Goal: Task Accomplishment & Management: Manage account settings

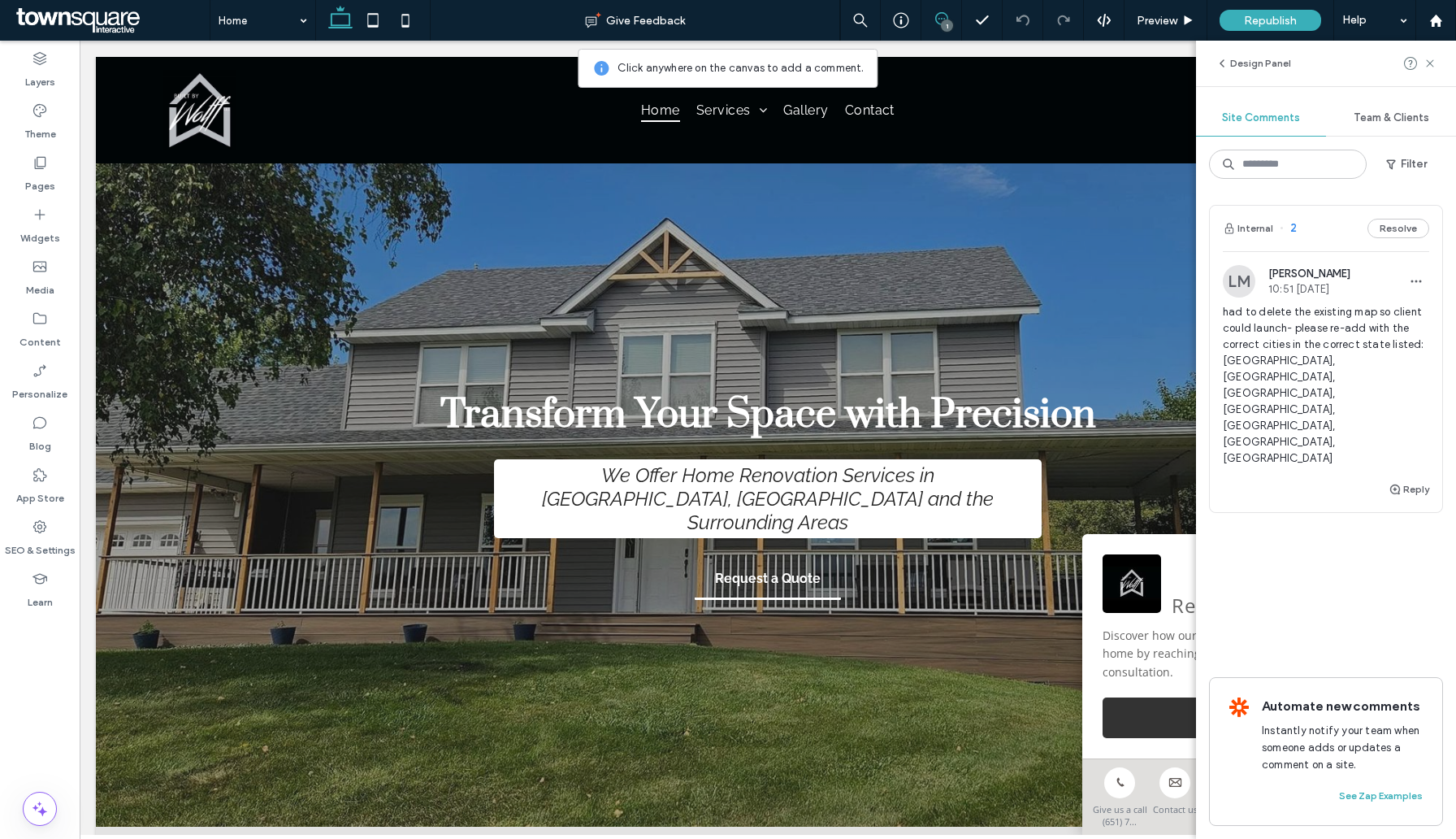
click at [1300, 330] on span "had to delete the existing map so client could launch- please re-add with the c…" at bounding box center [1326, 385] width 207 height 162
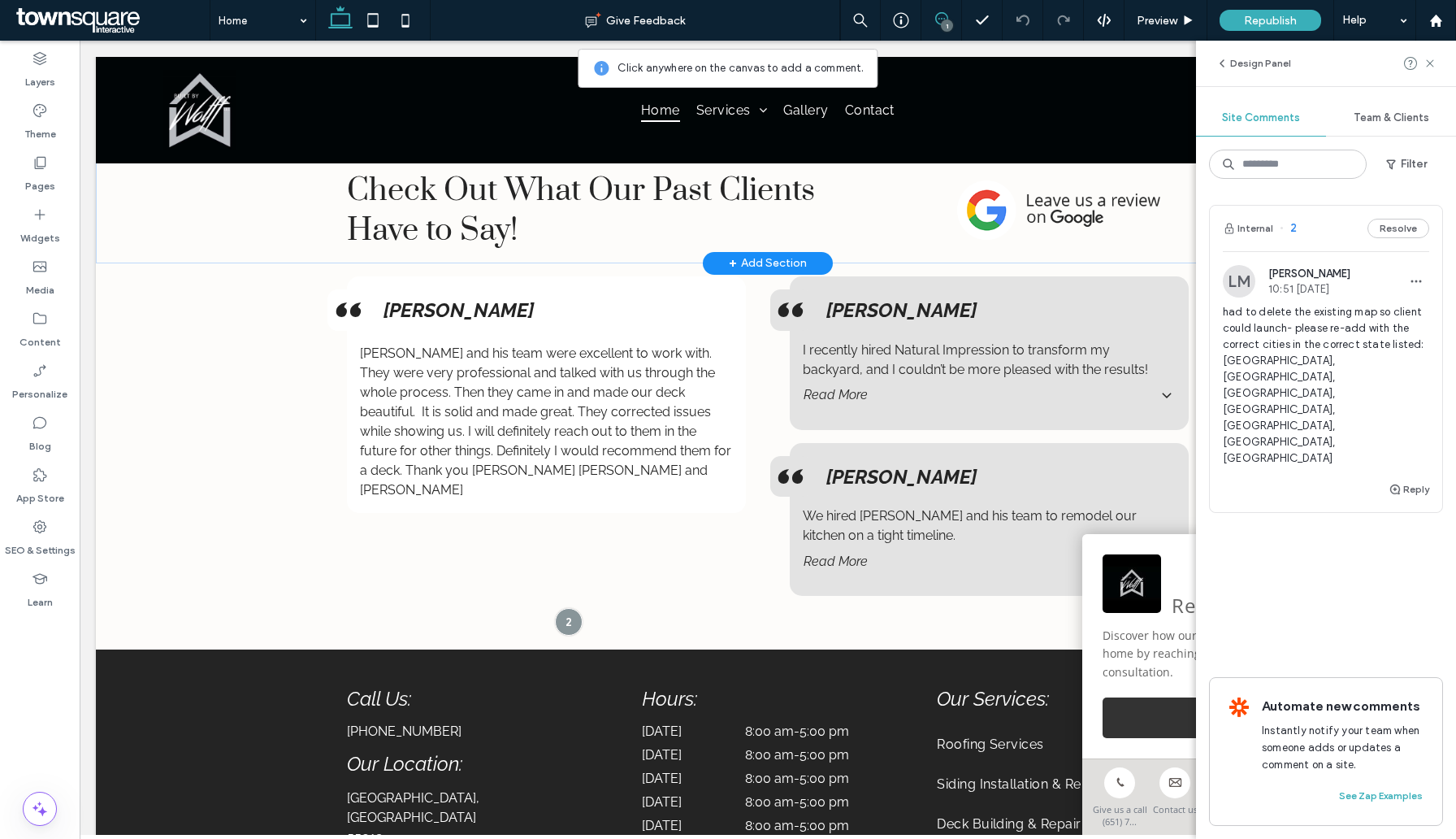
scroll to position [2815, 0]
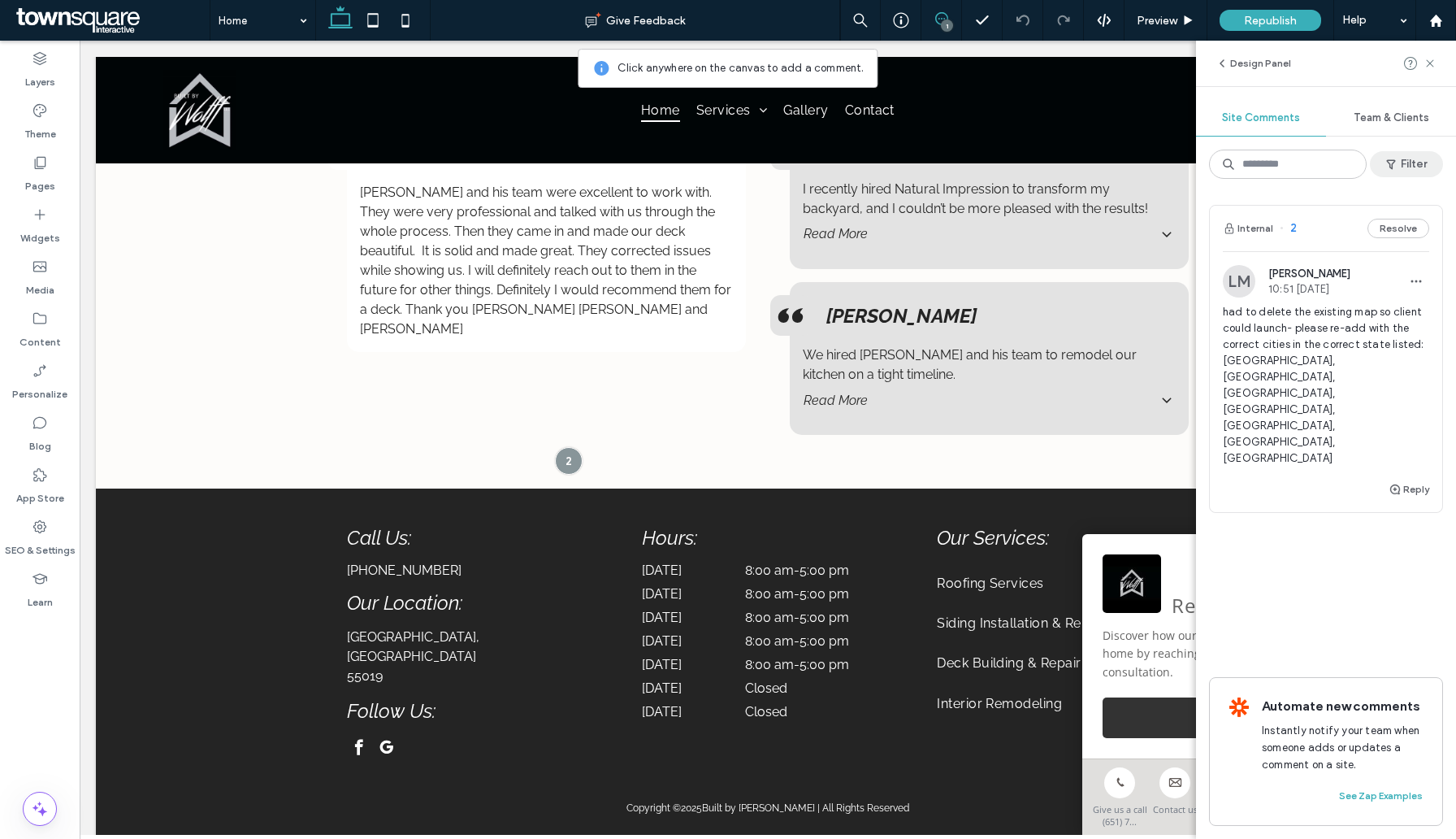
click at [1392, 169] on use "button" at bounding box center [1391, 165] width 9 height 10
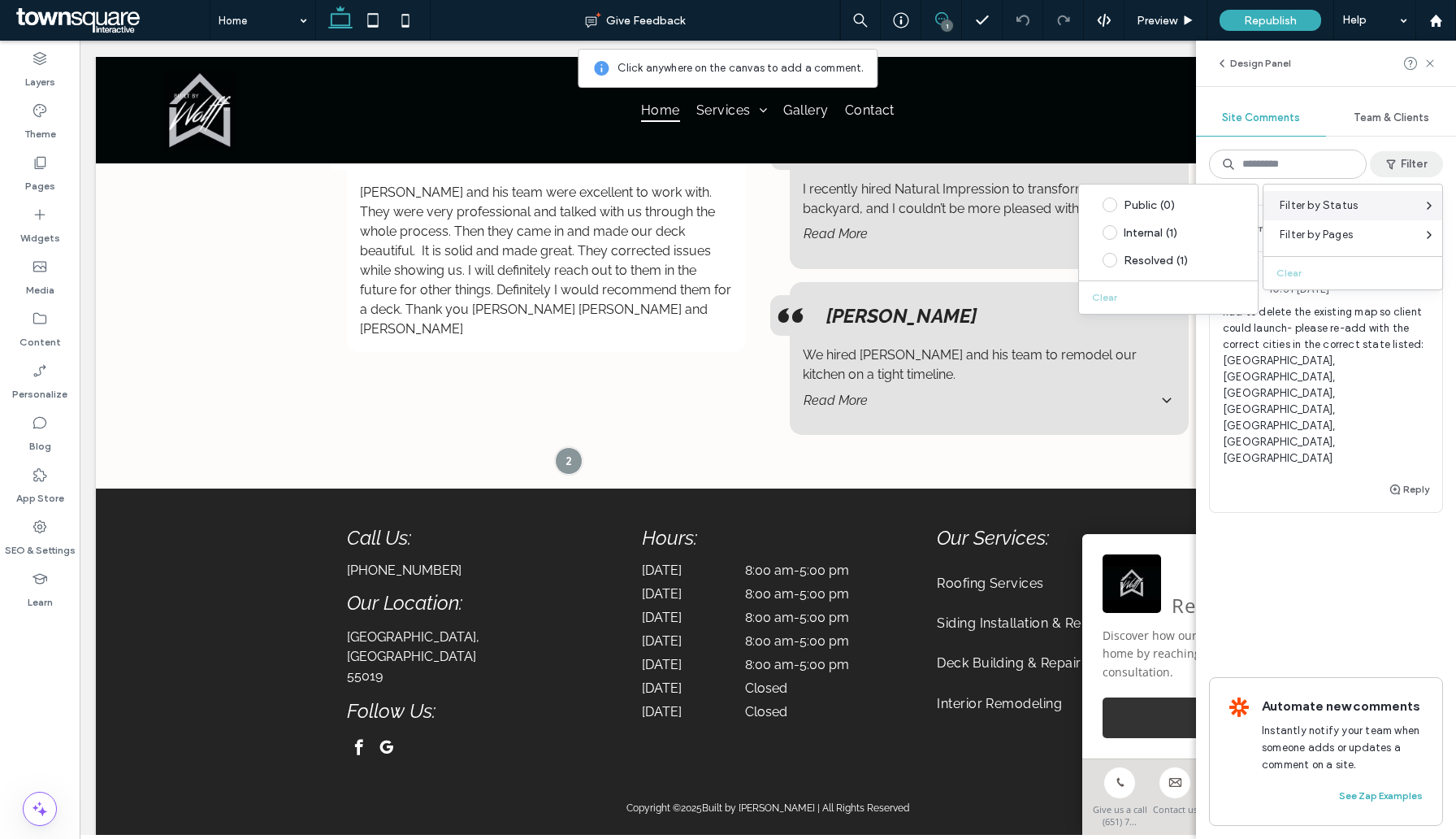
click at [1377, 200] on div "Filter by Status" at bounding box center [1353, 206] width 179 height 30
click at [1171, 273] on div "Resolved (1)" at bounding box center [1169, 261] width 179 height 28
click at [1171, 268] on div "Resolved (1)" at bounding box center [1169, 261] width 179 height 28
click at [1178, 261] on div "Resolved (1)" at bounding box center [1182, 261] width 115 height 14
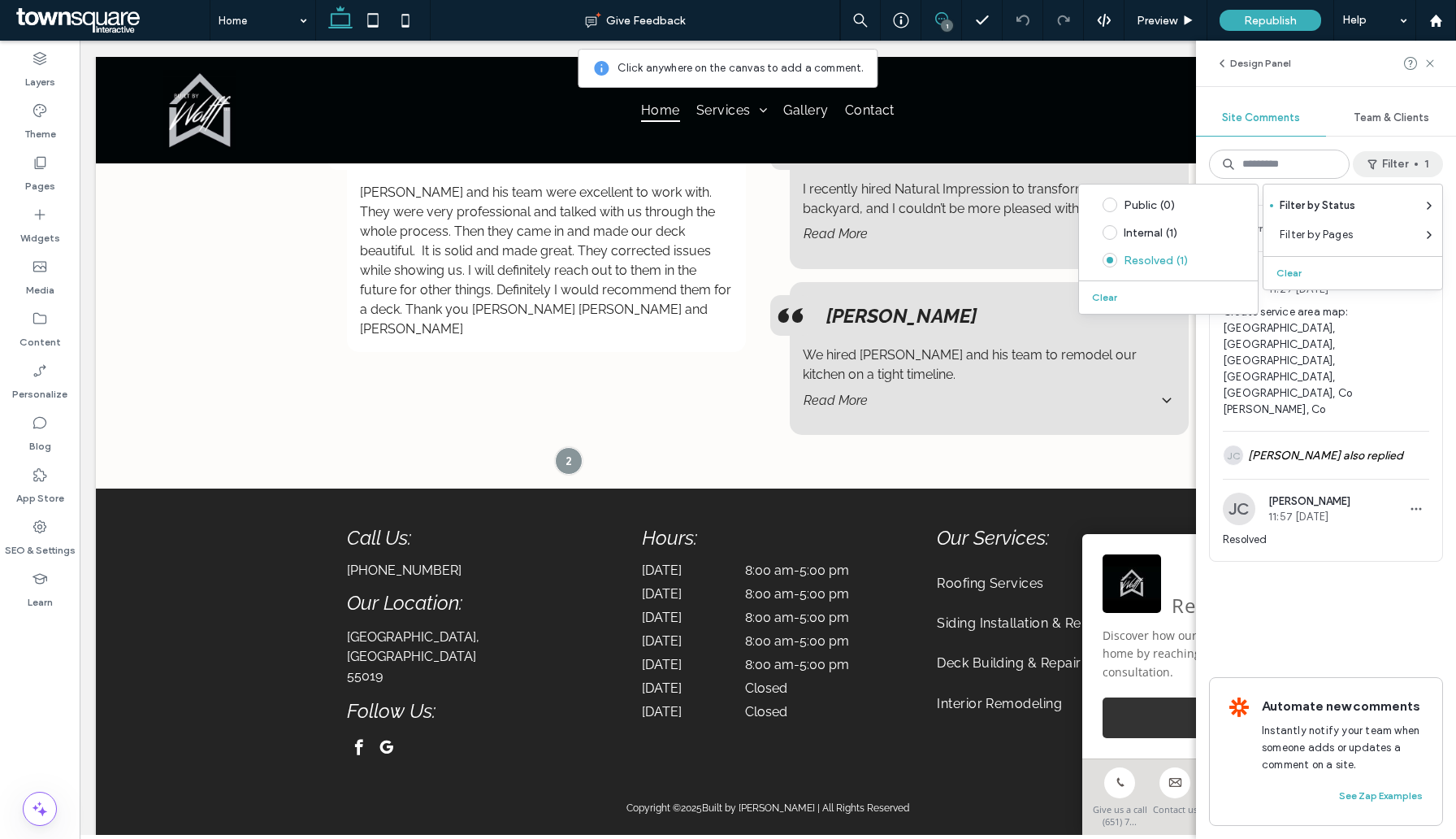
click at [1306, 578] on div "Internal 1 Reopen US Uche Simelane 11:29 Aug 13 2025 Create service area map: A…" at bounding box center [1326, 424] width 234 height 439
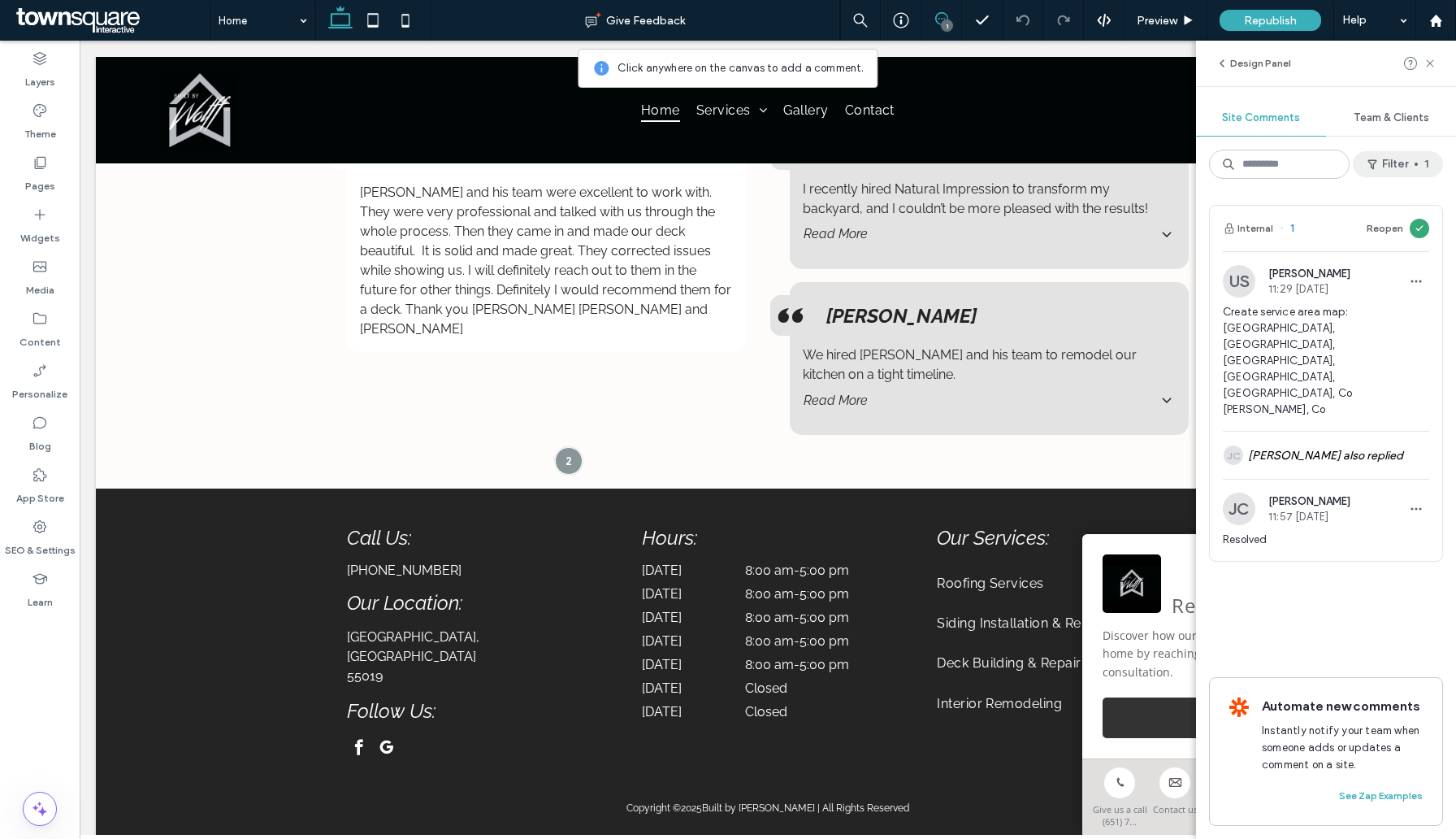
click at [1377, 164] on span "button" at bounding box center [1374, 164] width 17 height 24
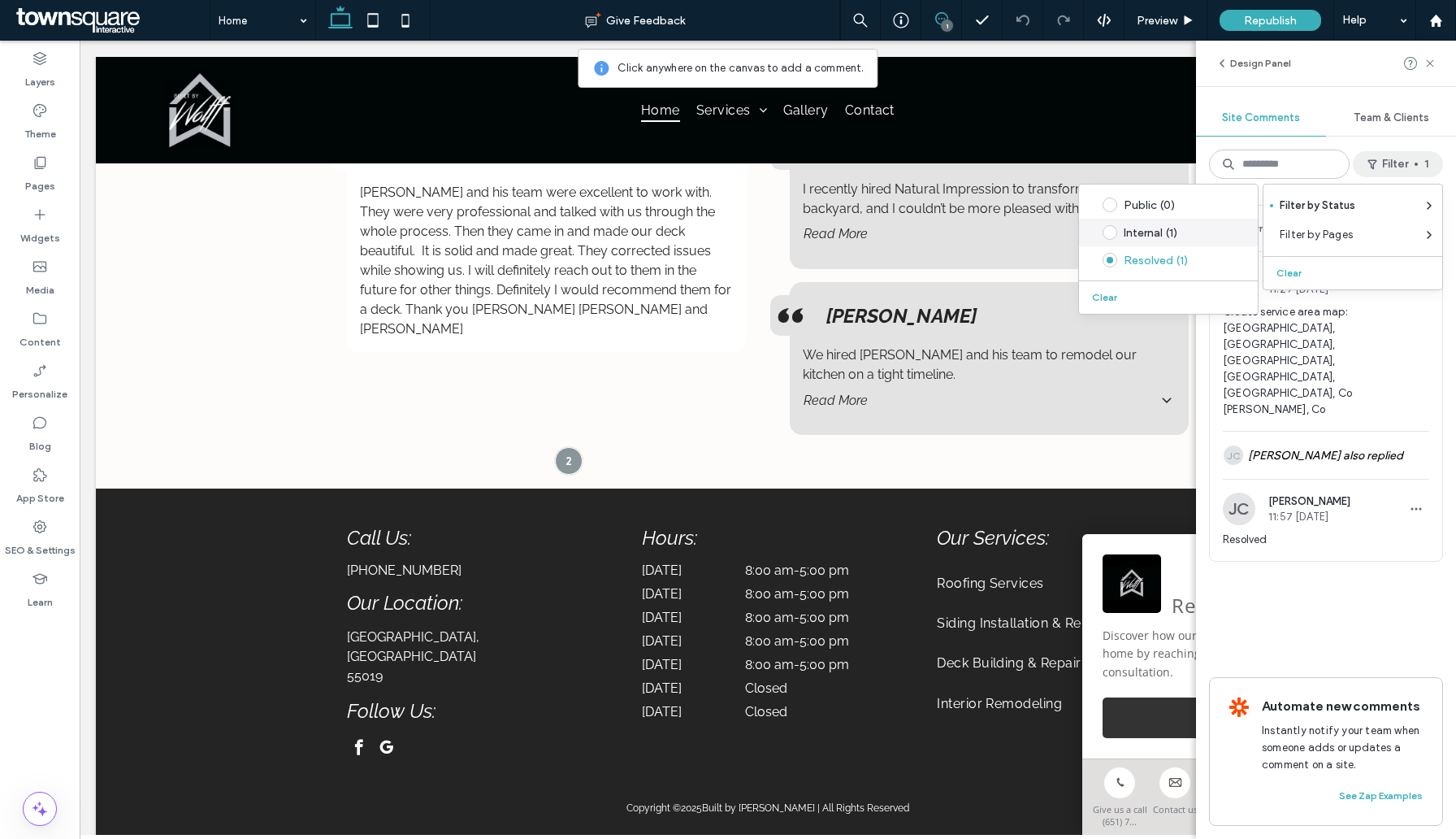
click at [1171, 232] on div "Internal (1)" at bounding box center [1182, 233] width 115 height 14
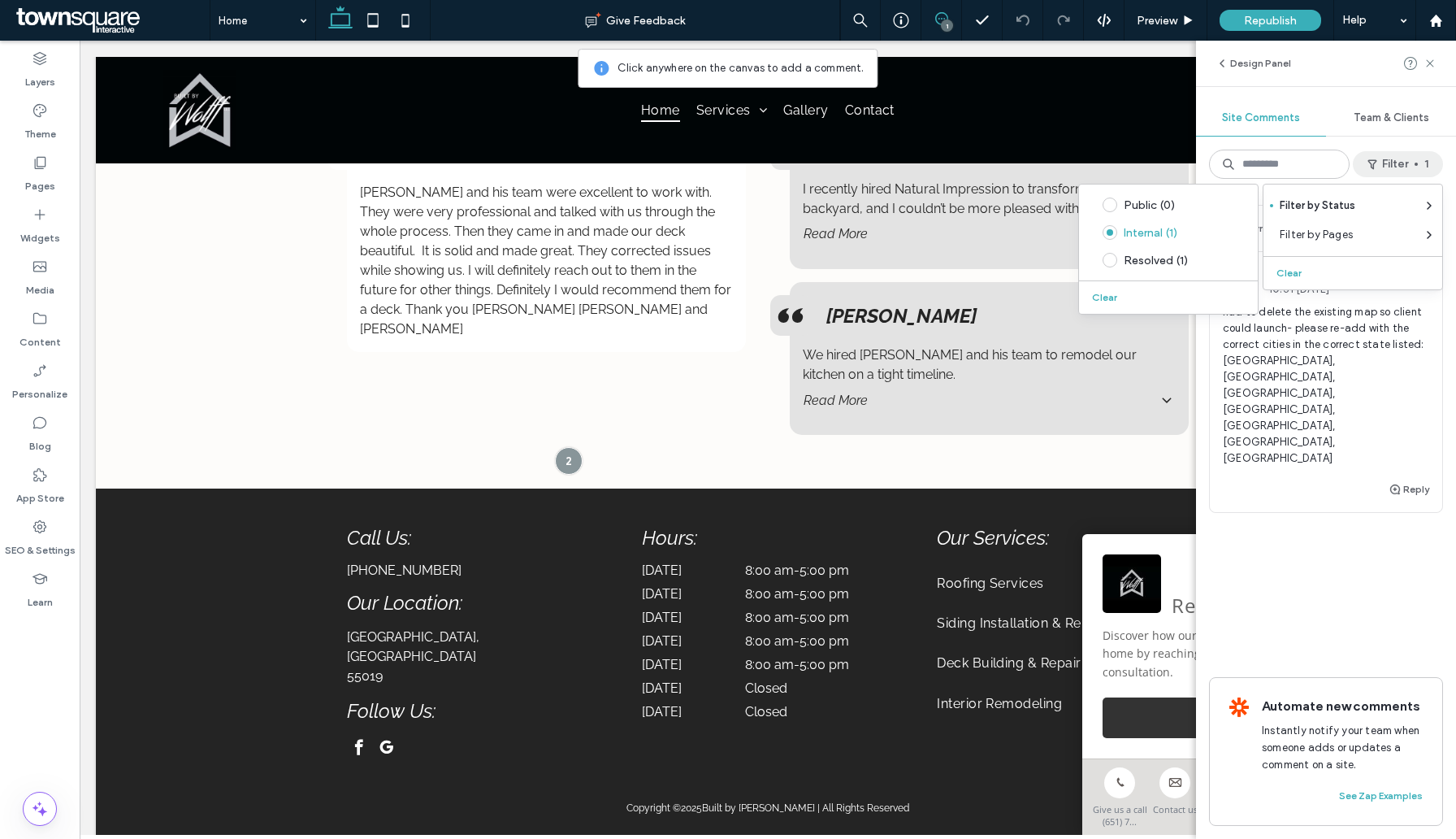
click at [1326, 372] on span "had to delete the existing map so client could launch- please re-add with the c…" at bounding box center [1326, 385] width 207 height 162
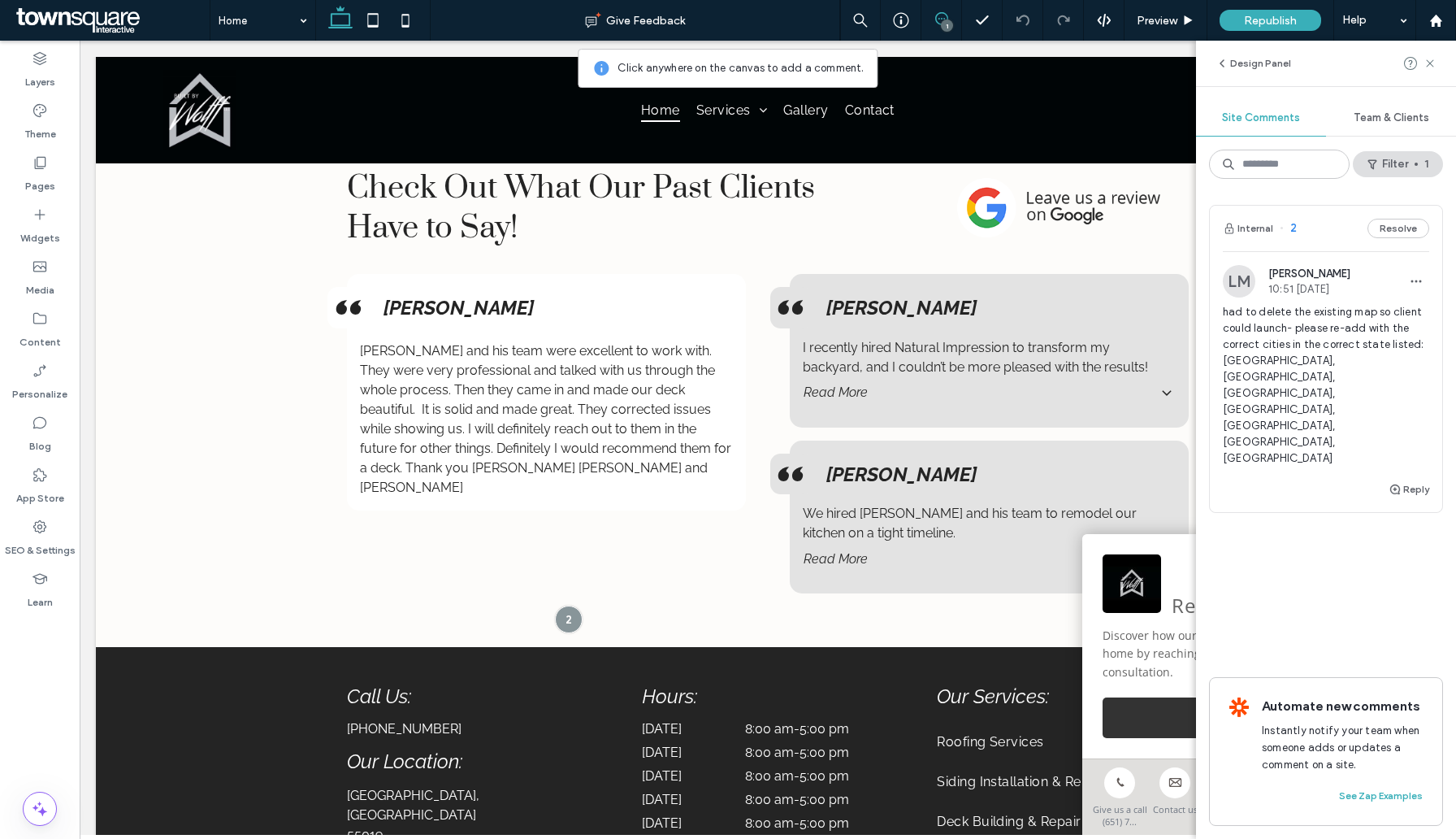
scroll to position [2608, 0]
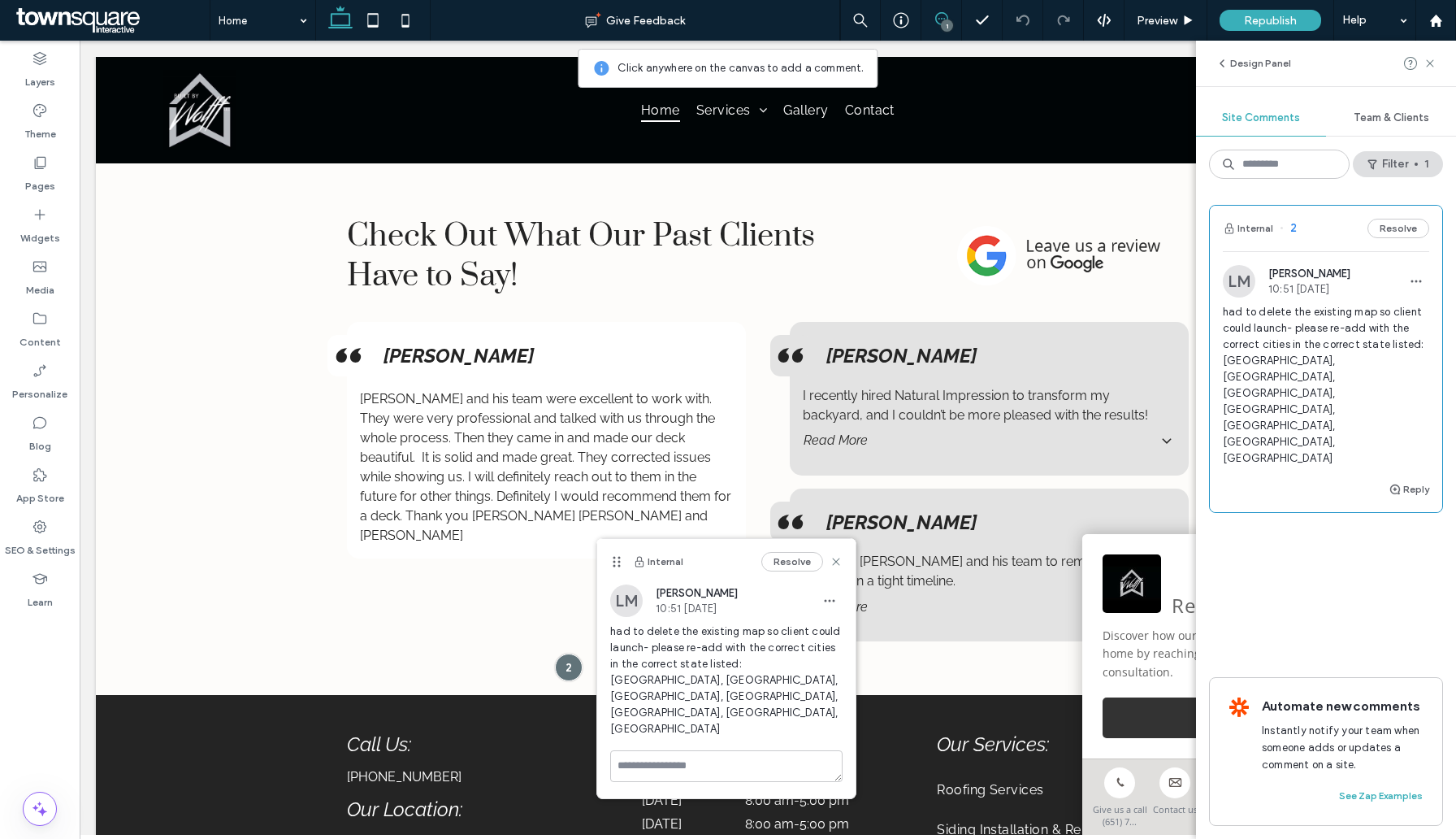
click at [1323, 359] on span "had to delete the existing map so client could launch- please re-add with the c…" at bounding box center [1326, 385] width 207 height 162
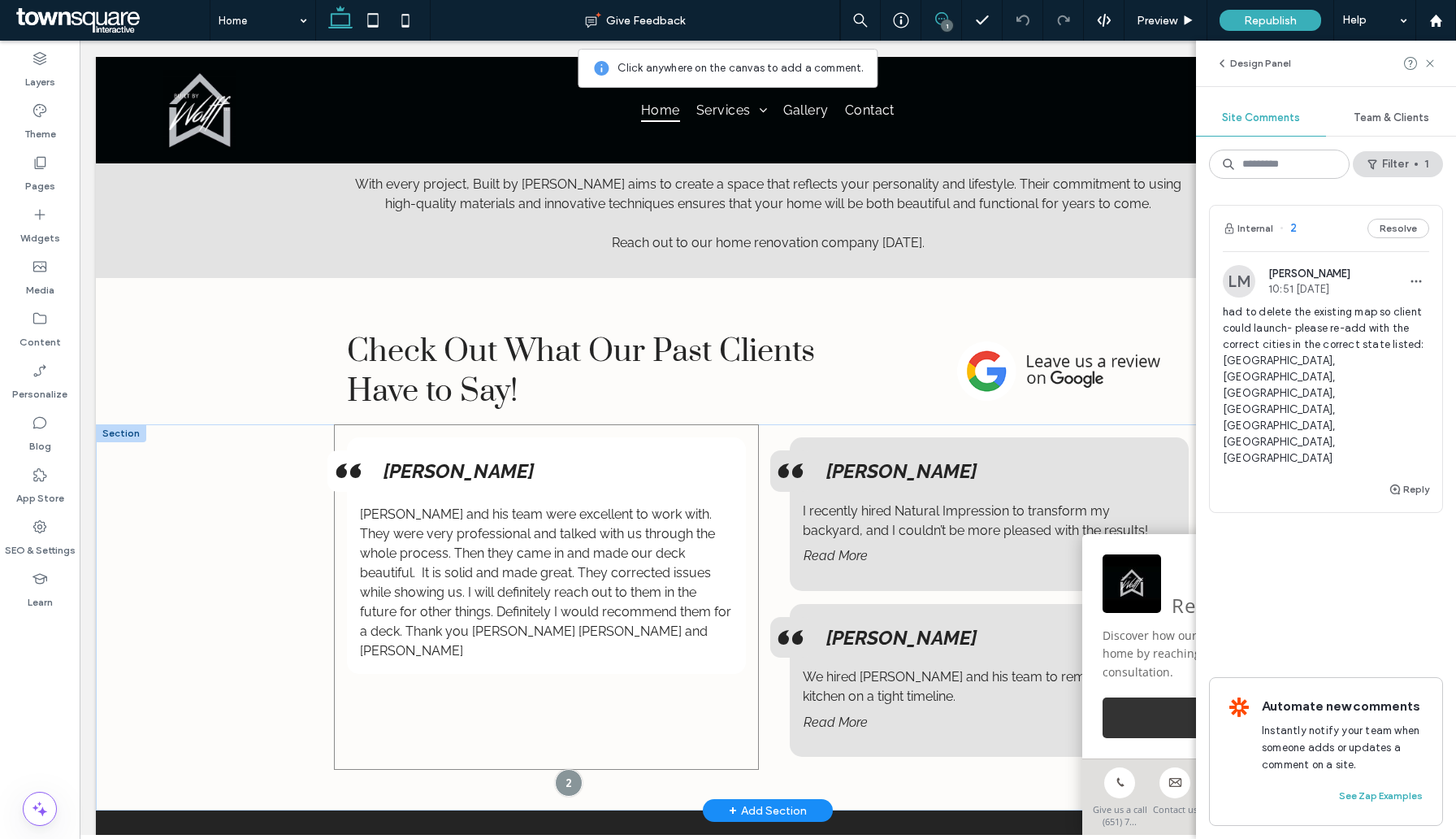
scroll to position [2790, 0]
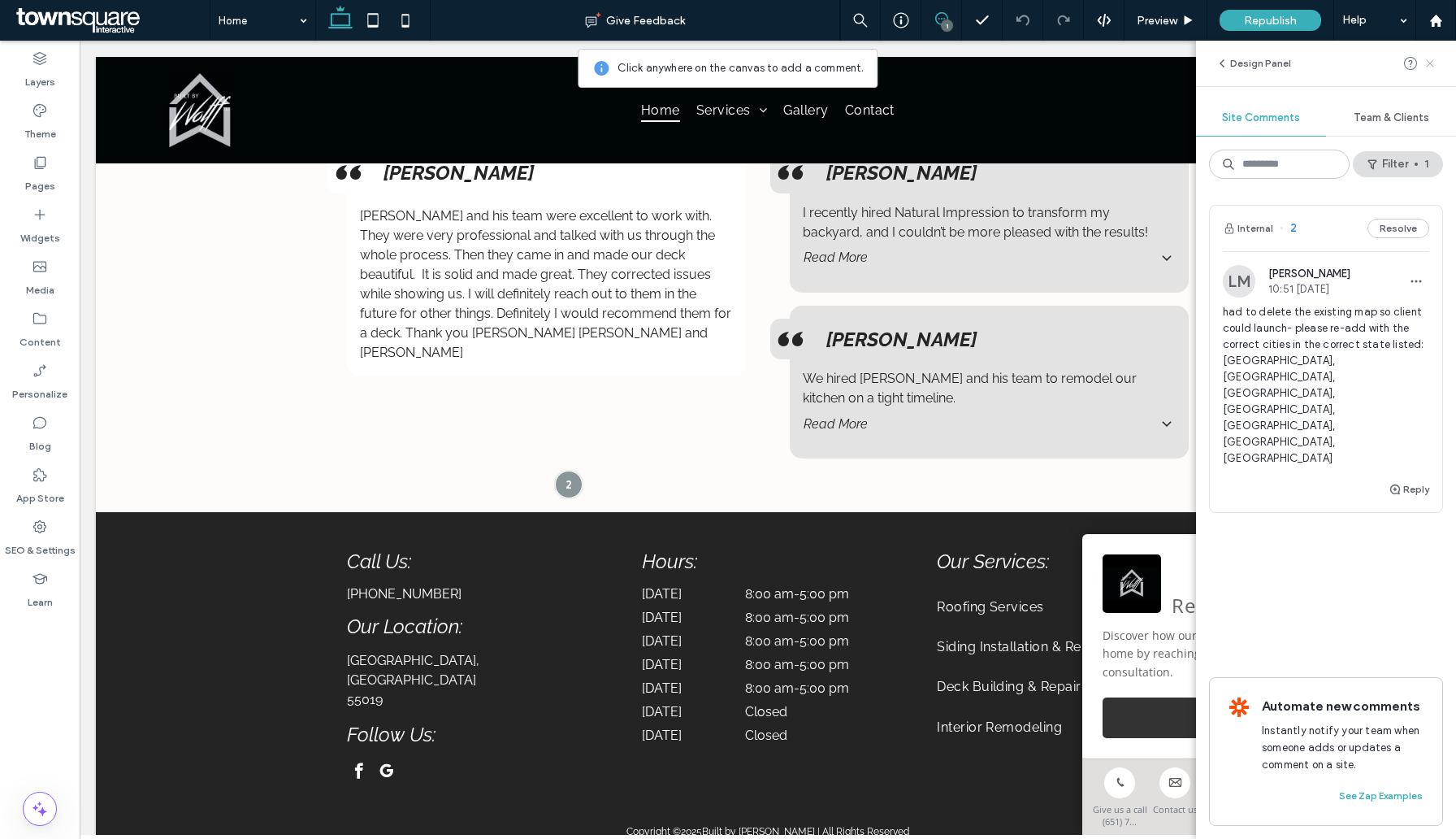
click at [1431, 65] on icon at bounding box center [1430, 63] width 13 height 13
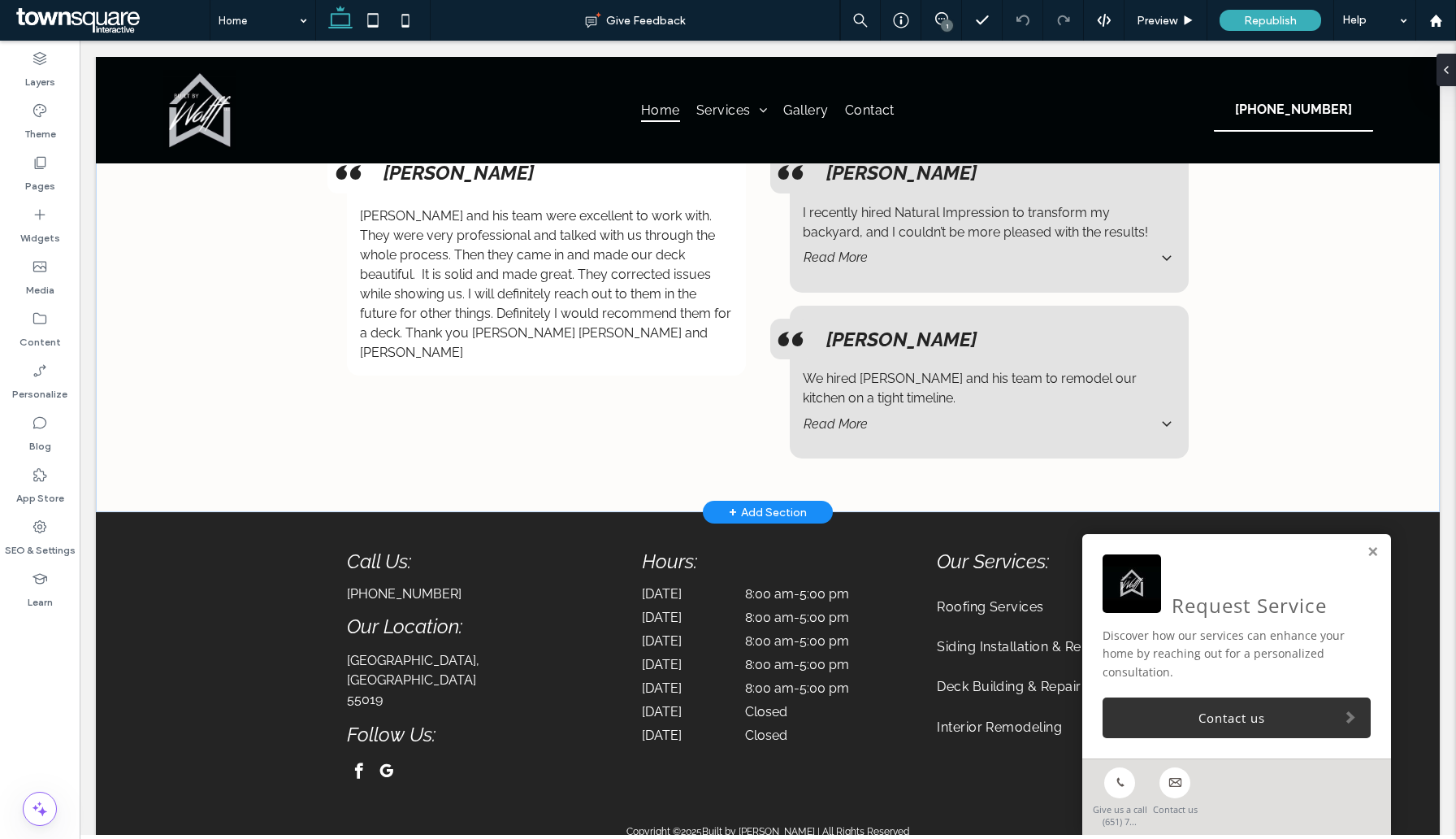
click at [762, 503] on div "+ Add Section" at bounding box center [768, 512] width 78 height 18
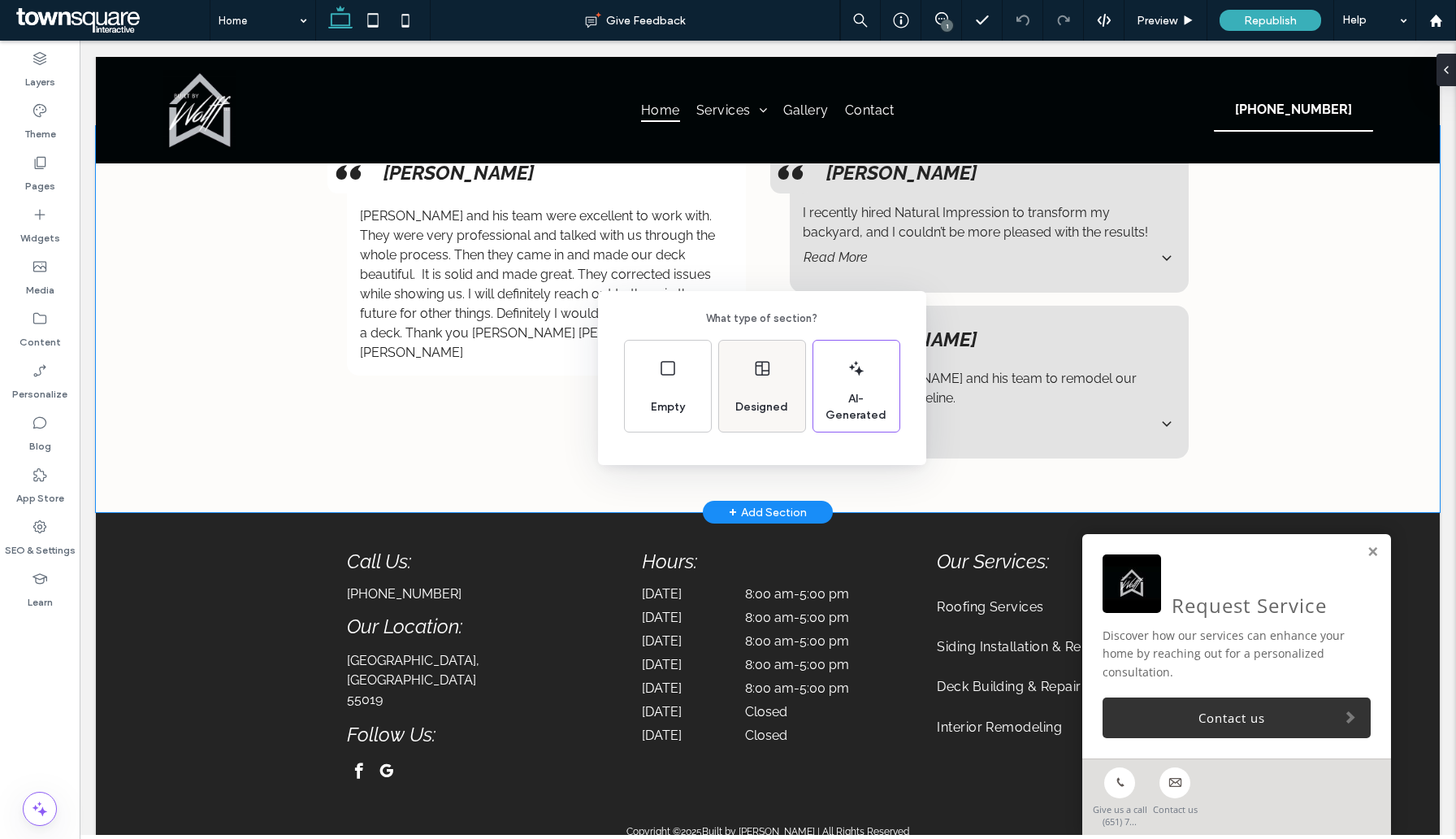
click at [765, 387] on div "Designed" at bounding box center [762, 386] width 86 height 91
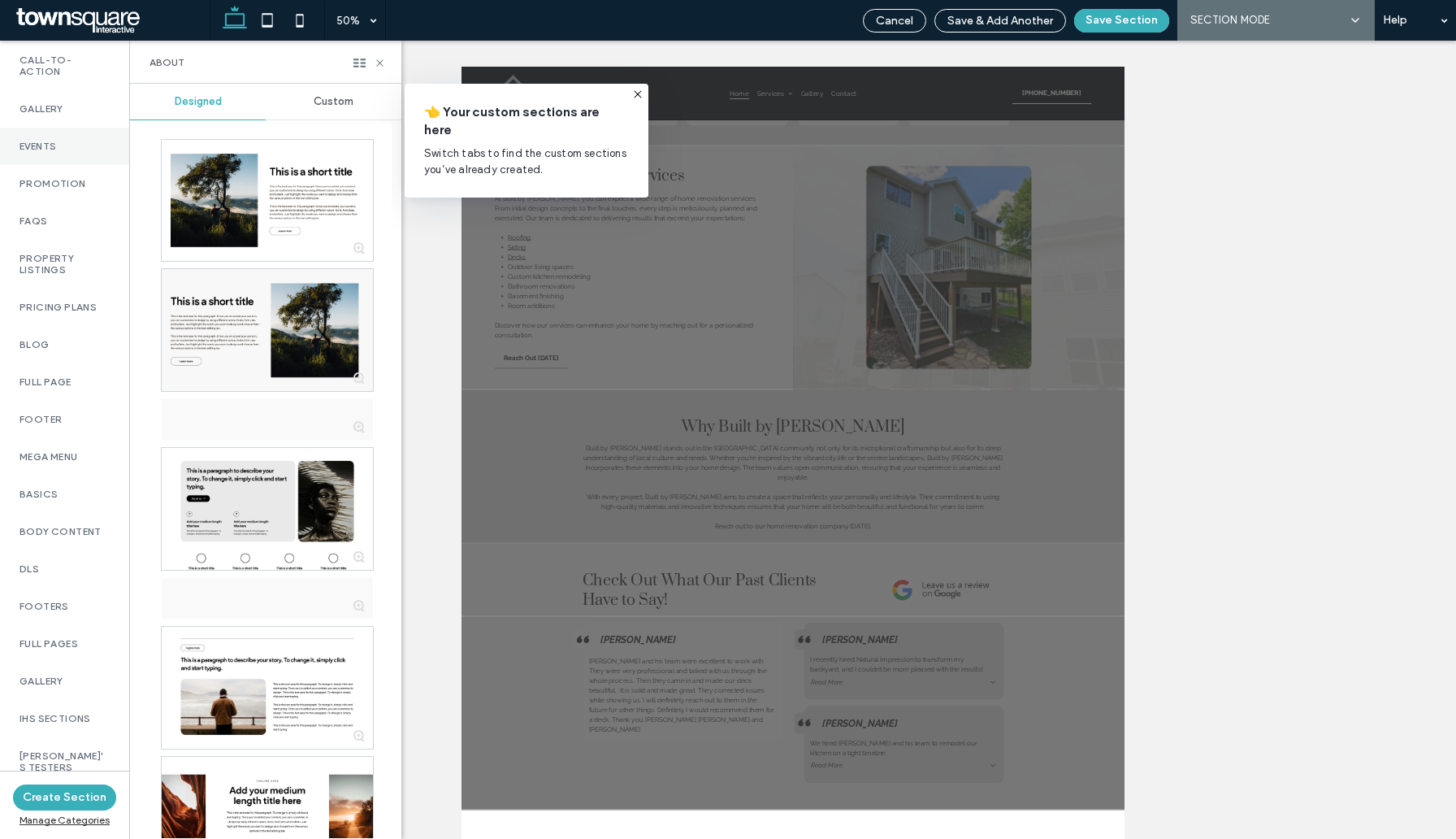
scroll to position [737, 0]
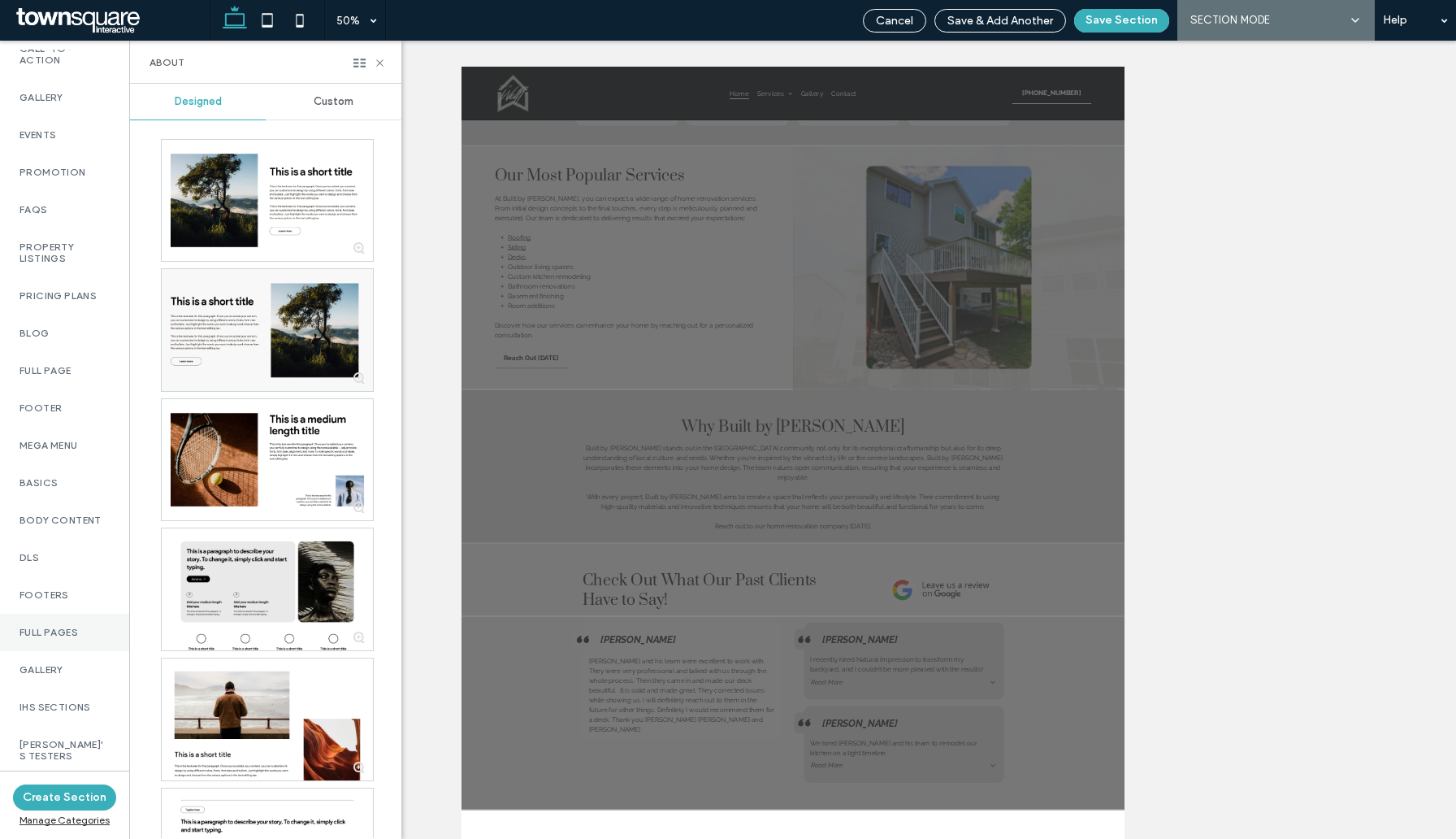
click at [47, 638] on label "Full Pages" at bounding box center [64, 632] width 90 height 11
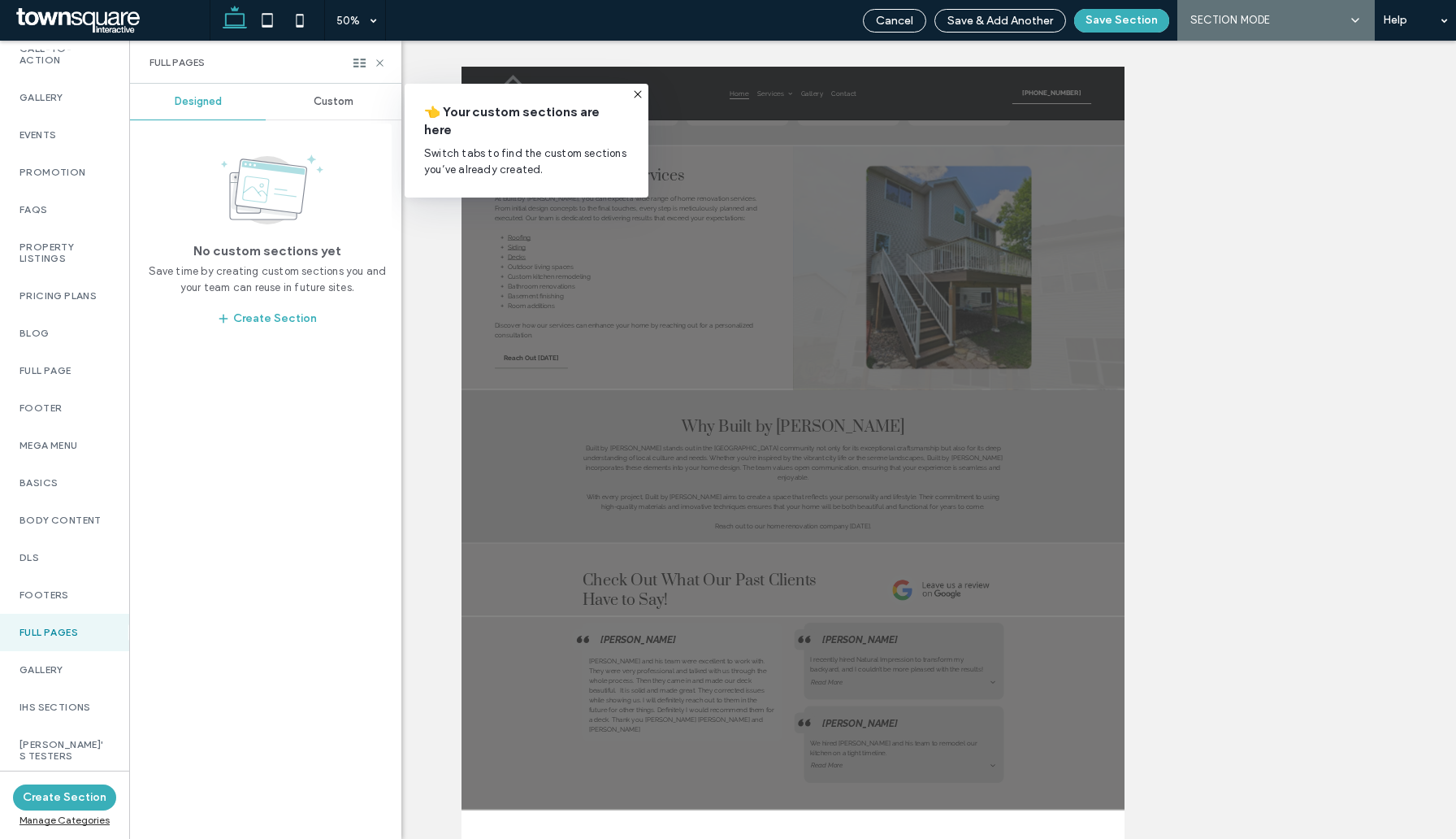
click at [328, 97] on span "Custom" at bounding box center [333, 102] width 40 height 13
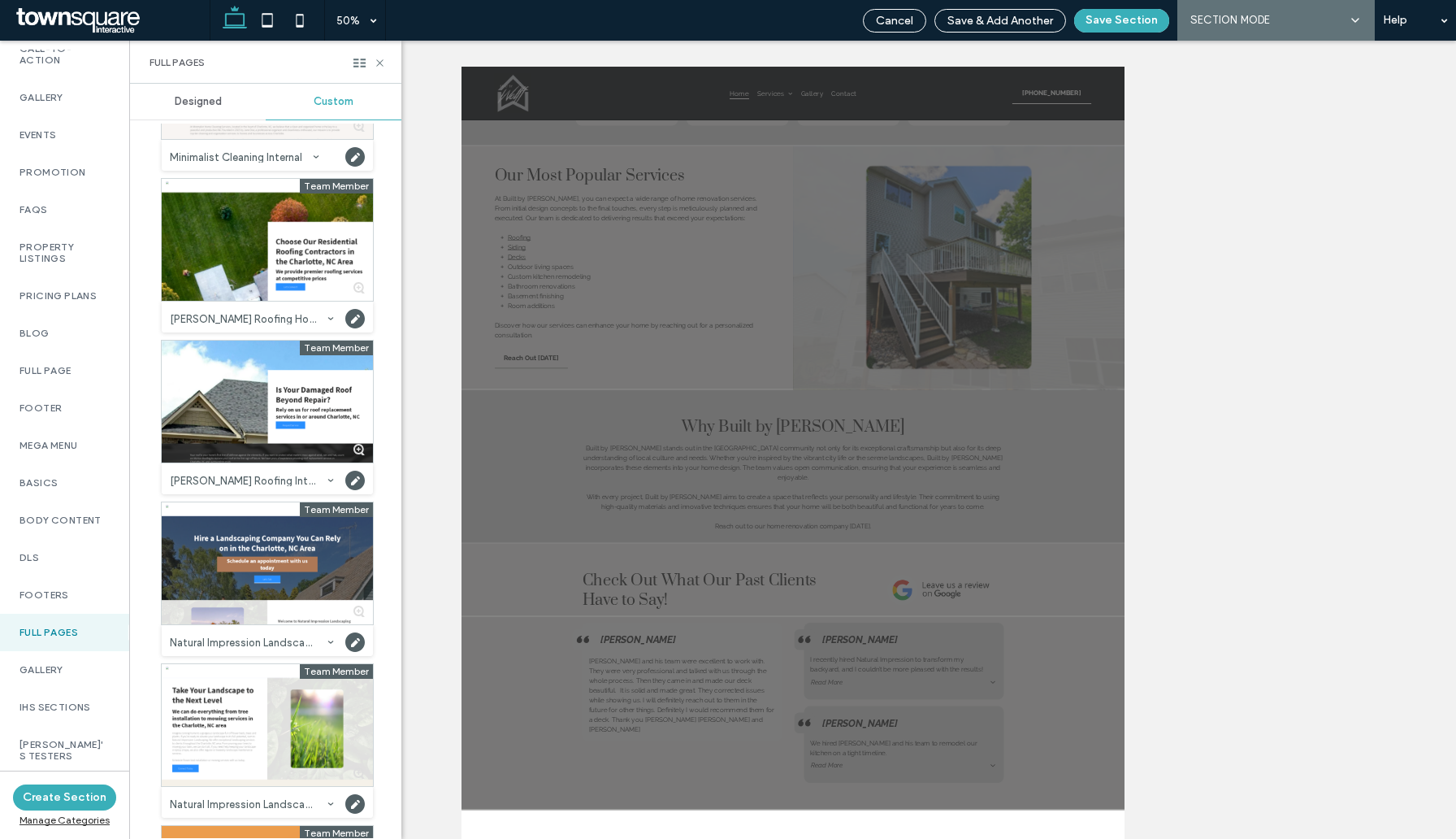
scroll to position [11123, 0]
click at [274, 562] on div at bounding box center [268, 565] width 211 height 122
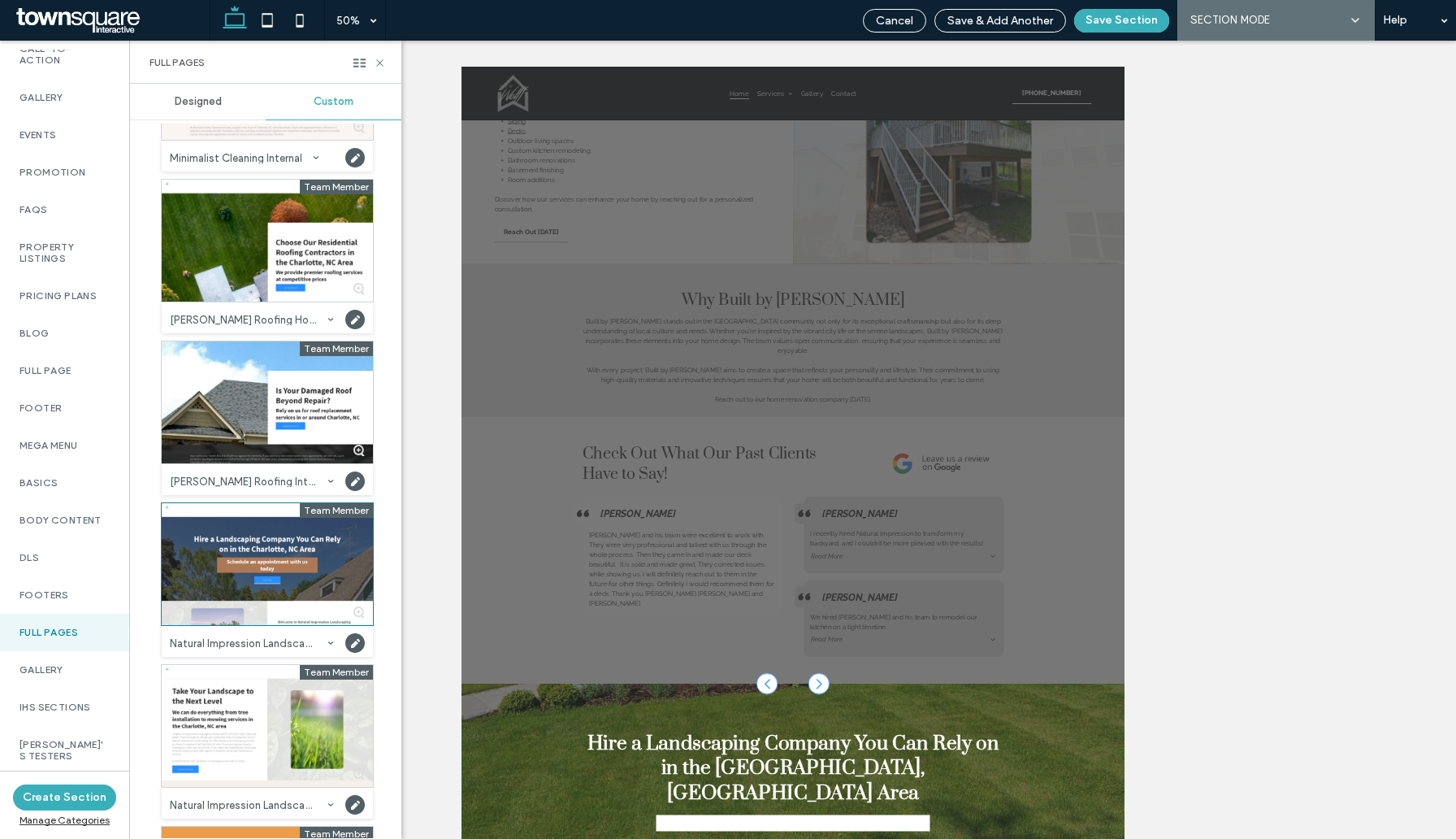
scroll to position [2153, 0]
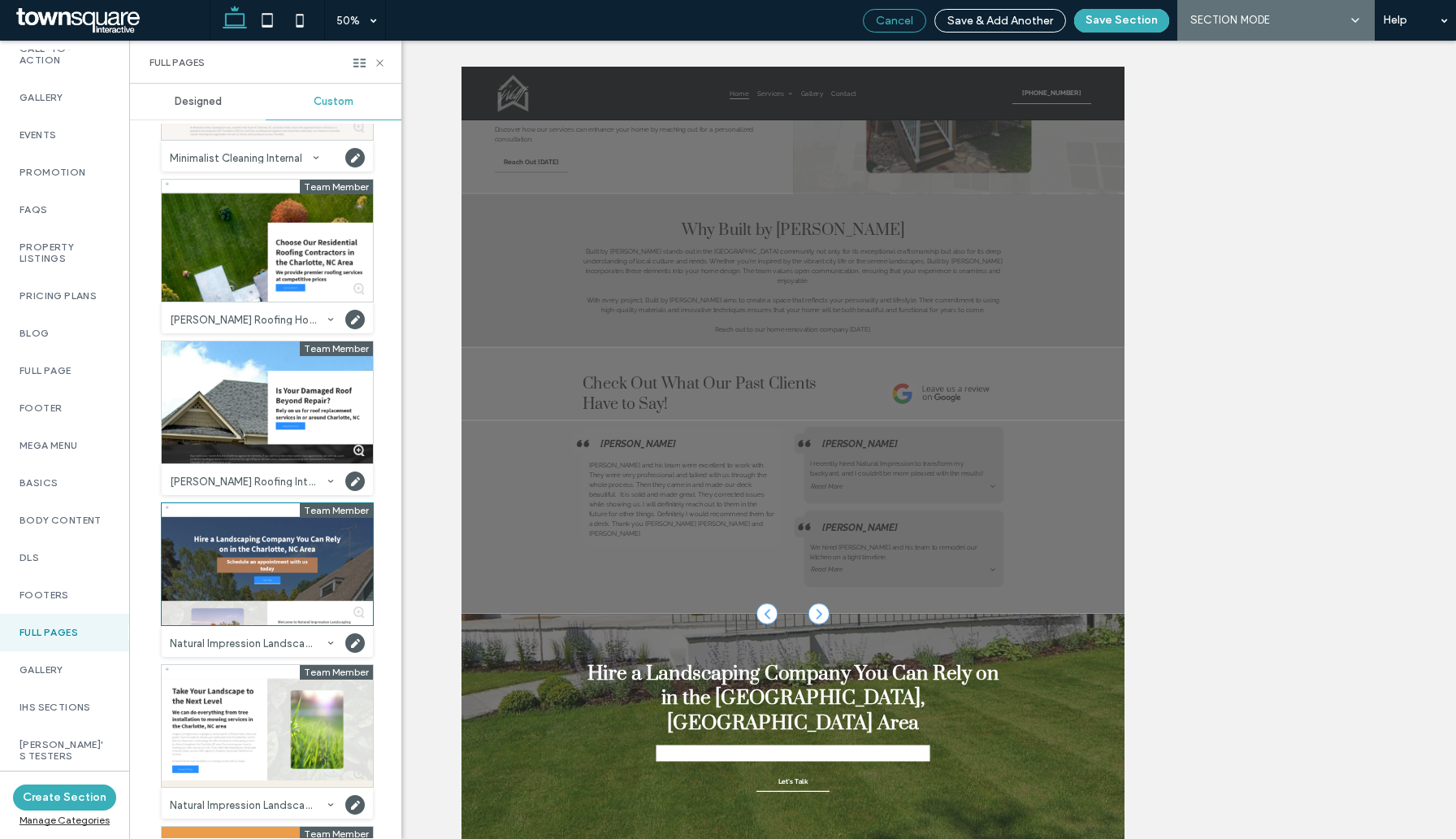
click at [908, 23] on span "Cancel" at bounding box center [894, 20] width 37 height 14
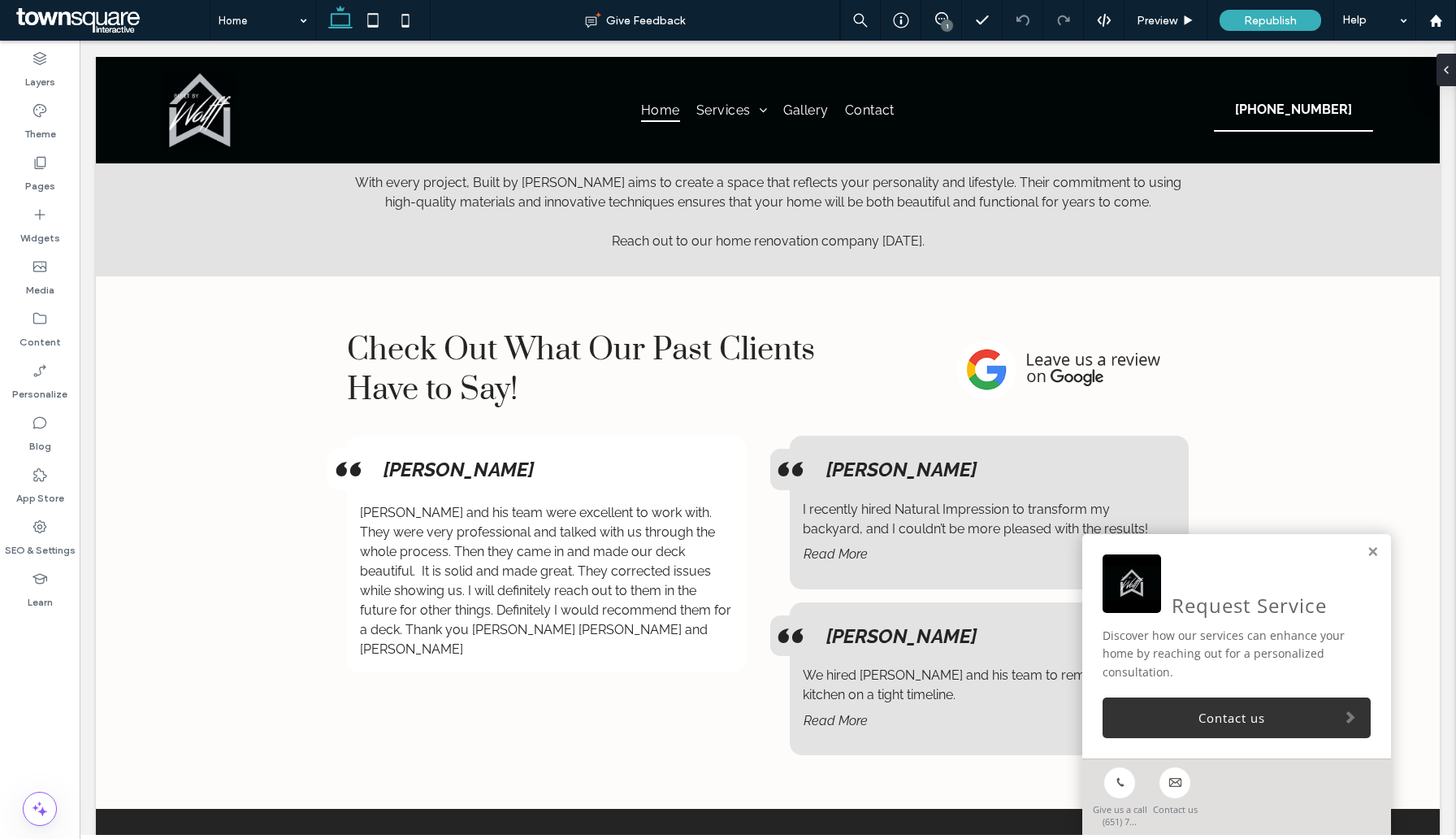
scroll to position [2815, 0]
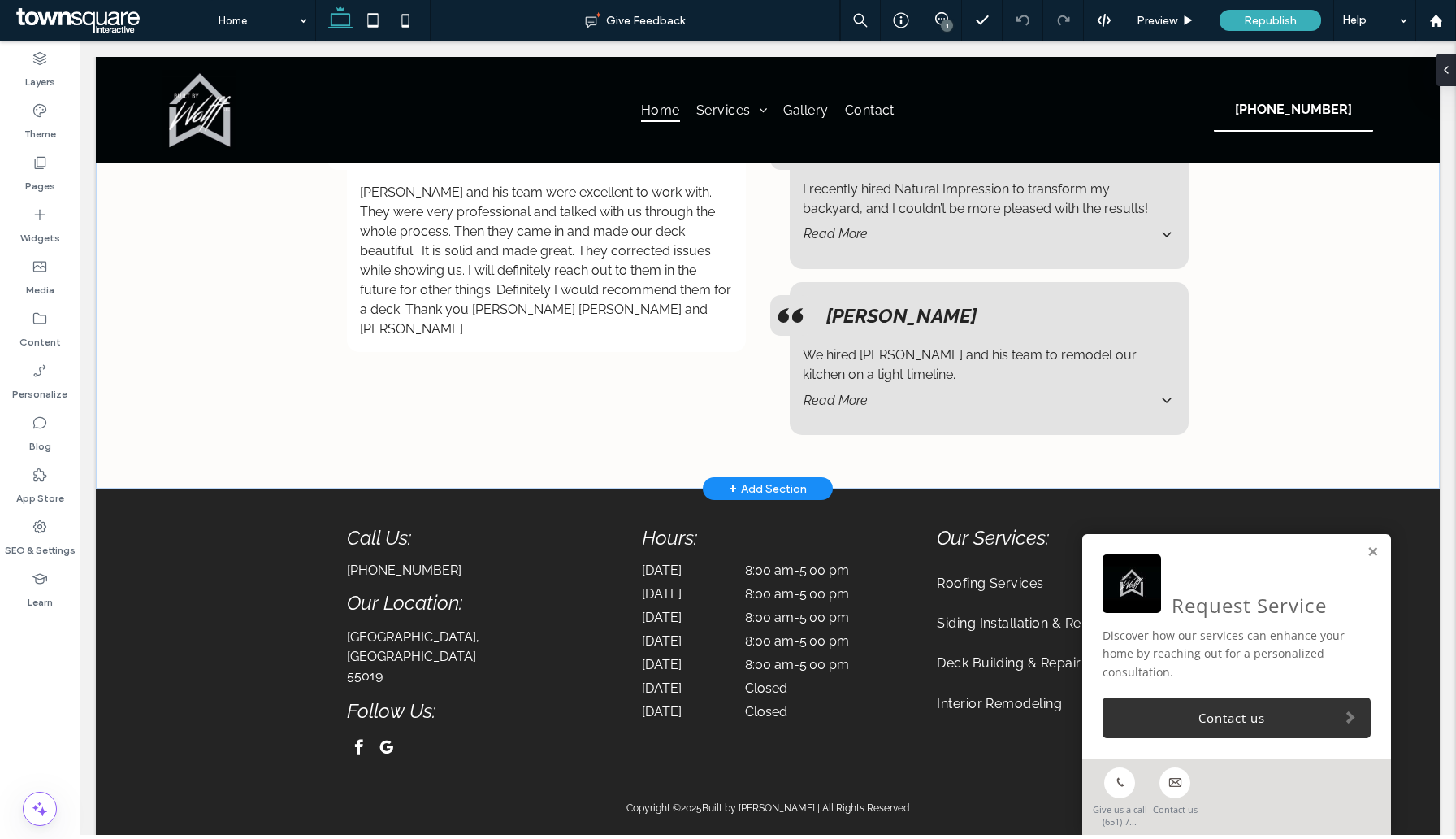
click at [729, 479] on span "+" at bounding box center [733, 488] width 8 height 18
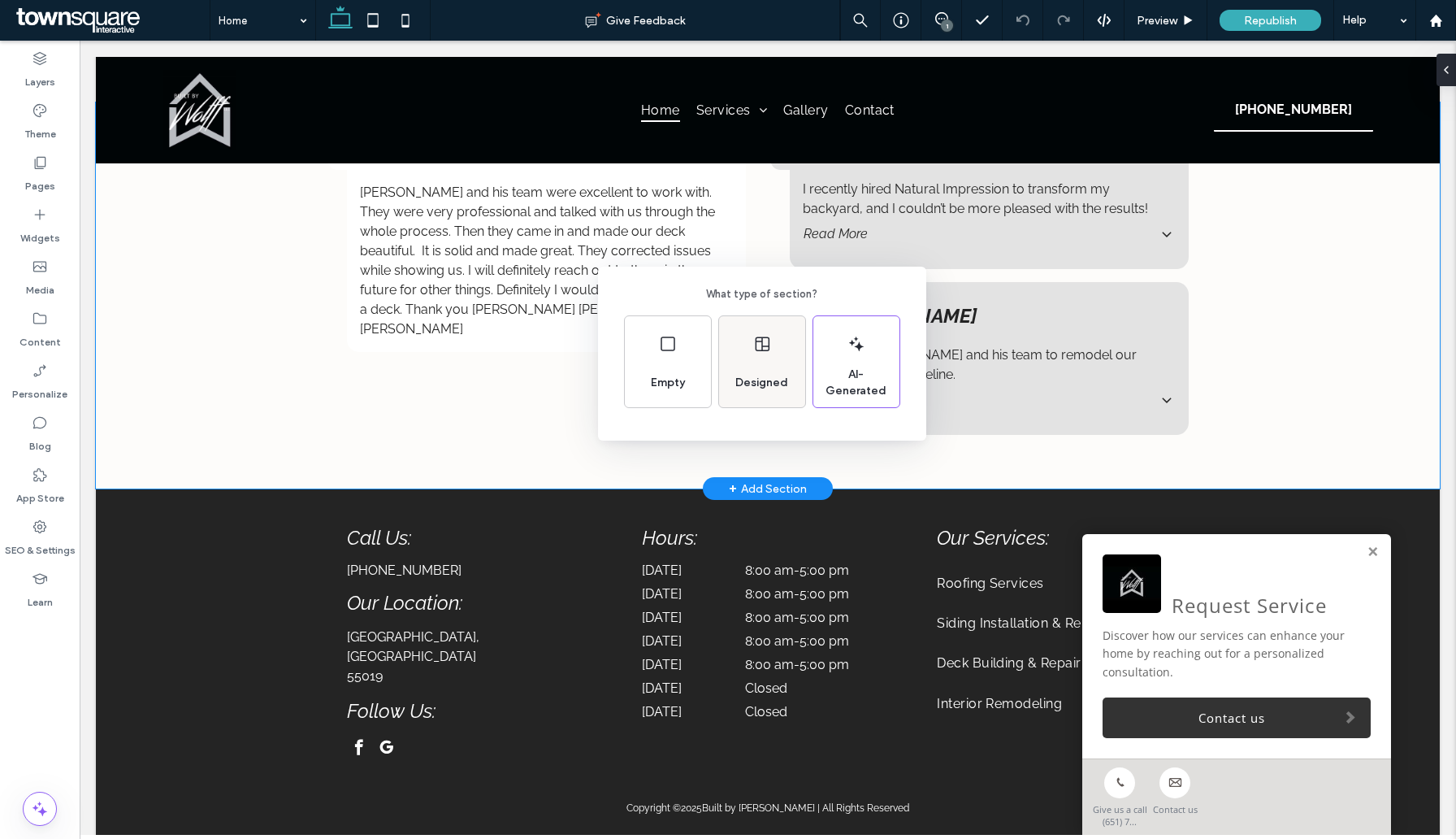
click at [757, 361] on div "Designed" at bounding box center [762, 362] width 86 height 91
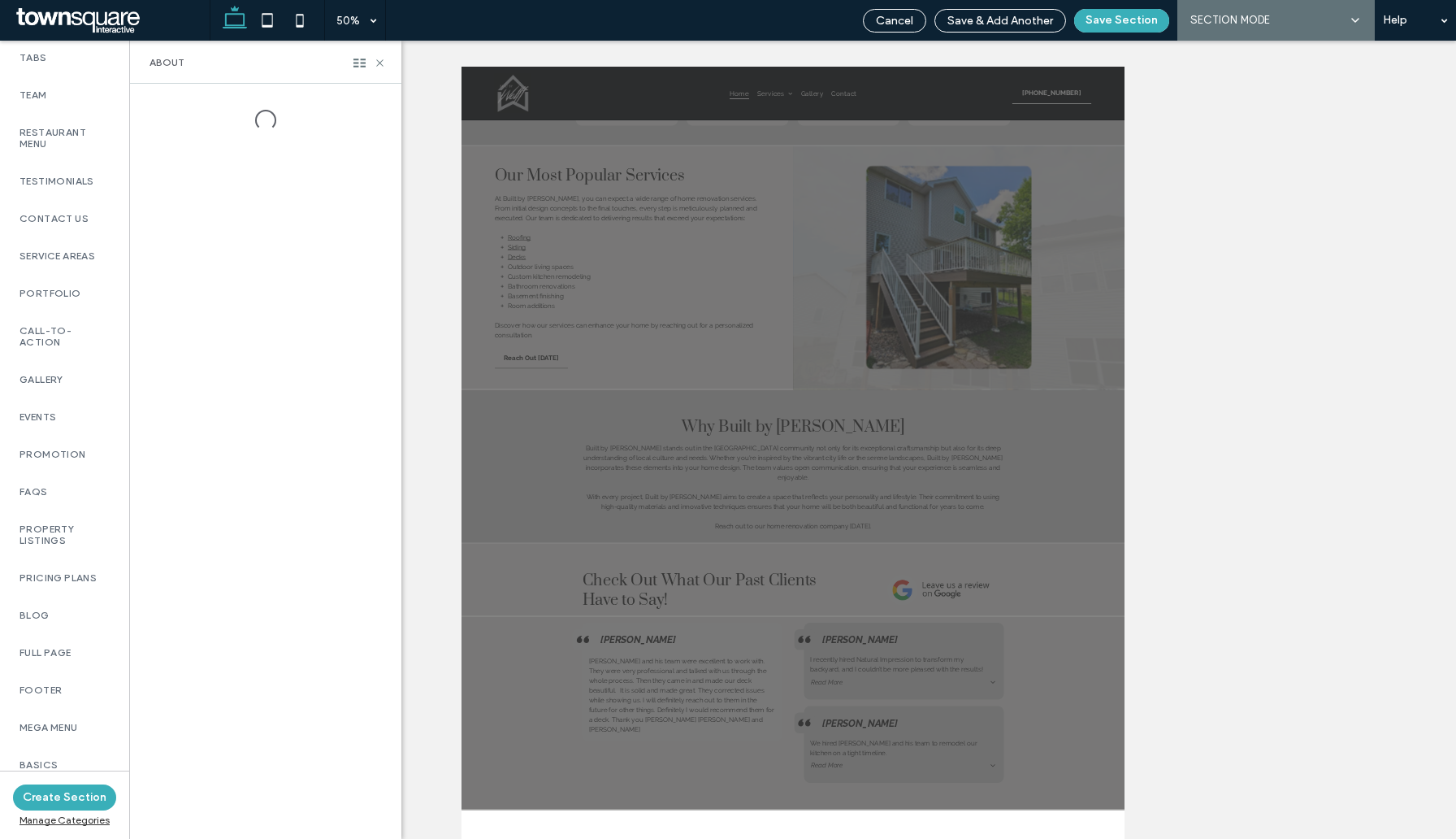
scroll to position [472, 0]
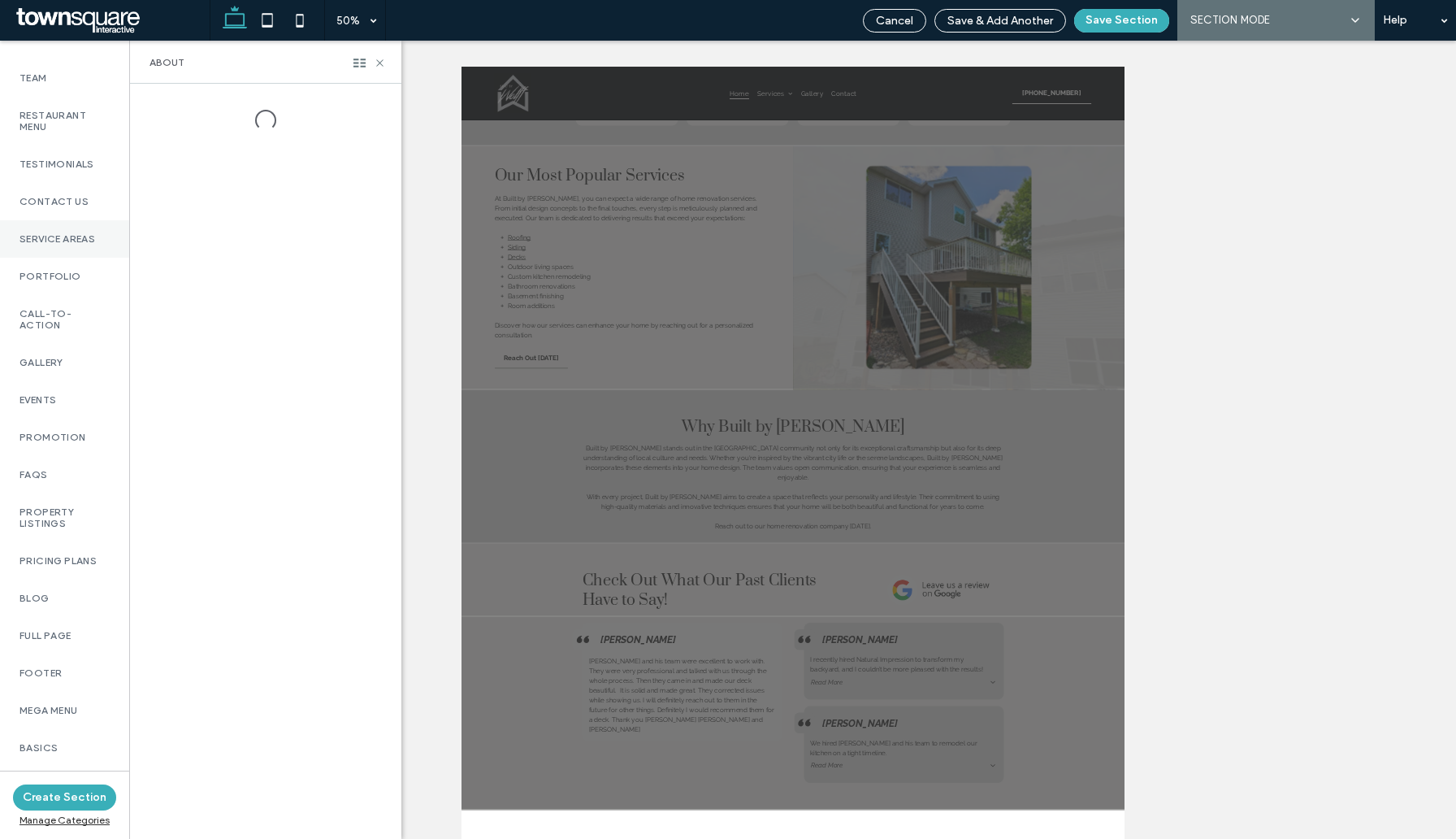
click at [77, 245] on label "Service Areas" at bounding box center [64, 239] width 90 height 11
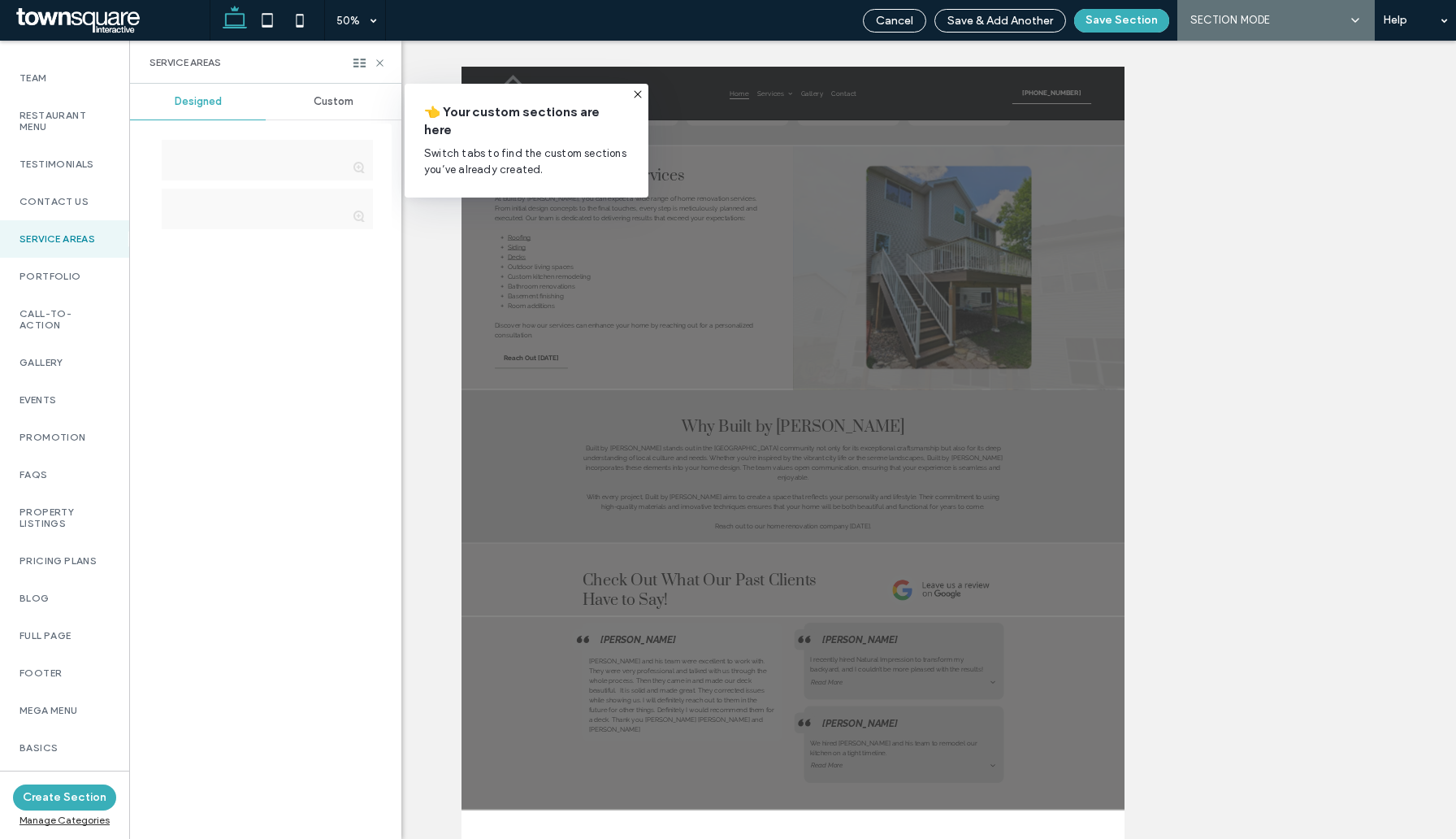
click at [352, 102] on span "Custom" at bounding box center [333, 102] width 40 height 13
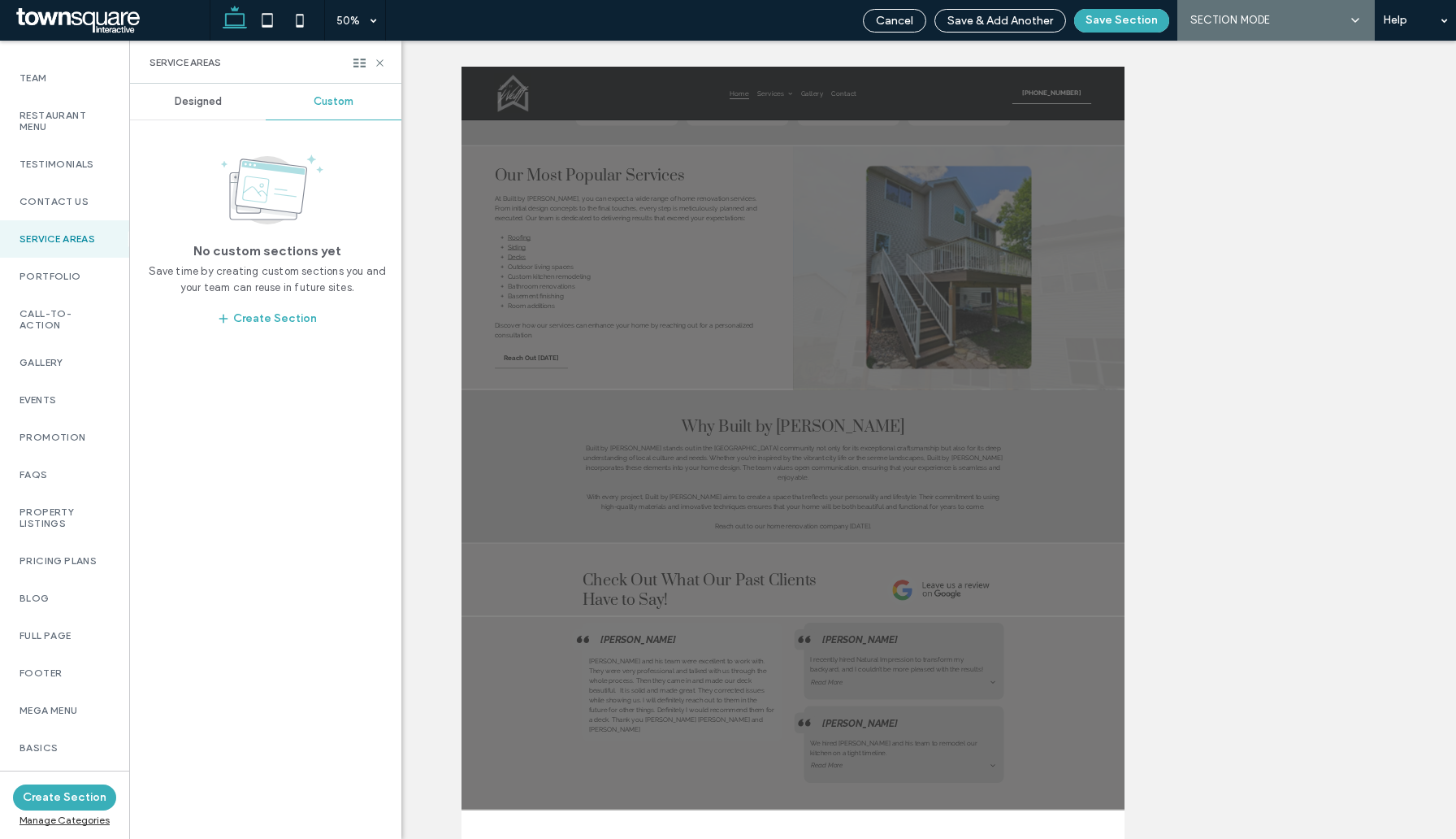
click at [228, 104] on div "Designed" at bounding box center [197, 101] width 135 height 36
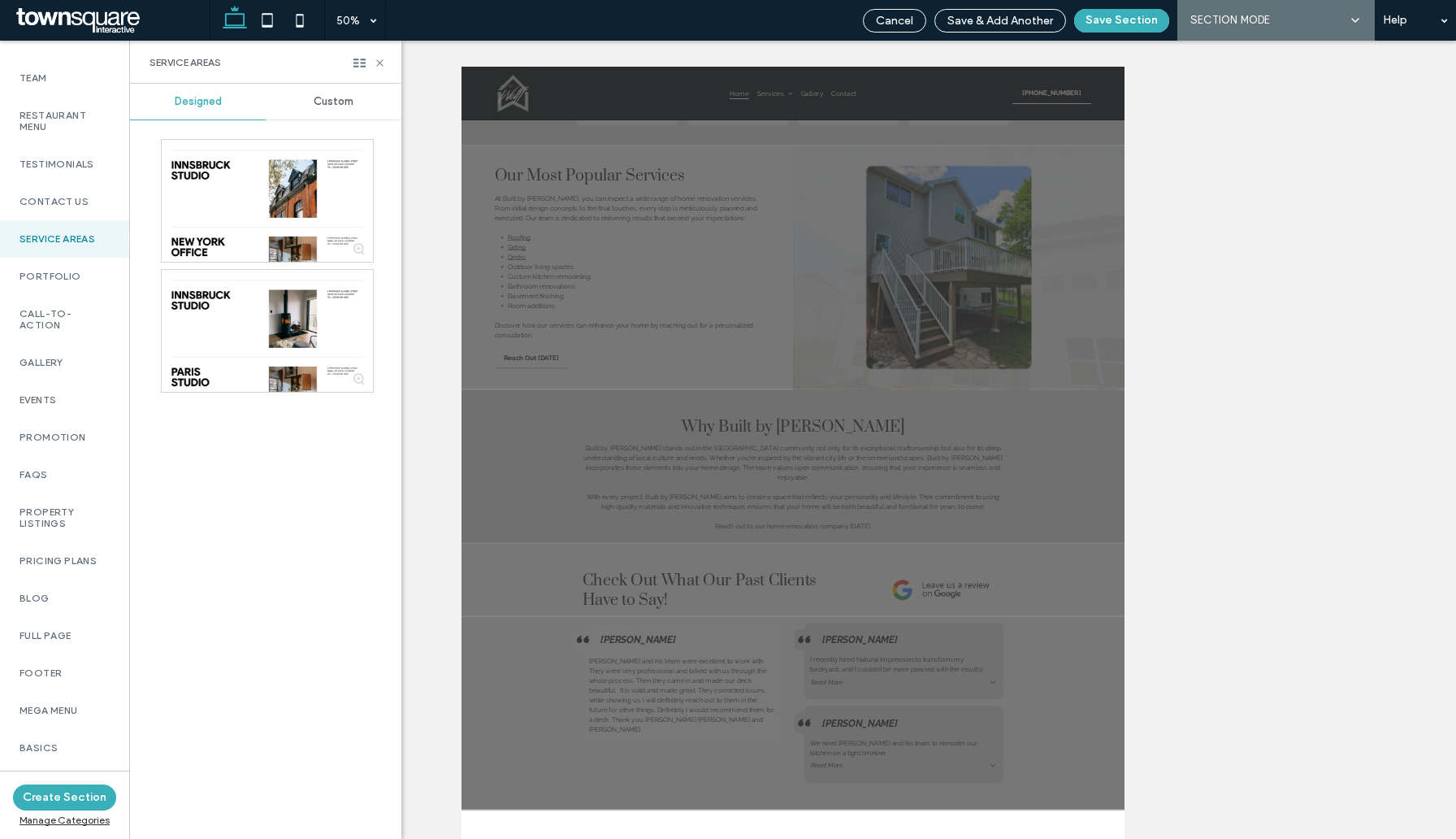
click at [307, 98] on div "Custom" at bounding box center [334, 101] width 135 height 36
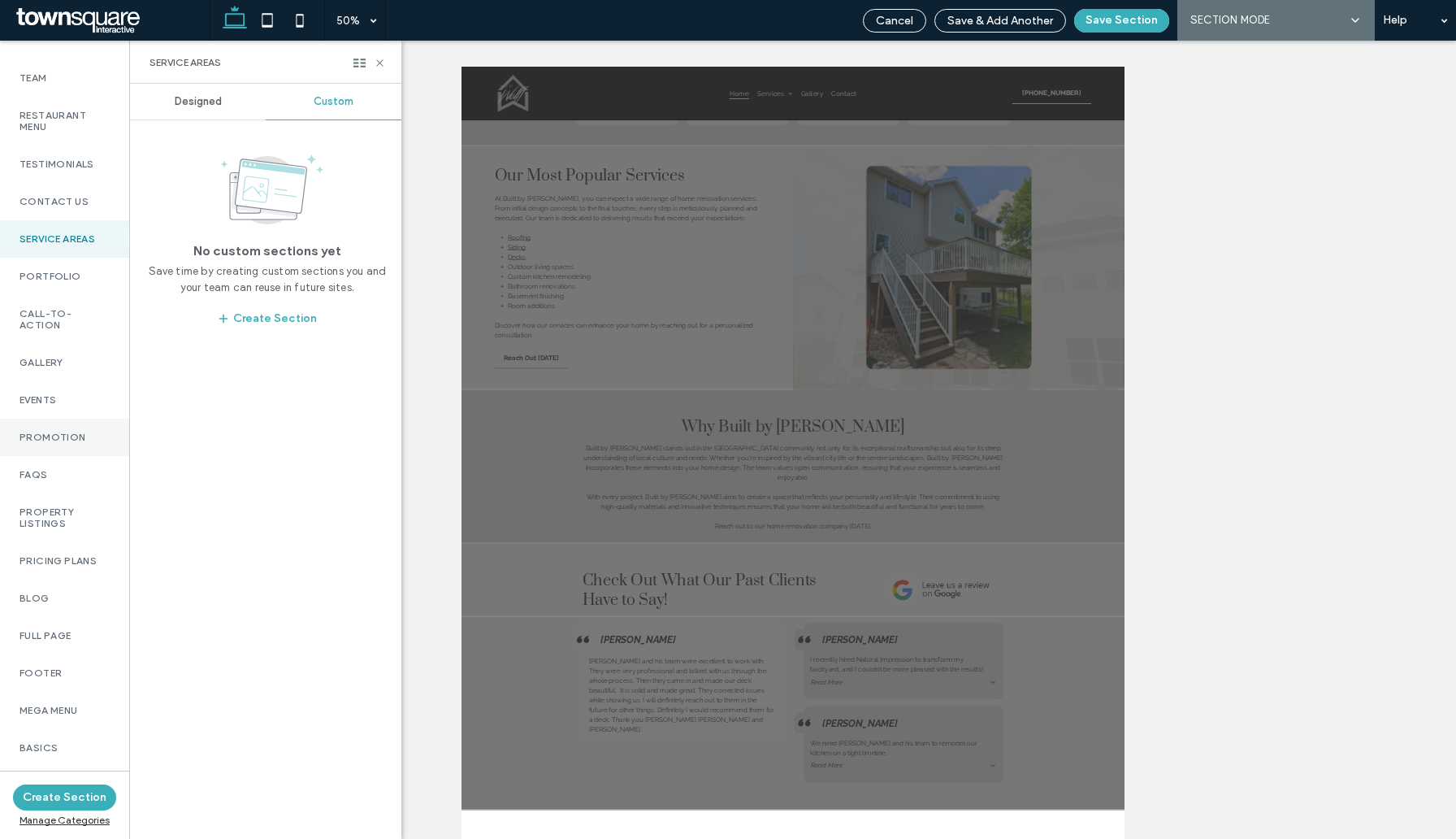
scroll to position [836, 0]
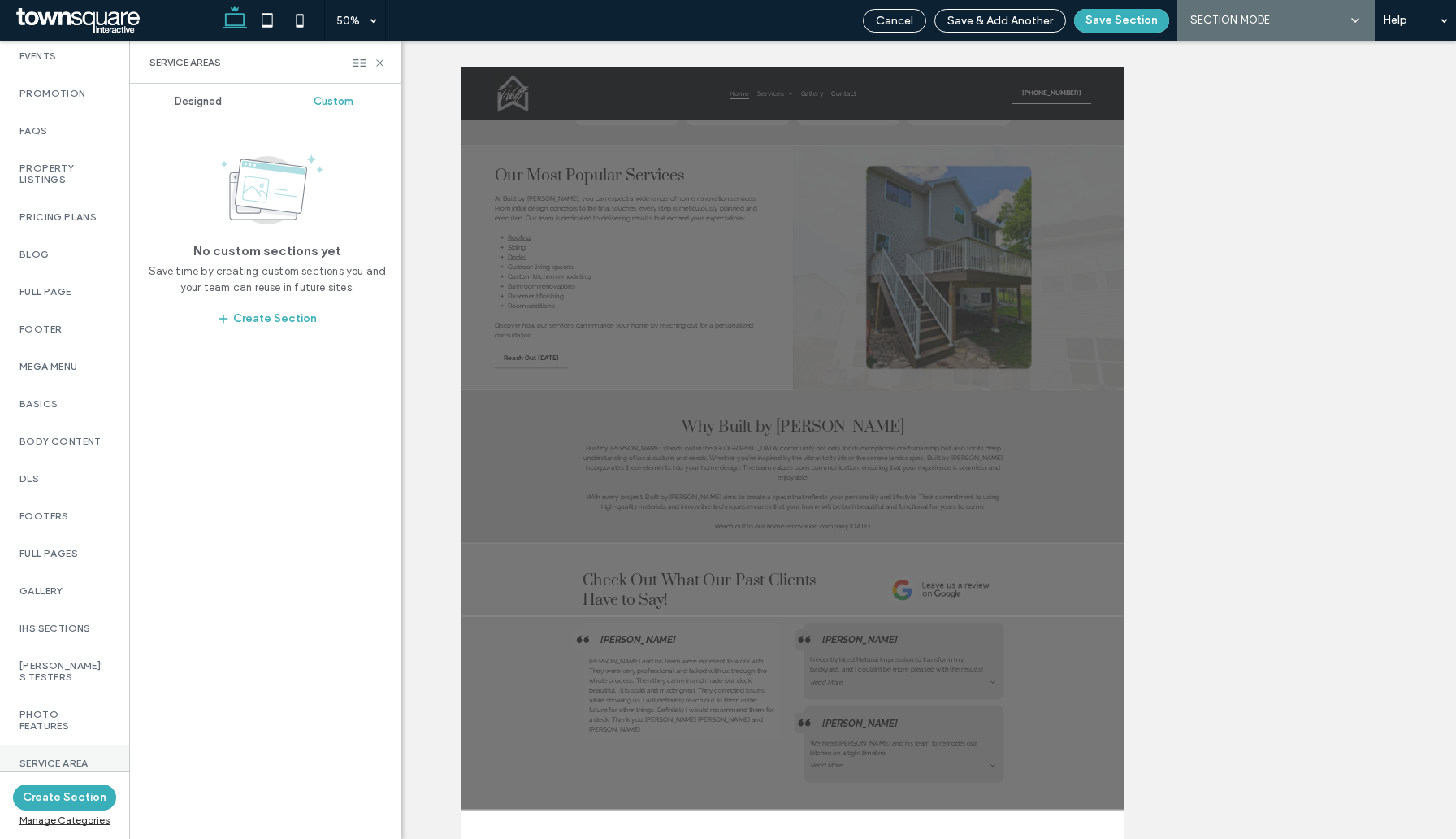
click at [62, 757] on label "Service Area" at bounding box center [64, 763] width 90 height 11
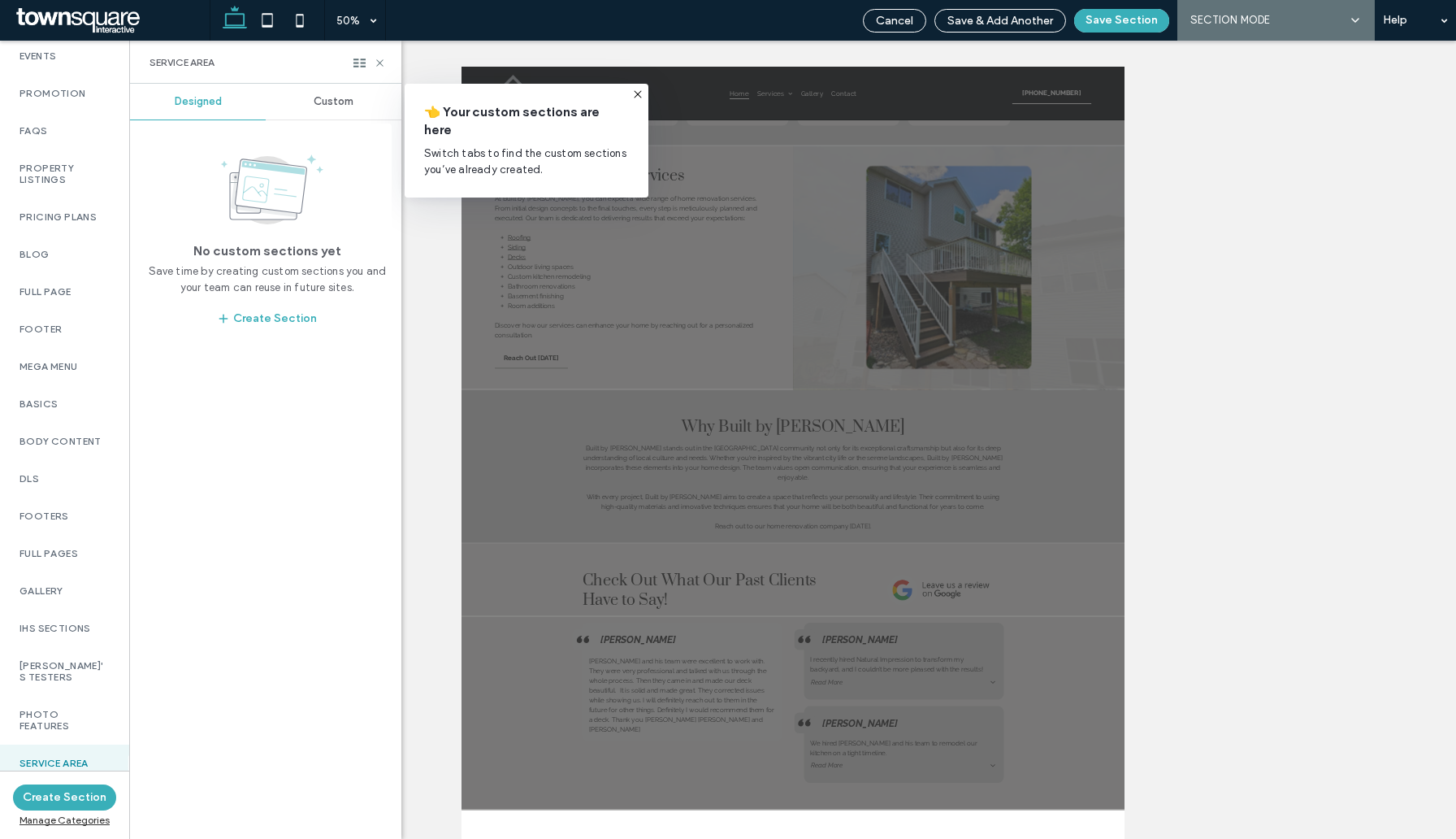
click at [323, 115] on div "Custom" at bounding box center [334, 101] width 135 height 36
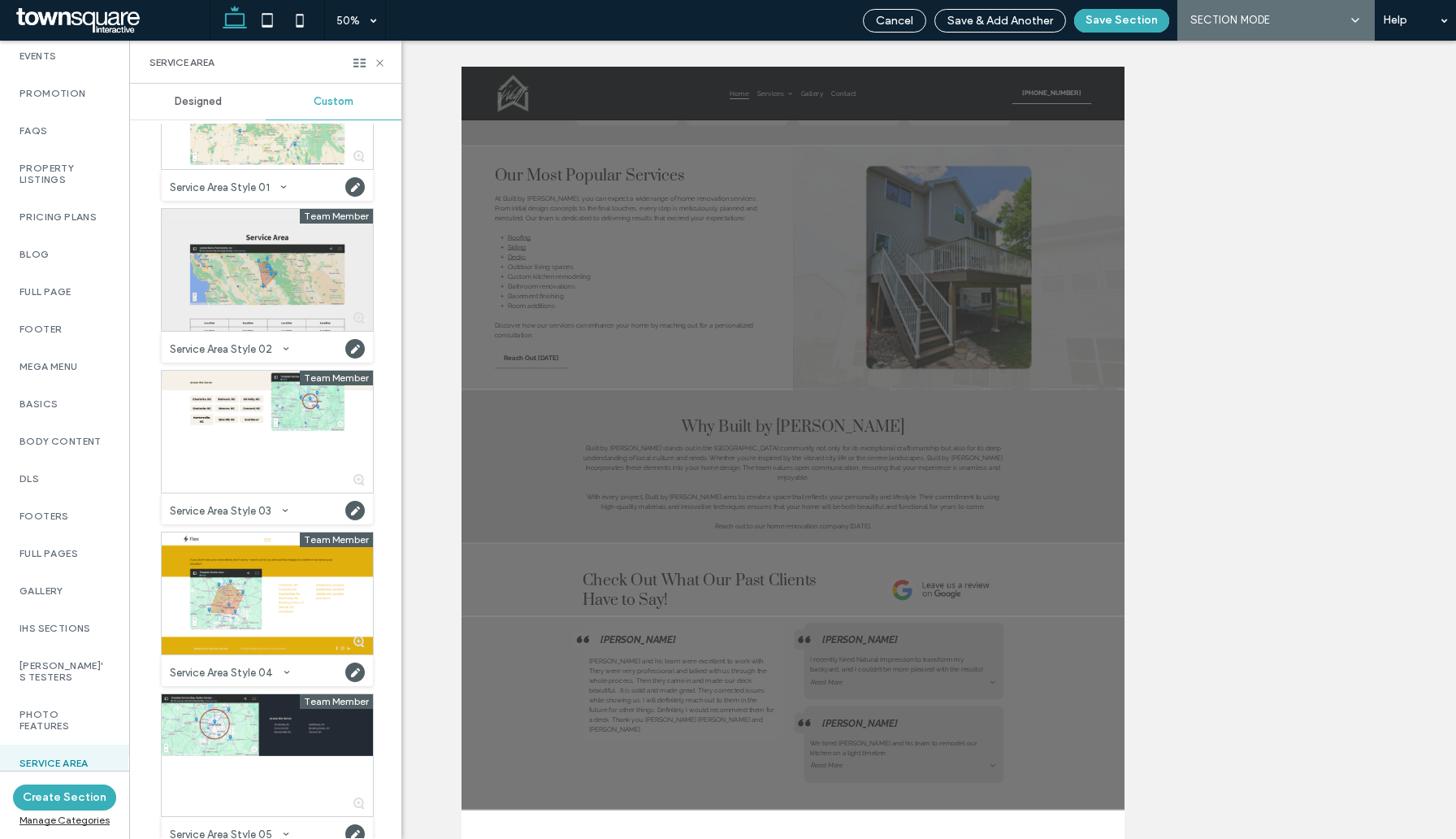
scroll to position [113, 0]
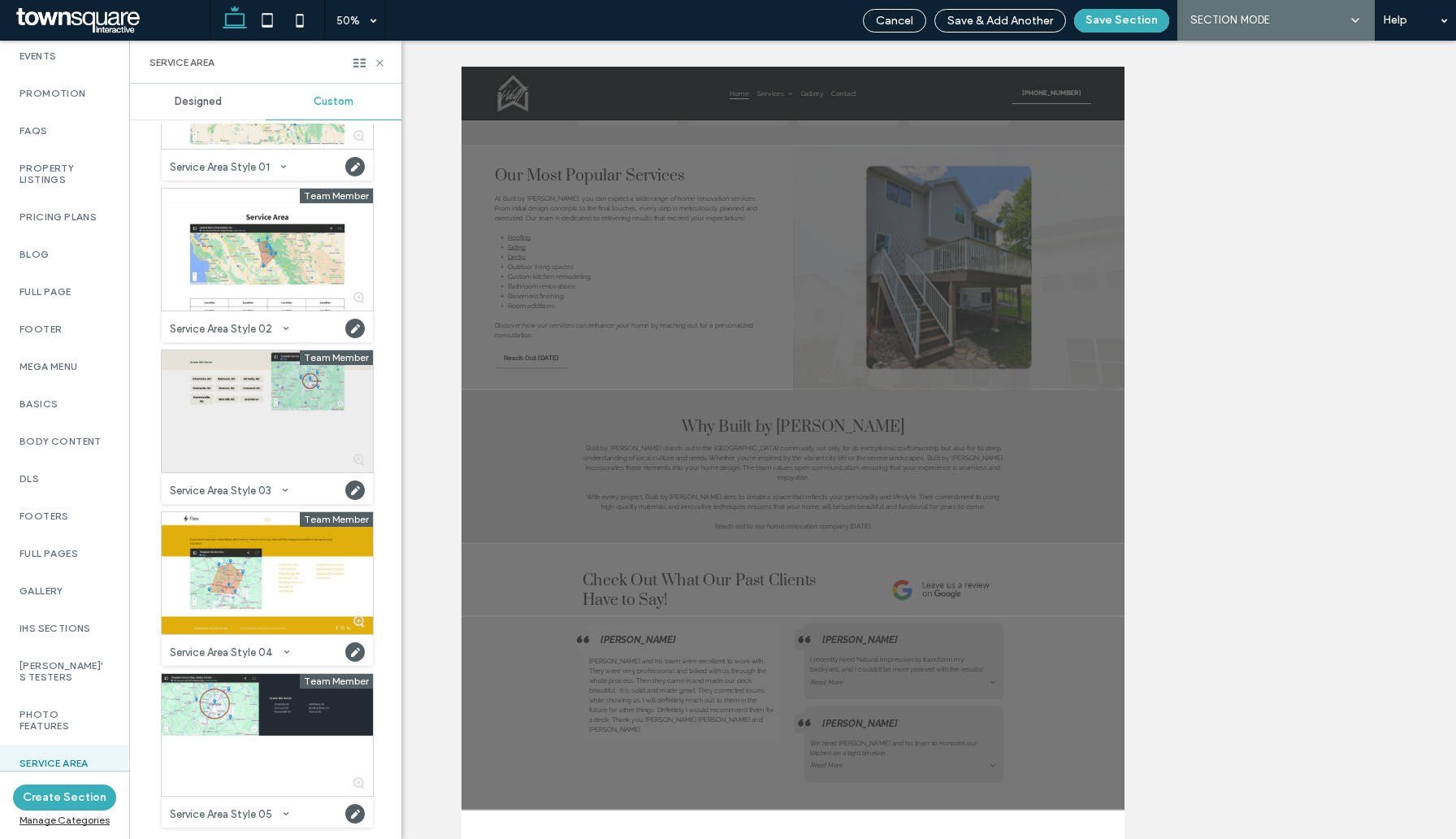
click at [288, 380] on div at bounding box center [268, 412] width 211 height 122
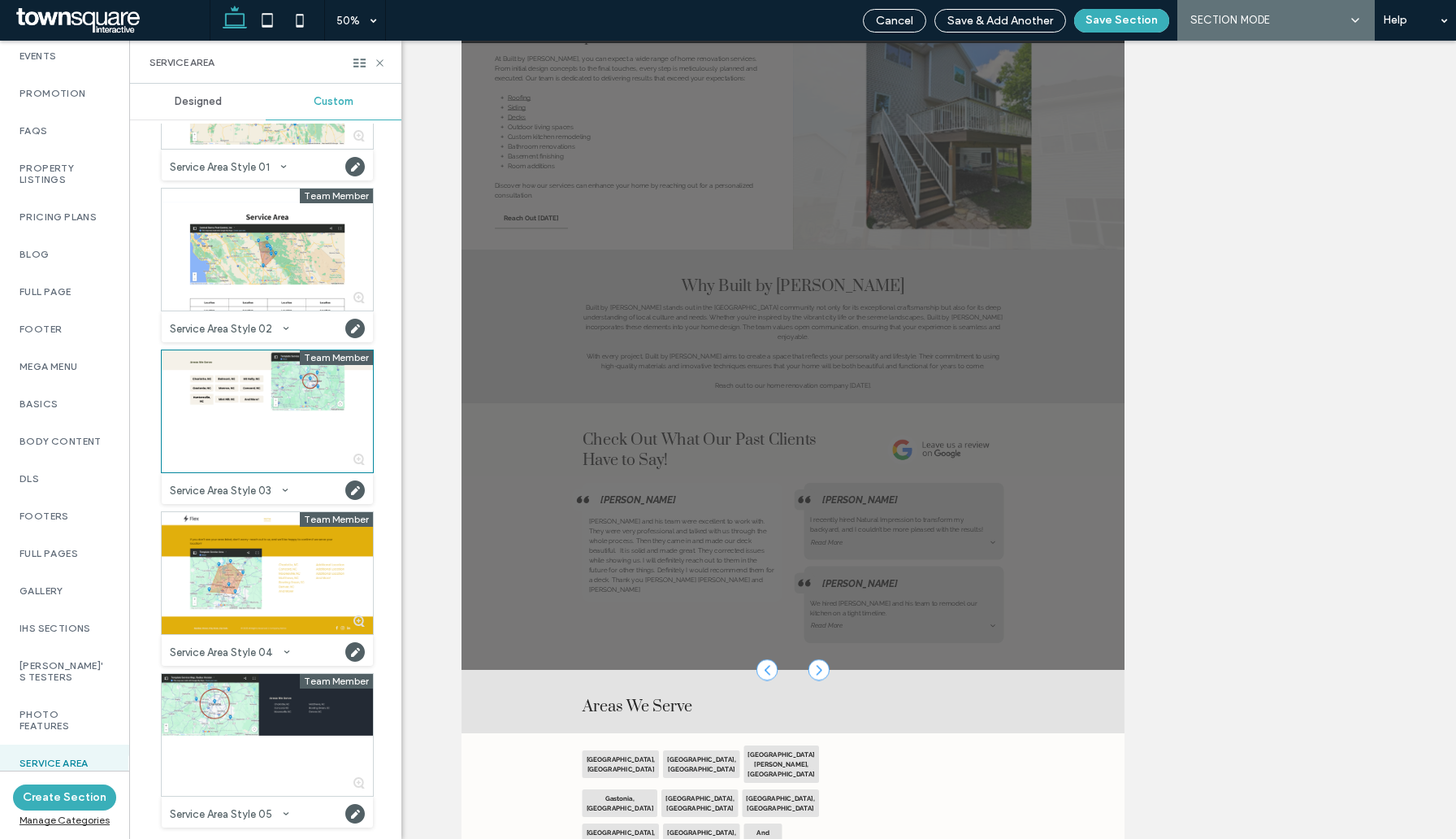
scroll to position [309, 0]
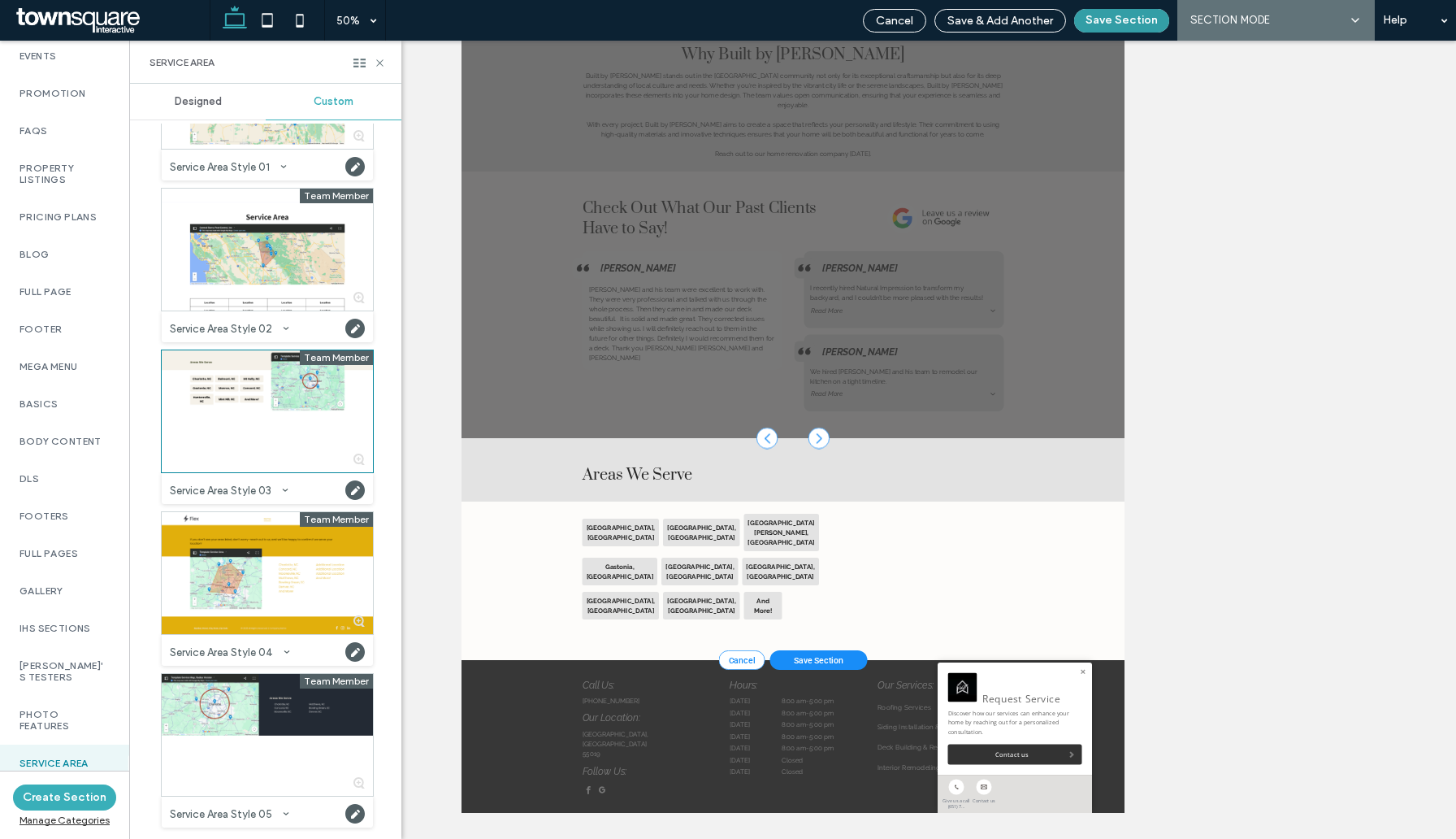
click at [1128, 23] on button "Save Section" at bounding box center [1121, 20] width 95 height 23
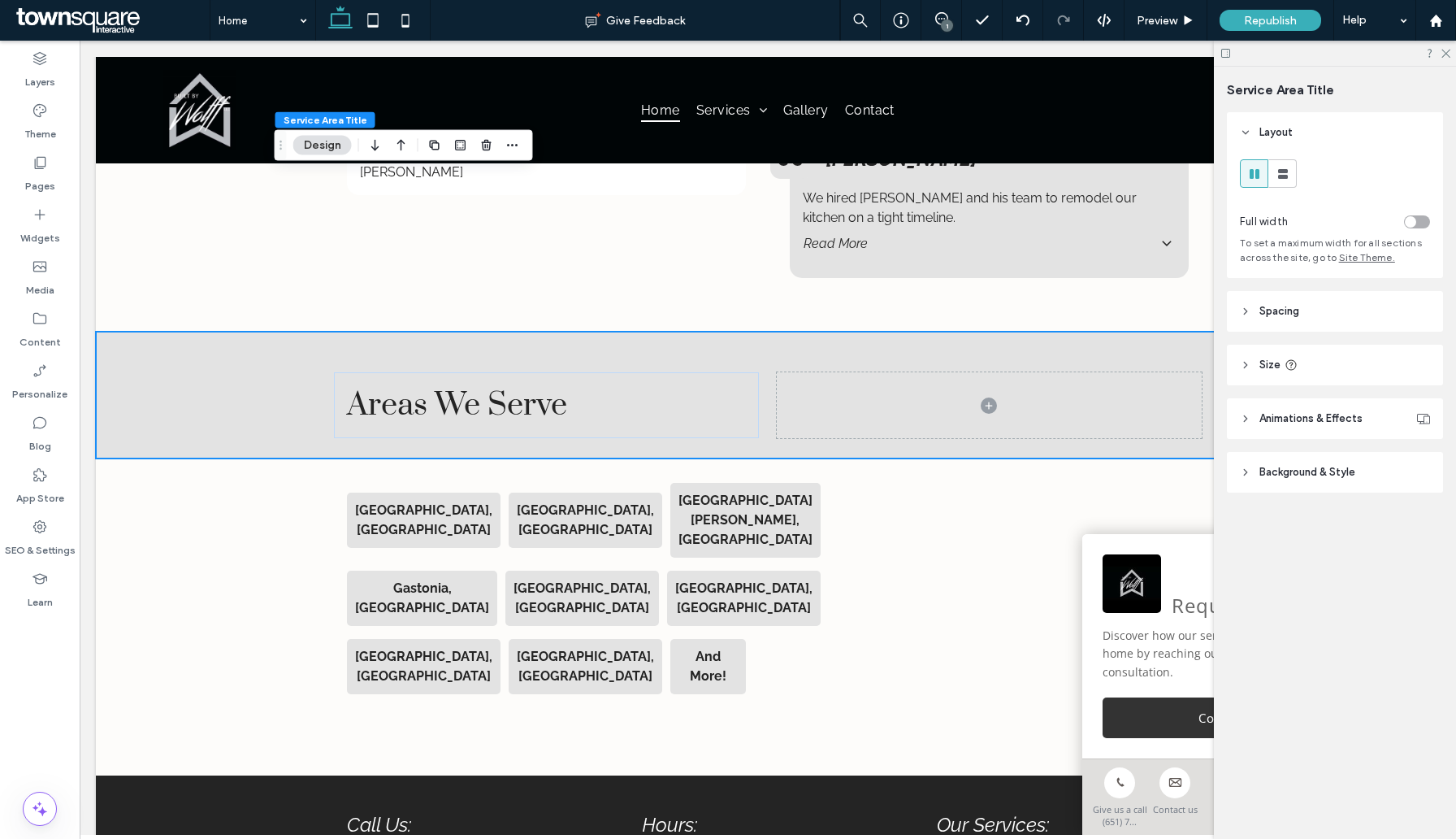
scroll to position [3231, 0]
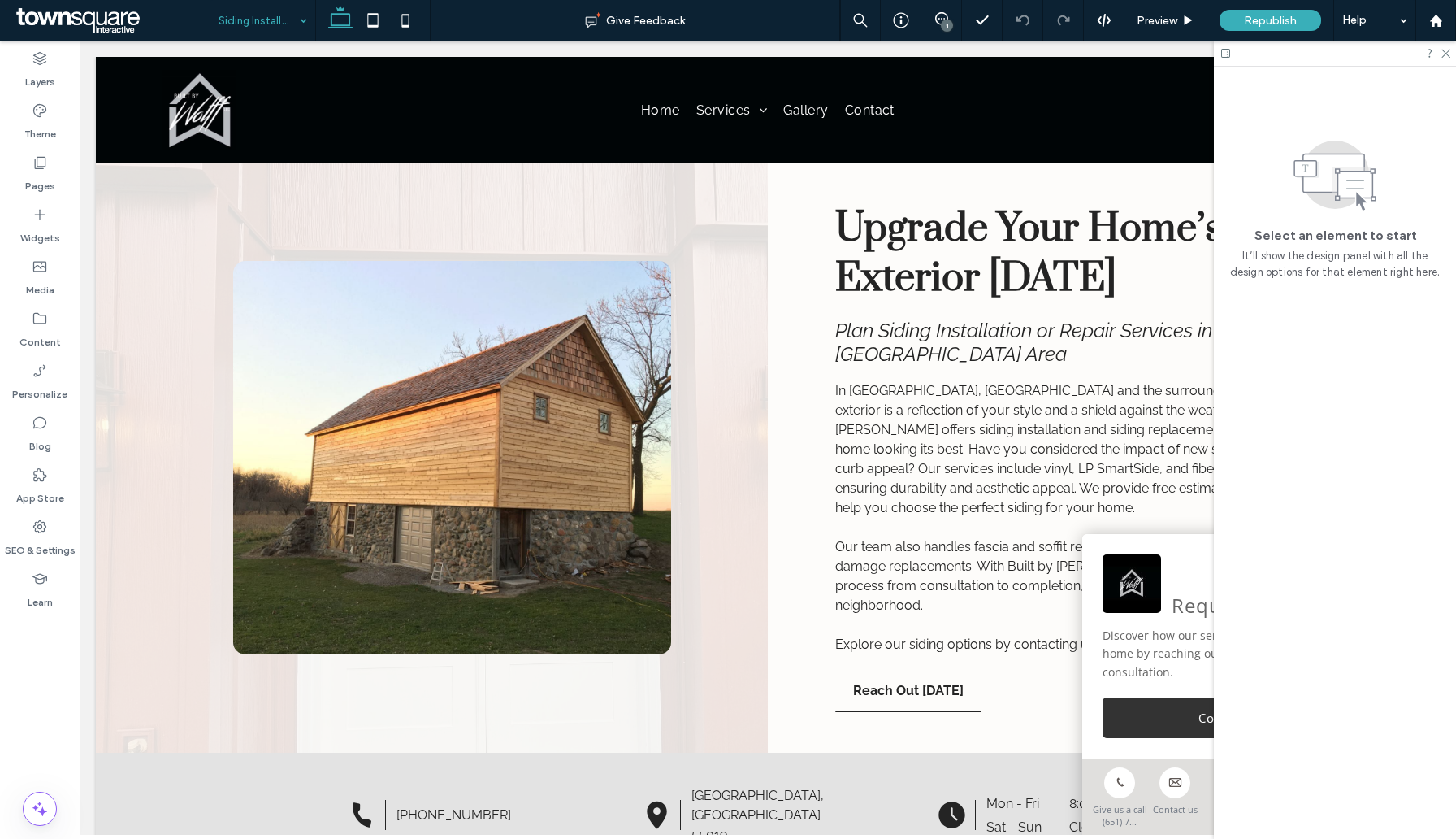
click at [220, 15] on input at bounding box center [259, 20] width 81 height 41
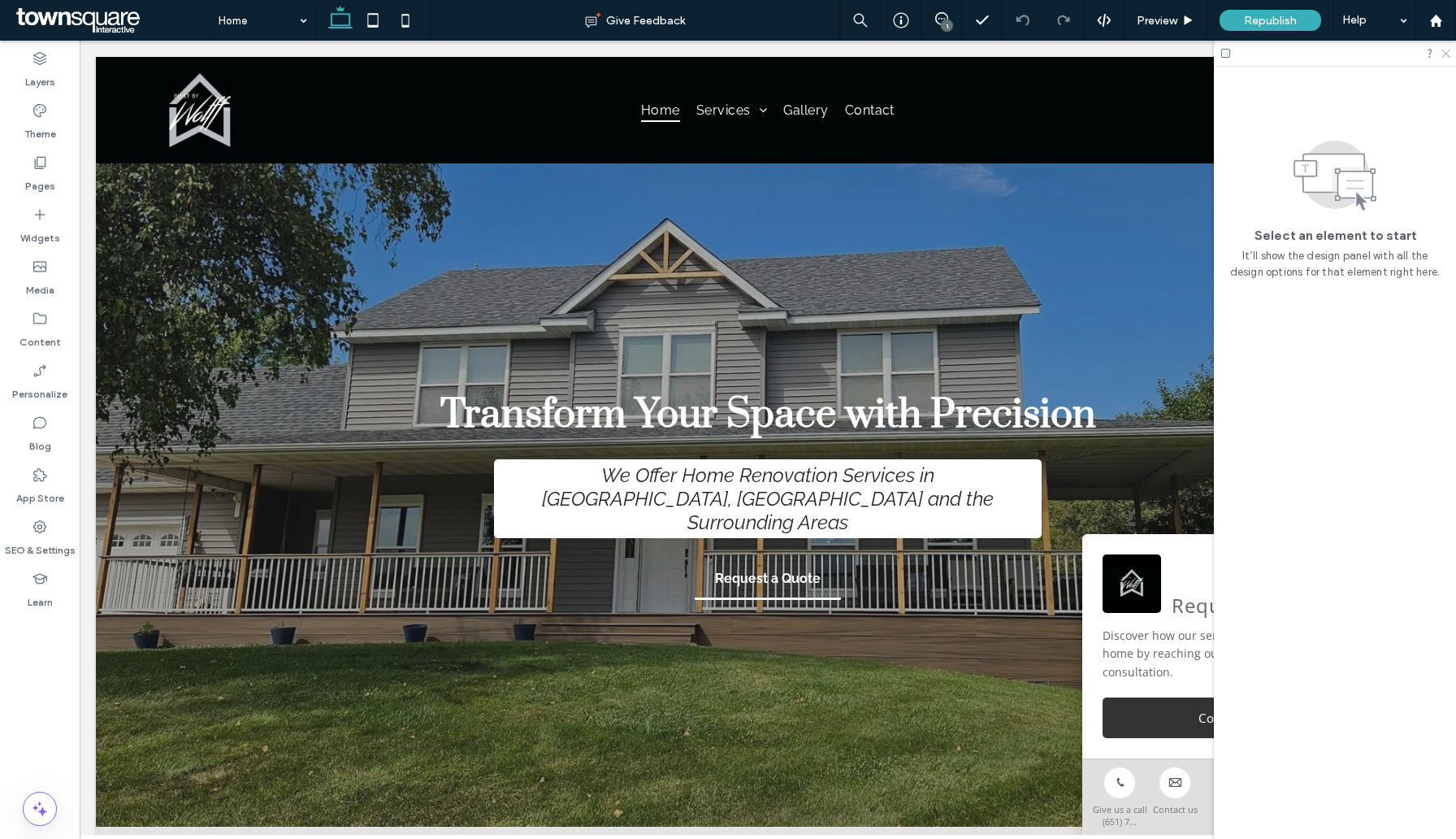
click at [1444, 55] on icon at bounding box center [1445, 52] width 10 height 10
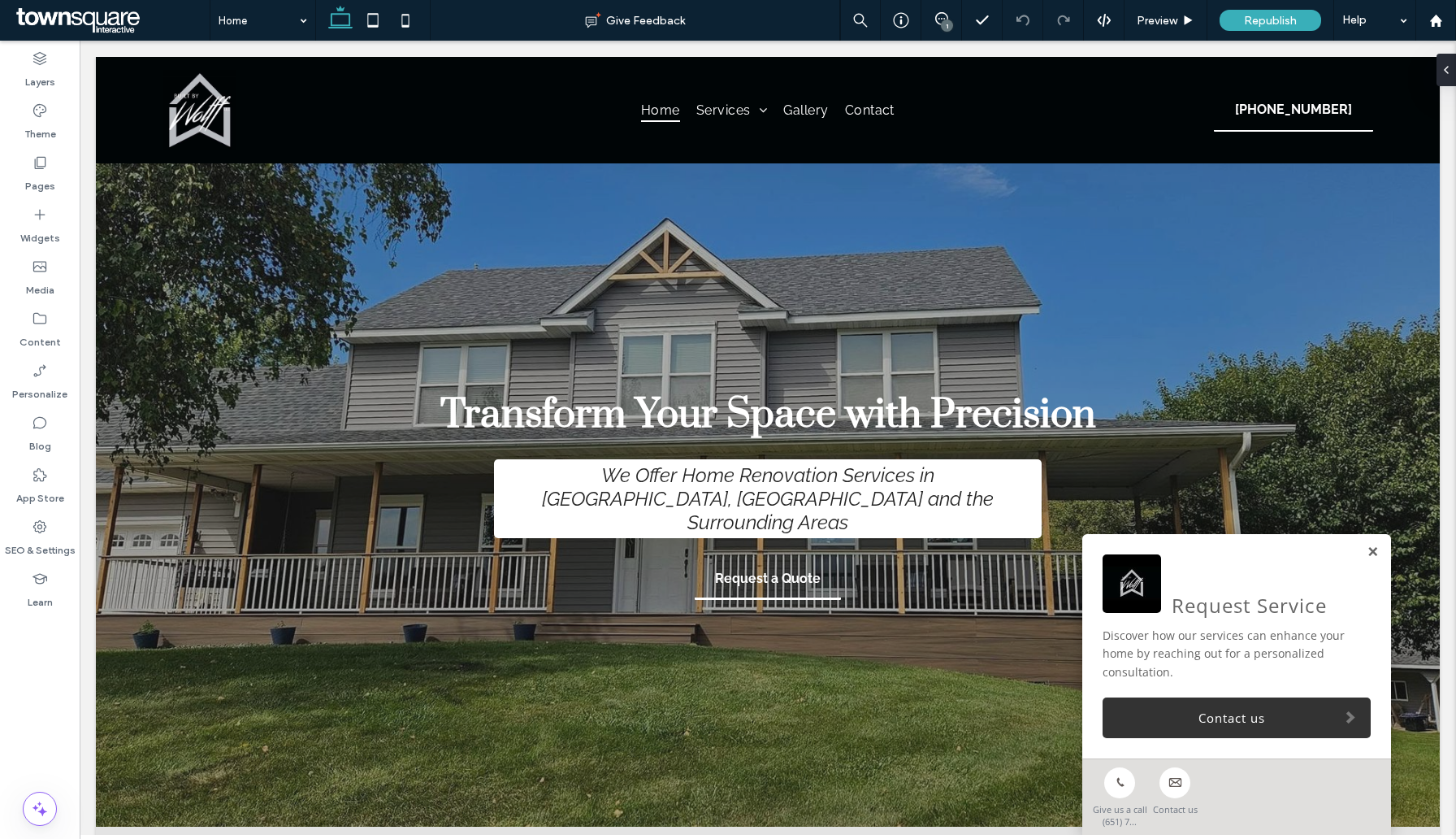
click at [1367, 554] on link at bounding box center [1373, 552] width 12 height 14
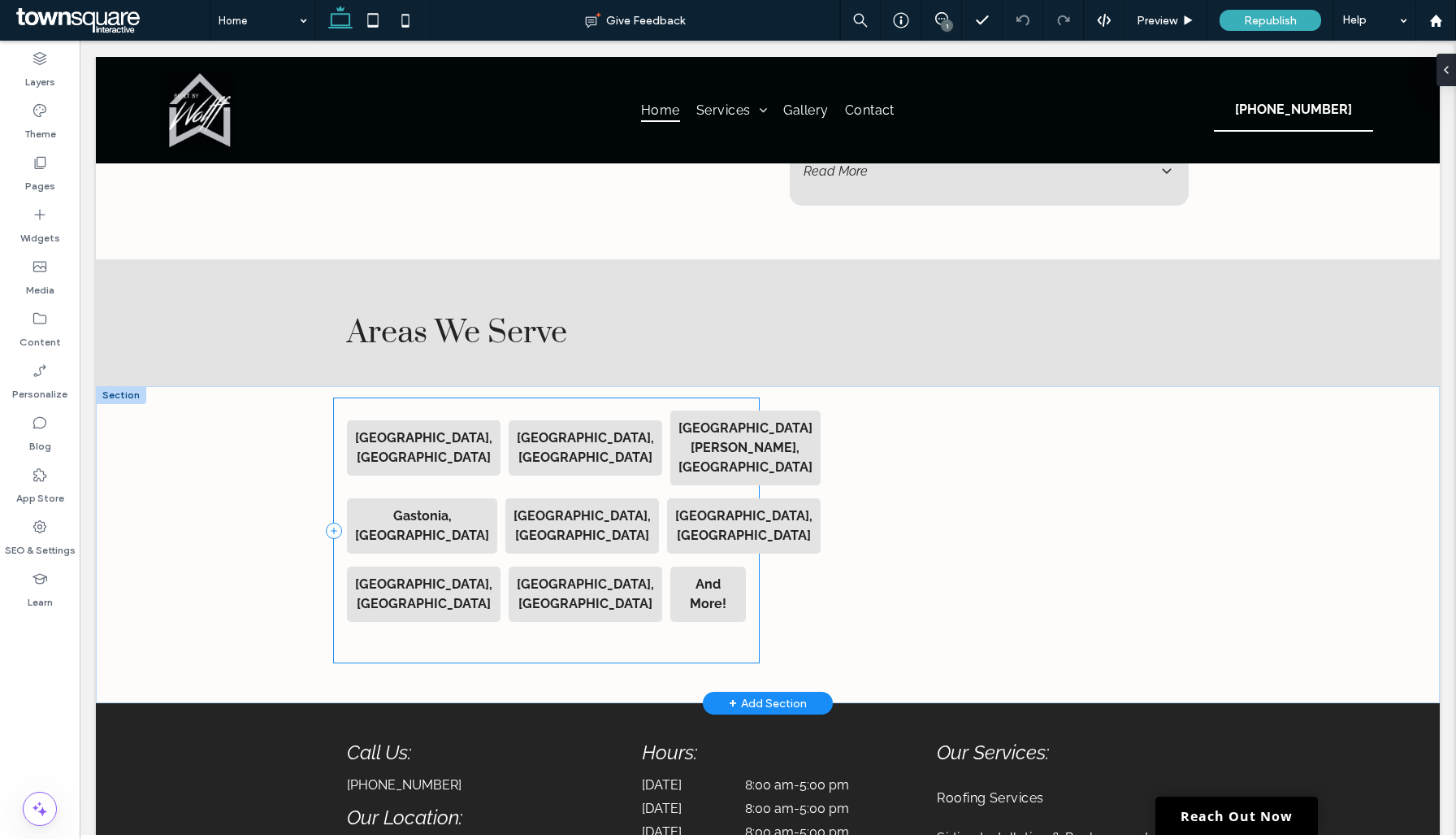
scroll to position [3219, 0]
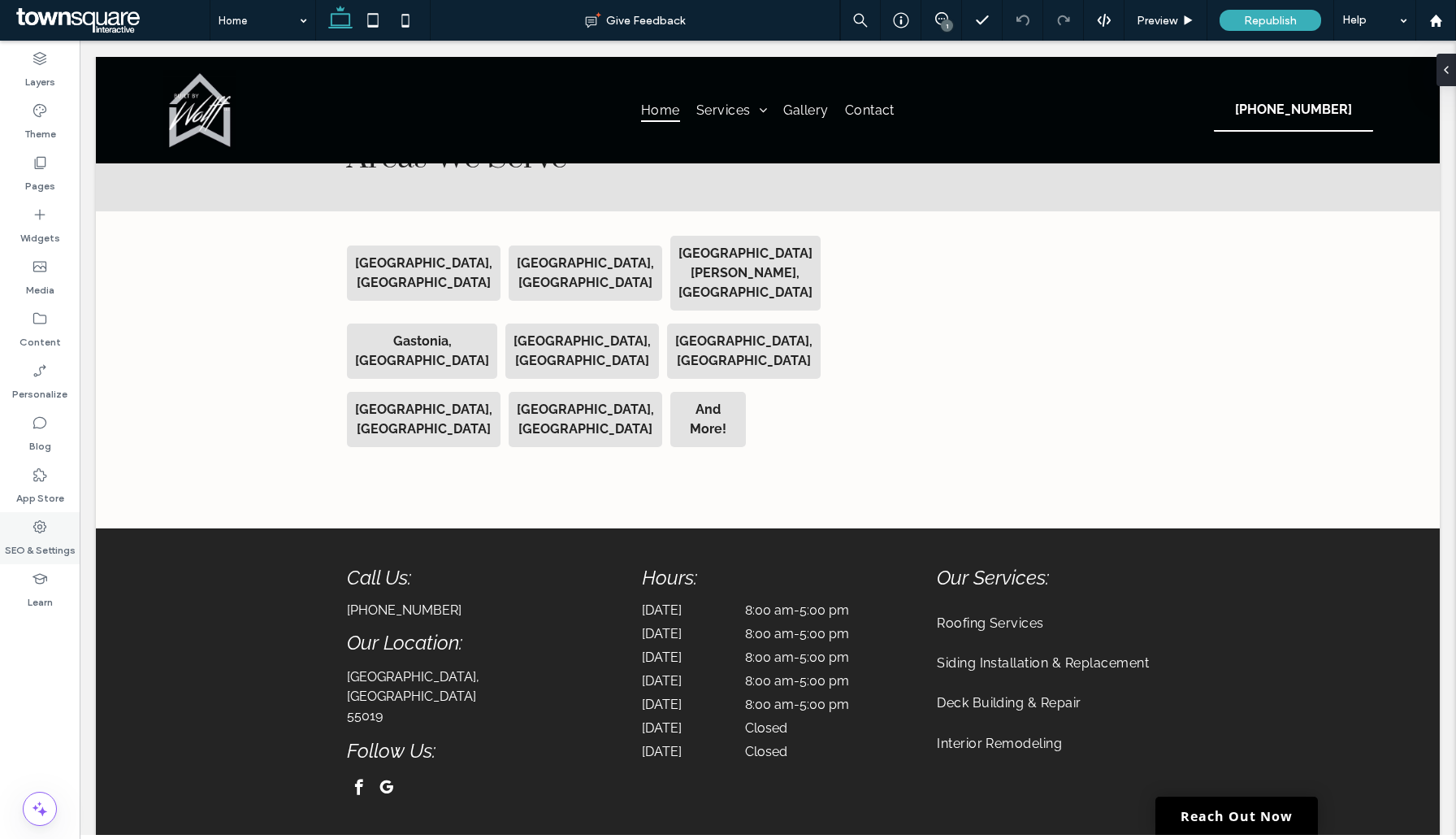
click at [36, 543] on label "SEO & Settings" at bounding box center [40, 546] width 70 height 23
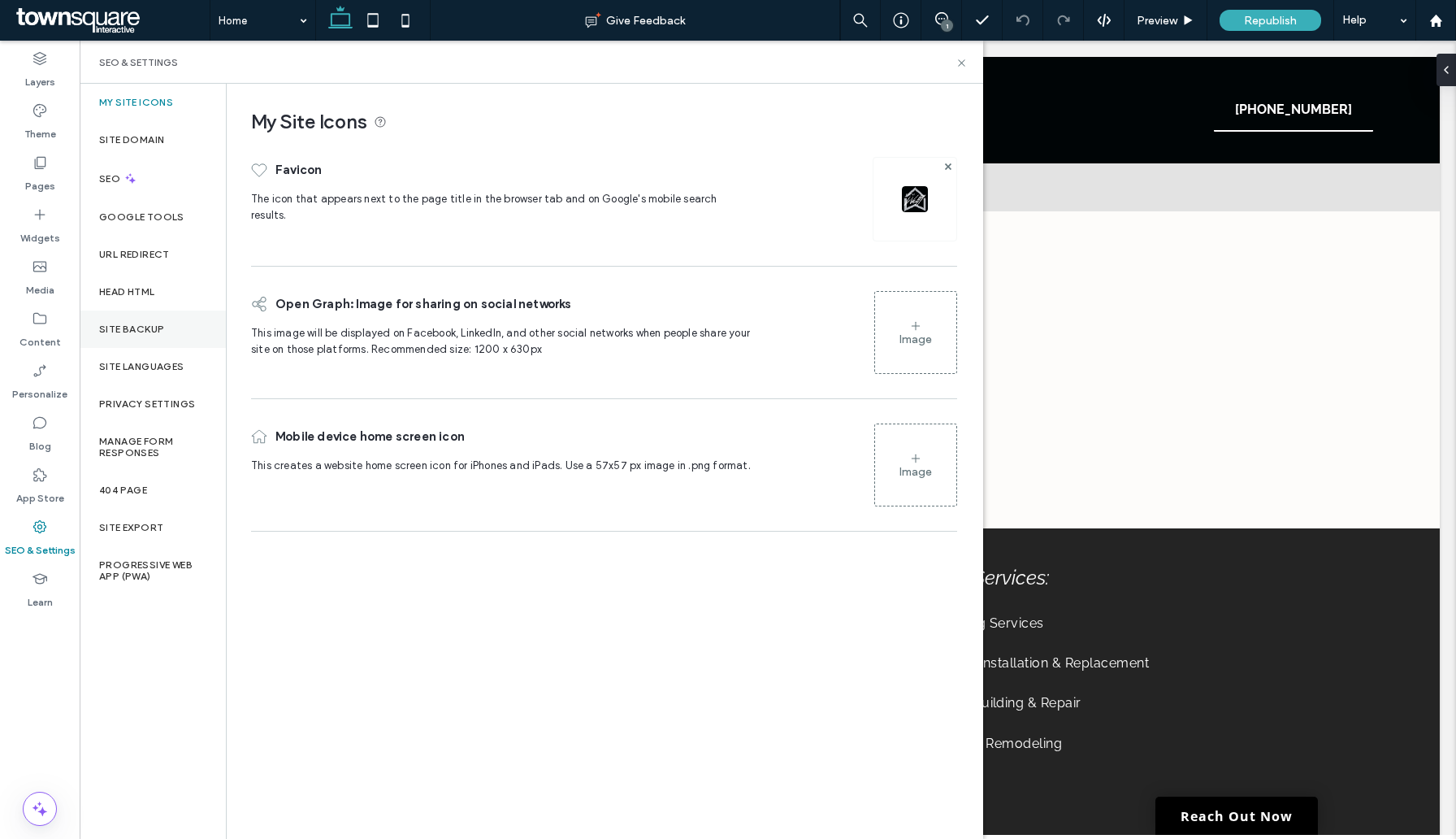
click at [117, 328] on label "Site Backup" at bounding box center [132, 329] width 65 height 11
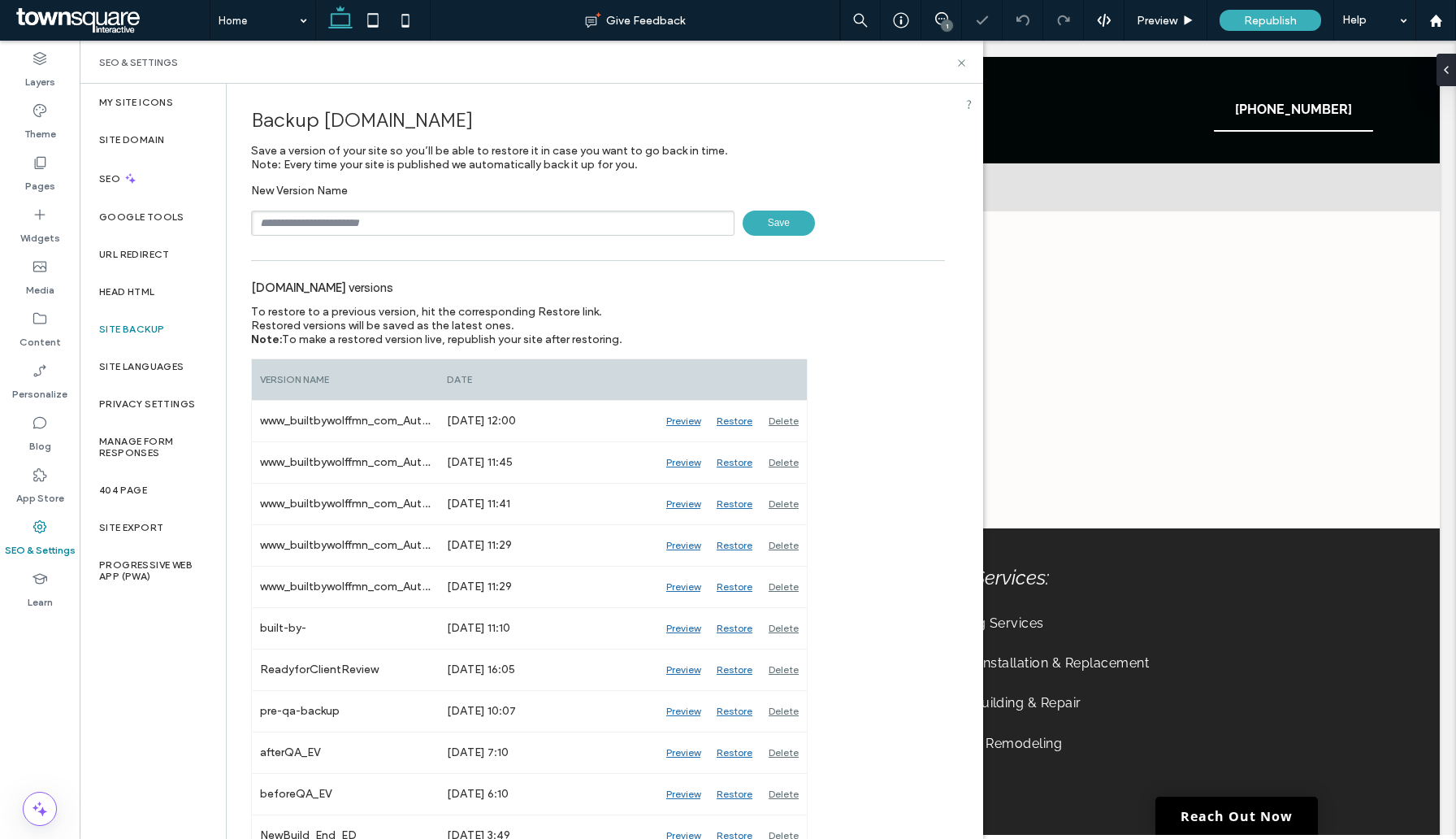
scroll to position [59, 0]
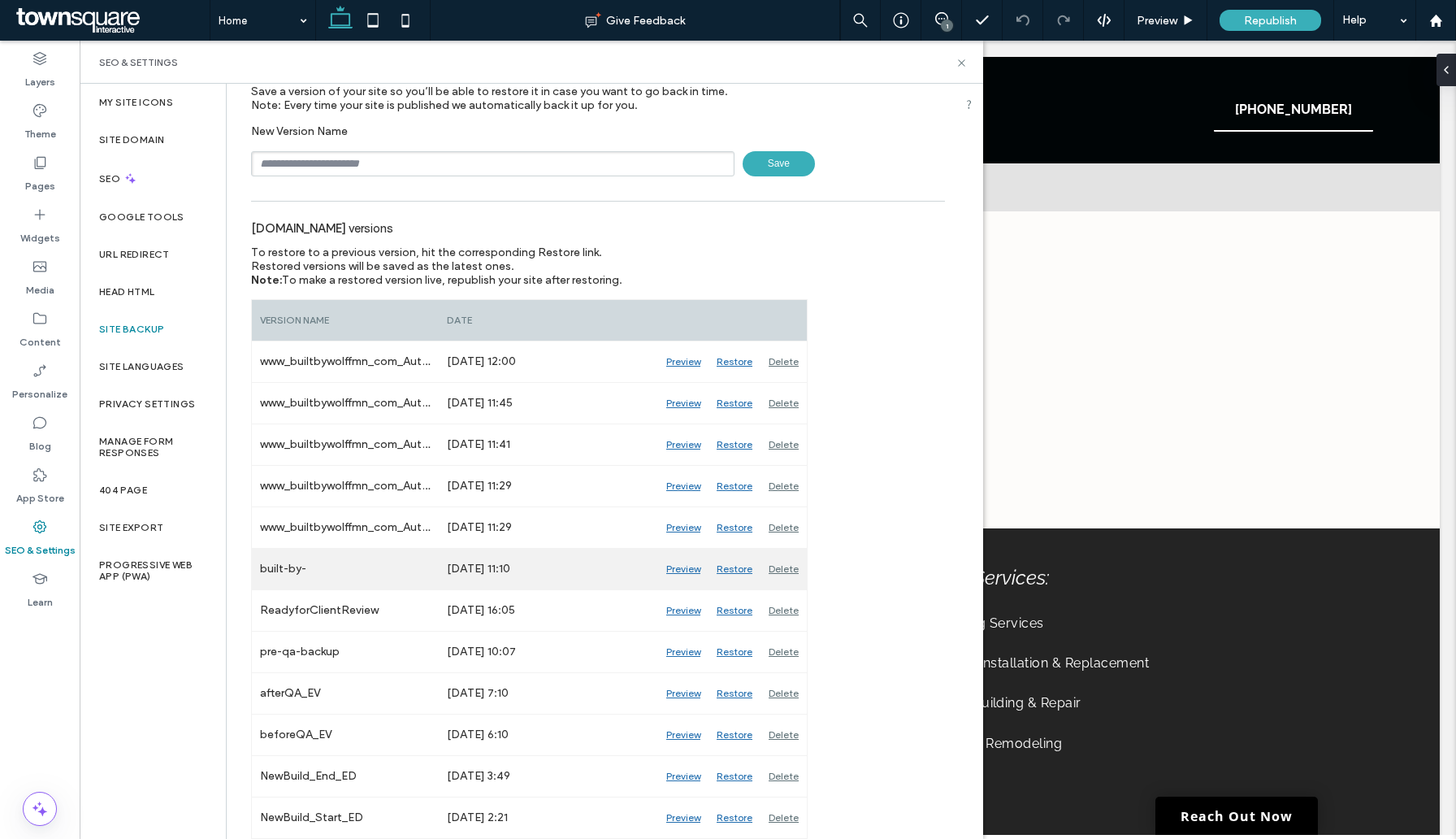
click at [680, 574] on div "Preview" at bounding box center [683, 569] width 50 height 41
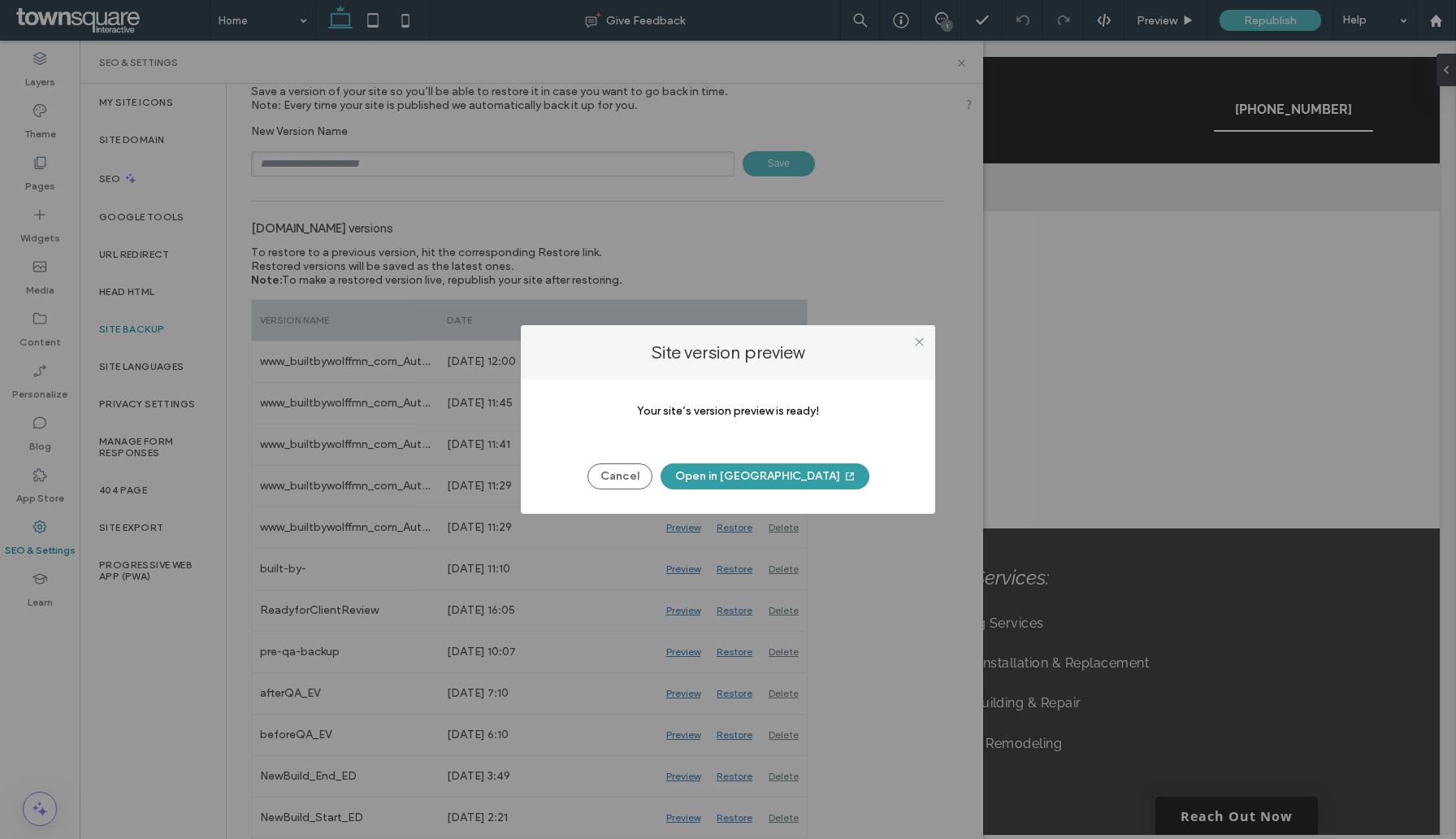
click at [760, 472] on button "Open in New Tab" at bounding box center [765, 477] width 209 height 26
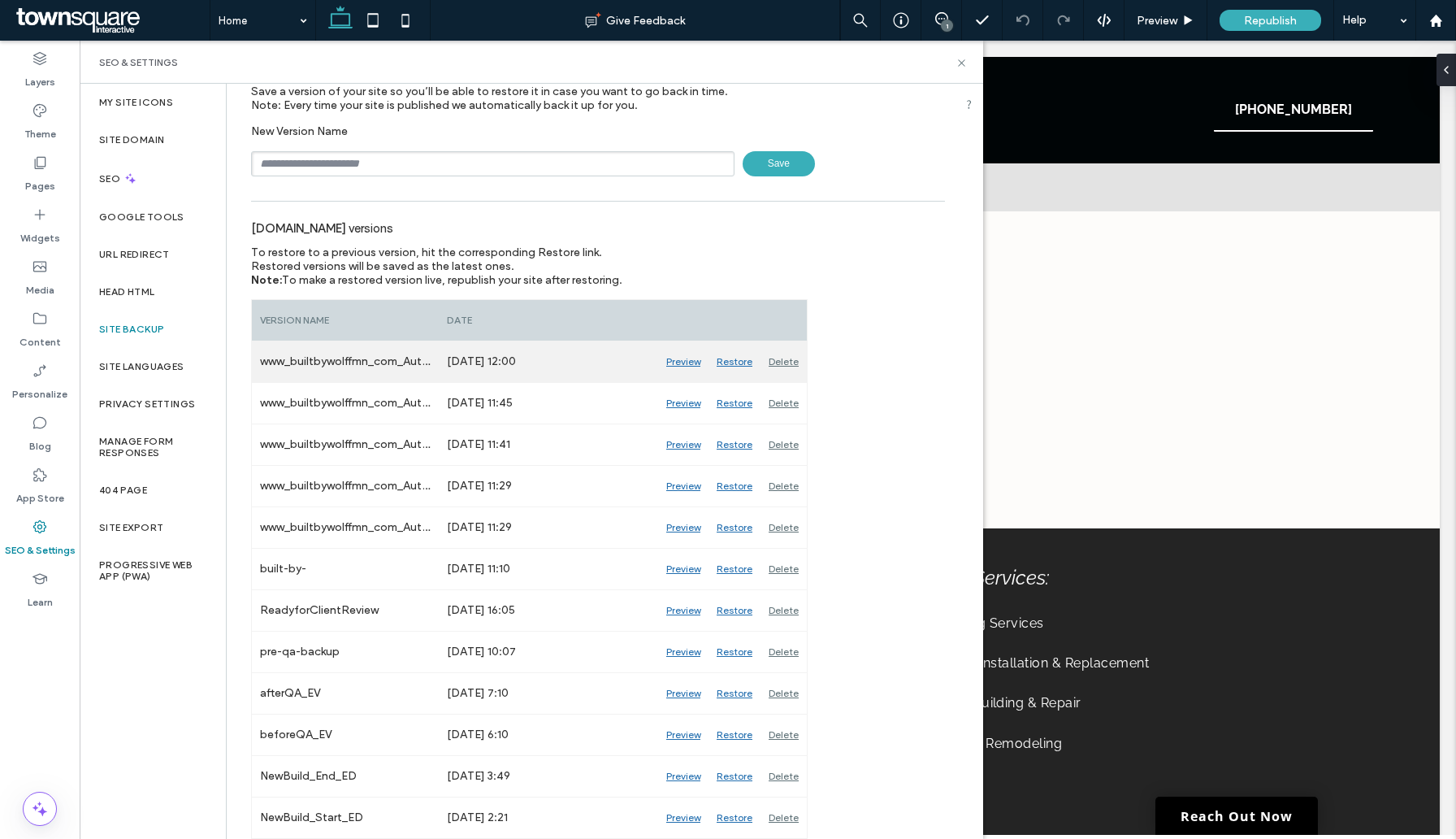
click at [689, 364] on div "Preview" at bounding box center [683, 362] width 50 height 41
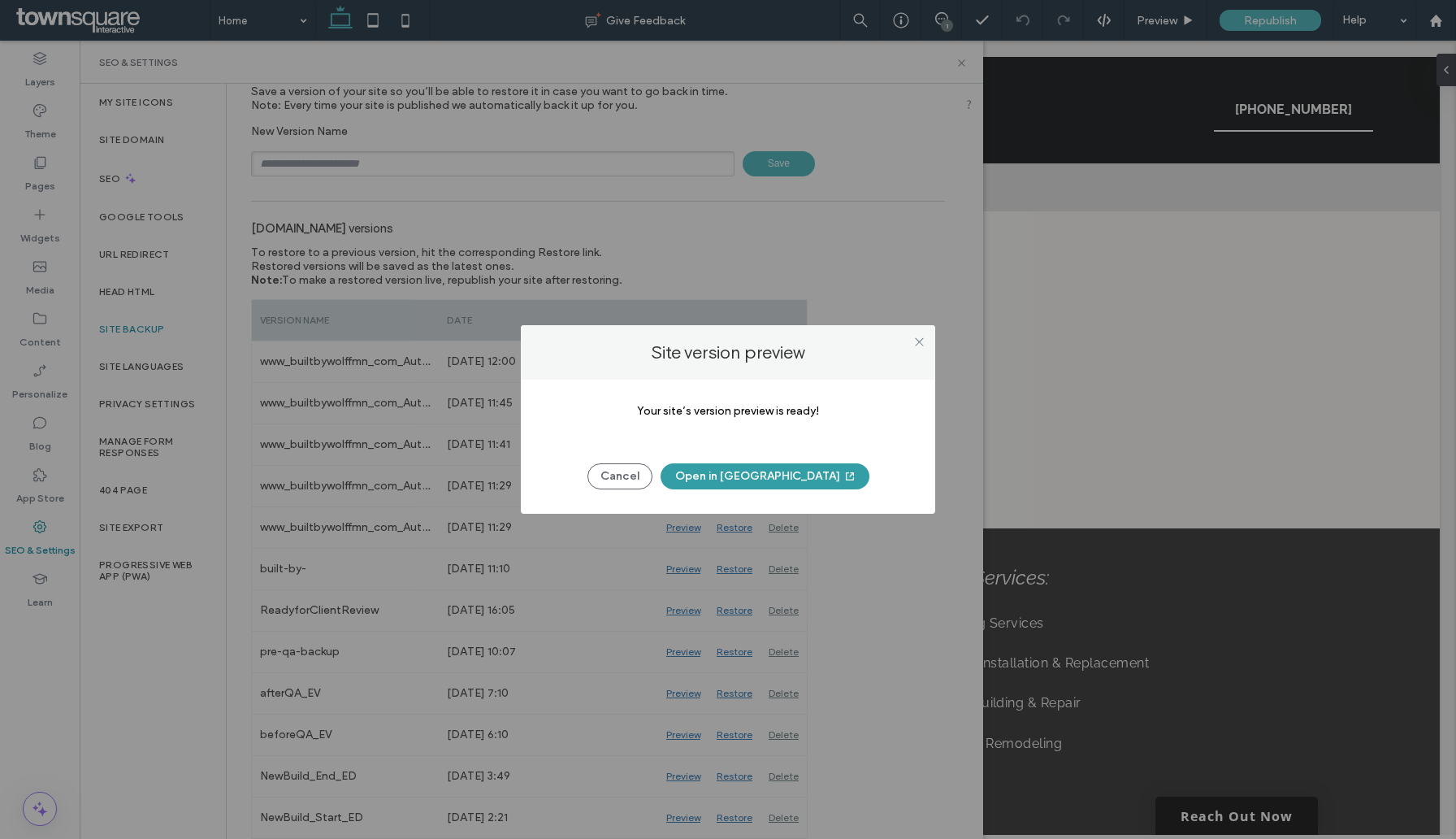
click at [739, 477] on button "Open in New Tab" at bounding box center [765, 477] width 209 height 26
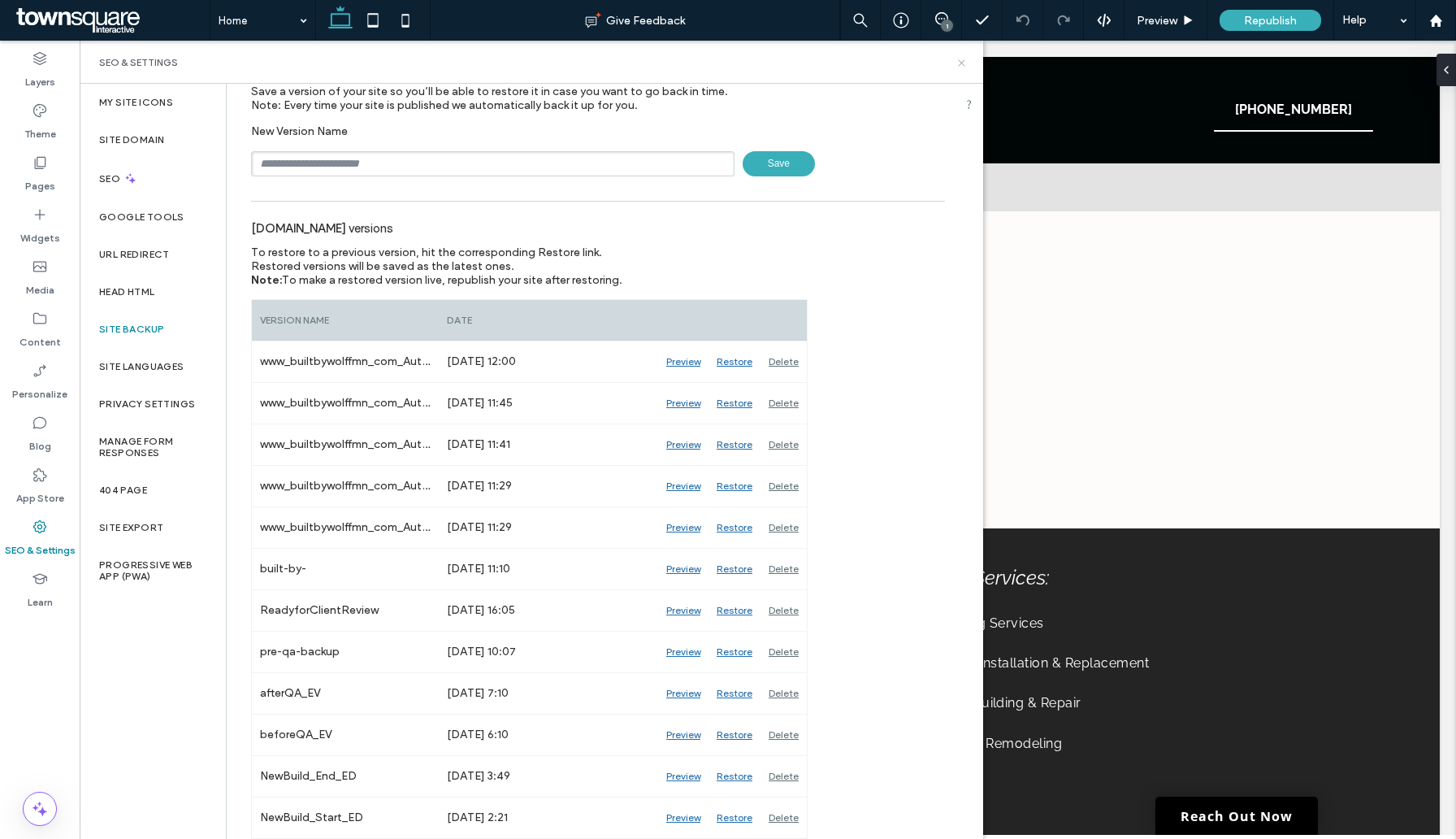
click at [966, 61] on icon at bounding box center [961, 62] width 12 height 12
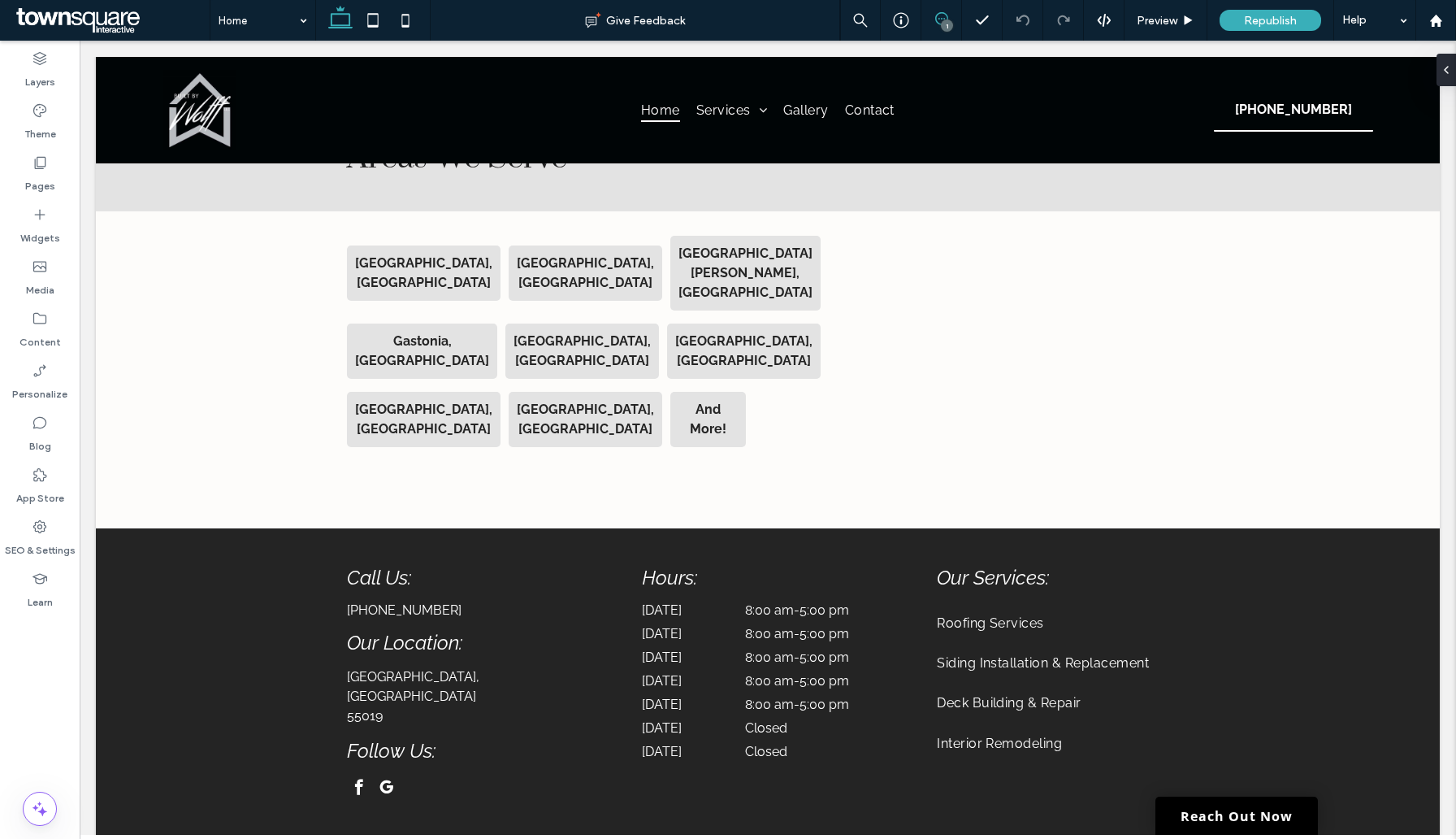
click at [931, 20] on span at bounding box center [941, 19] width 40 height 13
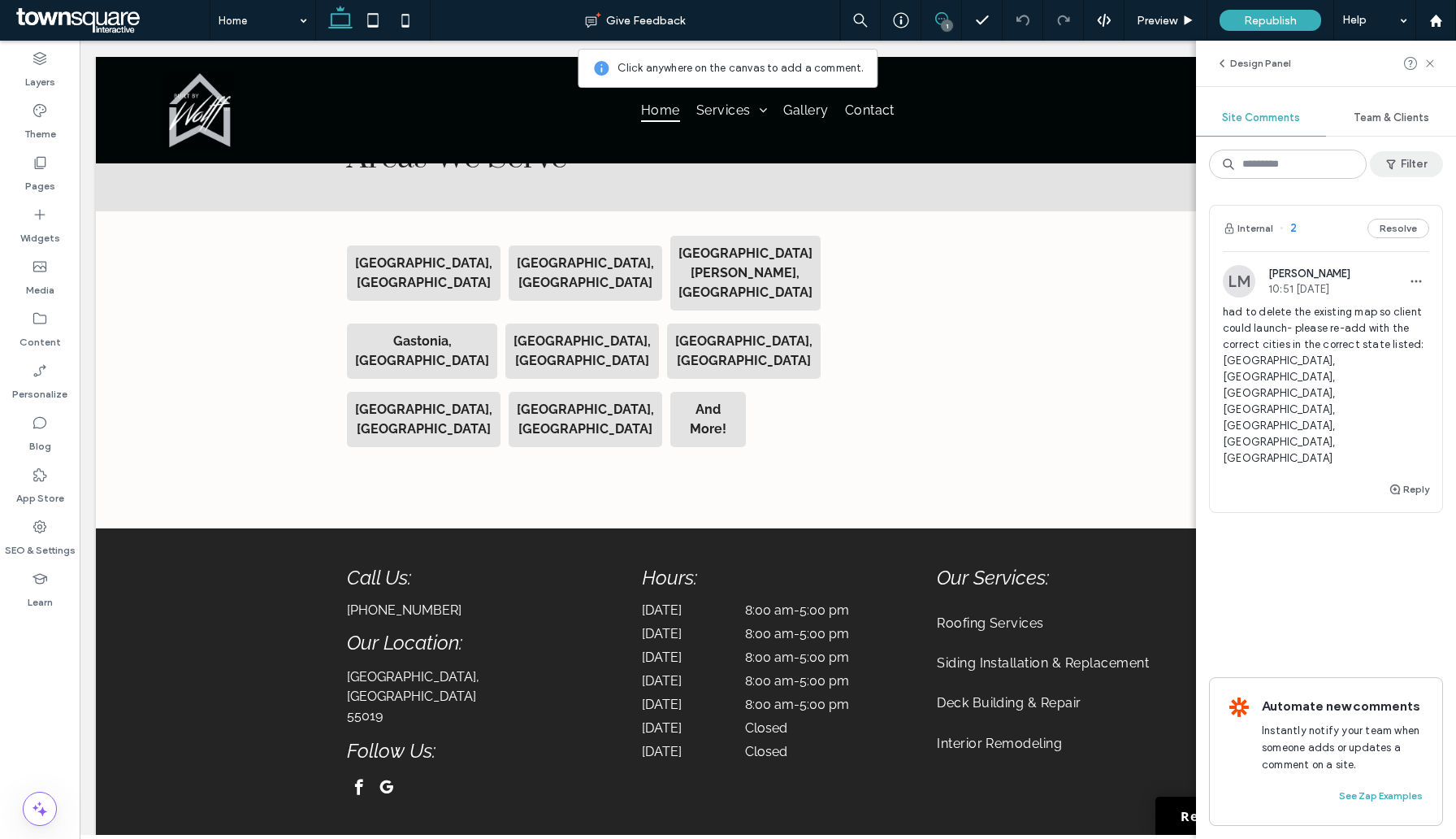
click at [1397, 159] on icon "button" at bounding box center [1391, 164] width 13 height 13
click at [1158, 259] on div "Resolved (1)" at bounding box center [1182, 261] width 115 height 14
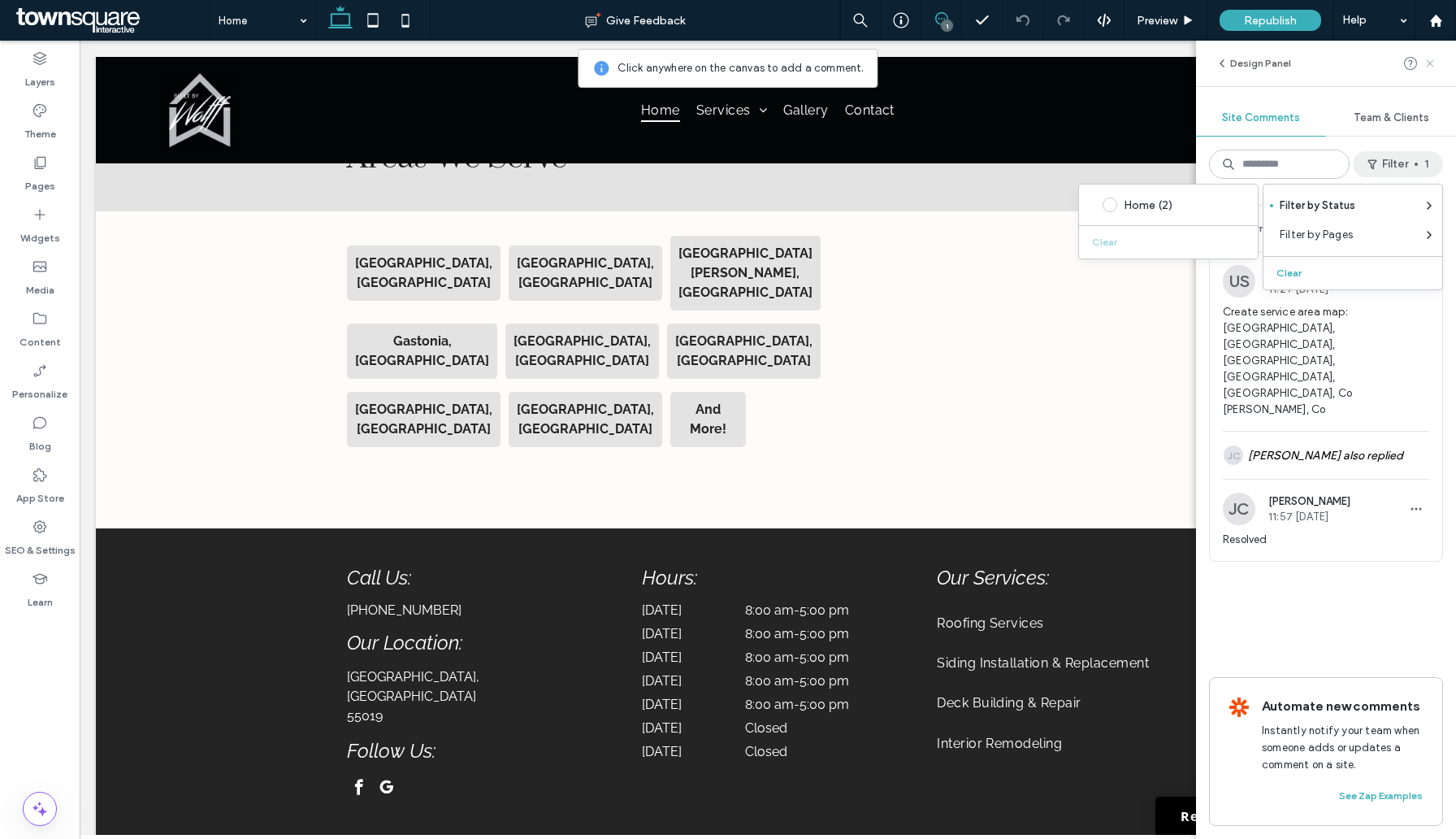
click at [1427, 62] on icon at bounding box center [1430, 63] width 13 height 13
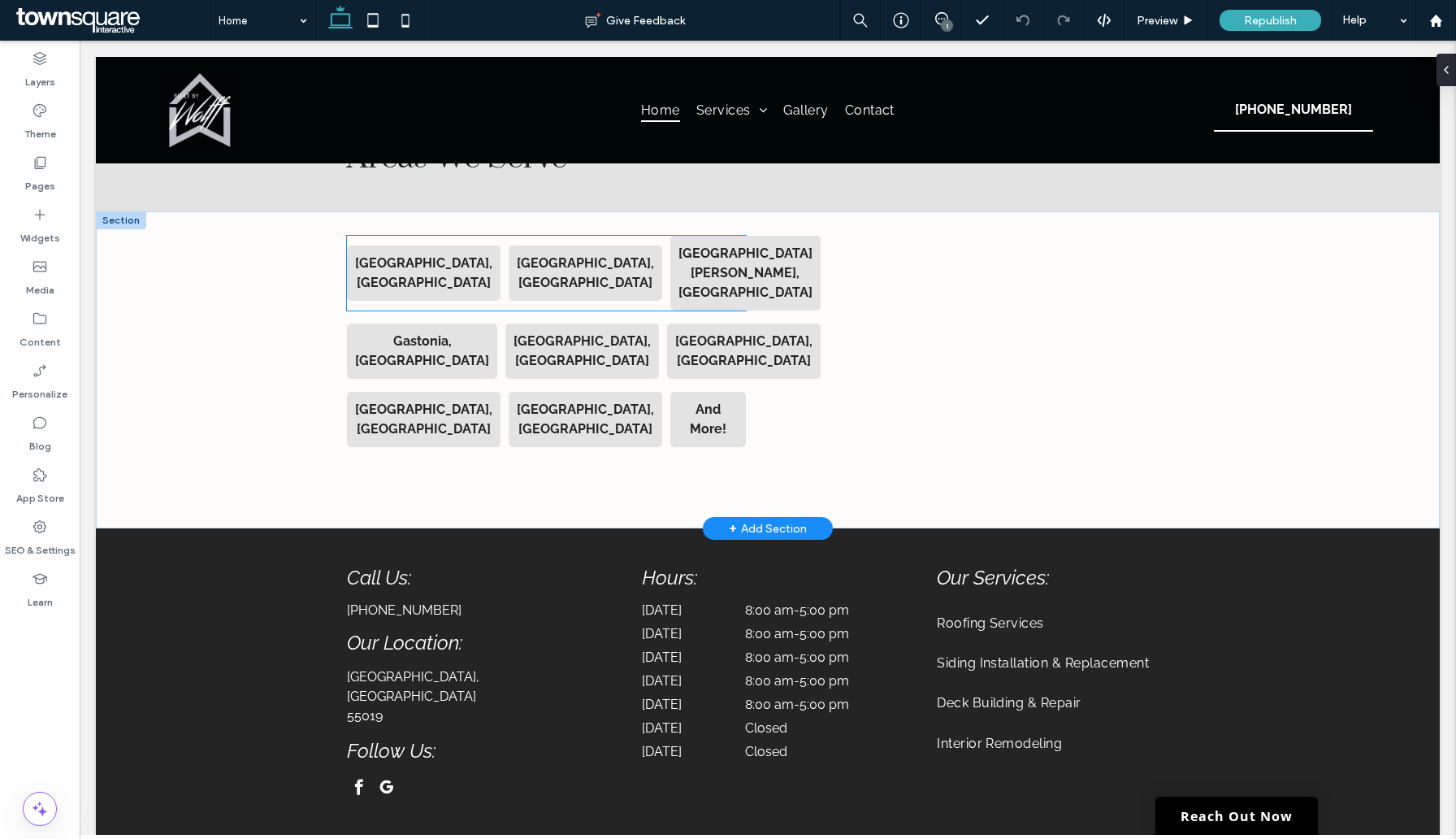
click at [407, 255] on strong "Charlotte, NC" at bounding box center [424, 273] width 137 height 35
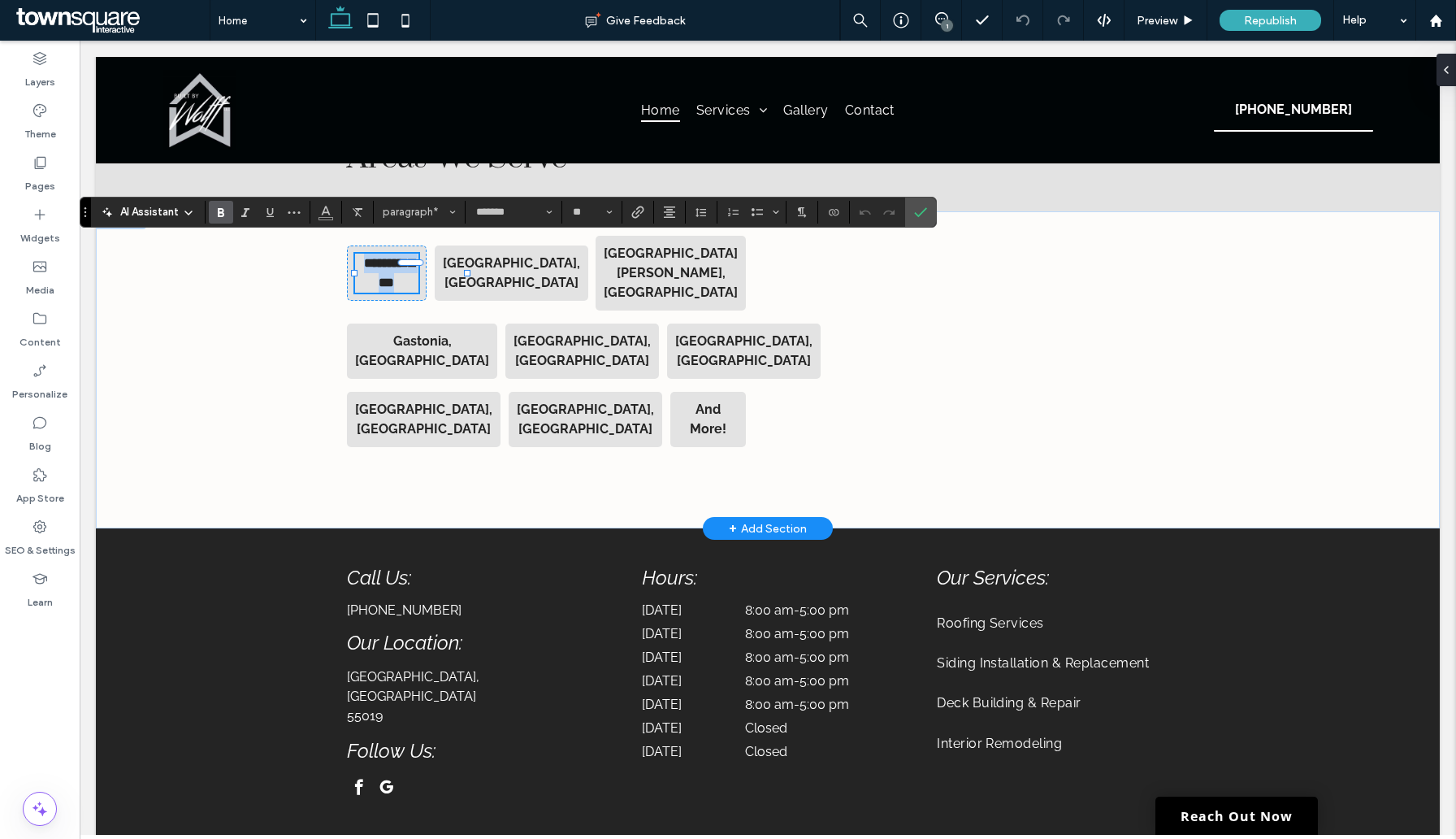
paste div
type input "**"
type input "*******"
type input "**"
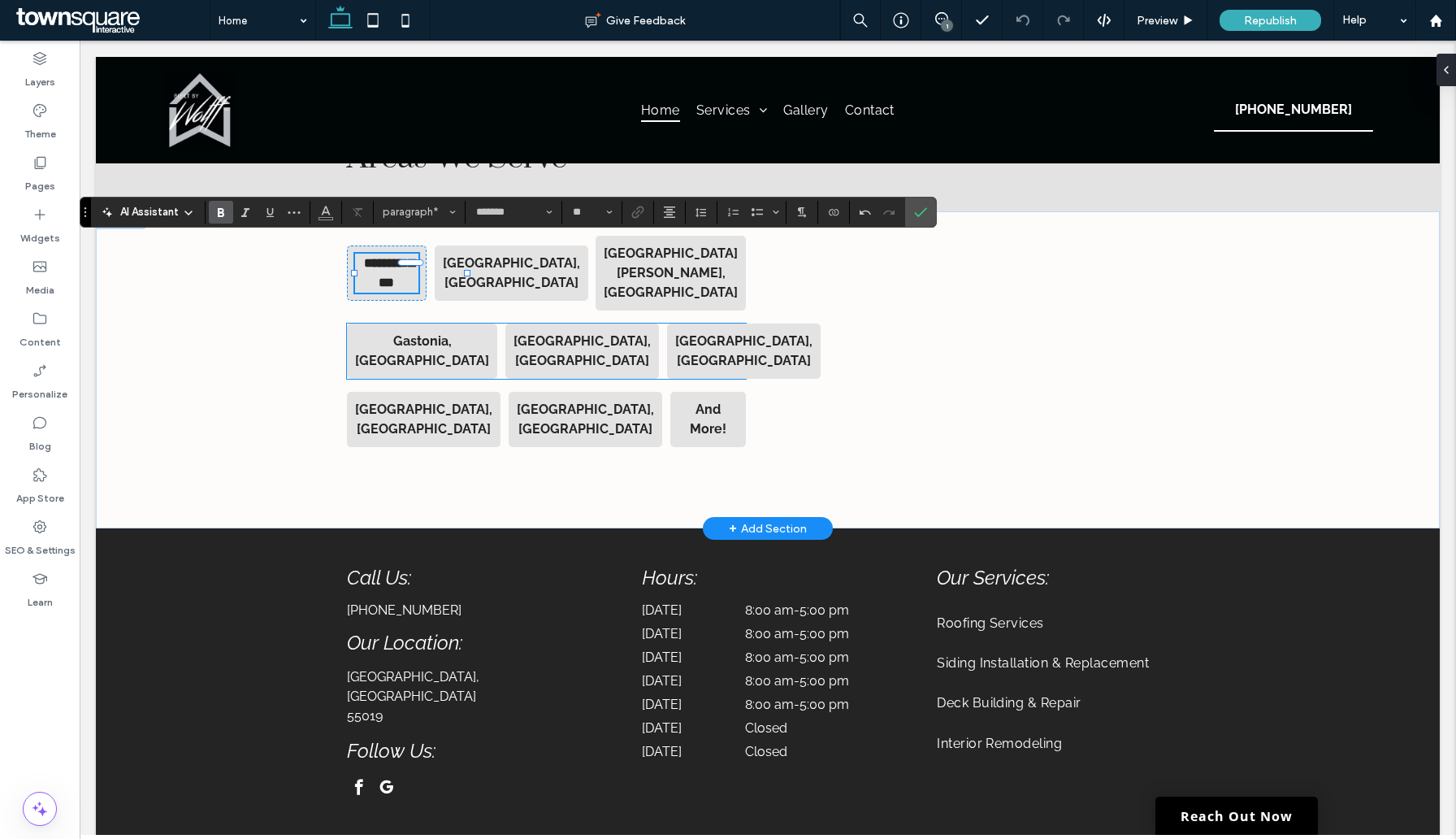
click at [347, 324] on div "Gastonia, NC" at bounding box center [422, 351] width 150 height 56
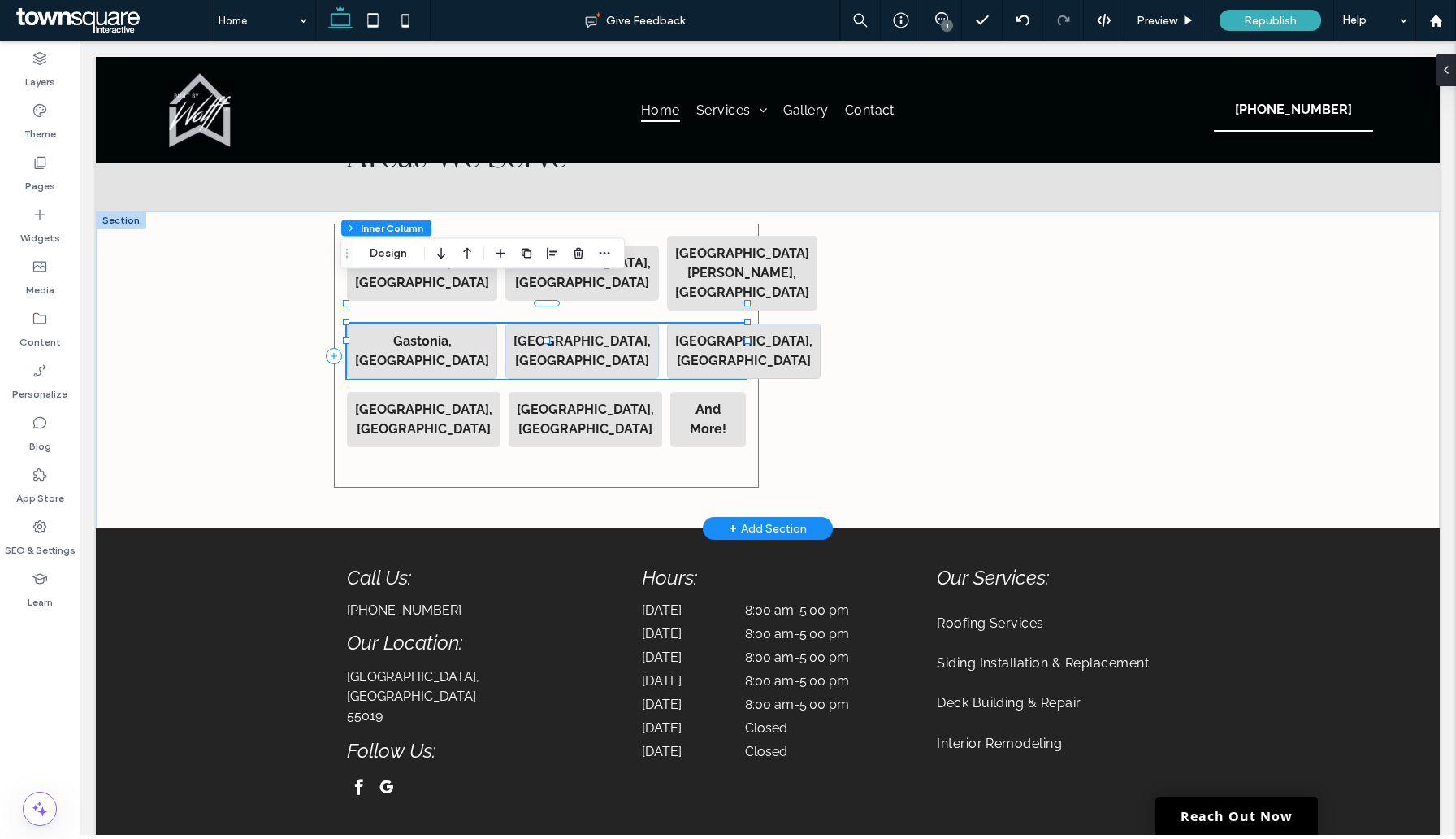
click at [538, 223] on div "Faribault, MN Belmont, NC Mt Holly, NC Gastonia, NC Monroe, NC Concord, NC Hunt…" at bounding box center [546, 355] width 425 height 264
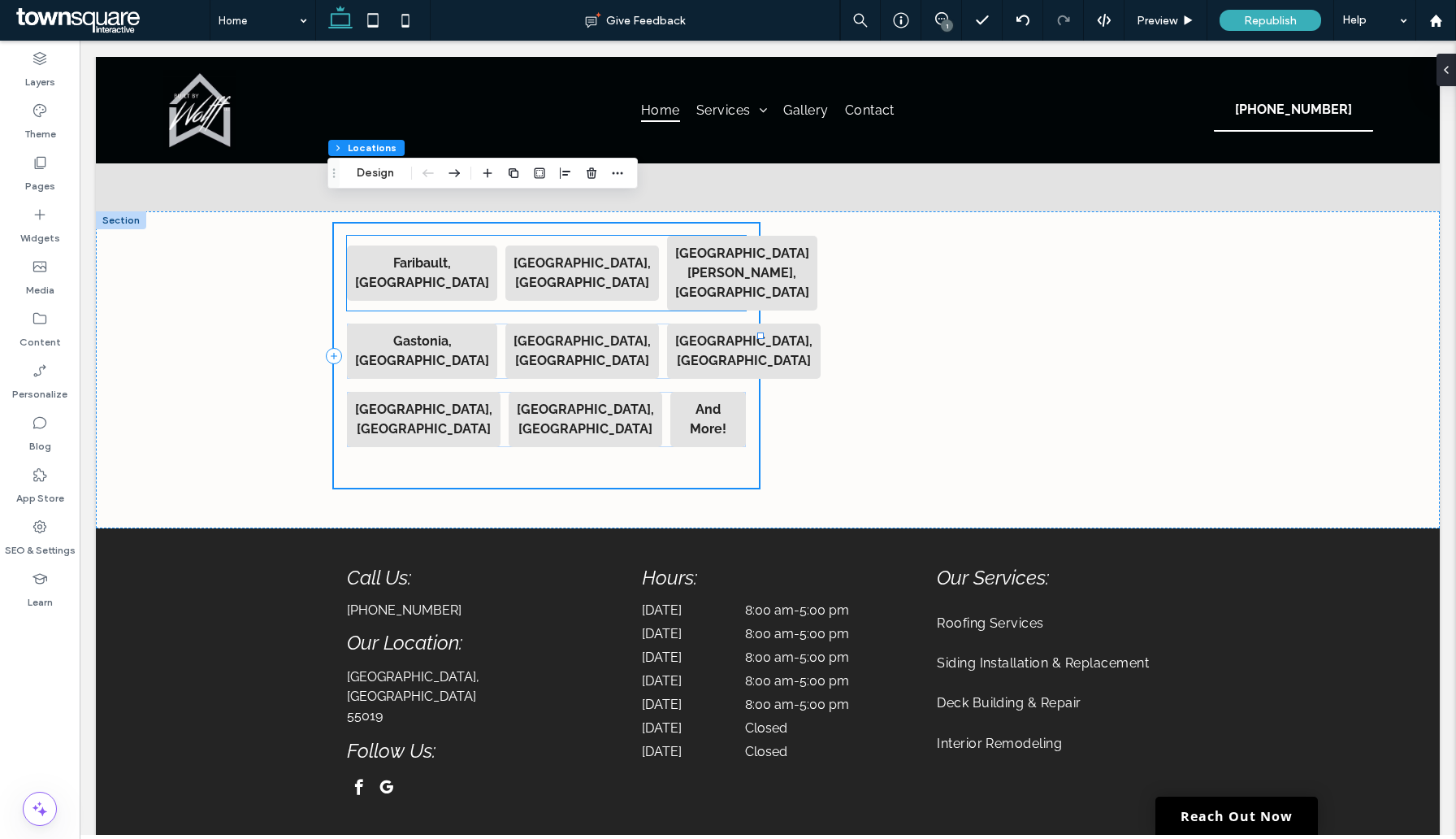
click at [535, 255] on strong "Belmont, NC" at bounding box center [582, 273] width 137 height 35
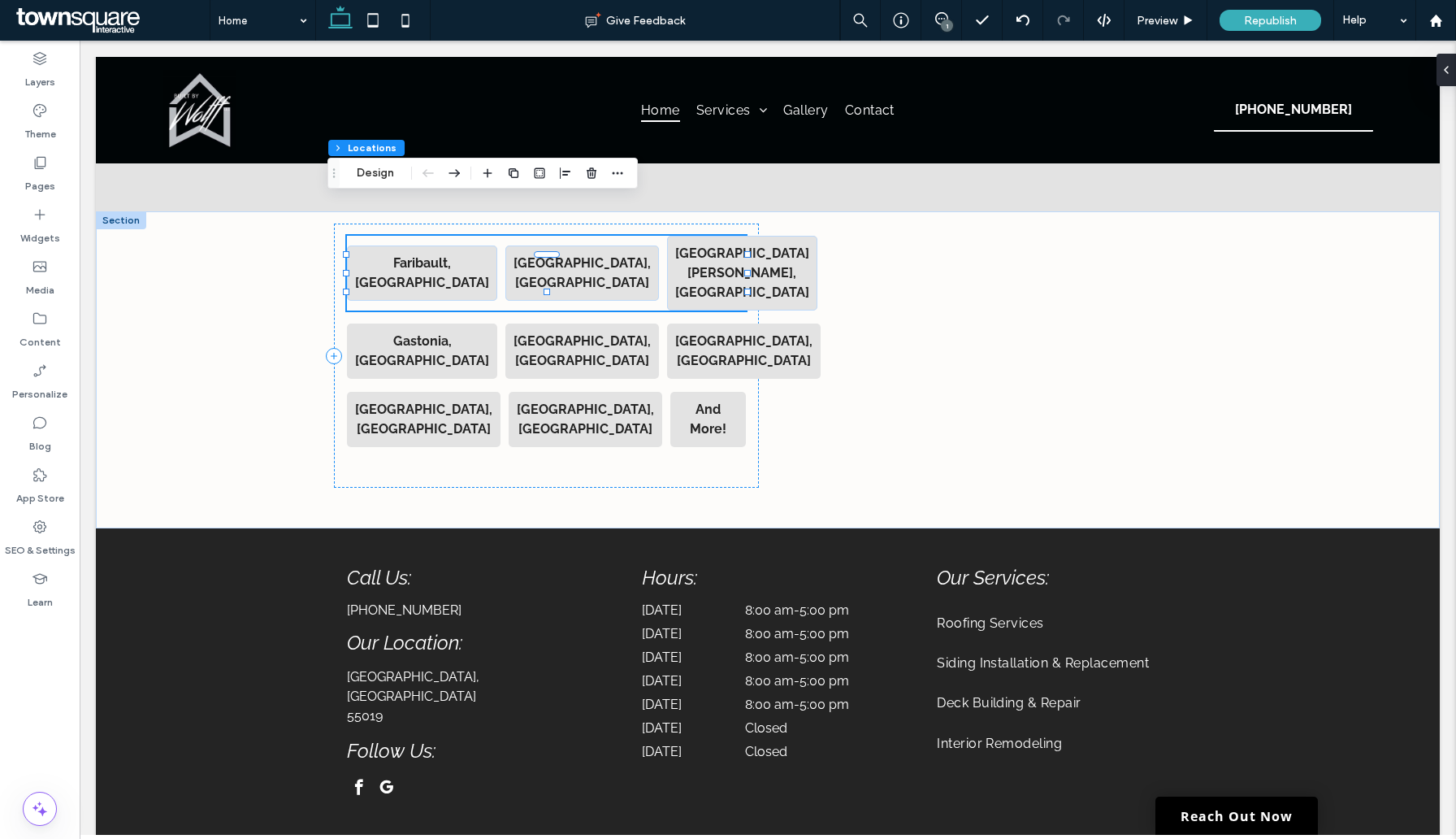
click at [535, 255] on strong "Belmont, NC" at bounding box center [582, 273] width 137 height 35
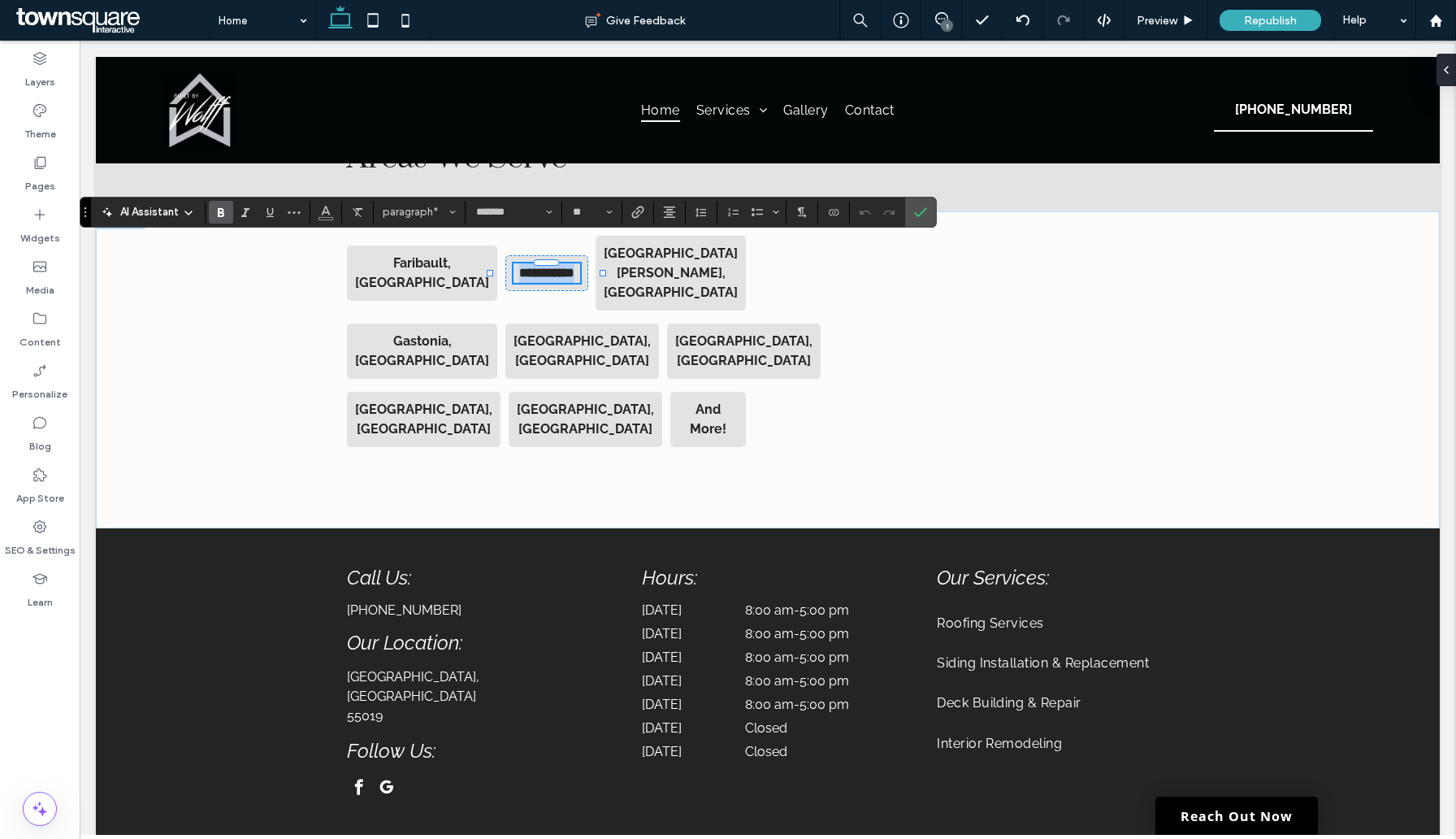
paste div
type input "*"
type input "*******"
type input "**"
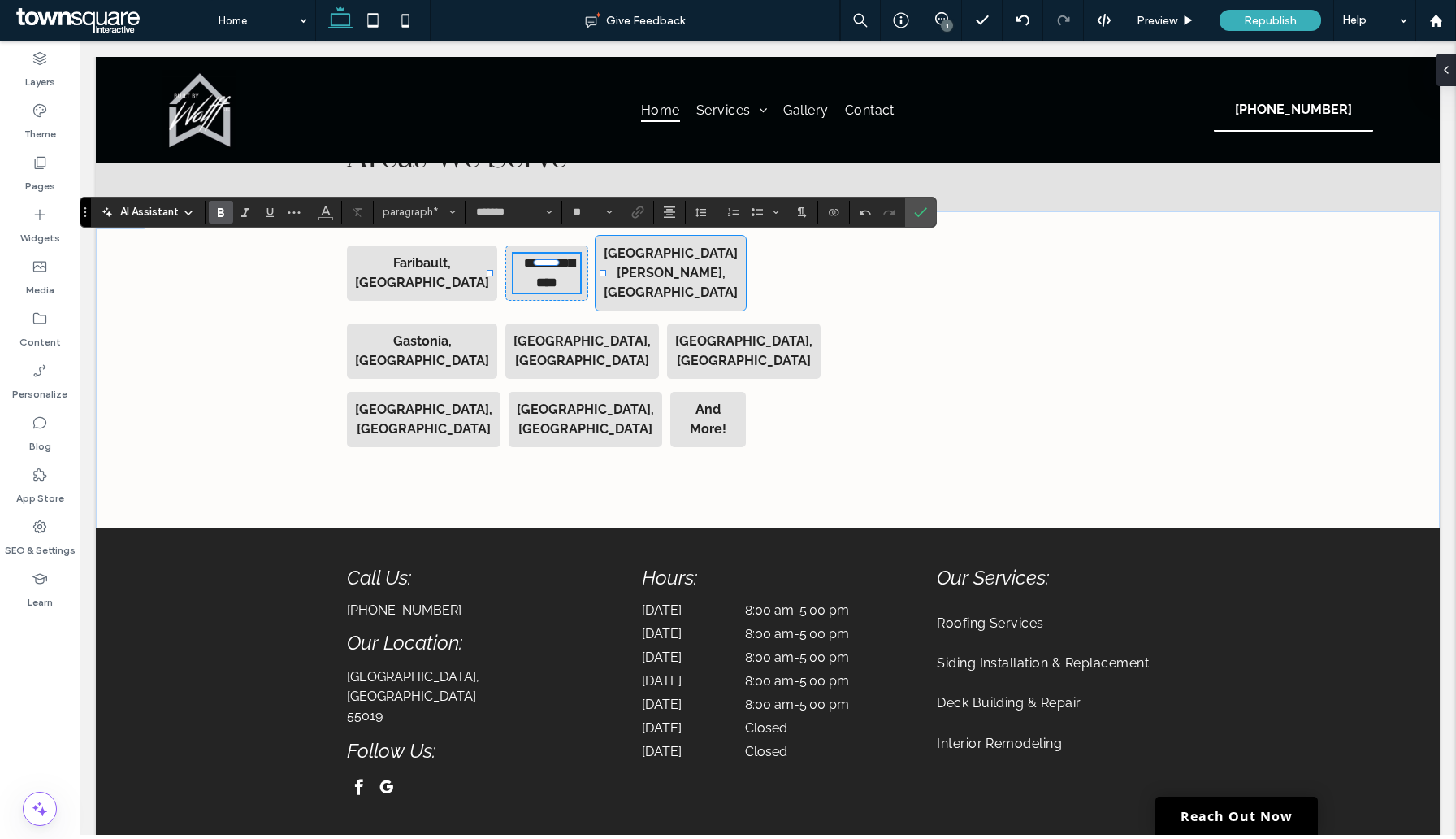
click at [665, 248] on strong "Mt Holly, NC" at bounding box center [671, 273] width 134 height 55
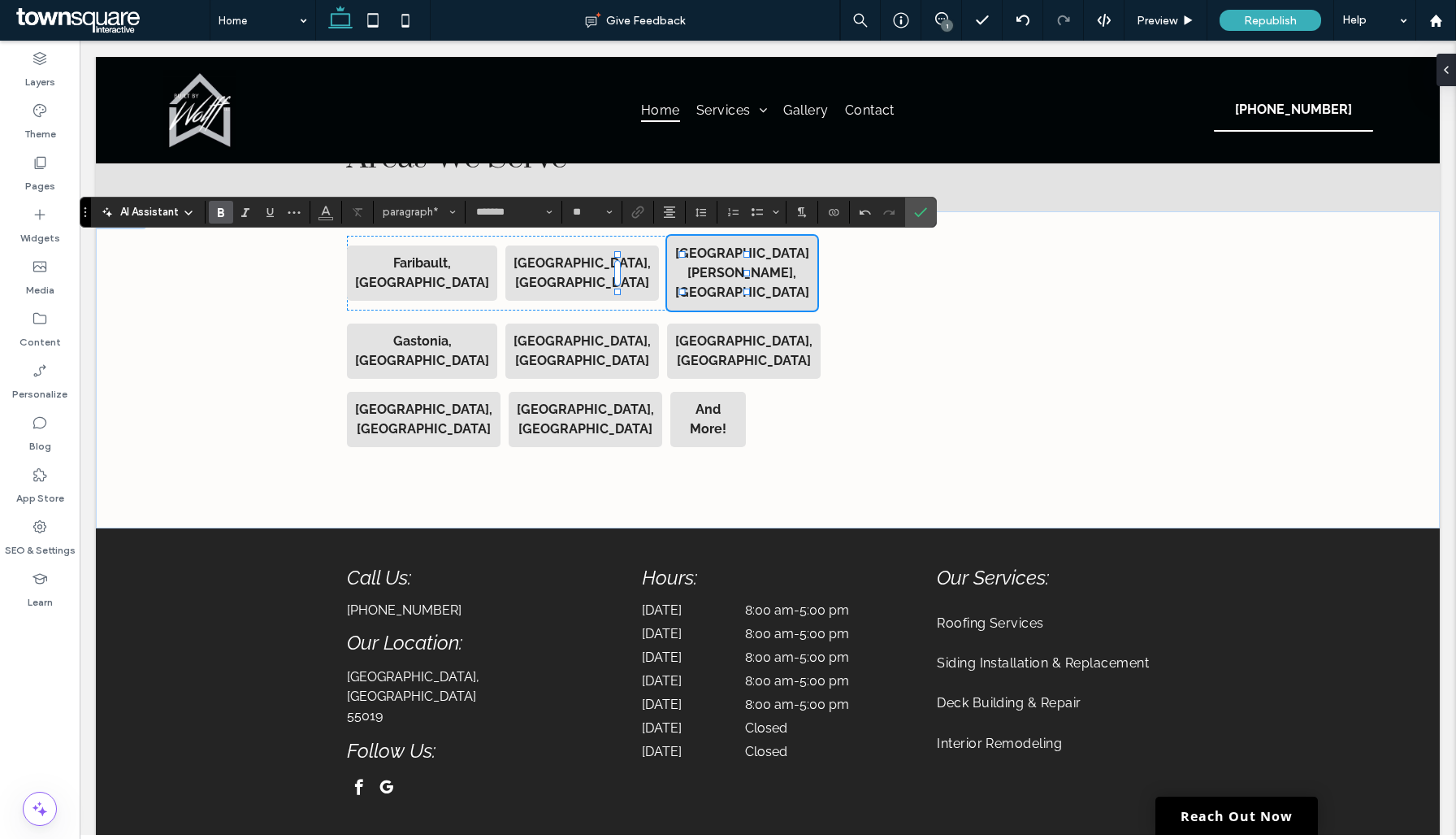
click at [676, 248] on strong "Mt Holly, NC" at bounding box center [742, 273] width 134 height 55
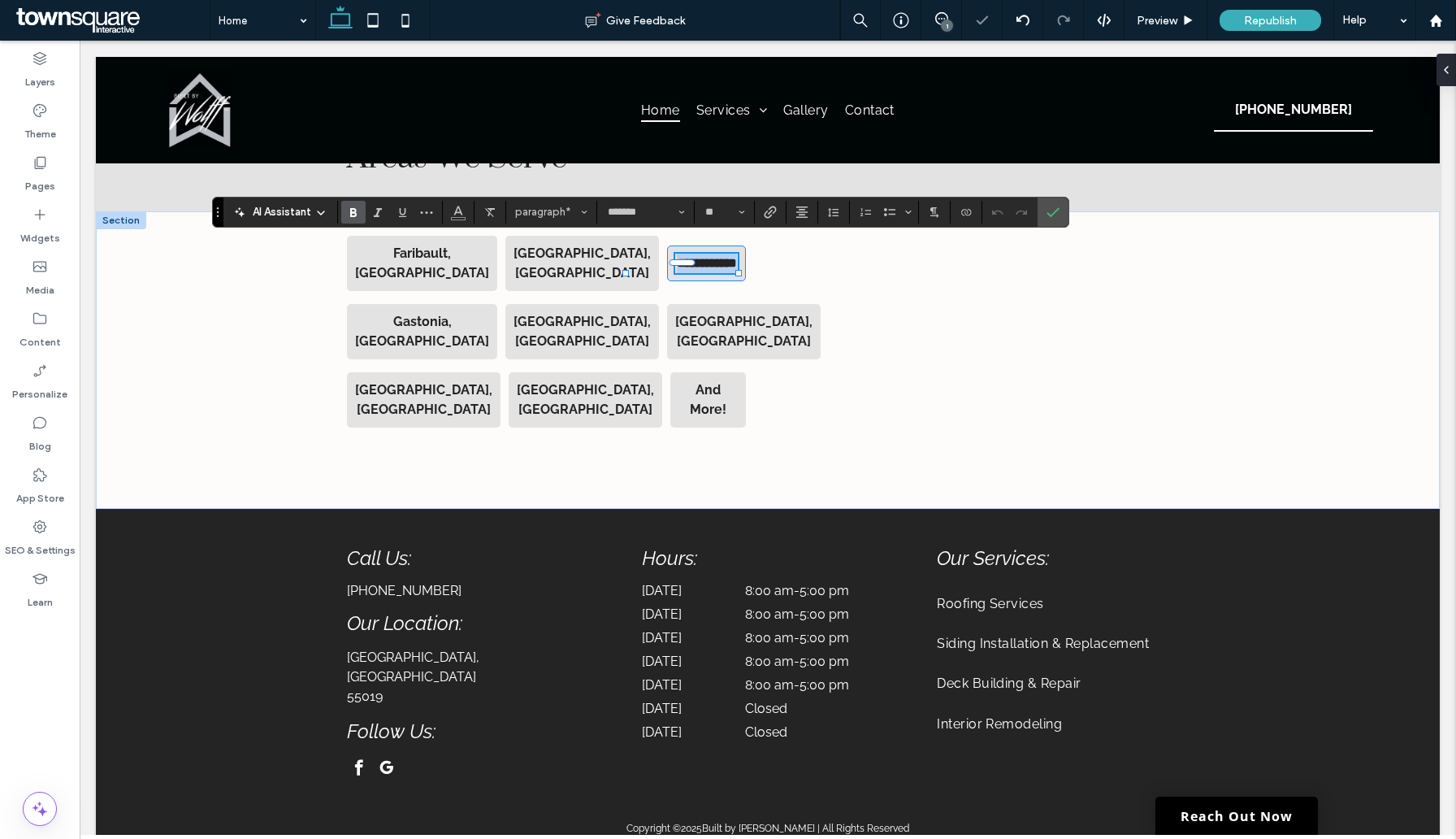
paste div
type input "*"
type input "*******"
type input "**"
click at [301, 330] on div "**********" at bounding box center [768, 360] width 975 height 298
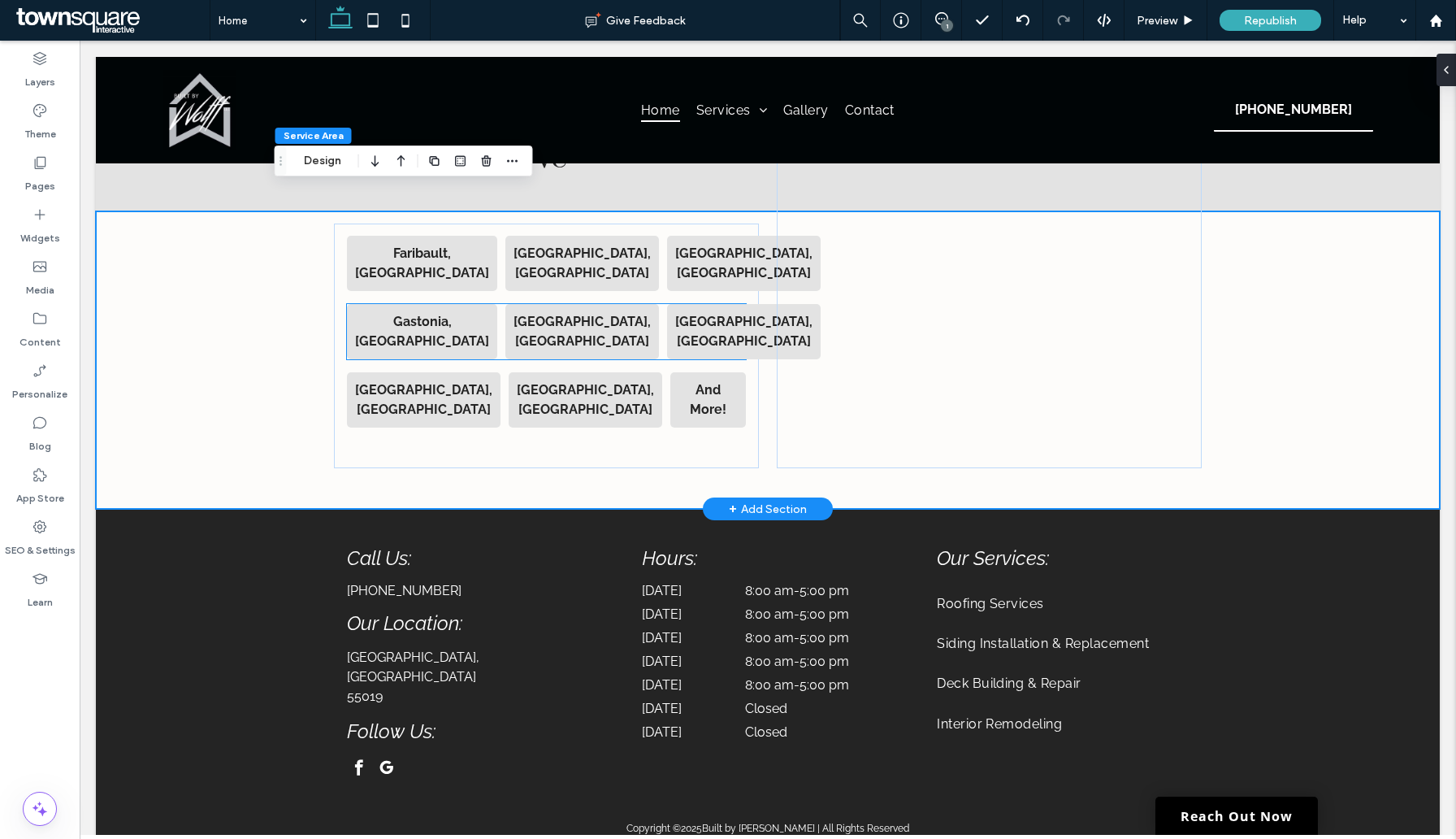
click at [427, 313] on strong "Gastonia, NC" at bounding box center [422, 331] width 134 height 35
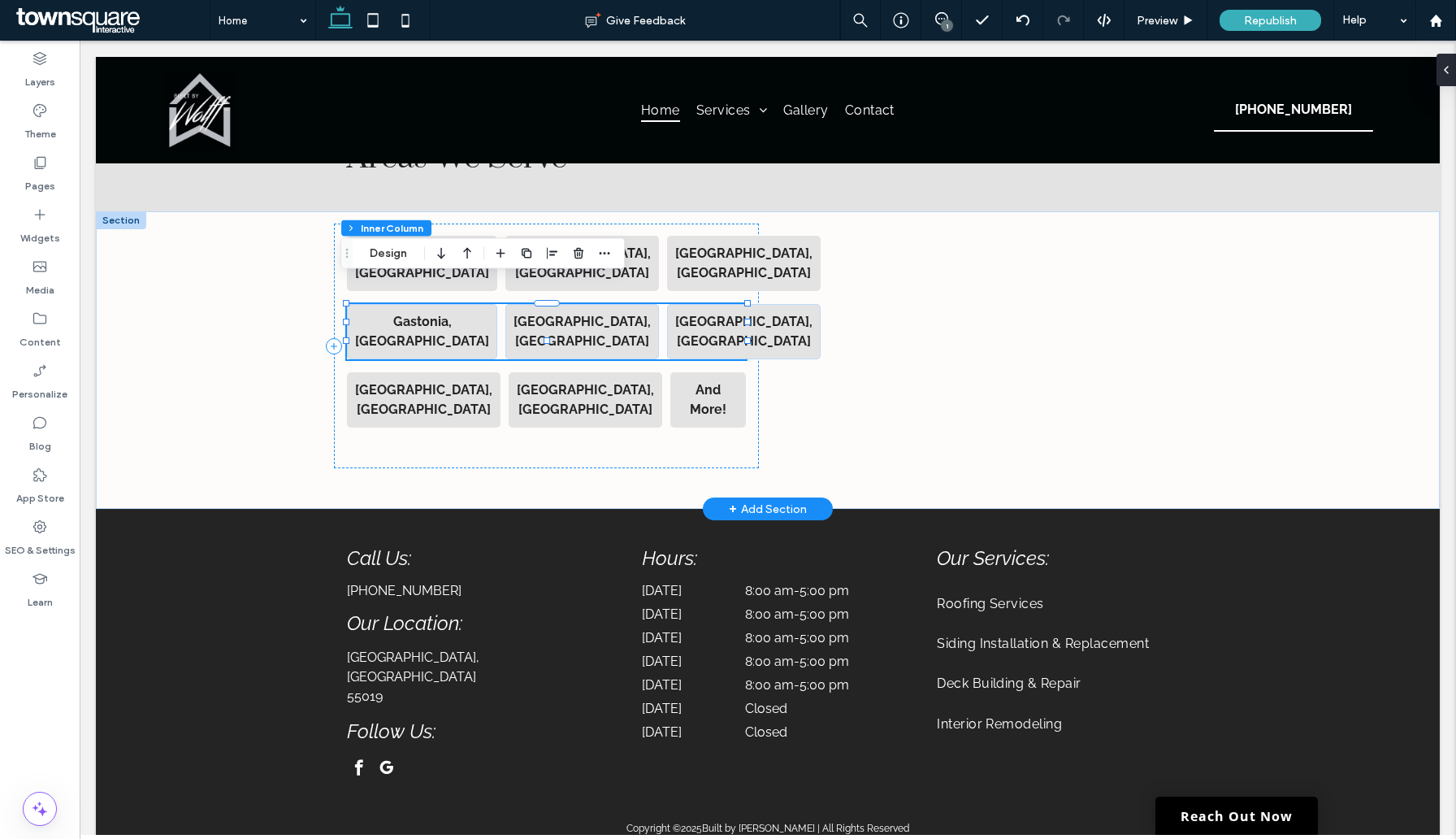
click at [427, 313] on strong "Gastonia, NC" at bounding box center [422, 331] width 134 height 35
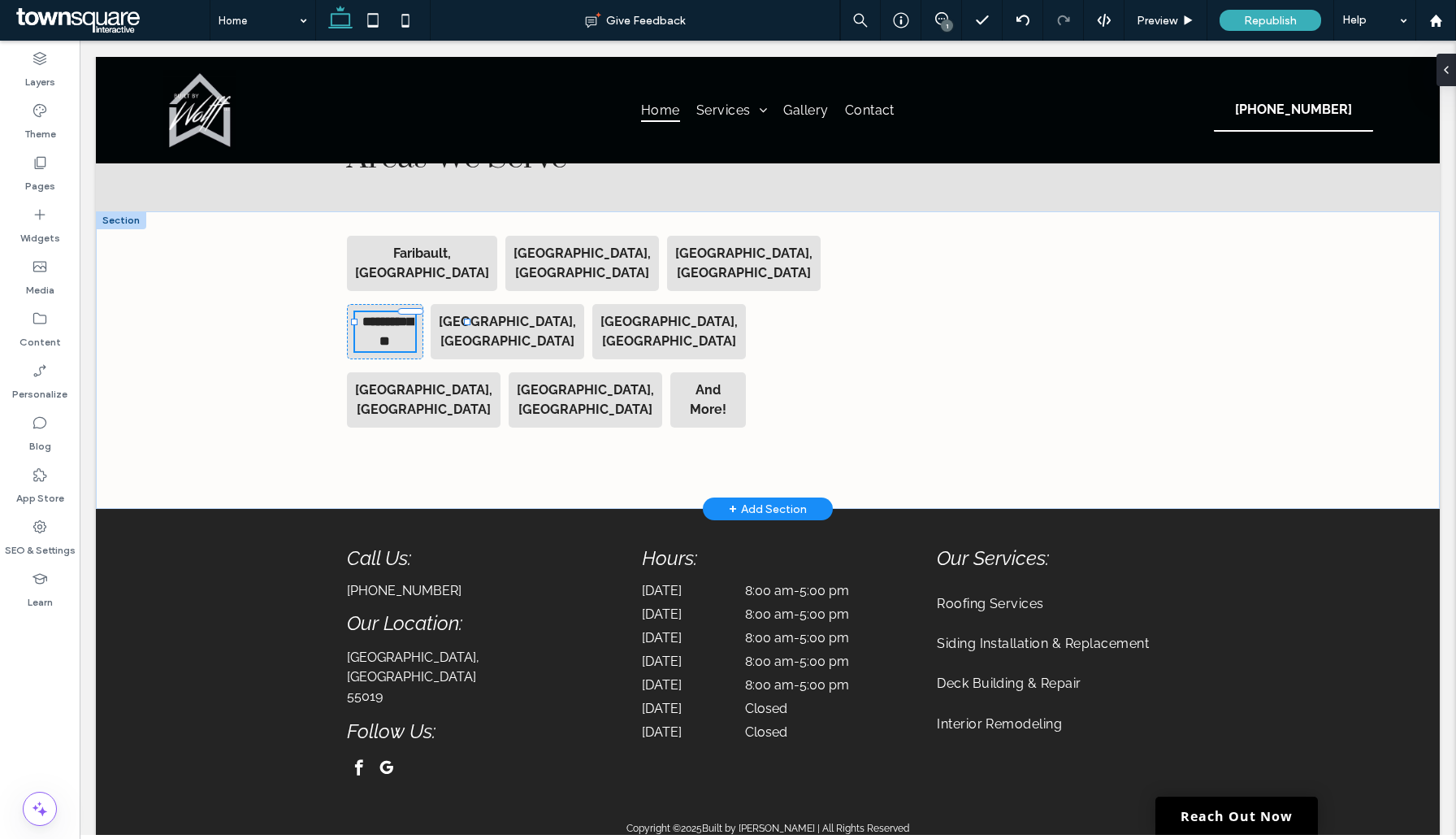
type input "*******"
type input "**"
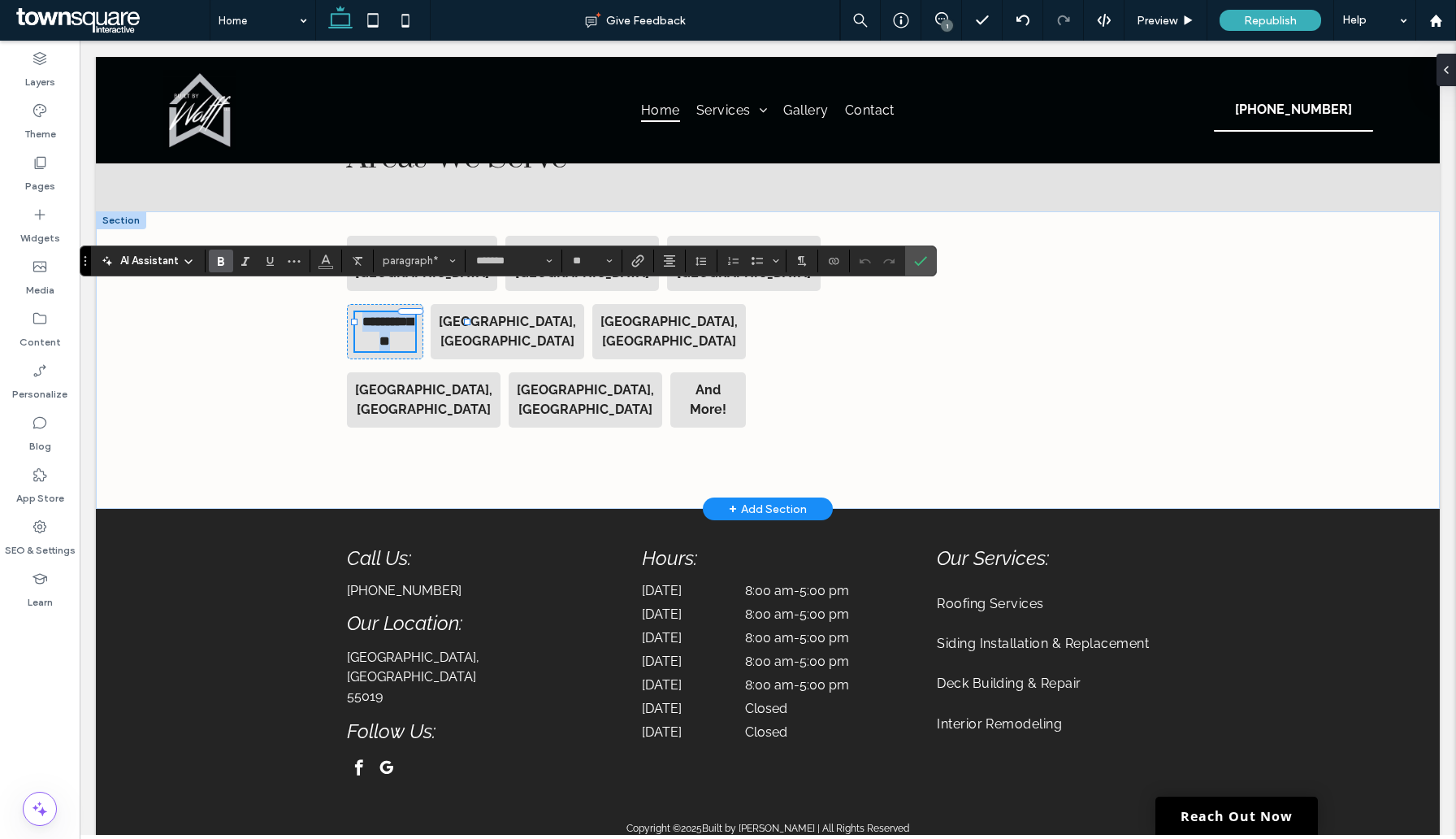
paste div
type input "*"
type input "*******"
type input "**"
click at [411, 435] on div "**********" at bounding box center [768, 360] width 975 height 298
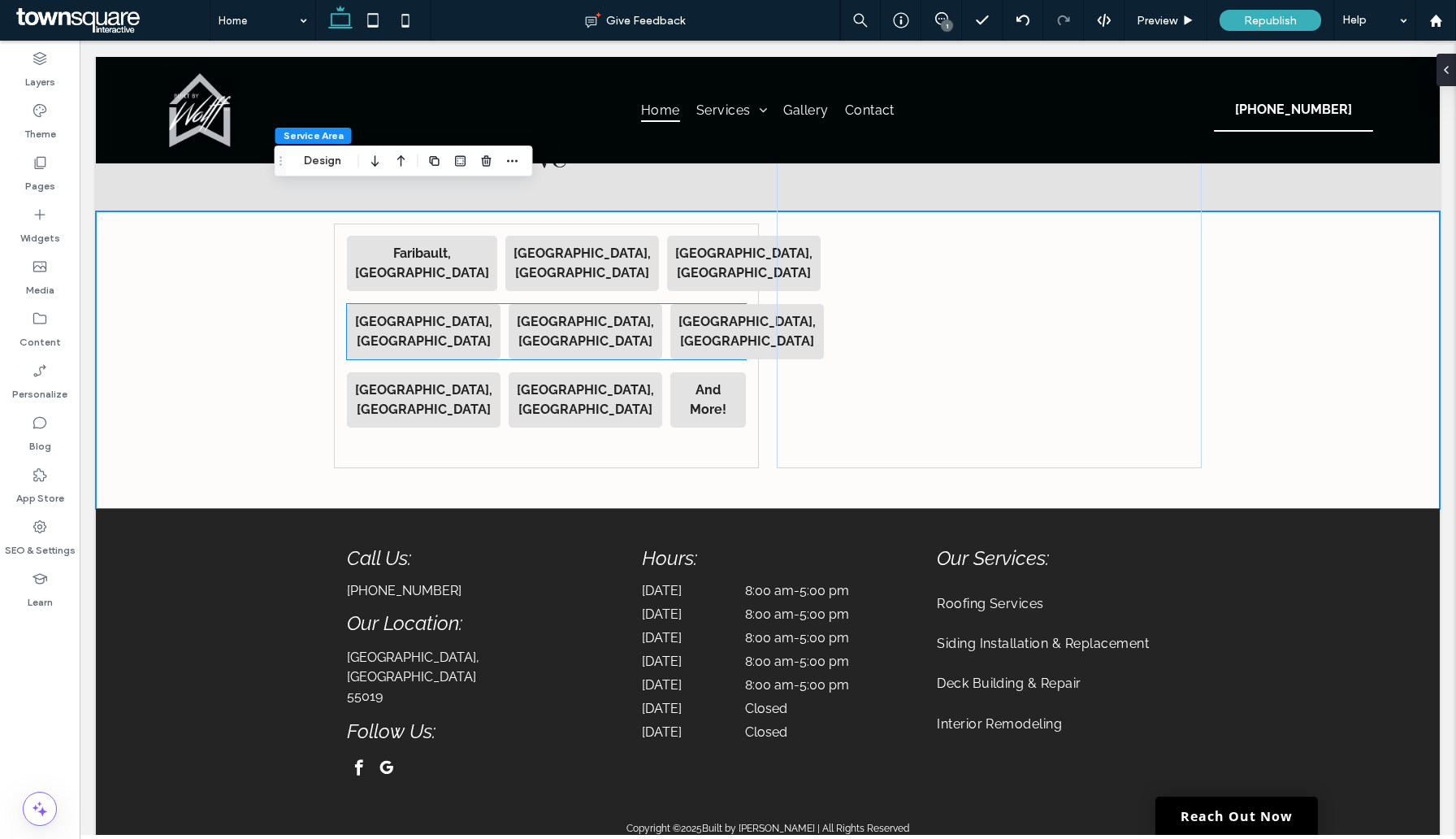
click at [525, 313] on strong "Monroe, NC" at bounding box center [586, 331] width 137 height 35
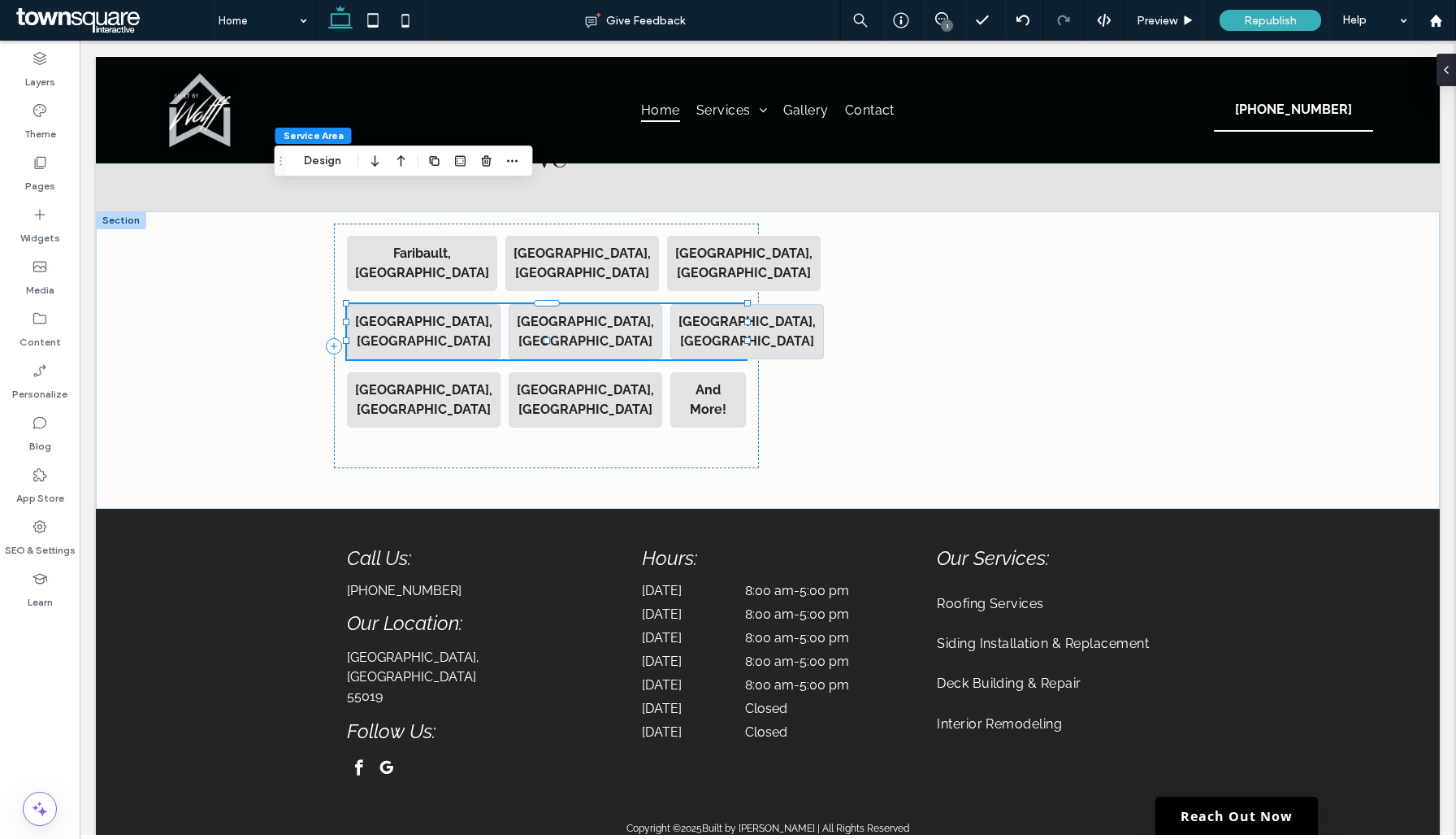
click at [525, 313] on strong "Monroe, NC" at bounding box center [586, 331] width 137 height 35
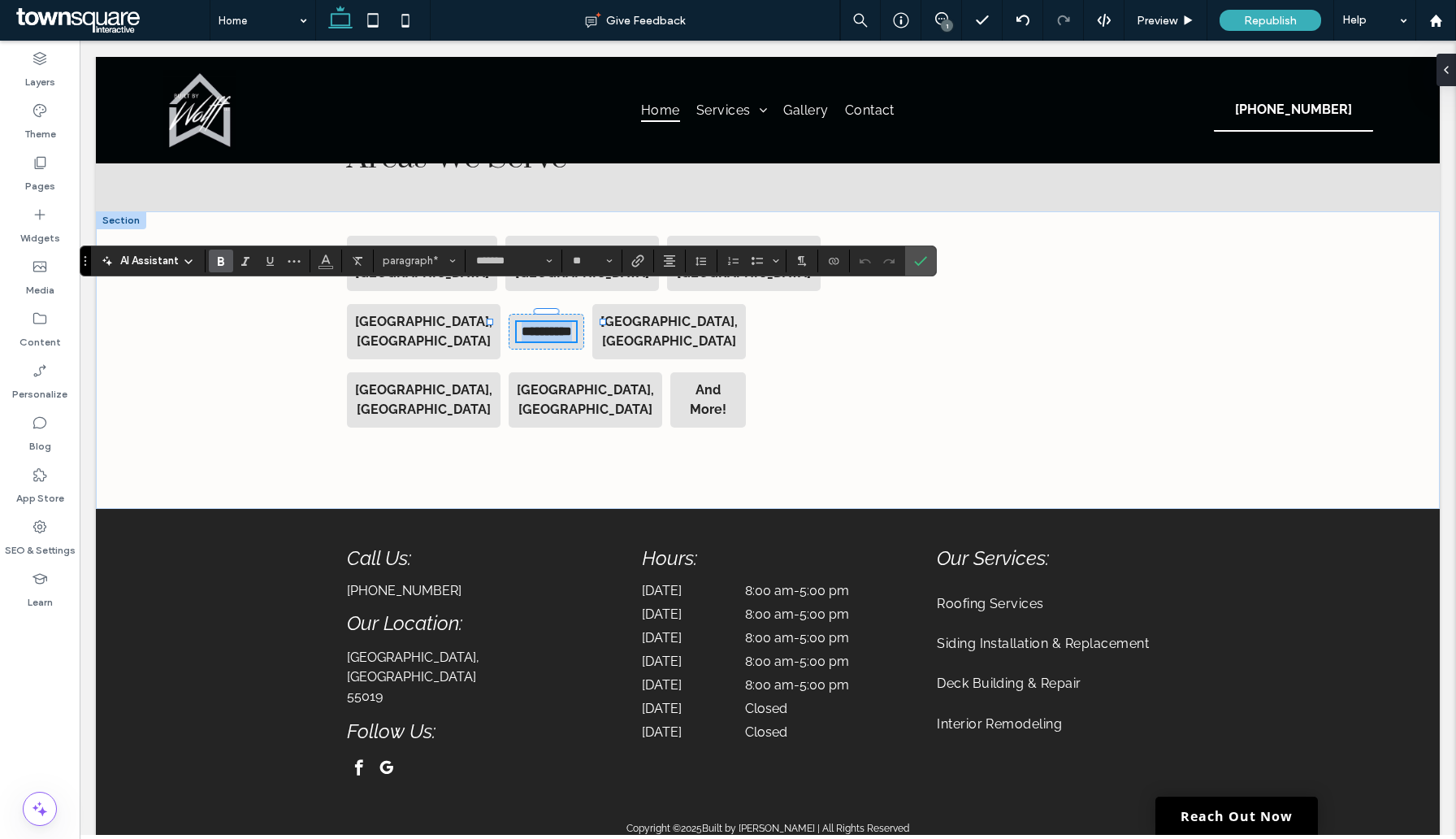
paste div
type input "**"
type input "*******"
type input "**"
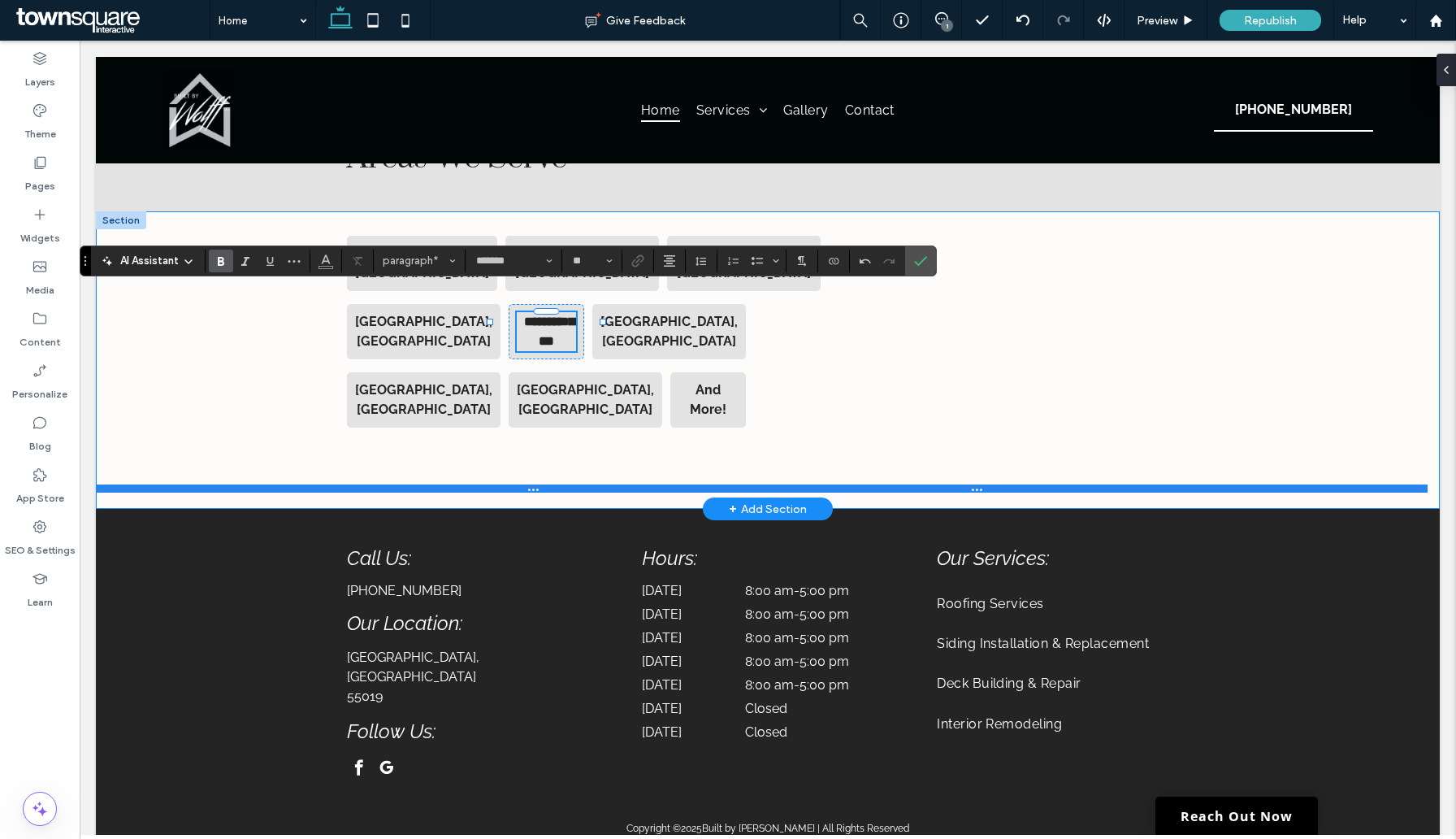
click at [552, 485] on div at bounding box center [761, 489] width 1332 height 8
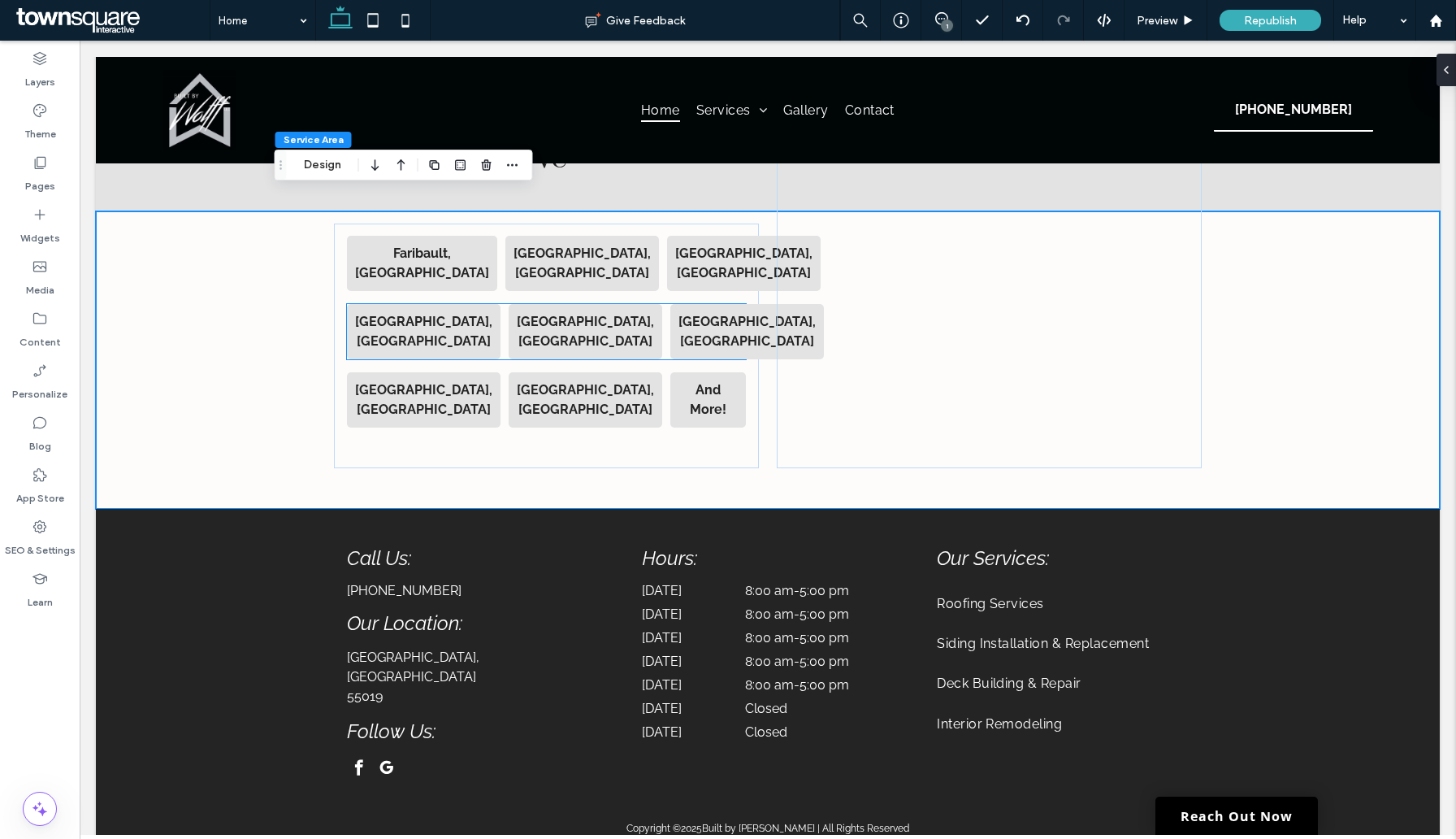
click at [678, 313] on strong "Concord, NC" at bounding box center [747, 331] width 137 height 35
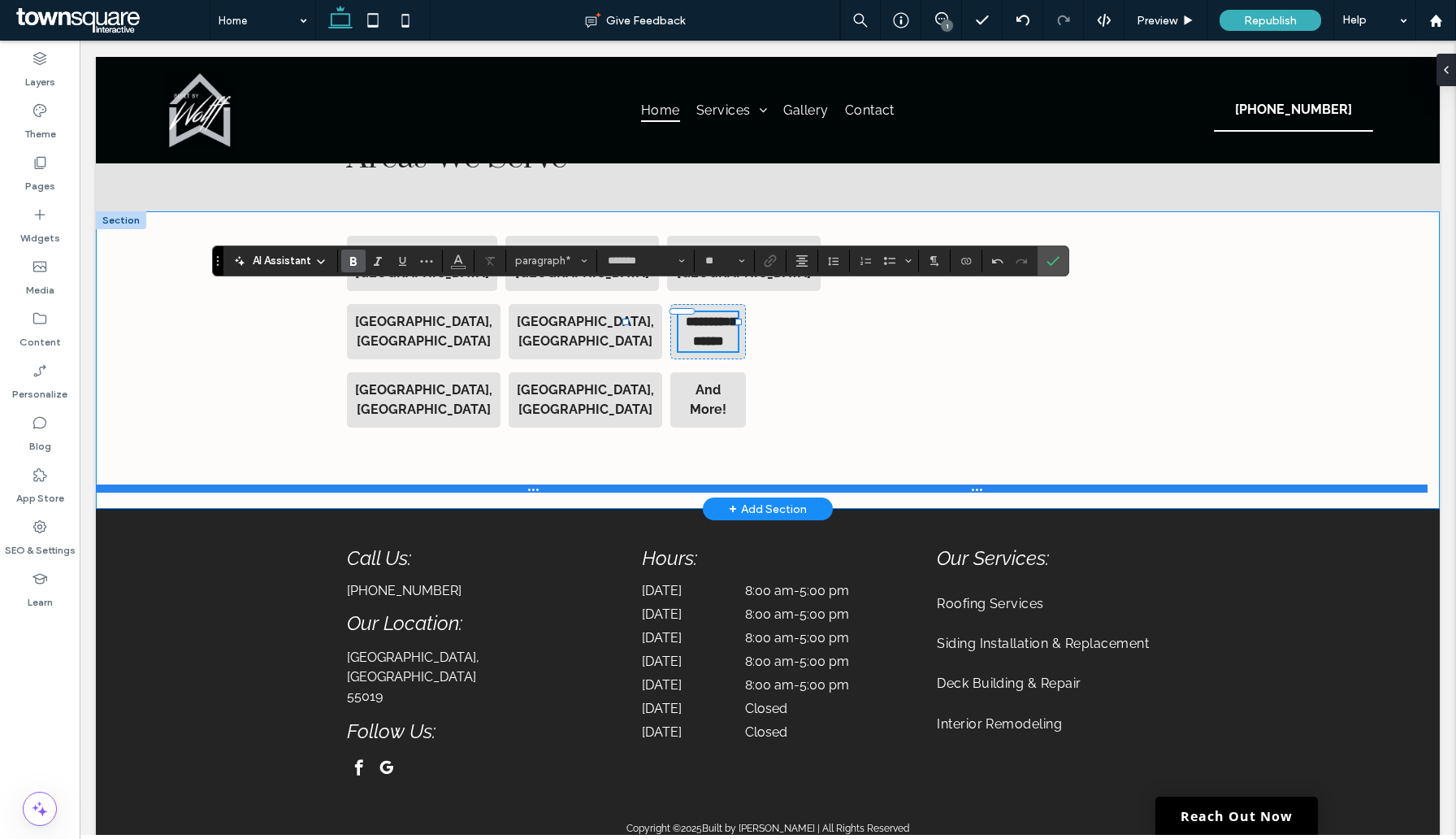
click at [576, 485] on div at bounding box center [761, 489] width 1332 height 8
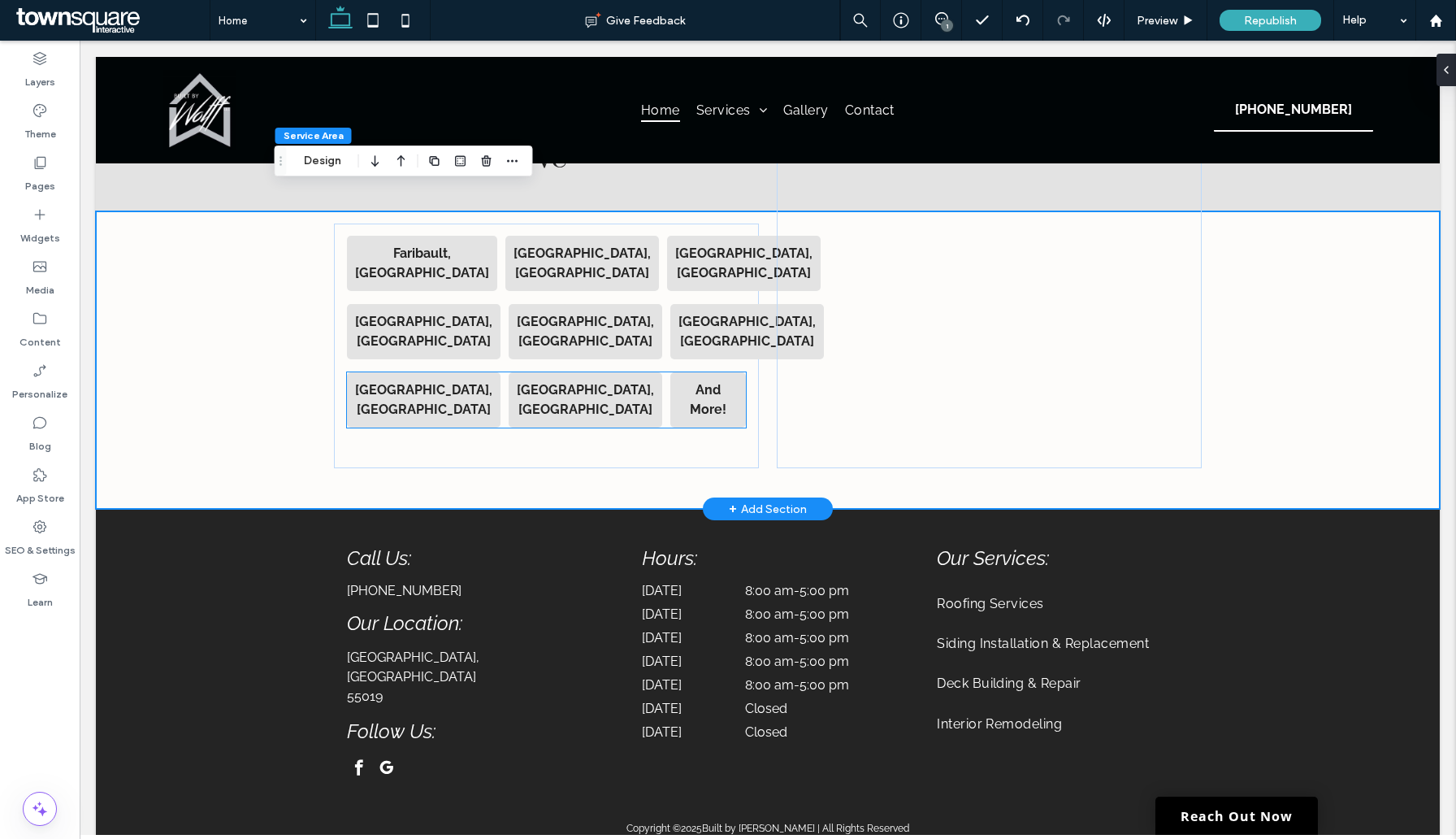
click at [386, 373] on div "Huntersville, NC" at bounding box center [424, 400] width 154 height 56
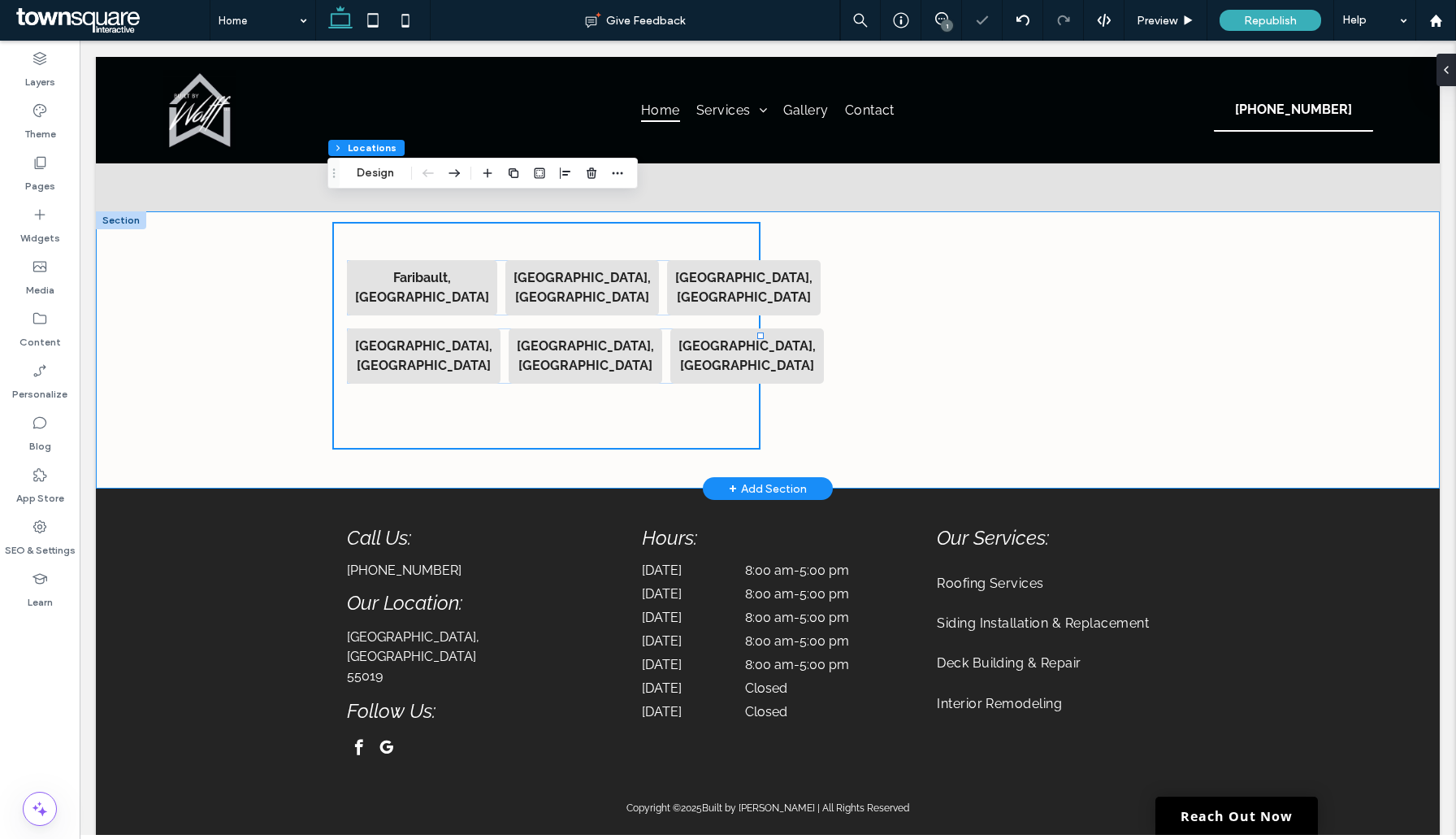
click at [261, 358] on div "Faribault, MN Burnsville, MN Northfield, MN Dundas, MN Lakeville, MN Apple Vall…" at bounding box center [767, 350] width 1344 height 277
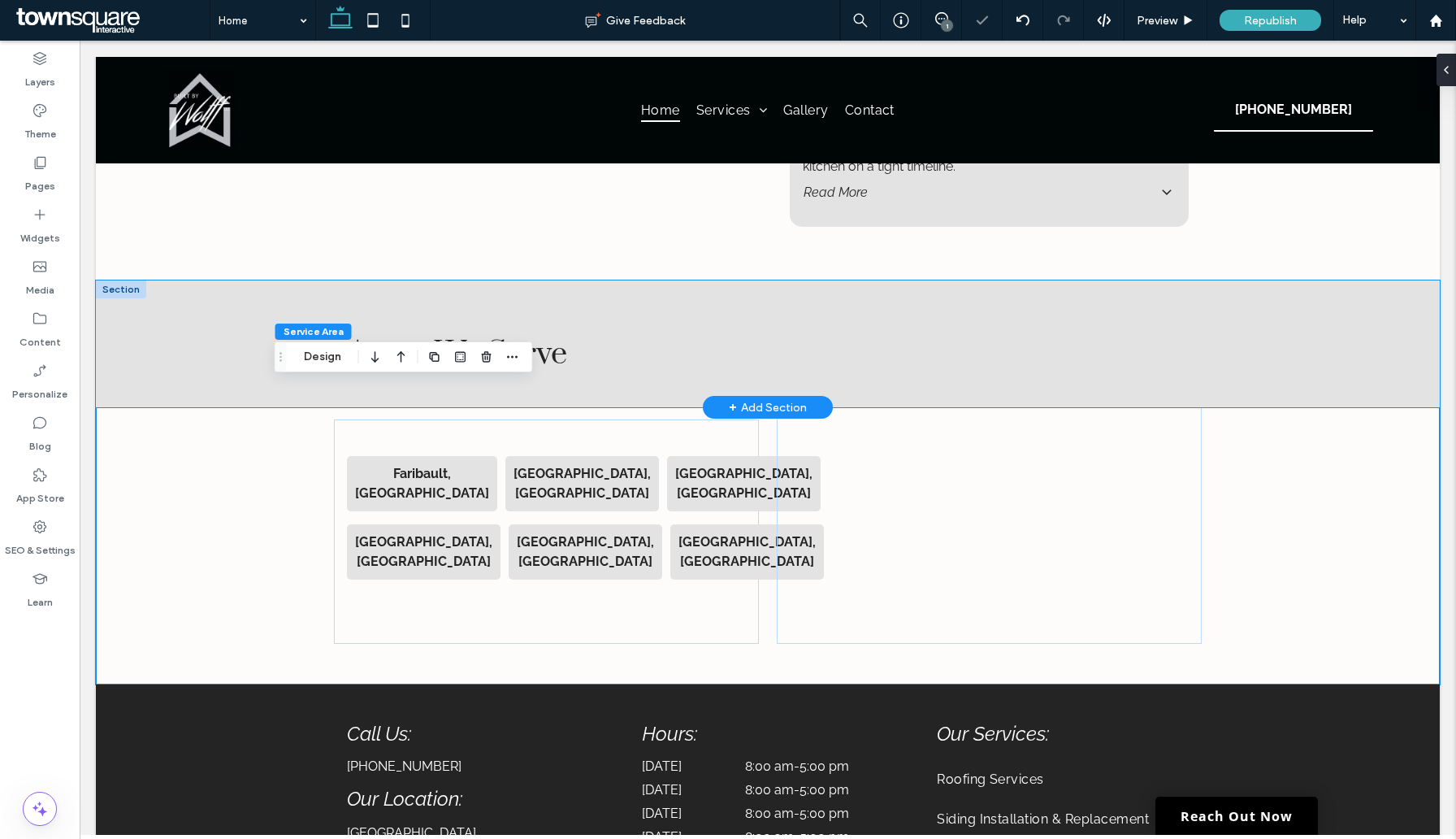
scroll to position [3015, 0]
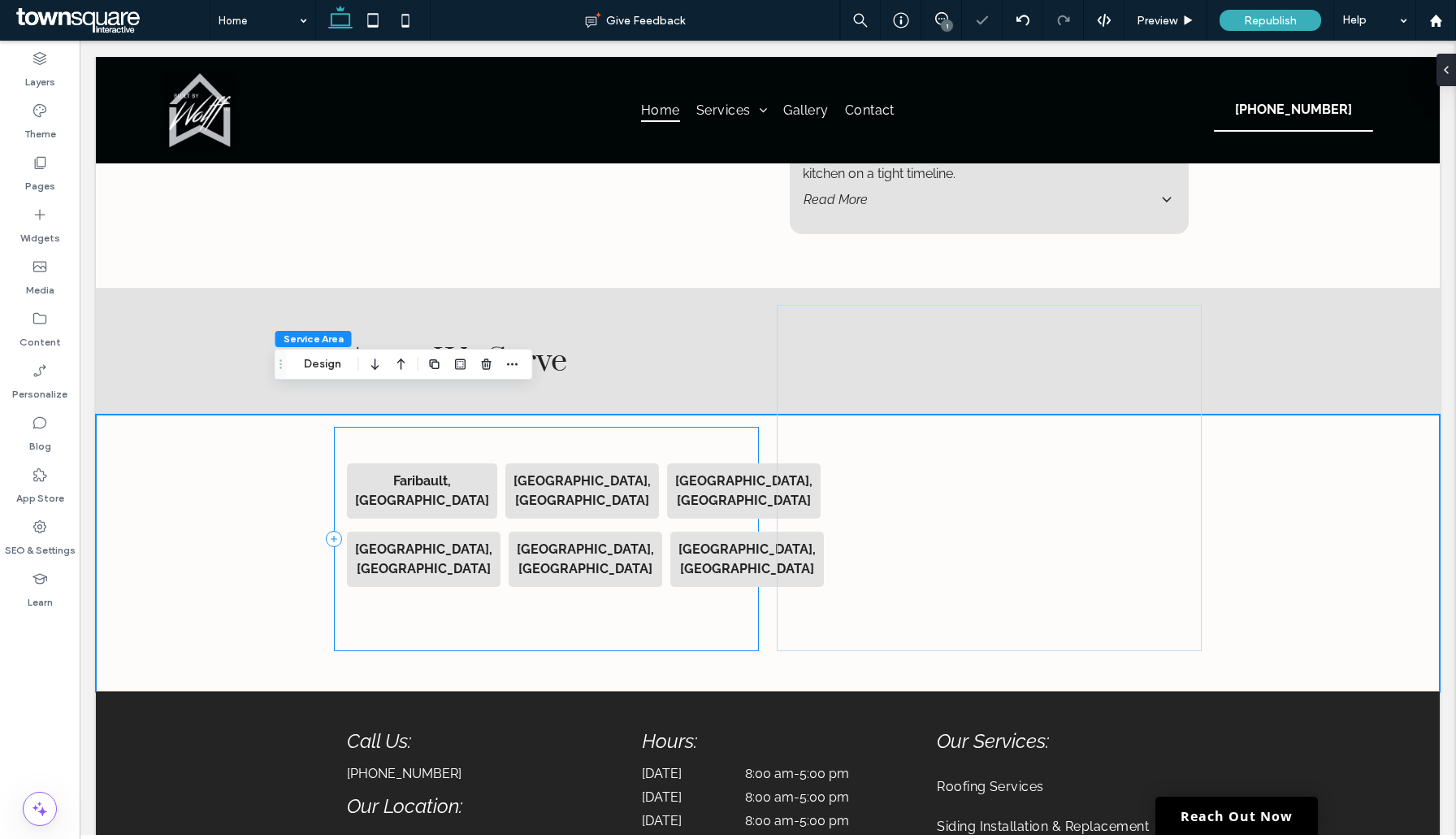
click at [447, 578] on div "Faribault, MN Burnsville, MN Northfield, MN Dundas, MN Lakeville, MN Apple Vall…" at bounding box center [546, 539] width 425 height 224
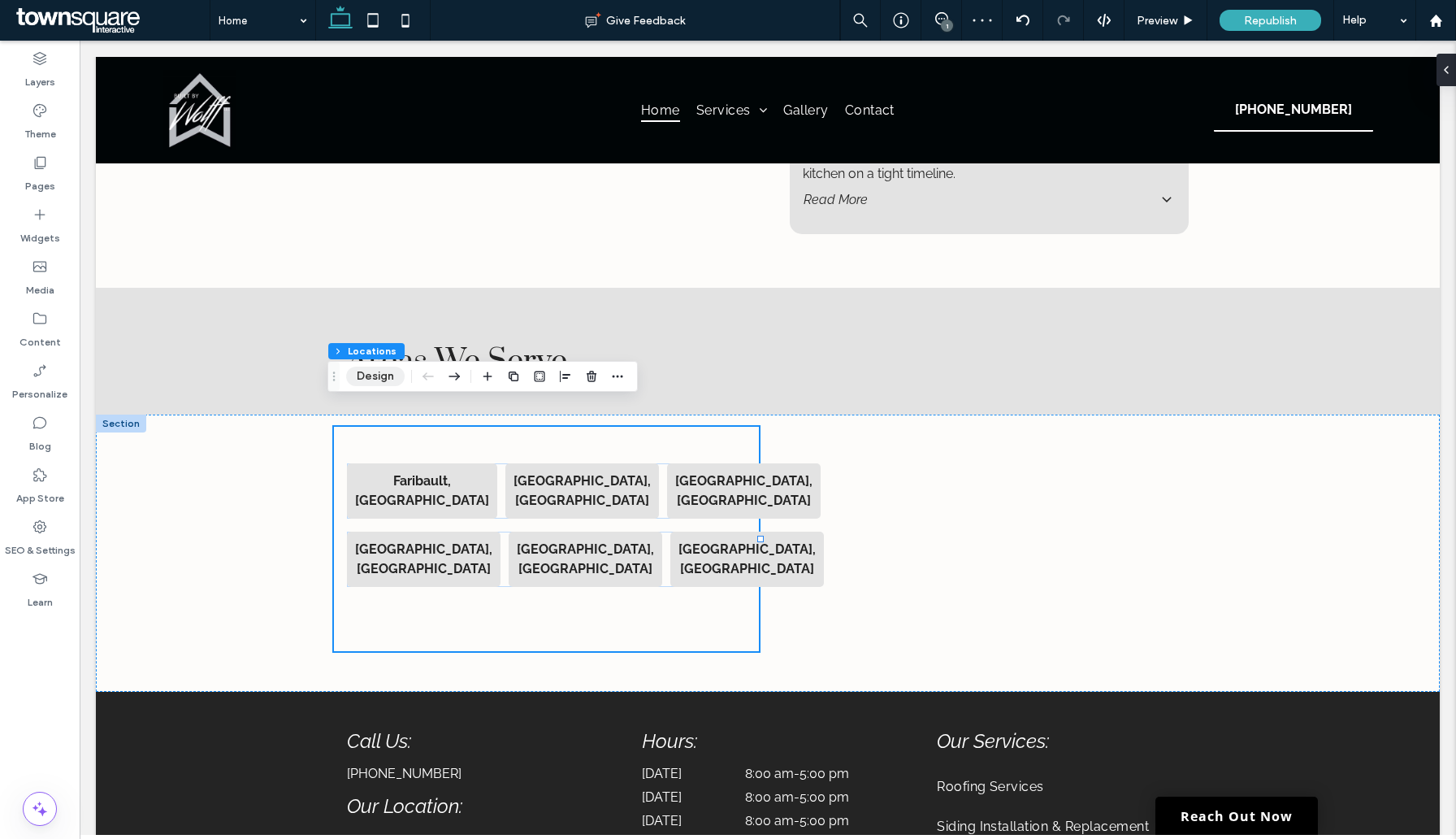
click at [366, 376] on button "Design" at bounding box center [375, 375] width 58 height 19
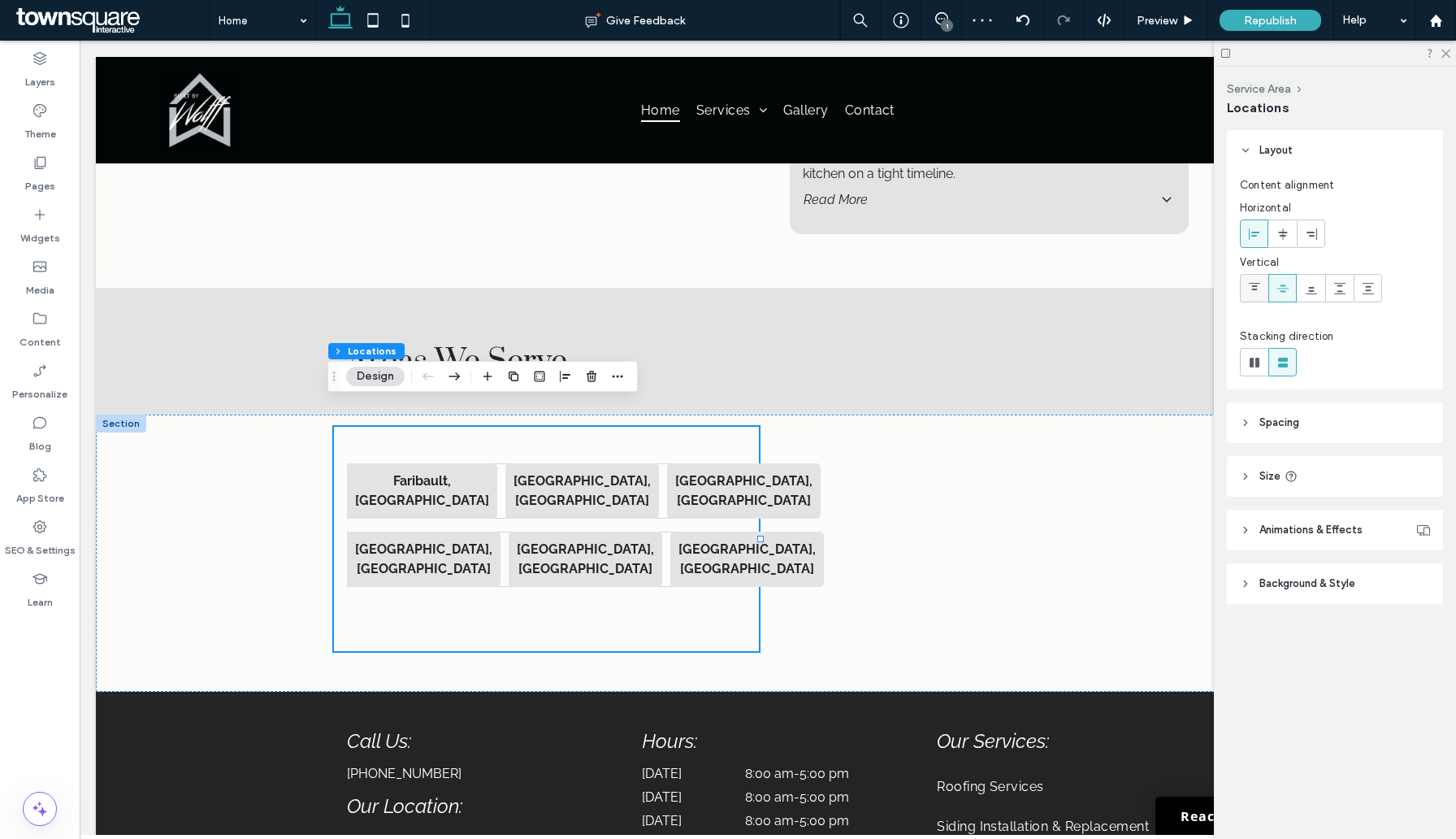
click at [1255, 287] on icon at bounding box center [1255, 288] width 13 height 13
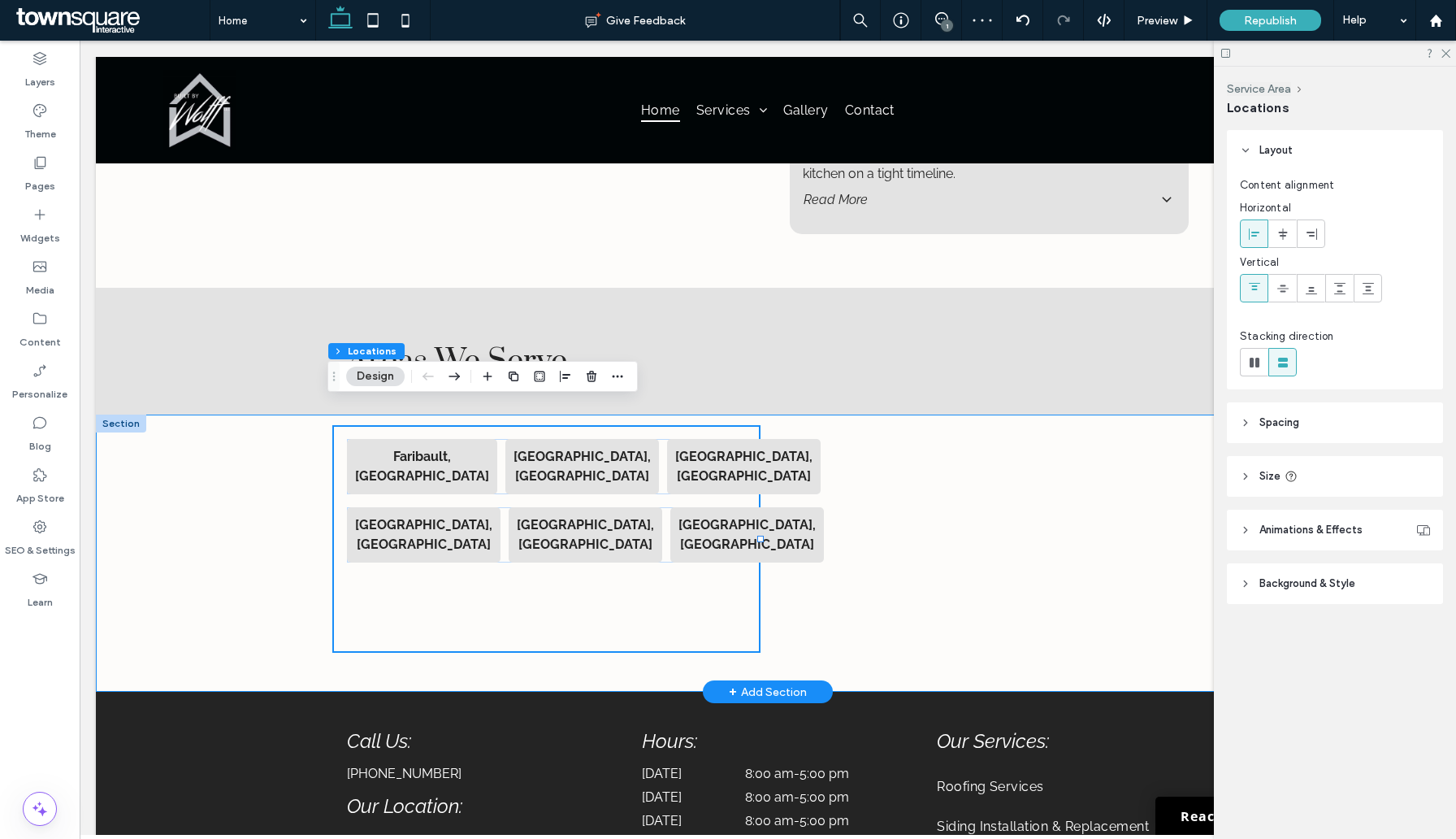
click at [284, 599] on div "Faribault, MN Burnsville, MN Northfield, MN Dundas, MN Lakeville, MN Apple Vall…" at bounding box center [768, 553] width 975 height 277
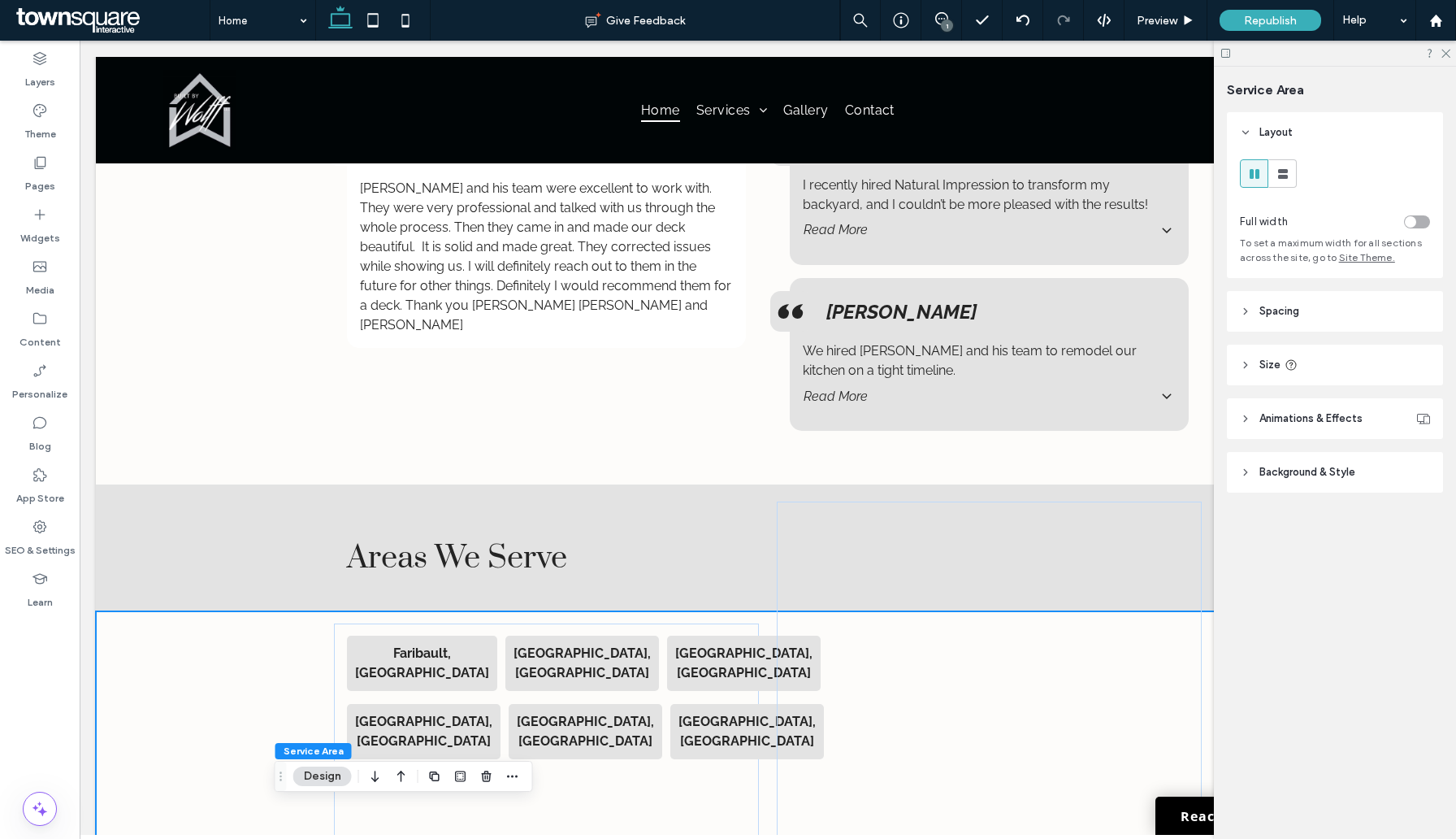
scroll to position [2869, 0]
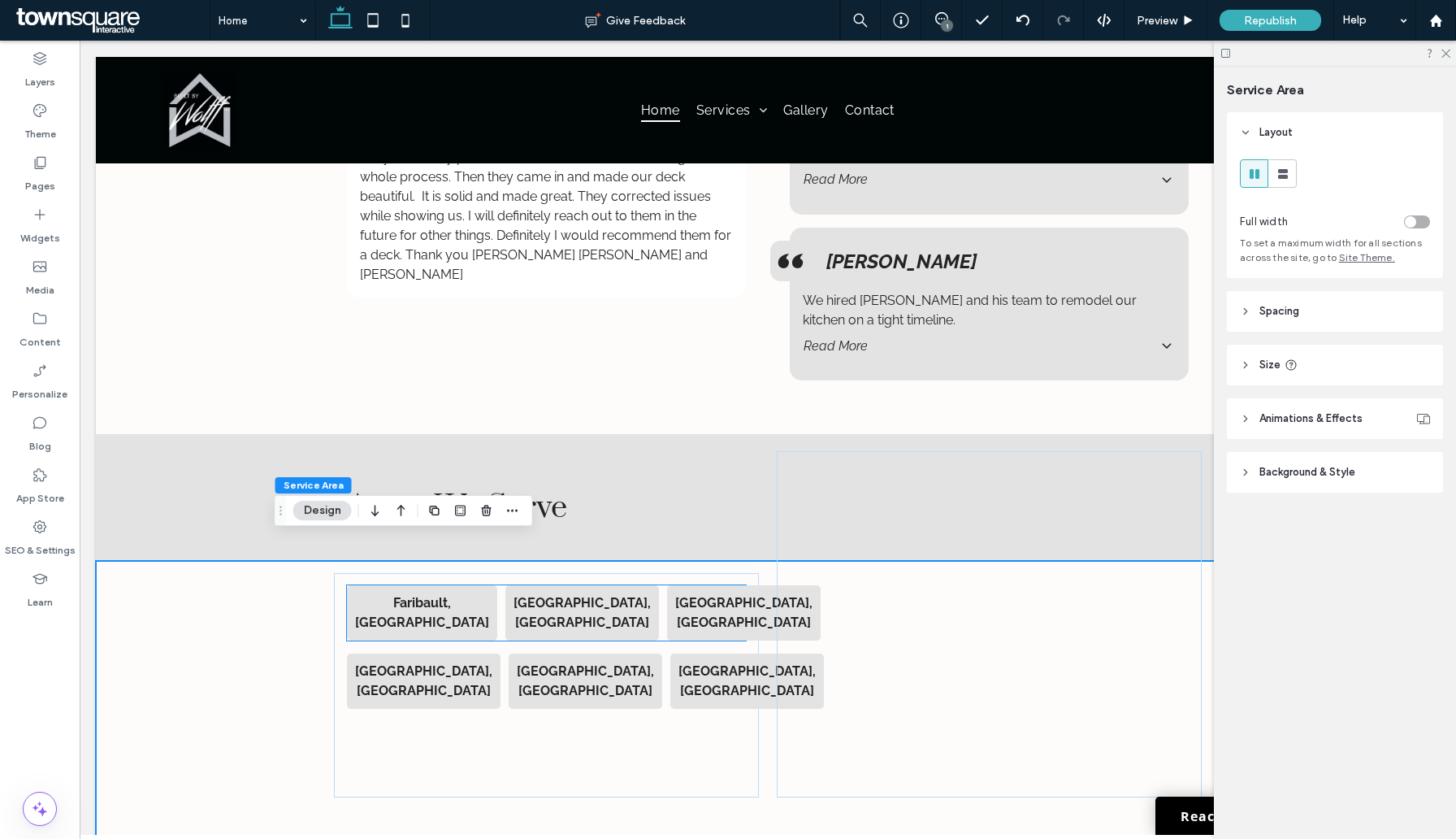
click at [442, 595] on strong "Faribault, [GEOGRAPHIC_DATA]" at bounding box center [422, 613] width 134 height 35
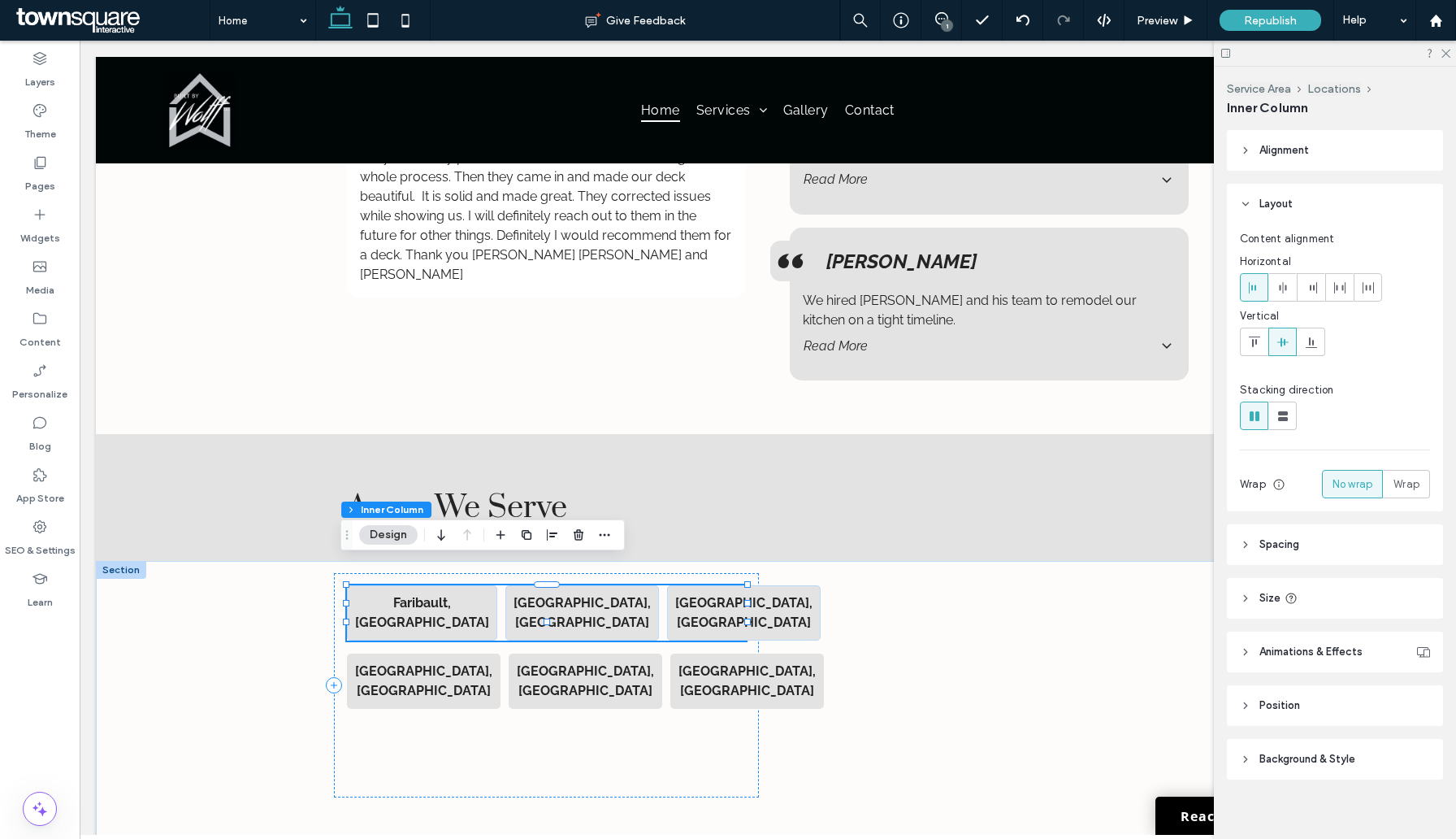
click at [452, 593] on p "Faribault, [GEOGRAPHIC_DATA]" at bounding box center [422, 613] width 134 height 39
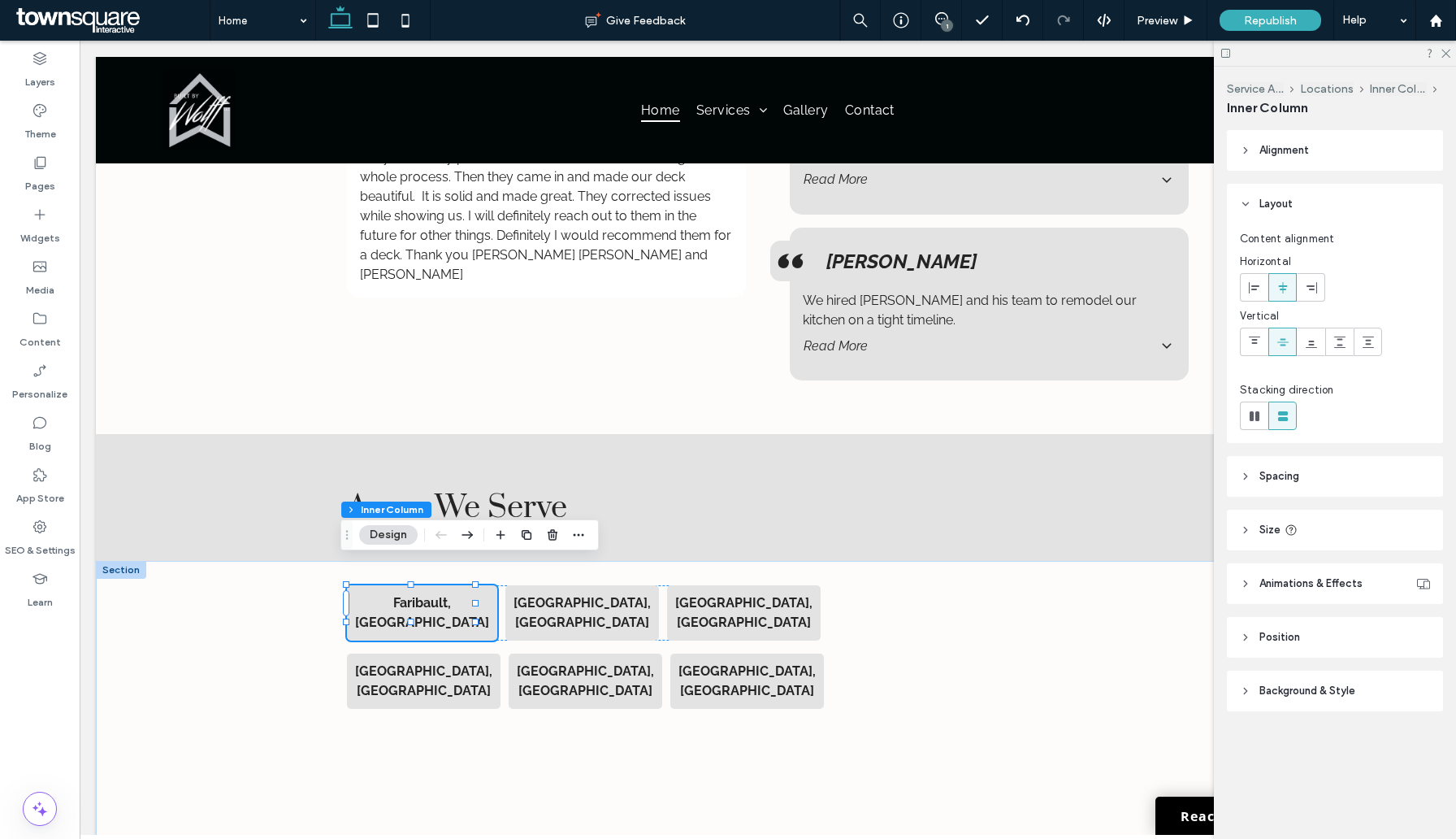
click at [1314, 690] on span "Background & Style" at bounding box center [1307, 692] width 95 height 17
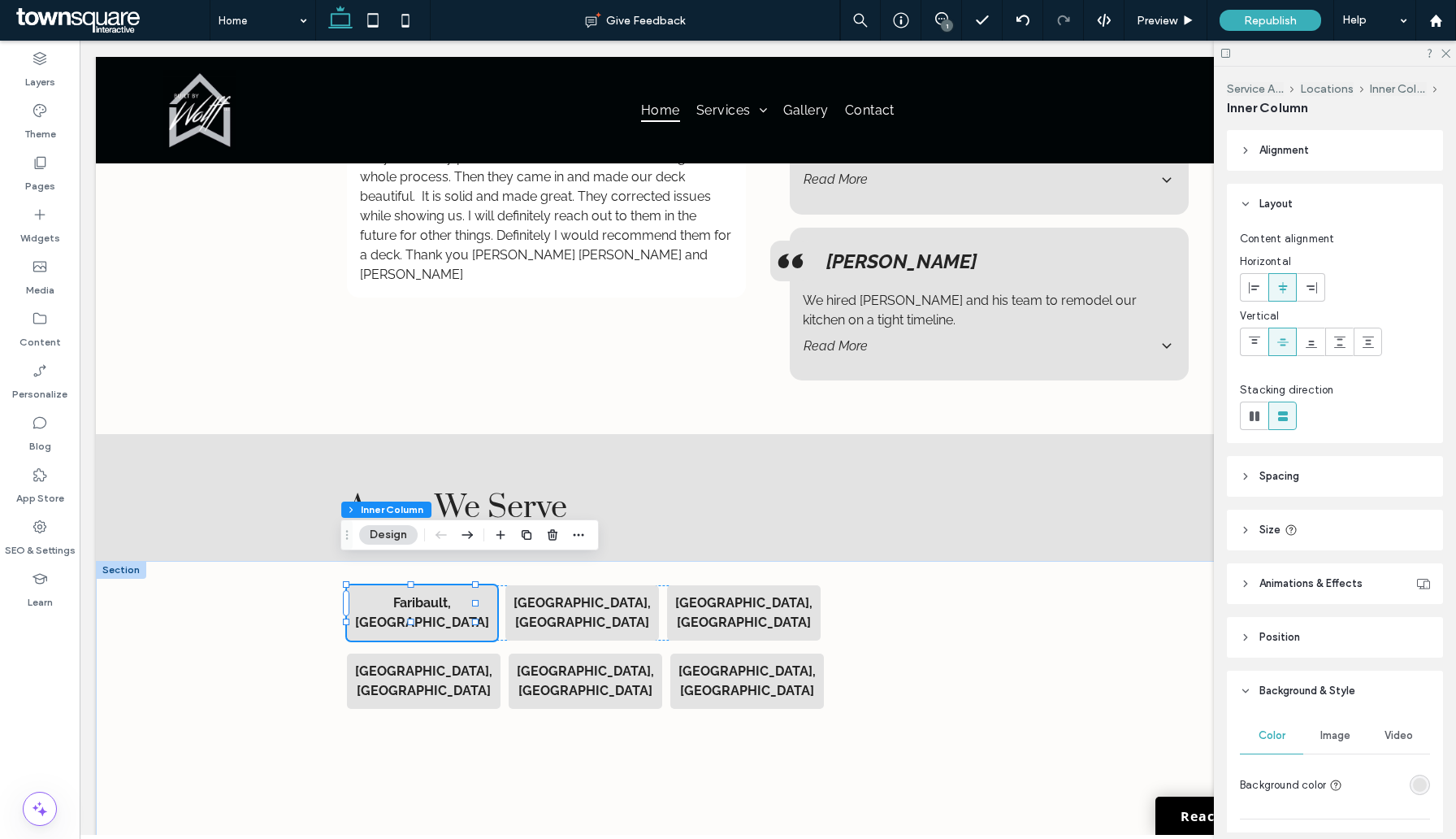
scroll to position [288, 0]
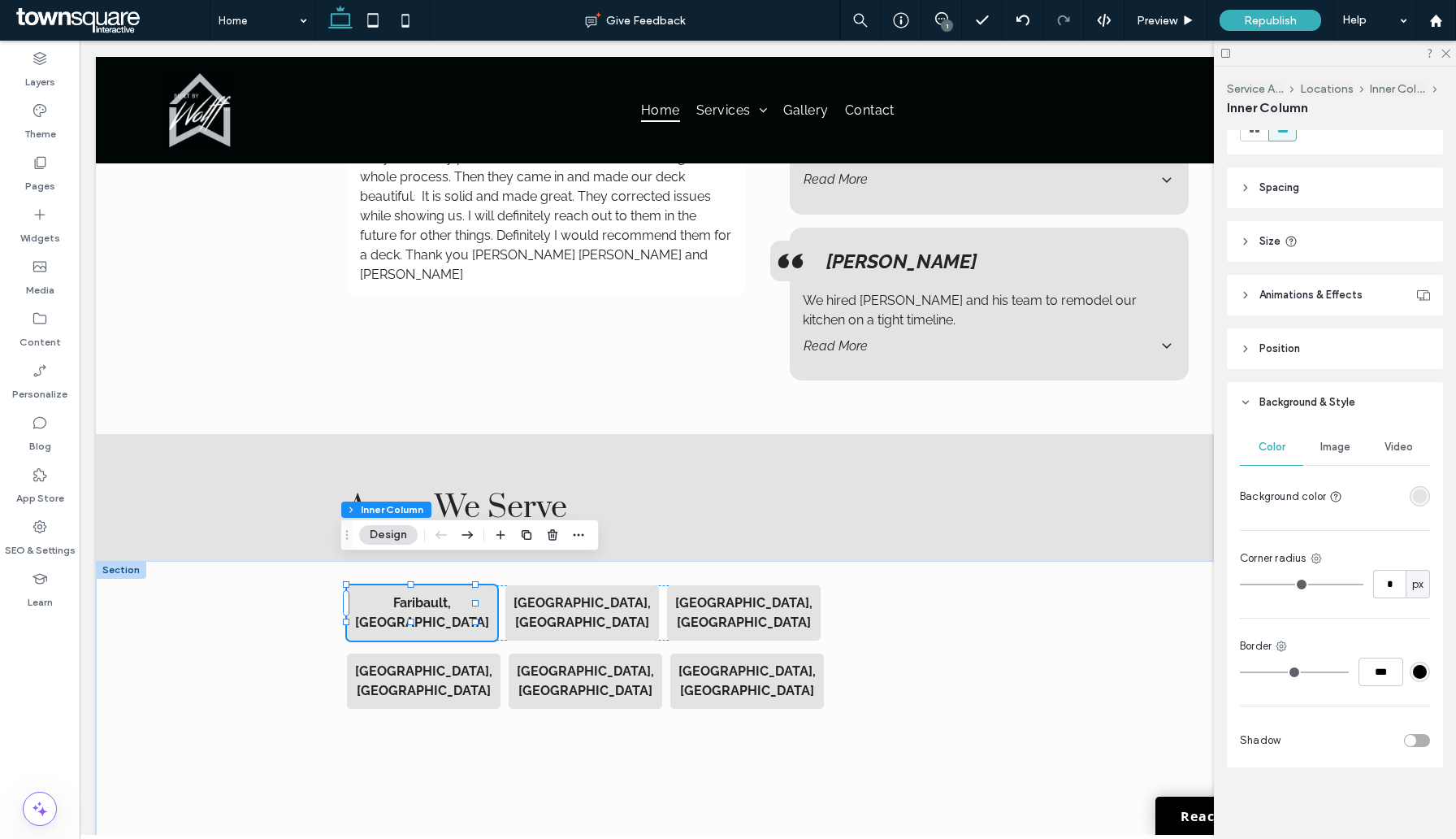
click at [1413, 502] on div "rgba(227, 227, 227, 1)" at bounding box center [1420, 496] width 14 height 14
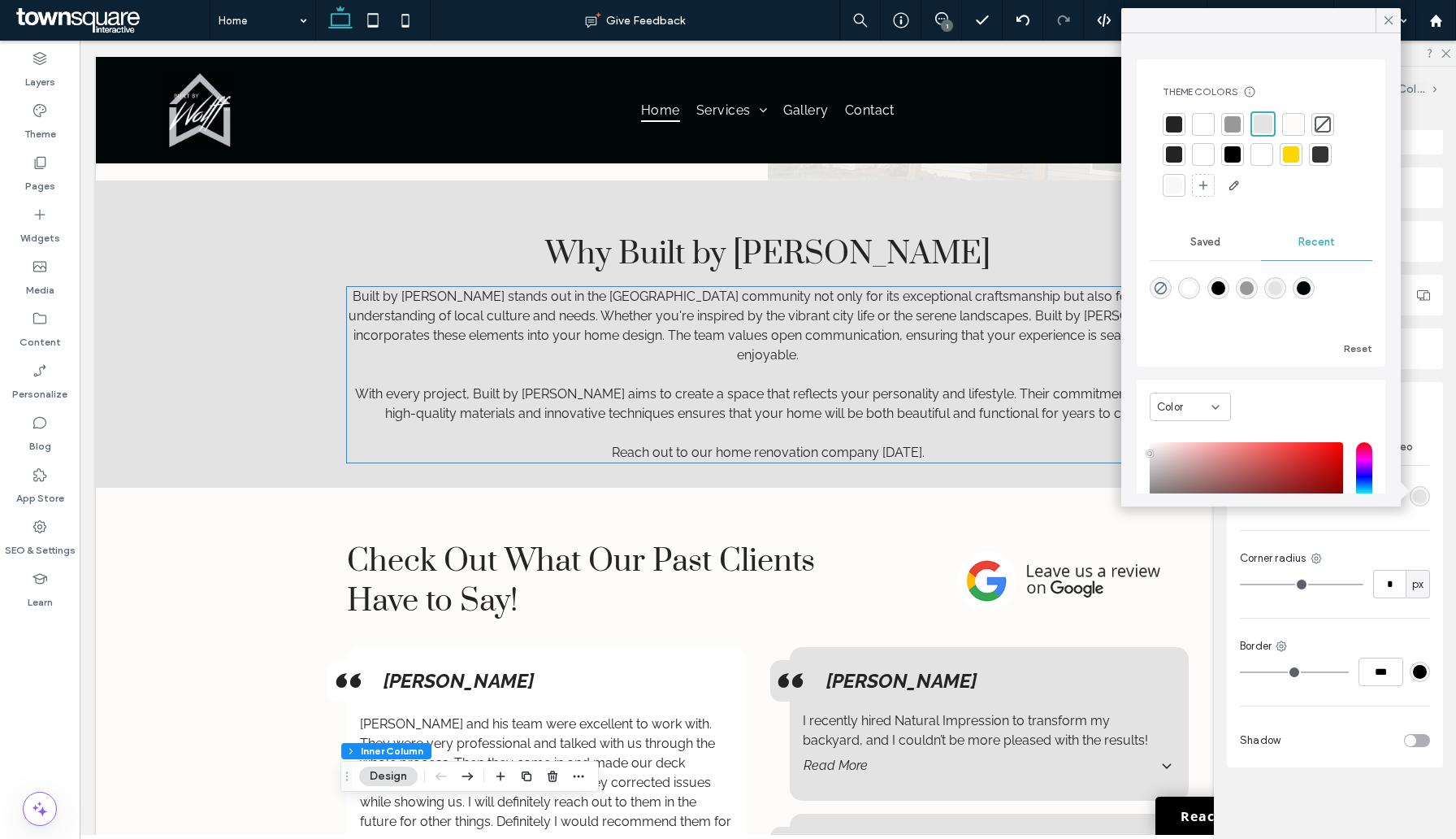
scroll to position [2493, 0]
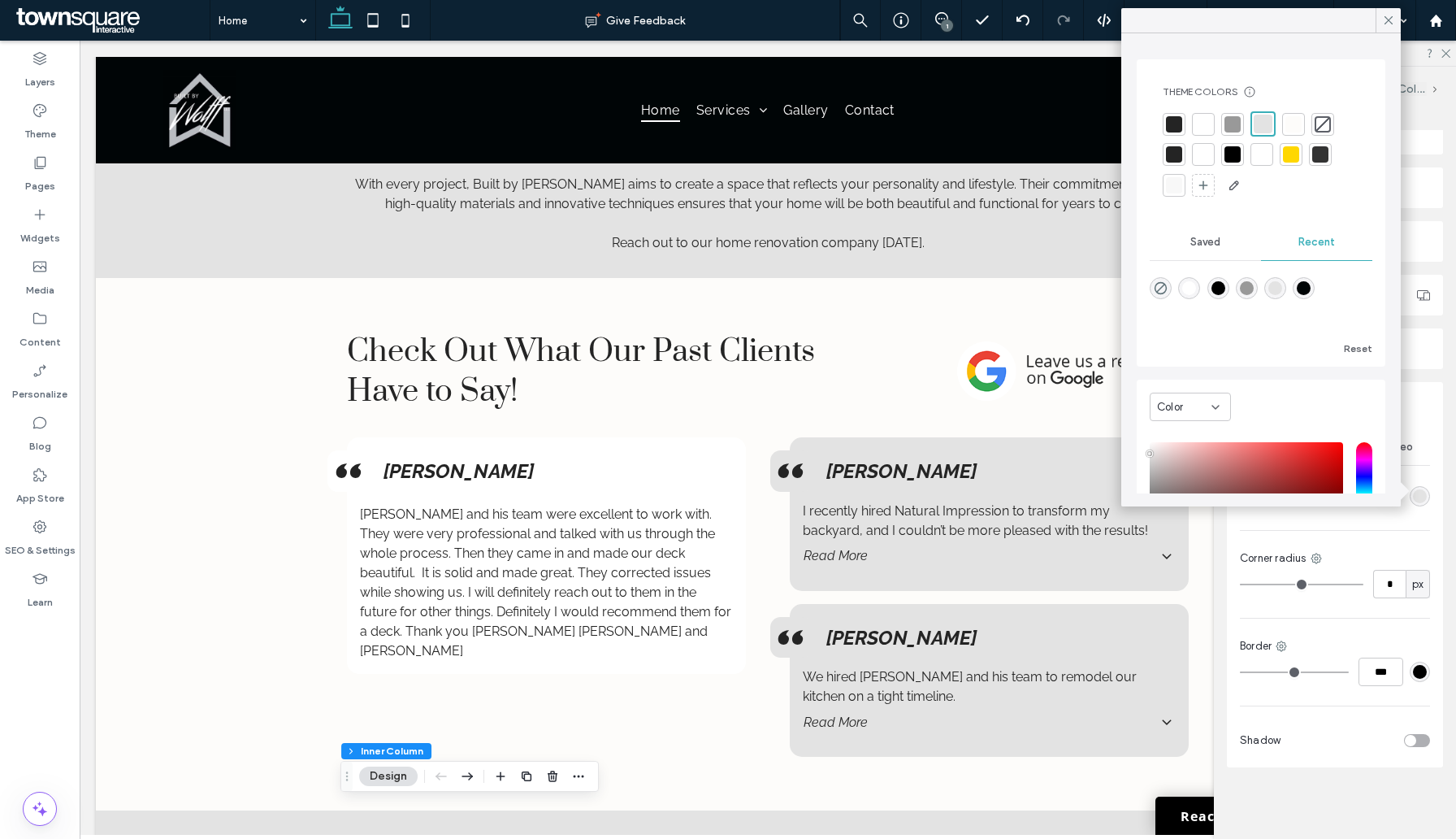
click at [1181, 121] on div at bounding box center [1174, 124] width 17 height 17
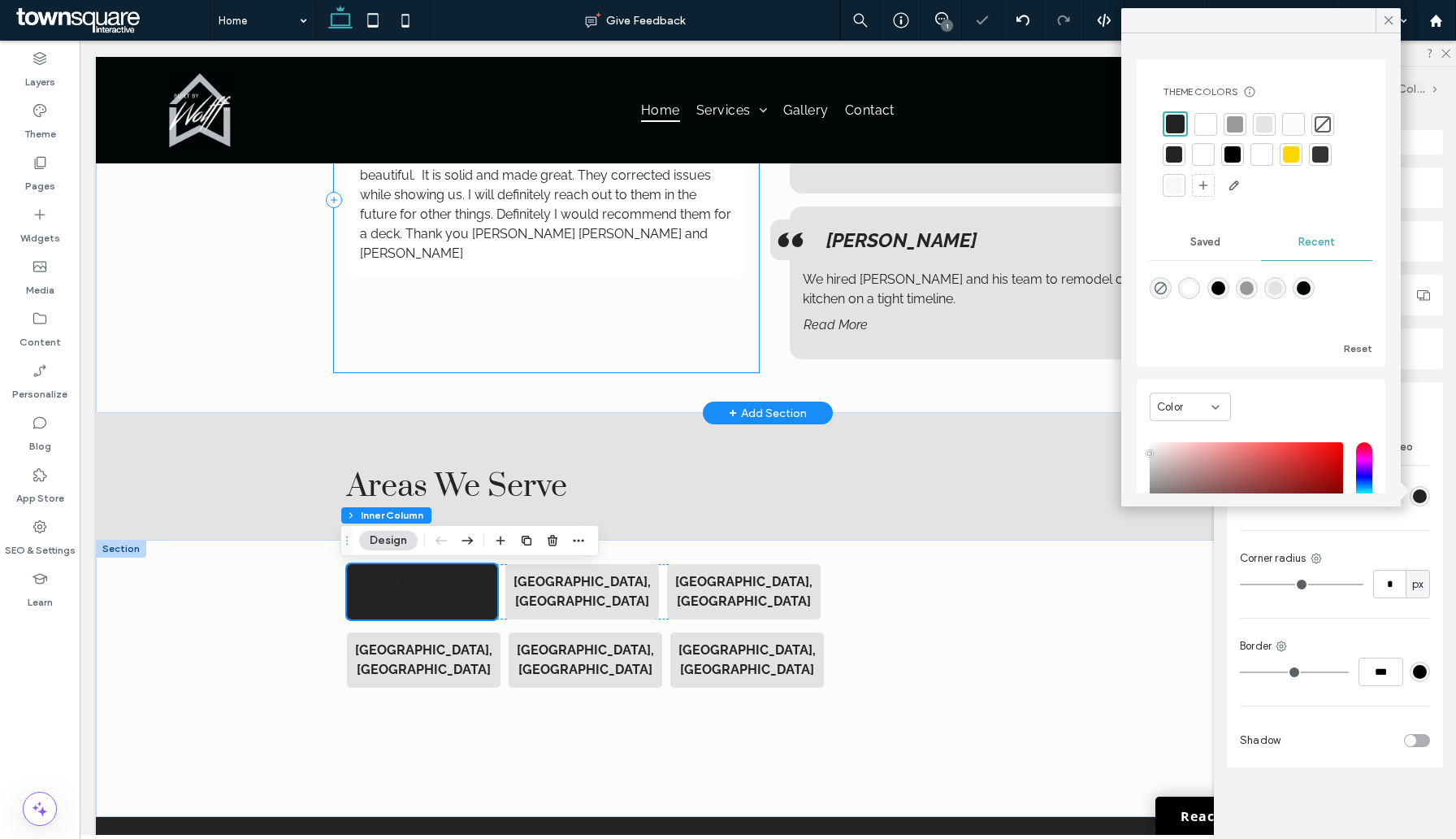
scroll to position [2905, 0]
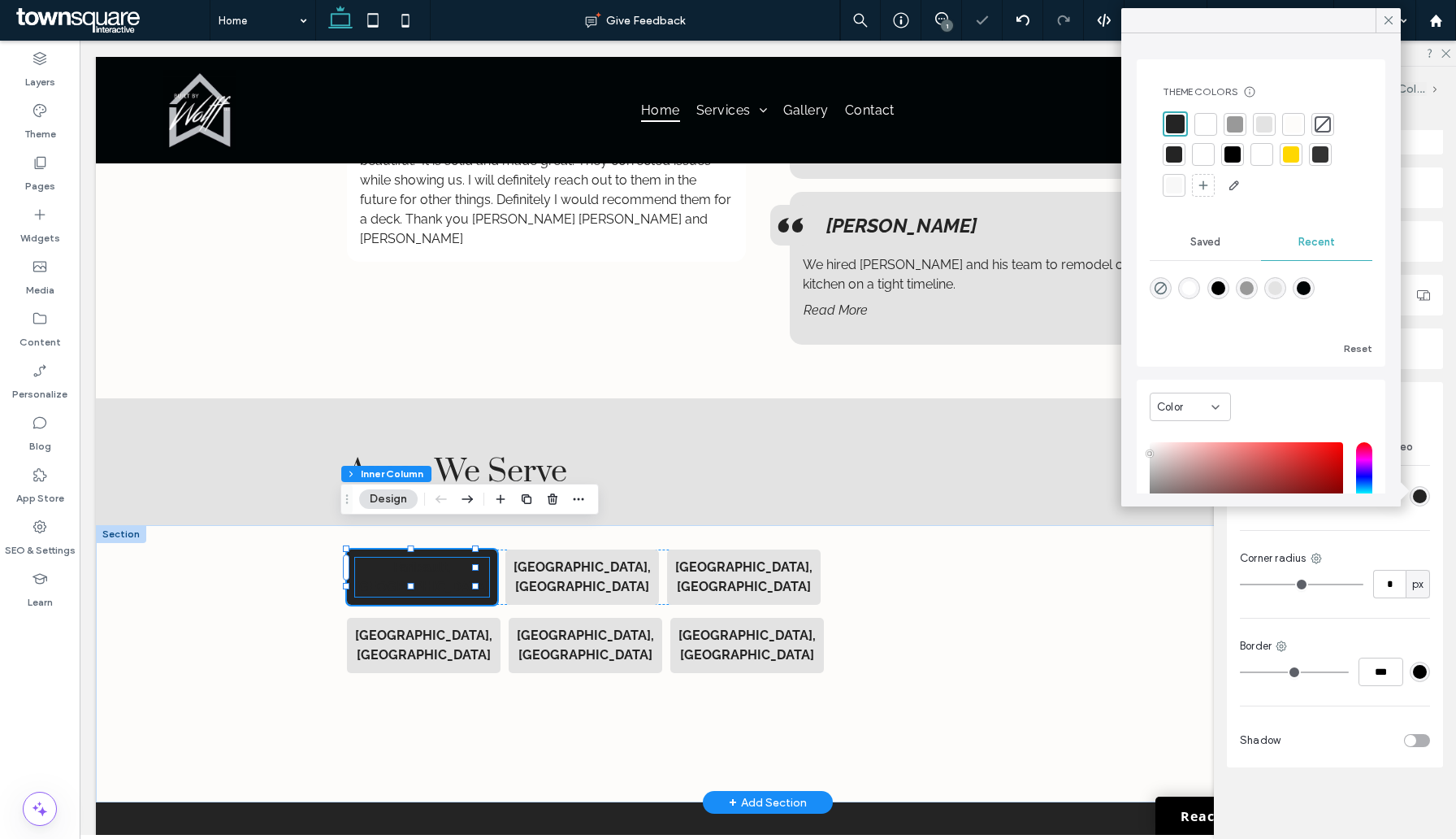
click at [398, 559] on strong "Faribault, [GEOGRAPHIC_DATA]" at bounding box center [422, 577] width 134 height 35
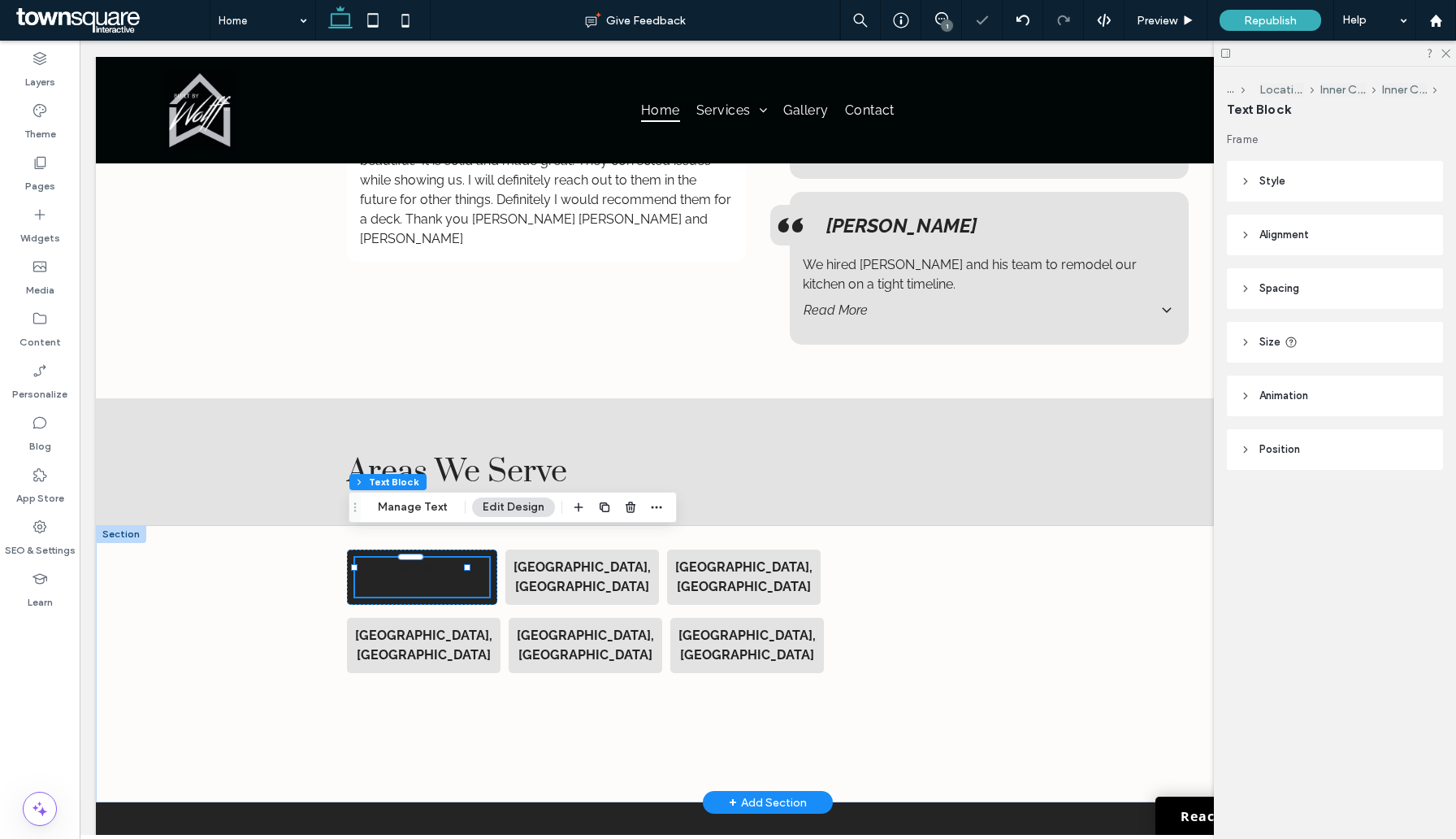
click at [398, 558] on div "Faribault, [GEOGRAPHIC_DATA]" at bounding box center [422, 578] width 134 height 39
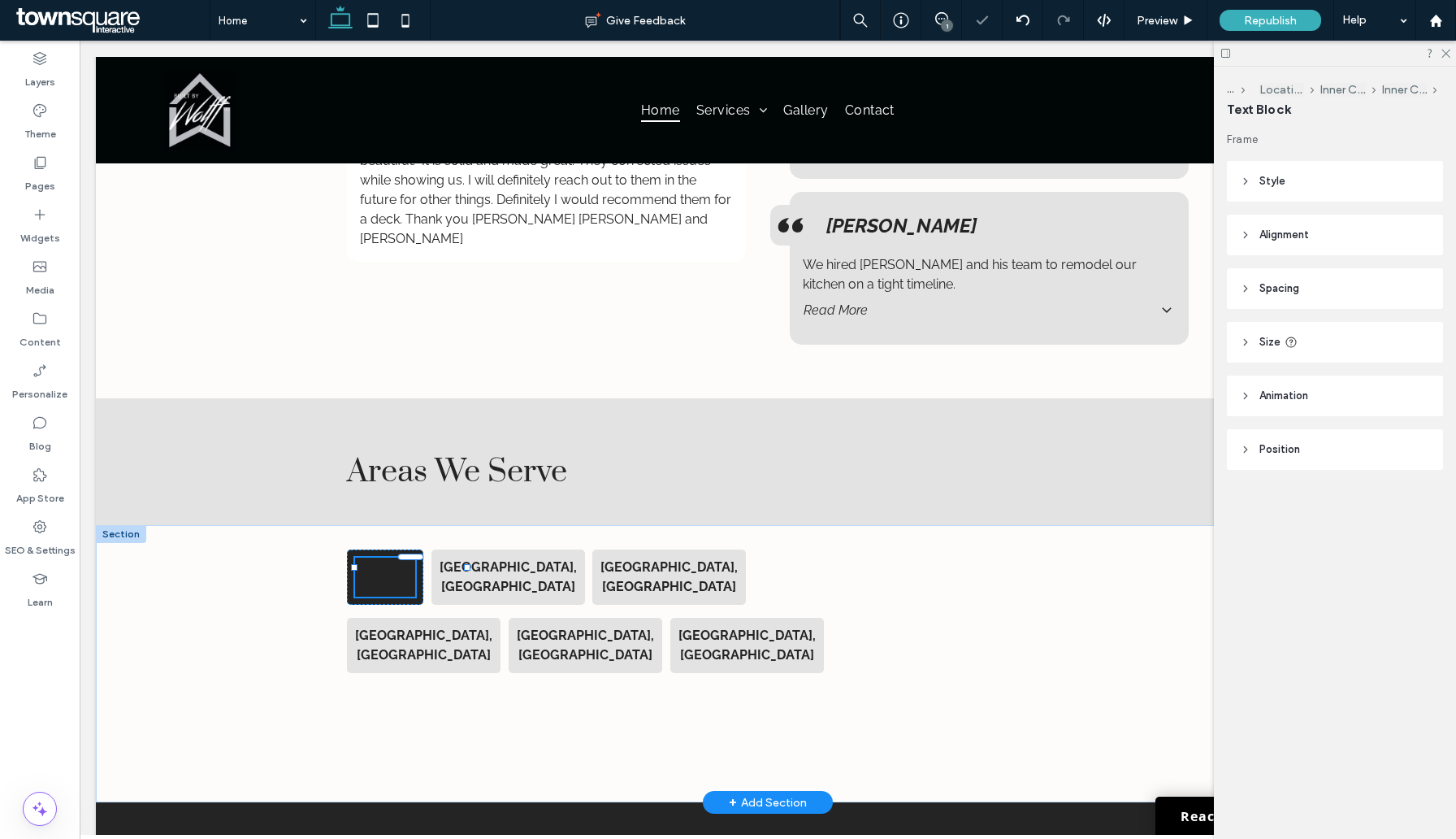
type input "*******"
type input "**"
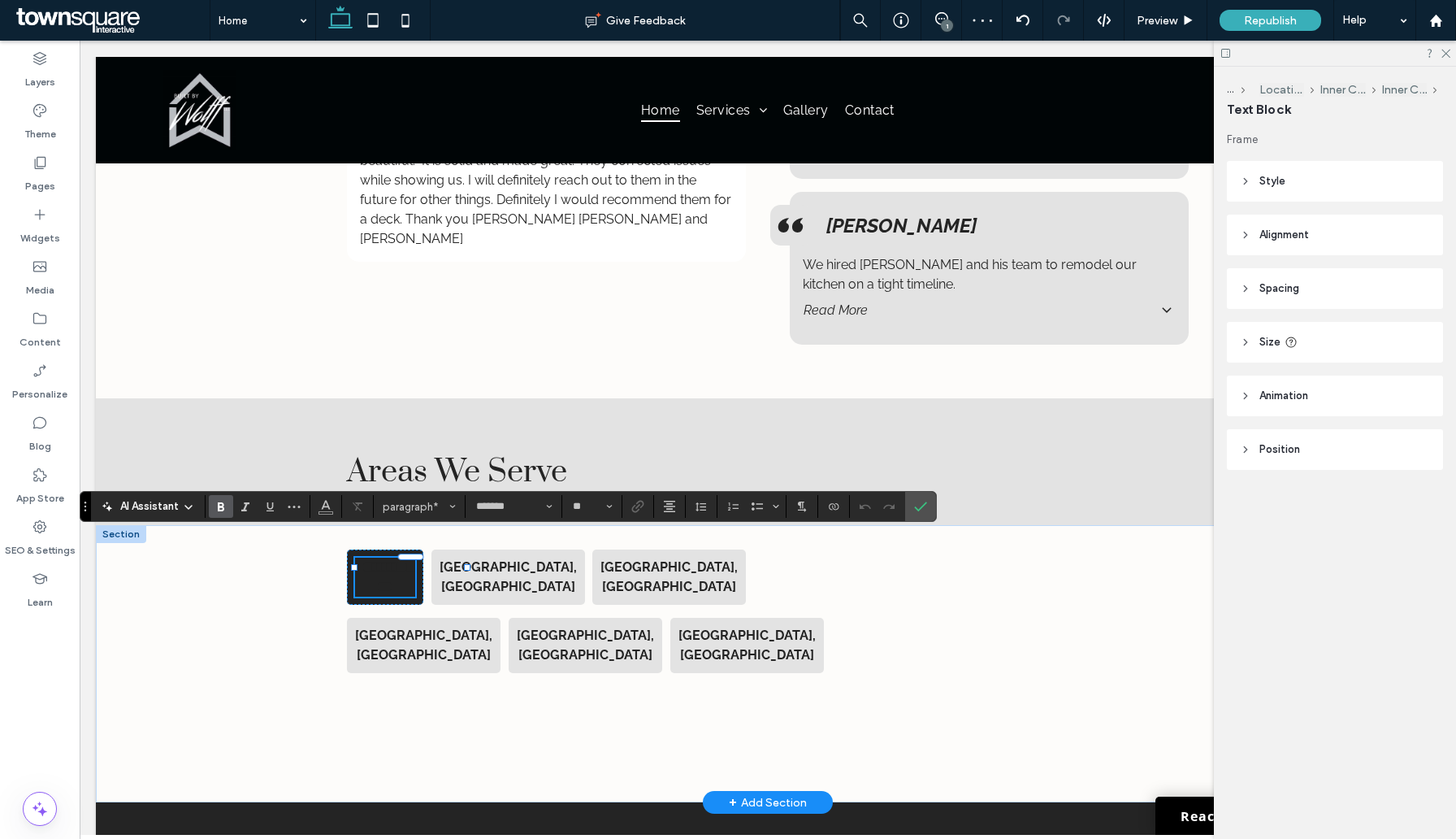
click at [398, 561] on strong "**********" at bounding box center [387, 577] width 50 height 32
click at [319, 502] on button "Color" at bounding box center [325, 506] width 24 height 23
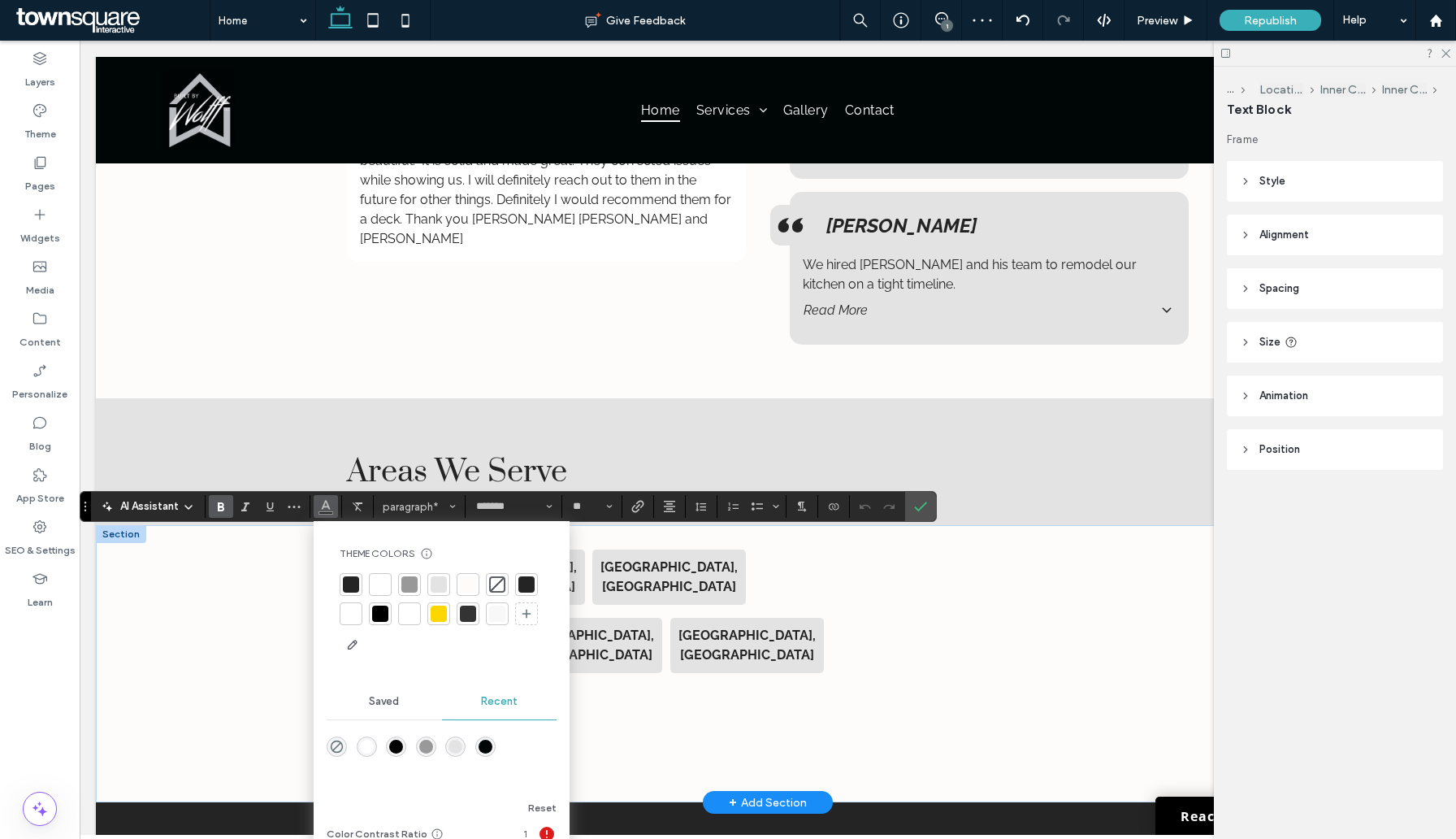
click at [352, 617] on div at bounding box center [351, 614] width 17 height 17
click at [352, 617] on div at bounding box center [352, 615] width 19 height 19
click at [281, 643] on div "**********" at bounding box center [768, 663] width 975 height 277
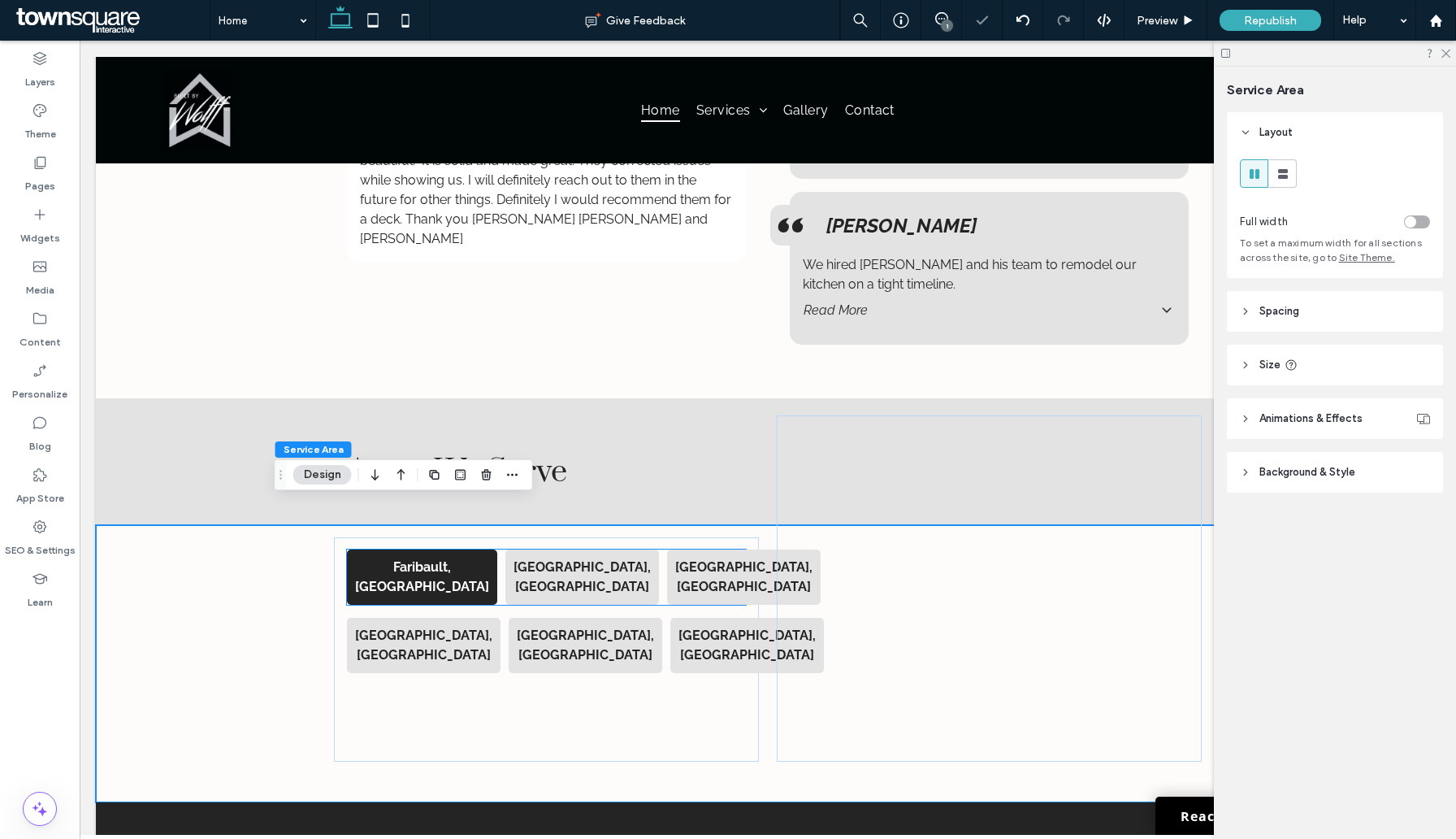
click at [531, 558] on p "[GEOGRAPHIC_DATA], [GEOGRAPHIC_DATA]" at bounding box center [582, 578] width 137 height 39
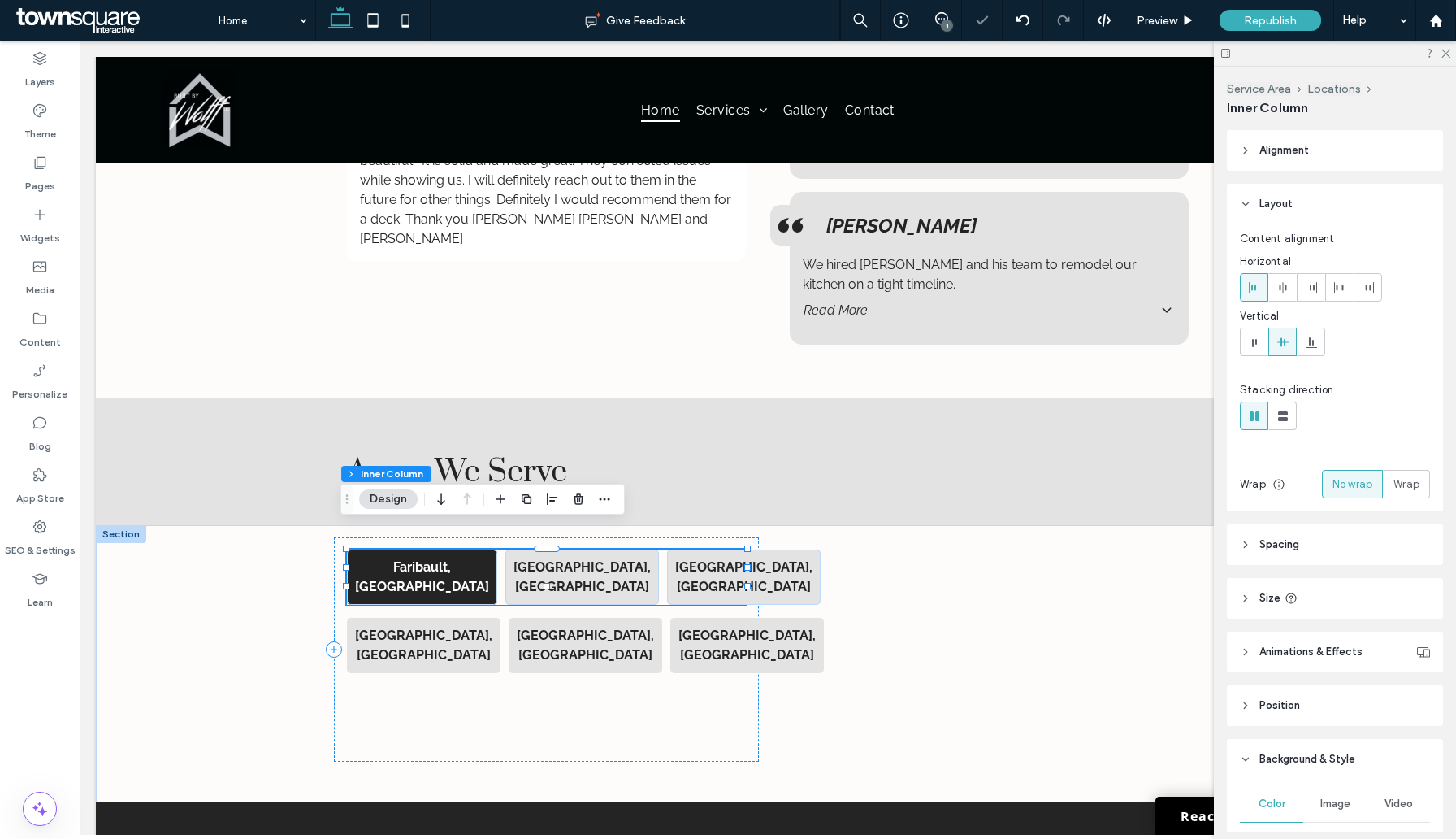
click at [531, 558] on p "[GEOGRAPHIC_DATA], [GEOGRAPHIC_DATA]" at bounding box center [582, 578] width 137 height 39
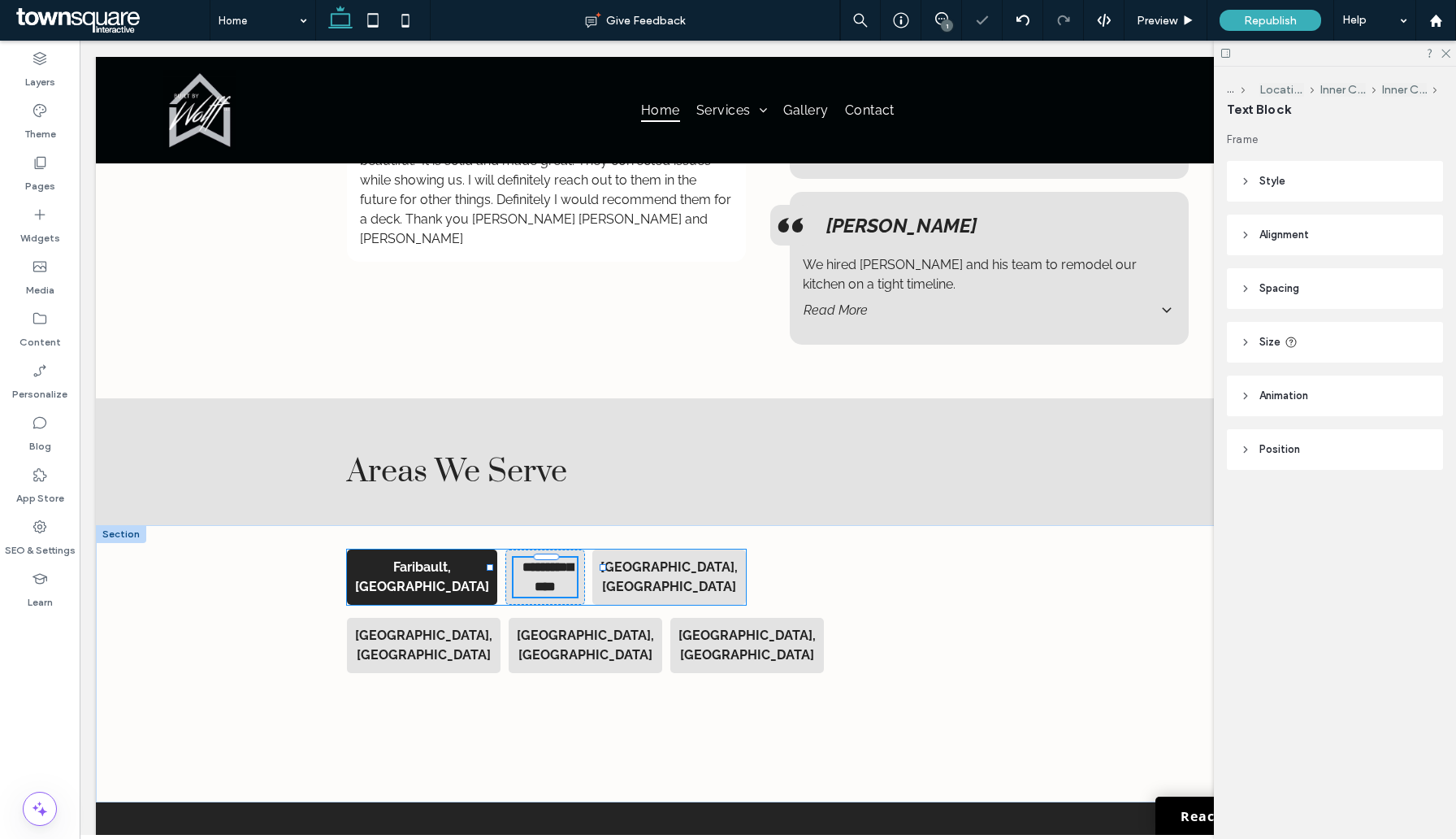
type input "*******"
type input "**"
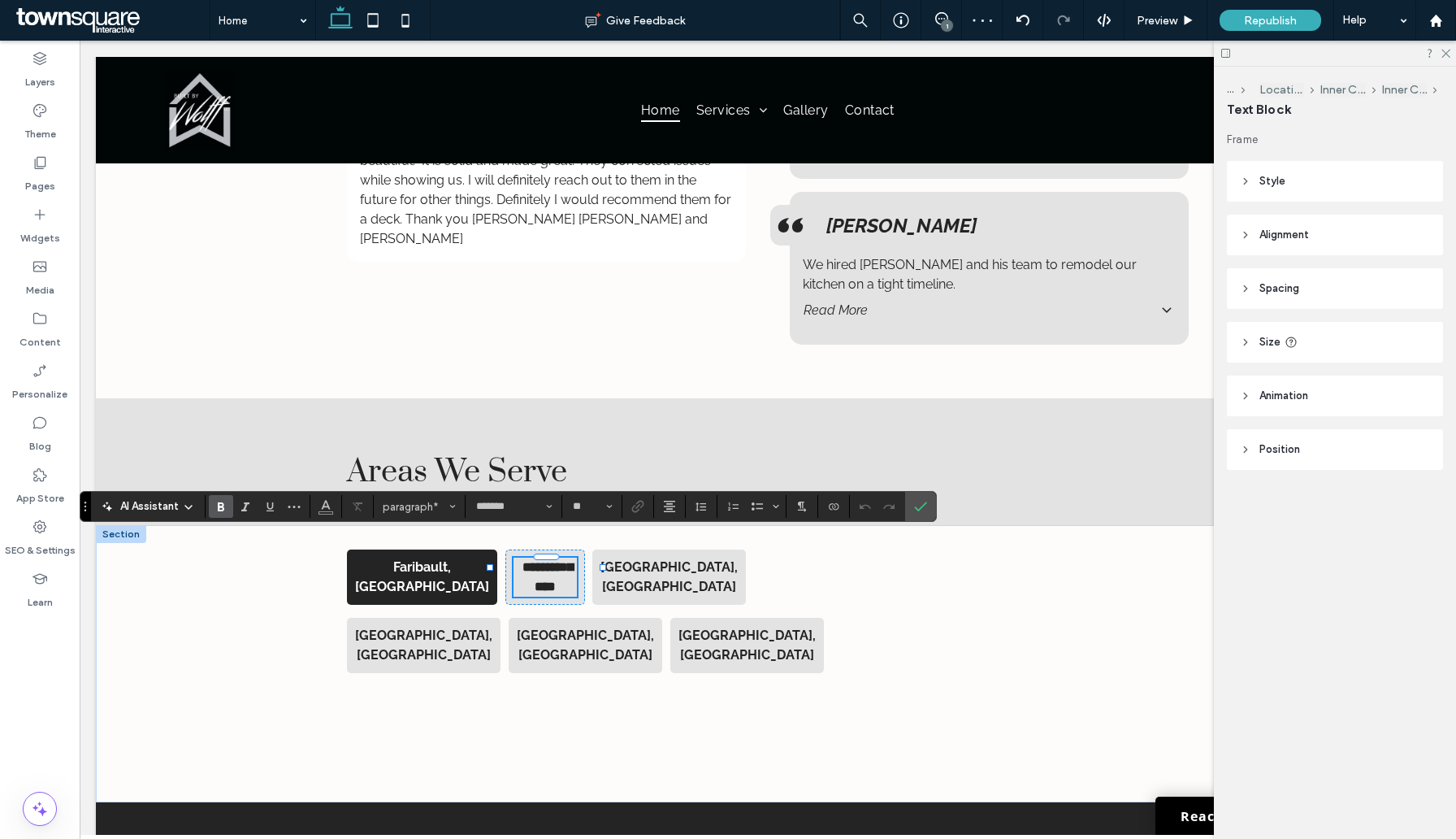
click at [573, 561] on strong "**********" at bounding box center [548, 577] width 50 height 32
click at [317, 504] on button "Color" at bounding box center [325, 506] width 24 height 23
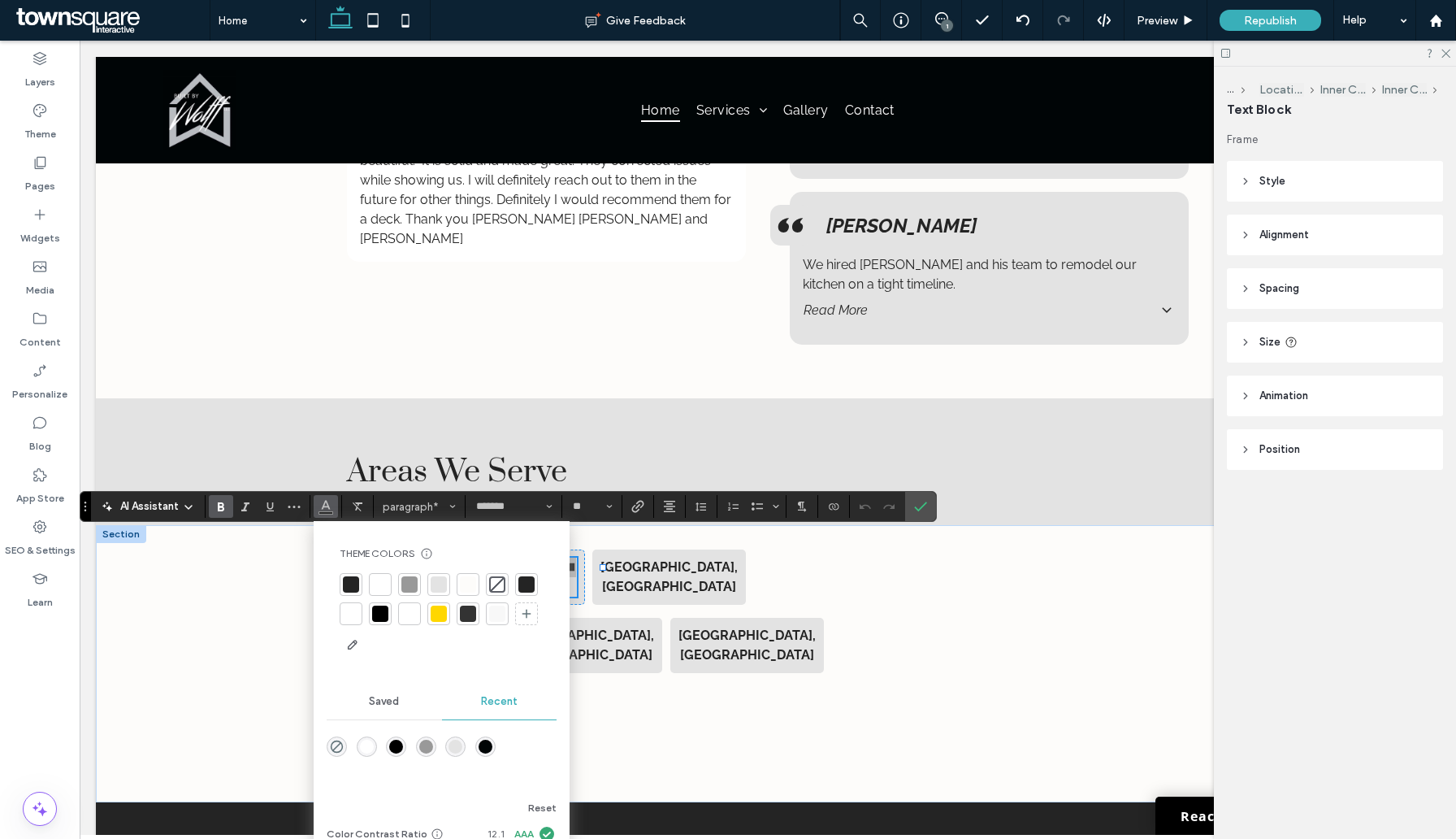
click at [352, 619] on div at bounding box center [351, 614] width 17 height 17
click at [664, 559] on strong "[GEOGRAPHIC_DATA], [GEOGRAPHIC_DATA]" at bounding box center [669, 577] width 137 height 35
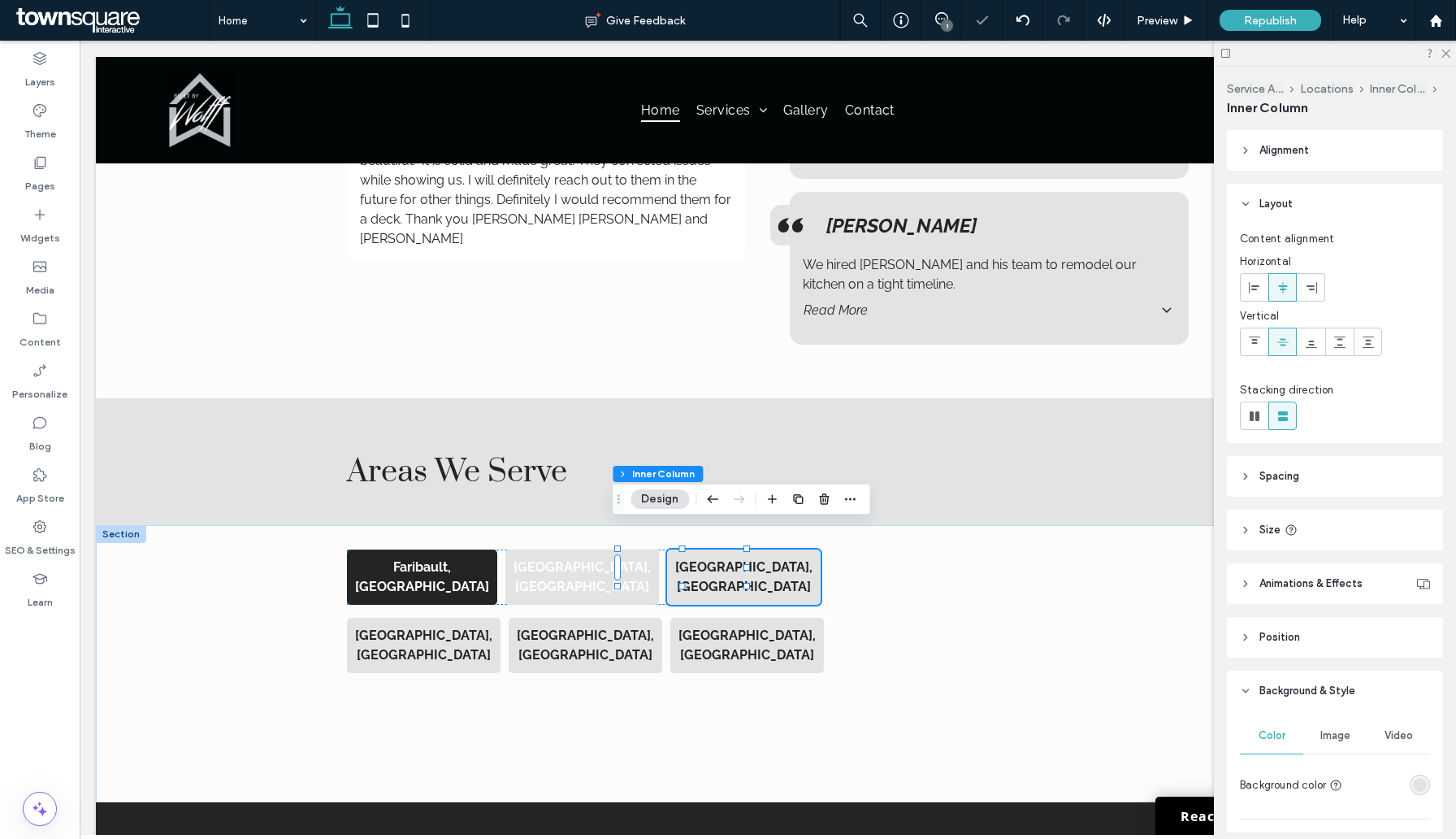
click at [667, 553] on div "[GEOGRAPHIC_DATA], [GEOGRAPHIC_DATA]" at bounding box center [744, 578] width 154 height 56
click at [676, 559] on strong "[GEOGRAPHIC_DATA], [GEOGRAPHIC_DATA]" at bounding box center [744, 577] width 137 height 35
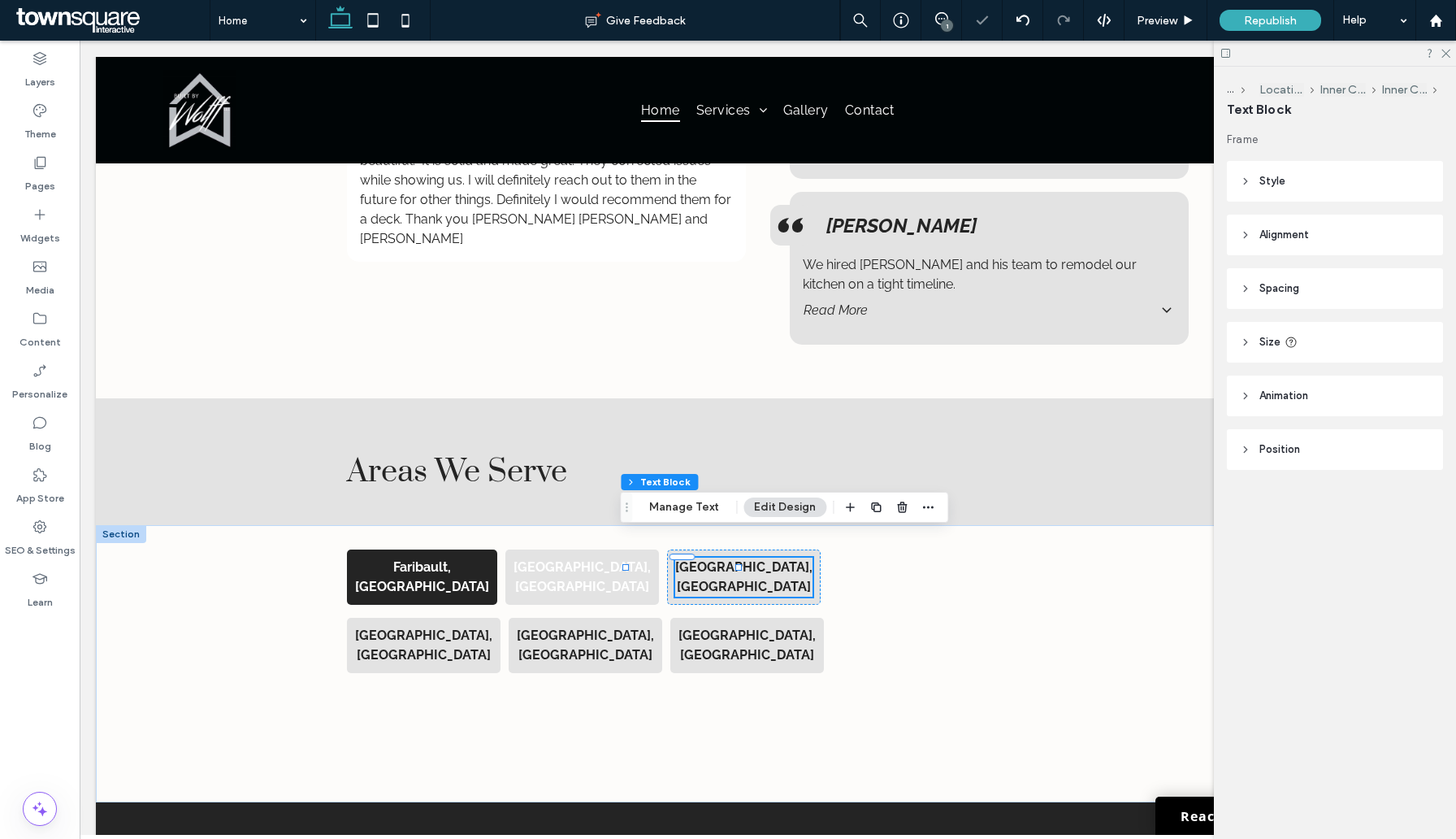
click at [676, 558] on div "[GEOGRAPHIC_DATA], [GEOGRAPHIC_DATA]" at bounding box center [744, 578] width 137 height 39
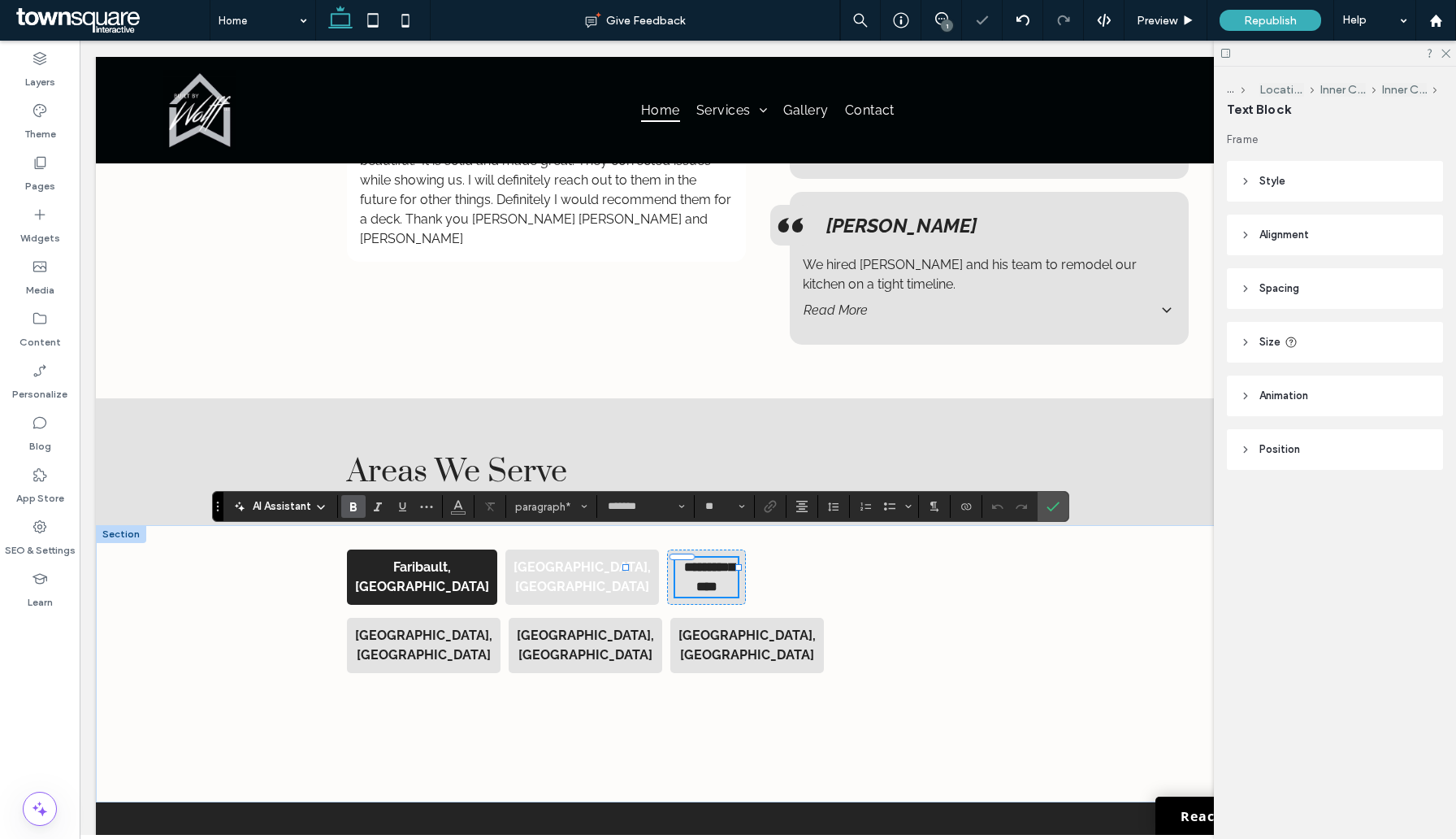
click at [684, 561] on strong "**********" at bounding box center [709, 577] width 50 height 32
click at [456, 508] on icon "Color" at bounding box center [459, 505] width 13 height 13
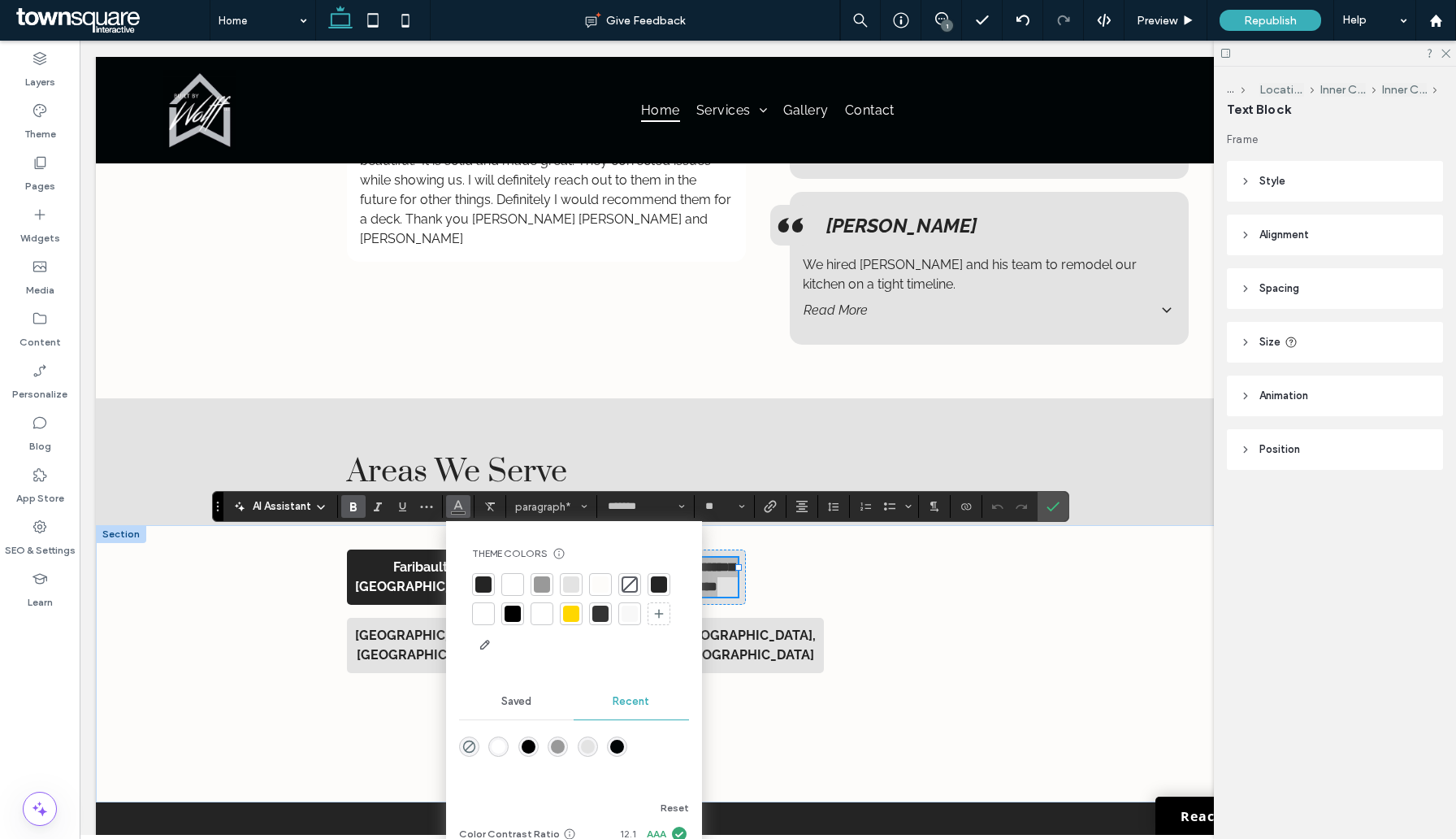
click at [486, 612] on div at bounding box center [484, 614] width 17 height 17
click at [403, 644] on div "**********" at bounding box center [546, 650] width 425 height 224
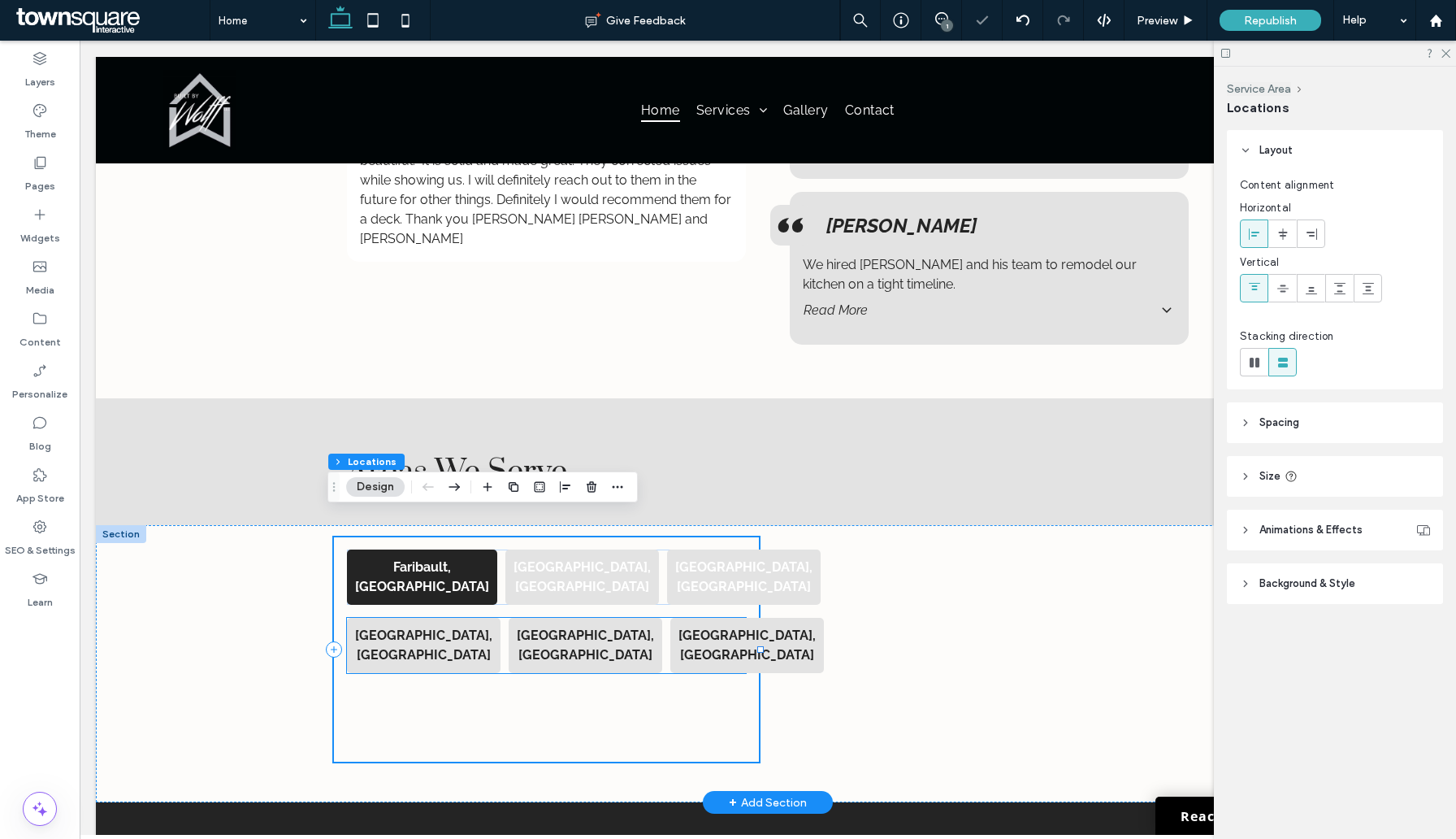
click at [398, 628] on strong "[GEOGRAPHIC_DATA], [GEOGRAPHIC_DATA]" at bounding box center [424, 645] width 137 height 35
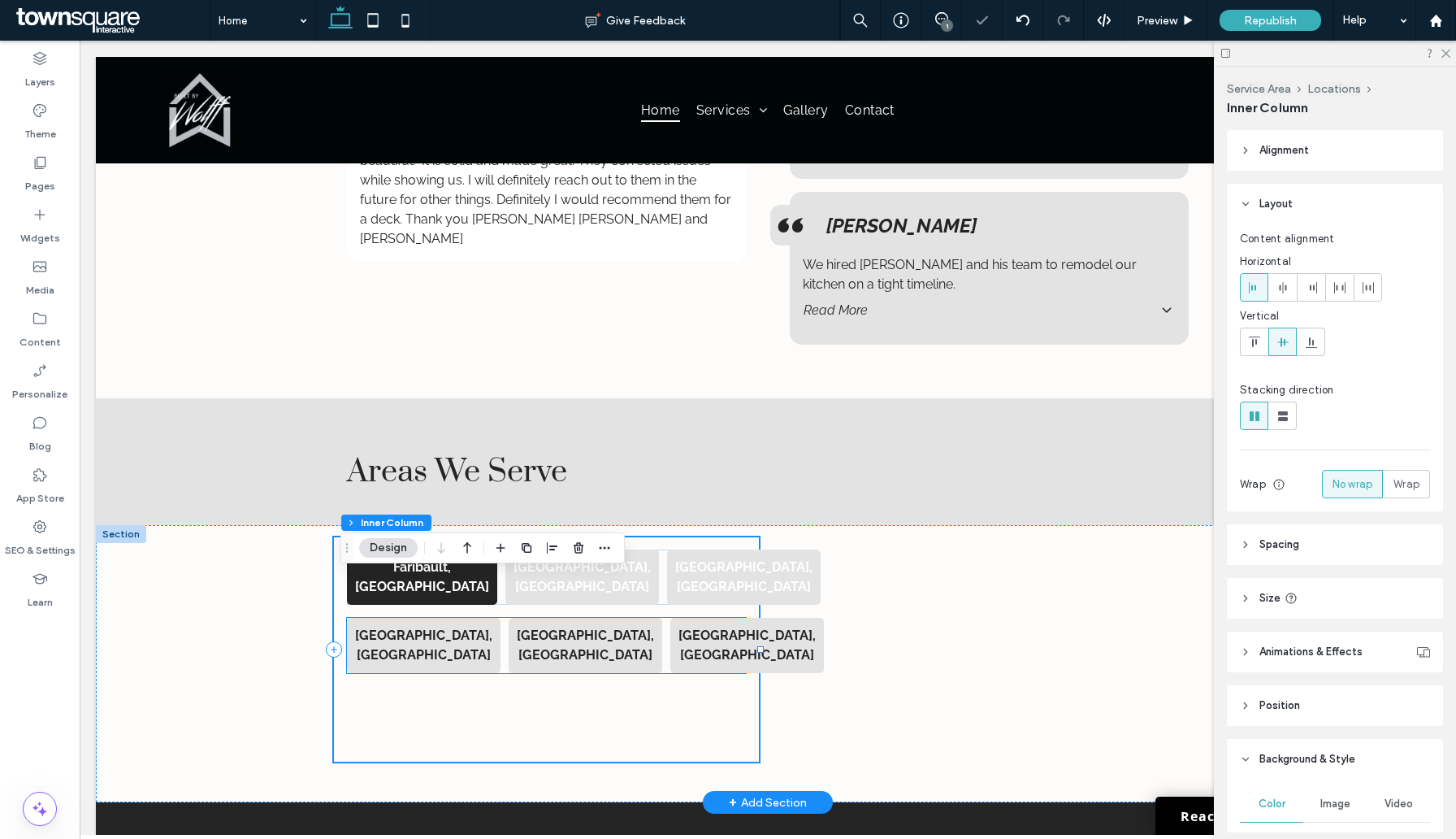
click at [398, 628] on strong "[GEOGRAPHIC_DATA], [GEOGRAPHIC_DATA]" at bounding box center [424, 645] width 137 height 35
click at [398, 626] on div "[GEOGRAPHIC_DATA], [GEOGRAPHIC_DATA]" at bounding box center [424, 645] width 137 height 39
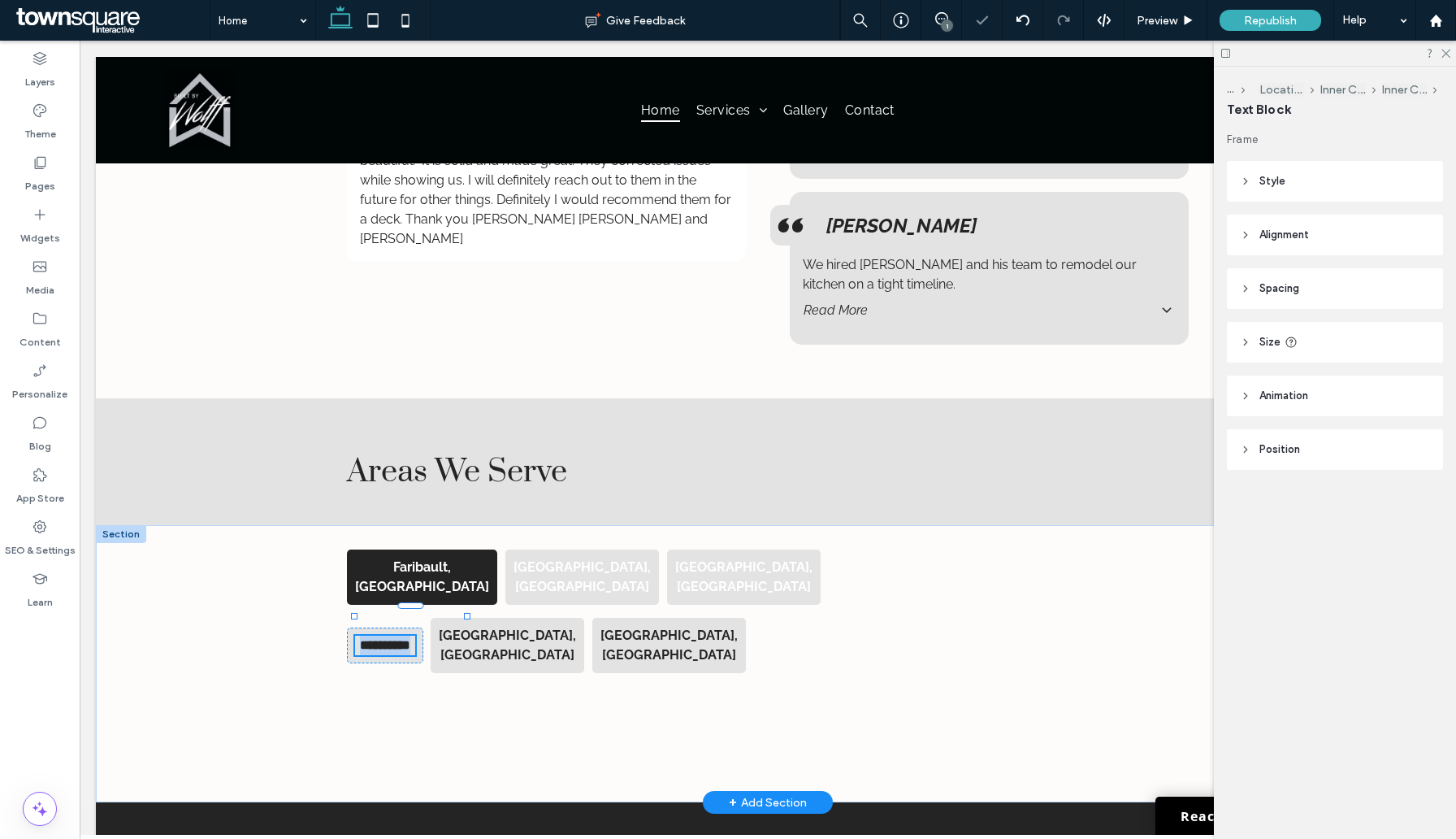
type input "*******"
type input "**"
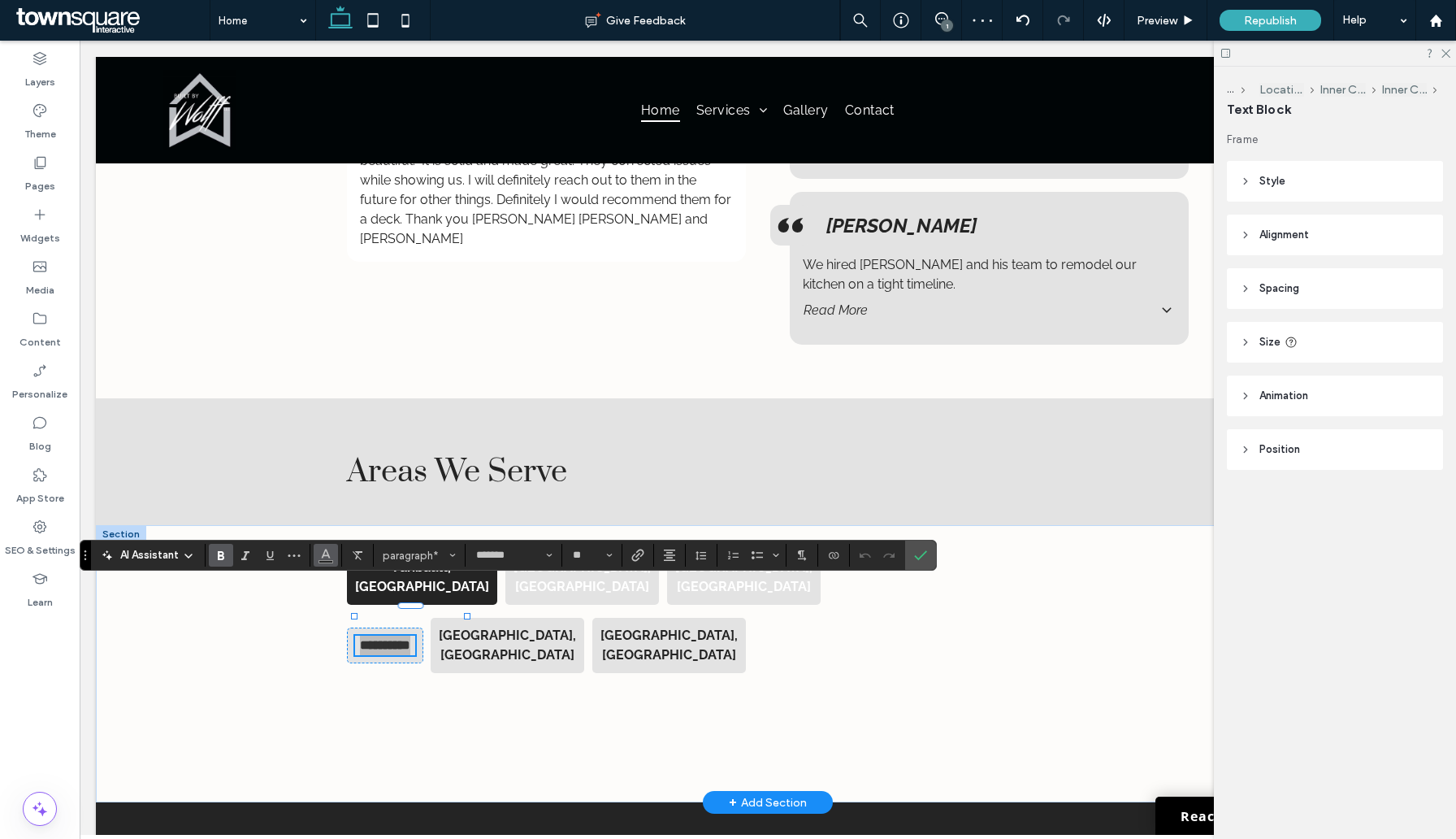
click at [327, 553] on use "Color" at bounding box center [326, 554] width 9 height 9
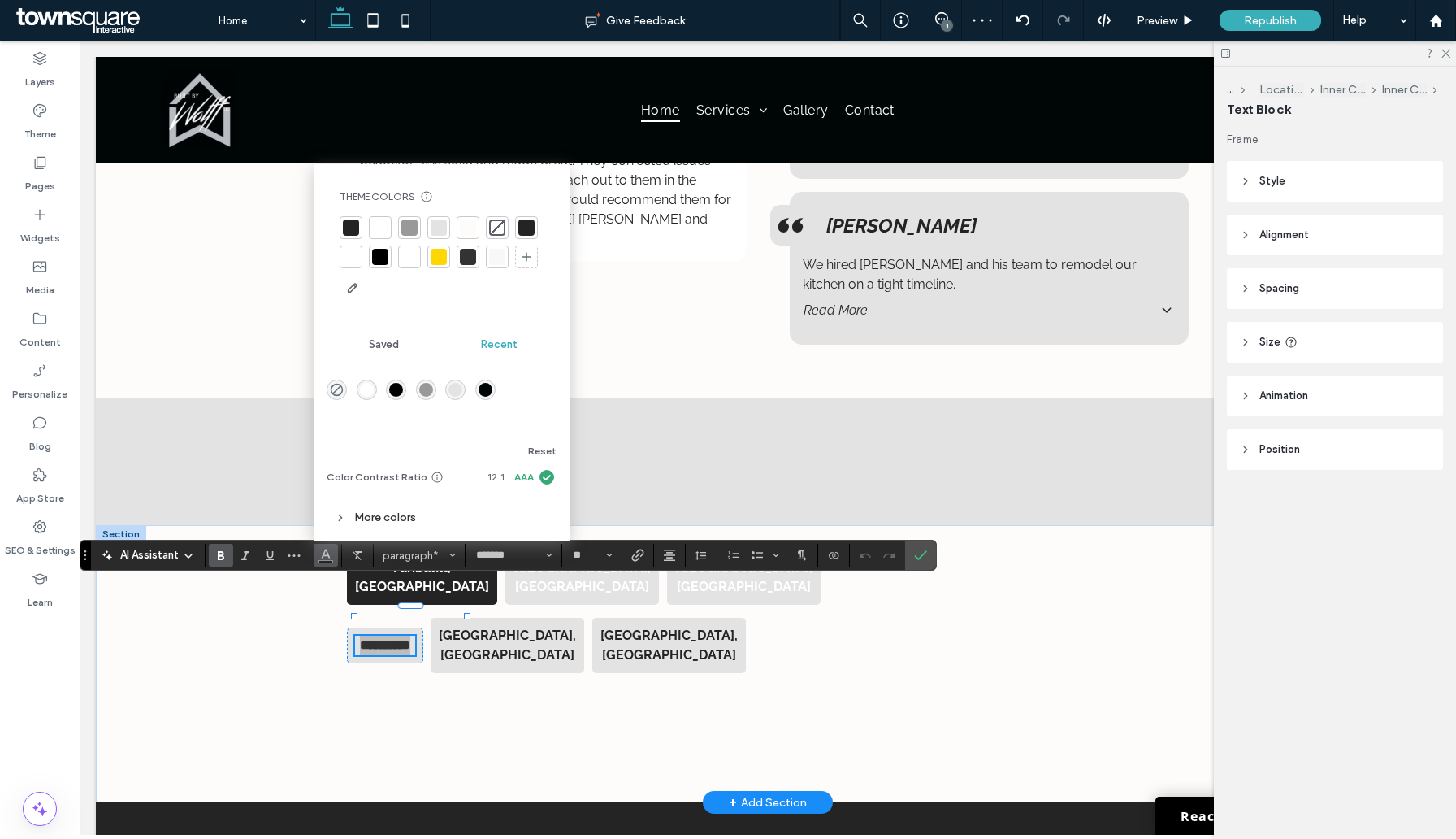
click at [350, 256] on div at bounding box center [351, 257] width 17 height 17
click at [521, 628] on strong "[GEOGRAPHIC_DATA], [GEOGRAPHIC_DATA]" at bounding box center [508, 645] width 137 height 35
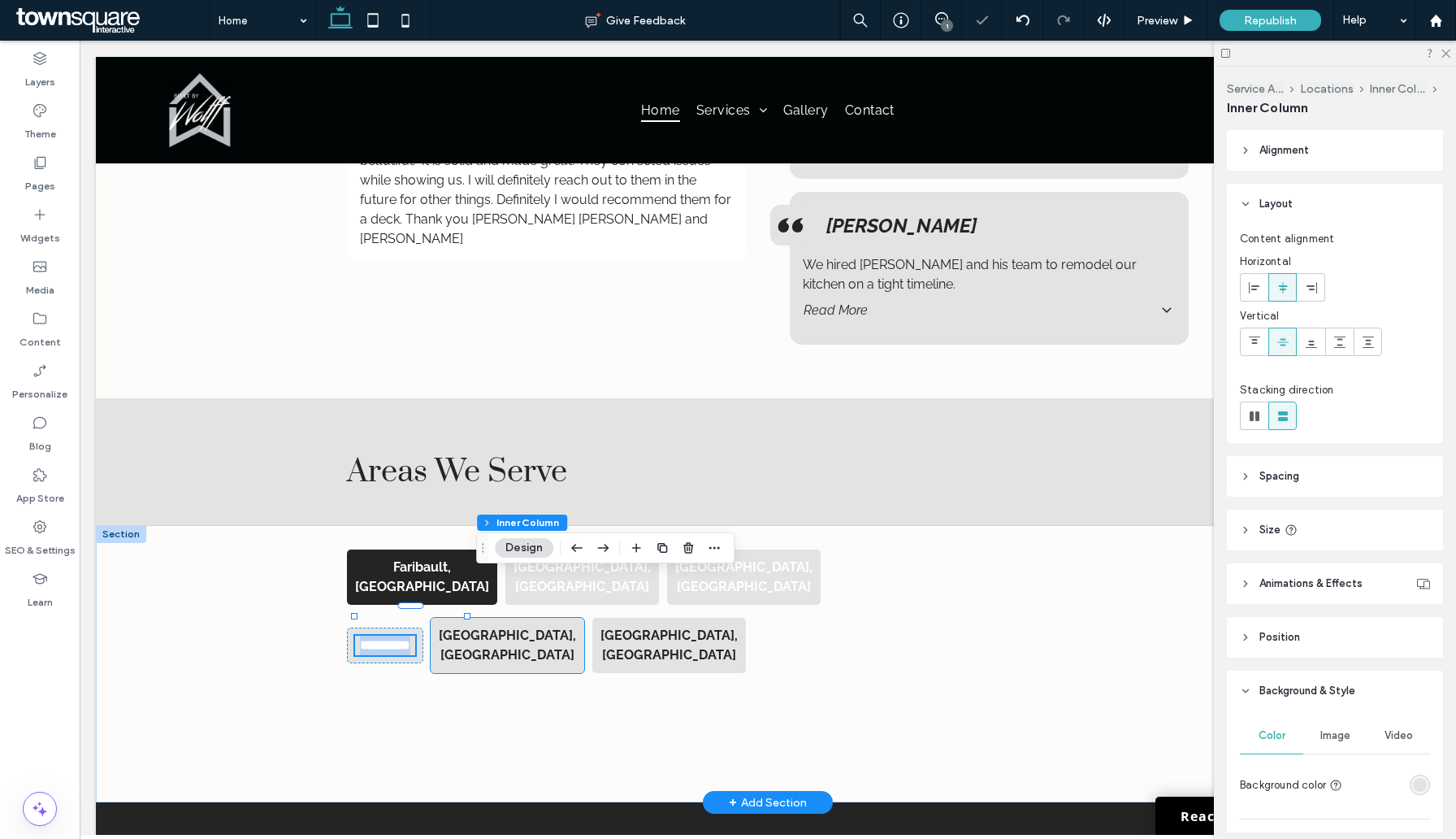
click at [521, 626] on div "[GEOGRAPHIC_DATA], [GEOGRAPHIC_DATA]" at bounding box center [508, 645] width 137 height 39
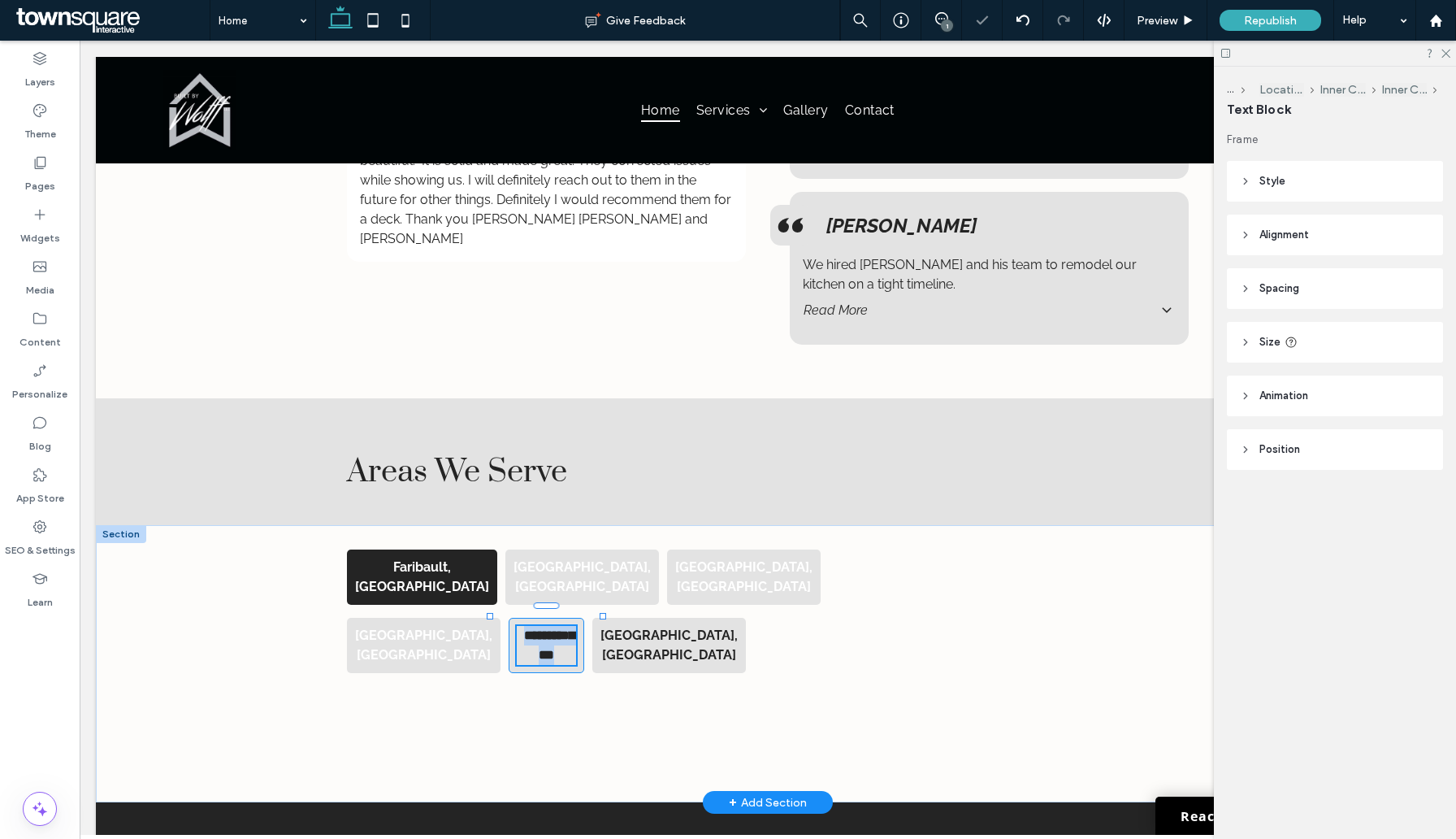
type input "*******"
type input "**"
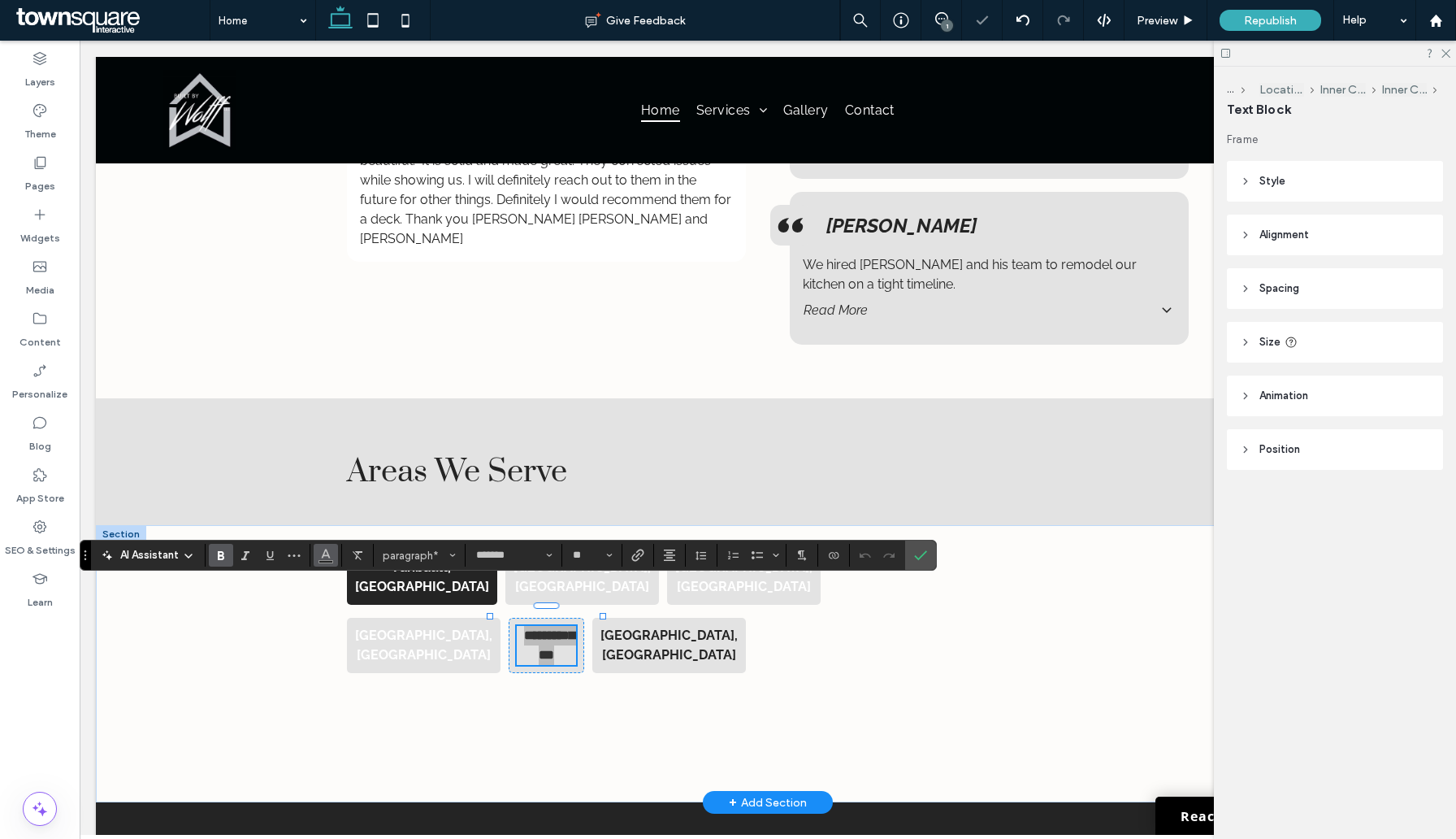
click at [330, 557] on icon "Color" at bounding box center [326, 553] width 13 height 13
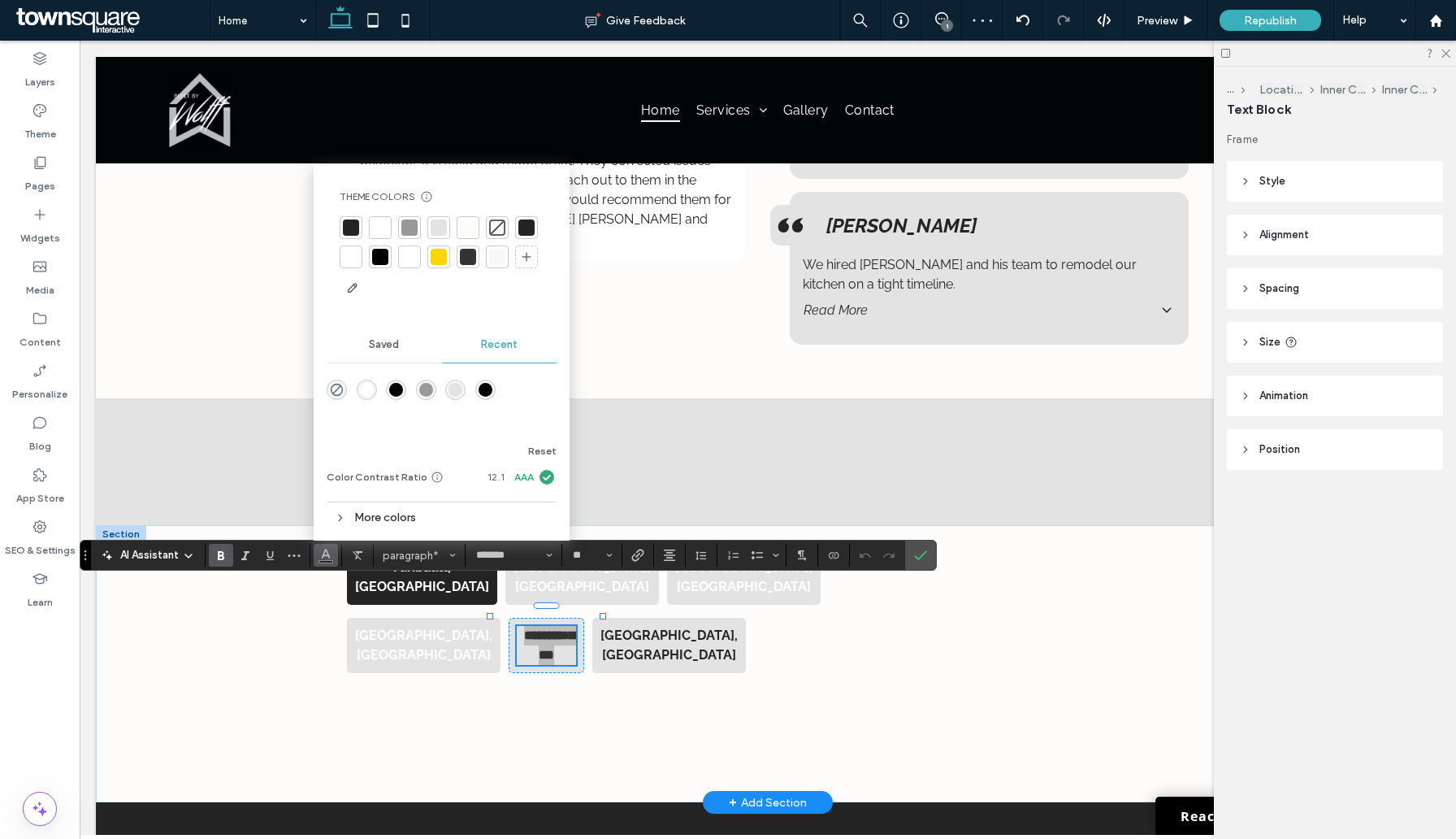
click at [353, 256] on div at bounding box center [351, 257] width 17 height 17
click at [644, 628] on strong "[GEOGRAPHIC_DATA], [GEOGRAPHIC_DATA]" at bounding box center [669, 645] width 137 height 35
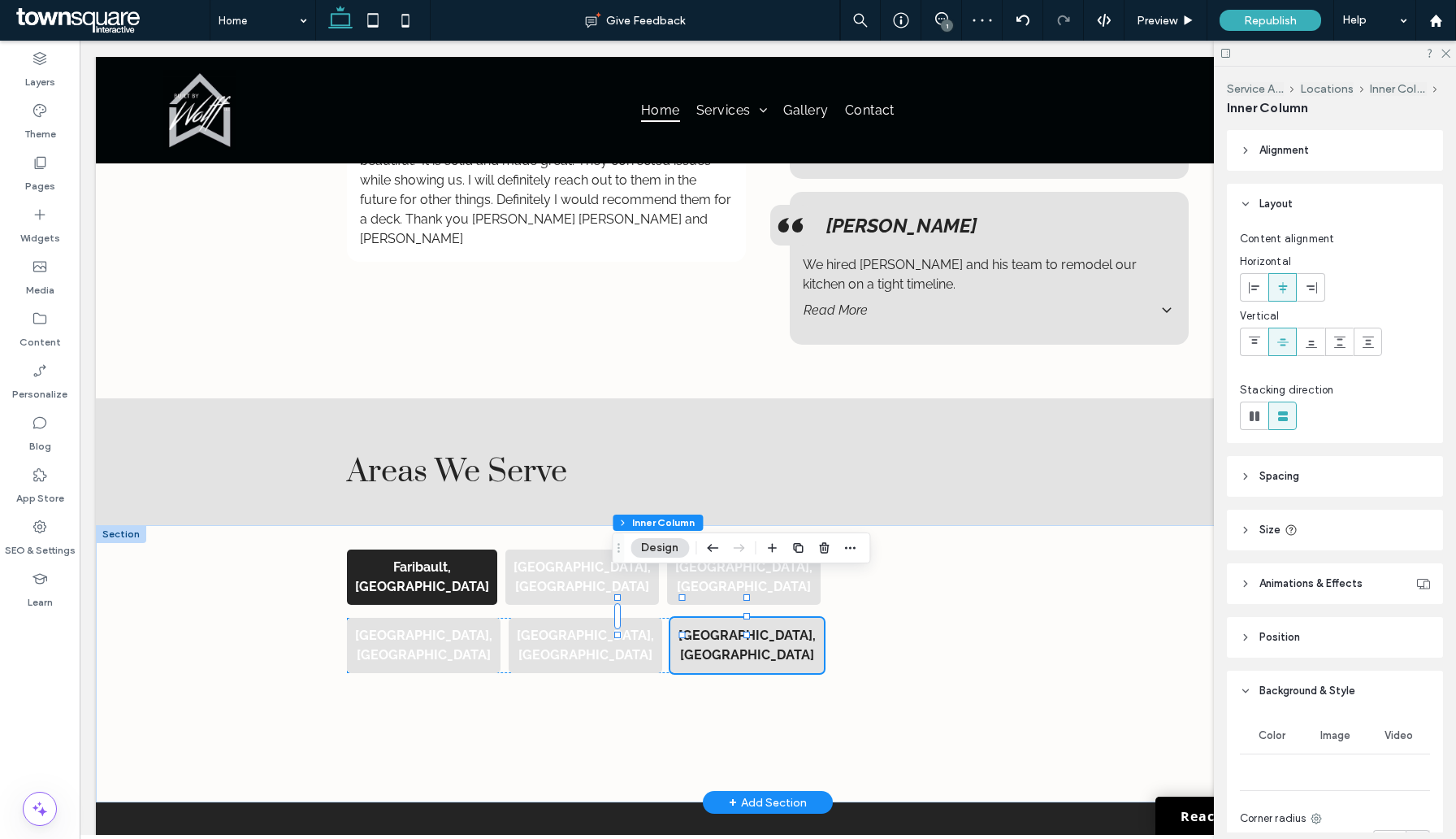
click at [678, 628] on strong "[GEOGRAPHIC_DATA], [GEOGRAPHIC_DATA]" at bounding box center [747, 645] width 137 height 35
click at [678, 626] on div "[GEOGRAPHIC_DATA], [GEOGRAPHIC_DATA]" at bounding box center [747, 645] width 137 height 39
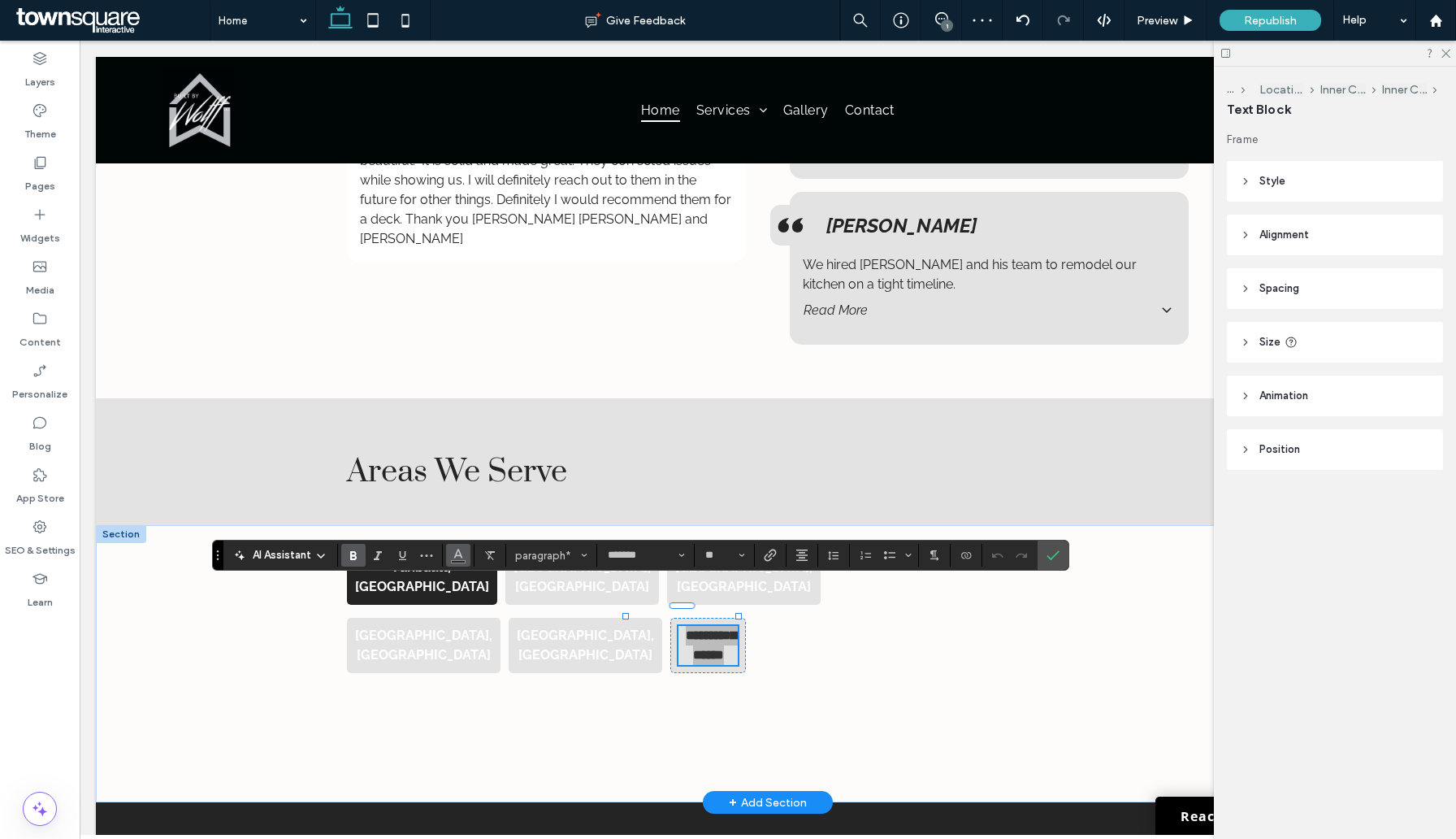
click at [458, 565] on button "Color" at bounding box center [458, 555] width 24 height 23
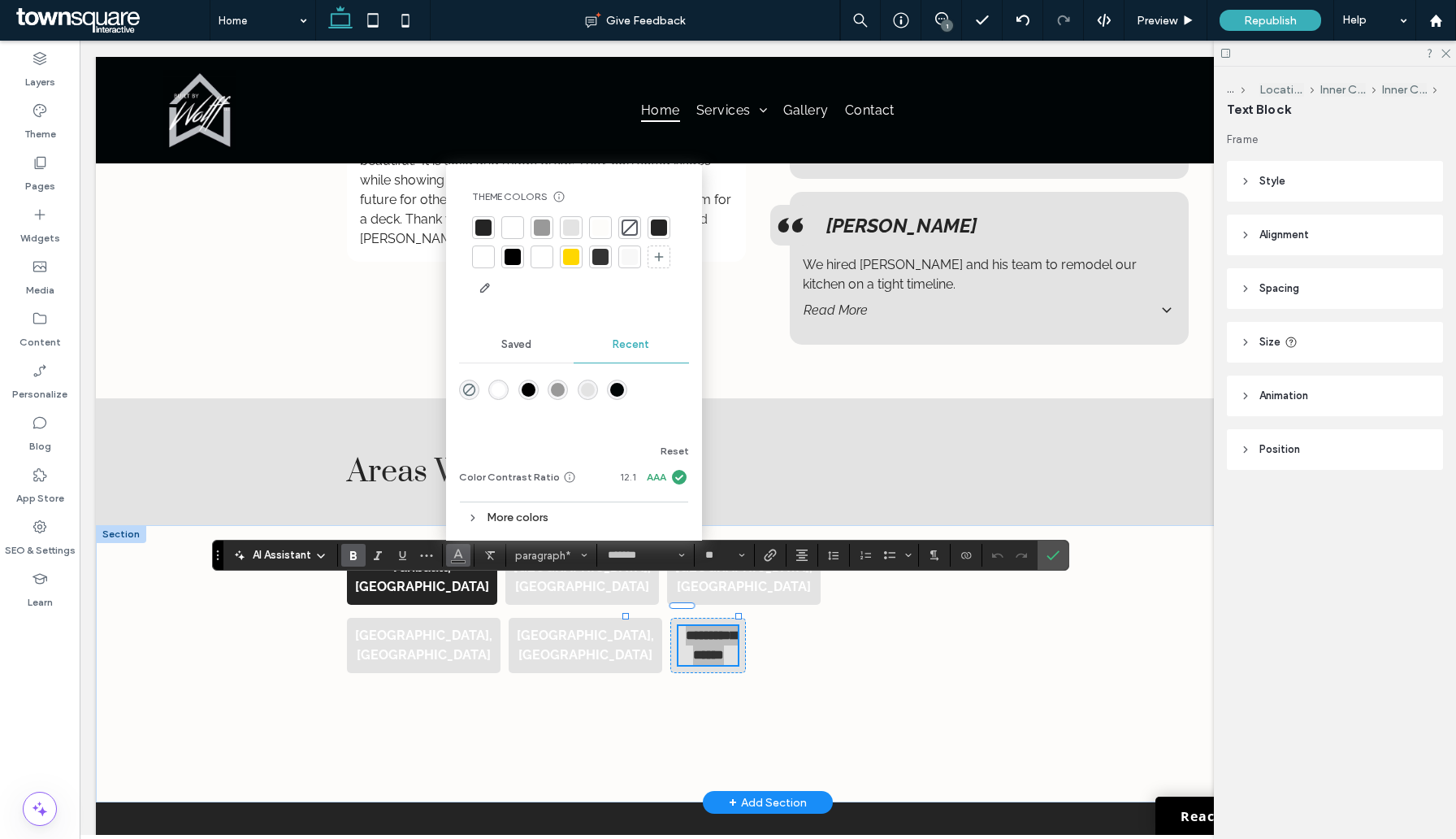
click at [483, 265] on div at bounding box center [483, 257] width 23 height 23
click at [509, 681] on div "**********" at bounding box center [546, 650] width 425 height 224
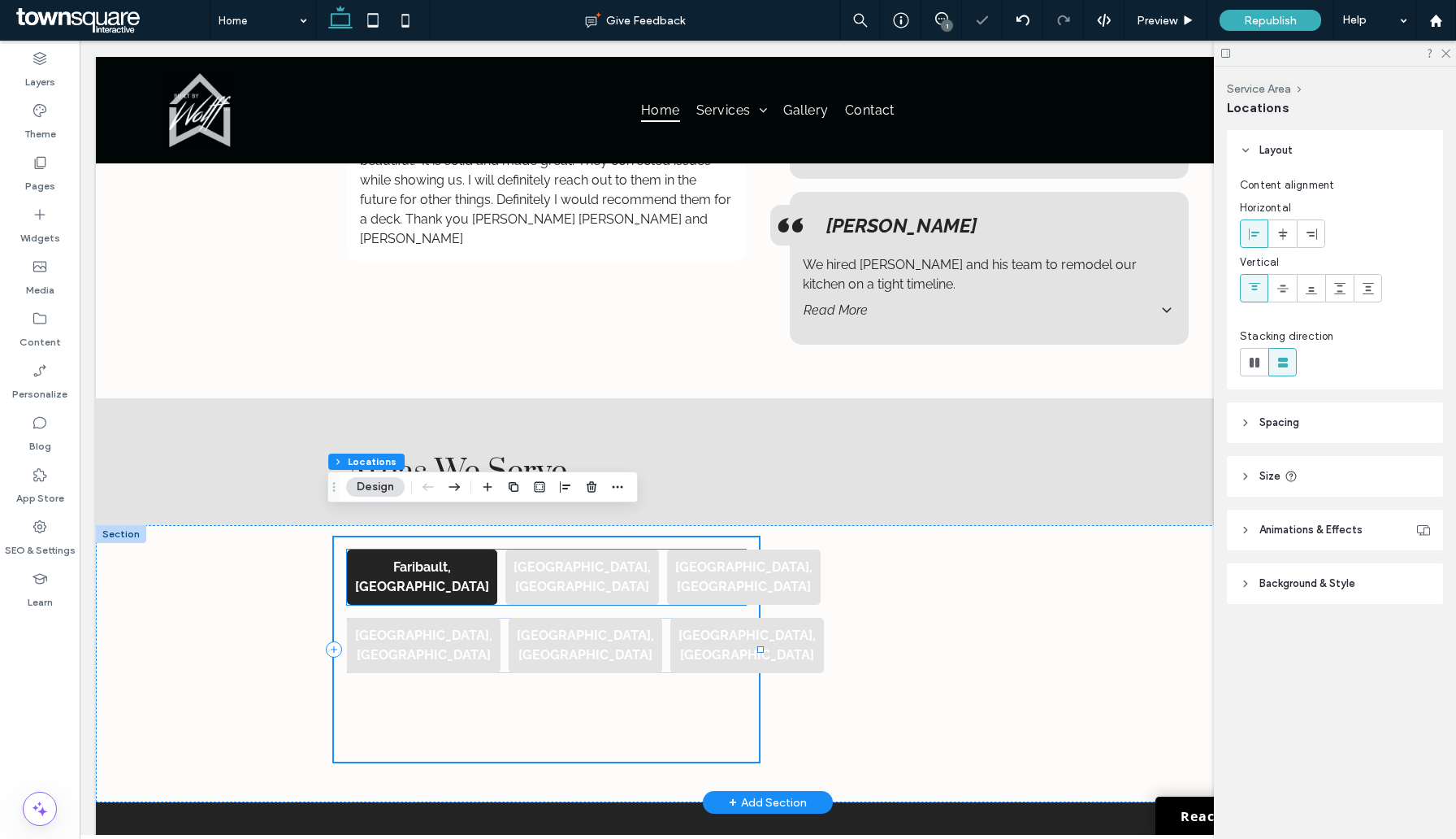
click at [528, 550] on div "[GEOGRAPHIC_DATA], [GEOGRAPHIC_DATA]" at bounding box center [582, 578] width 154 height 56
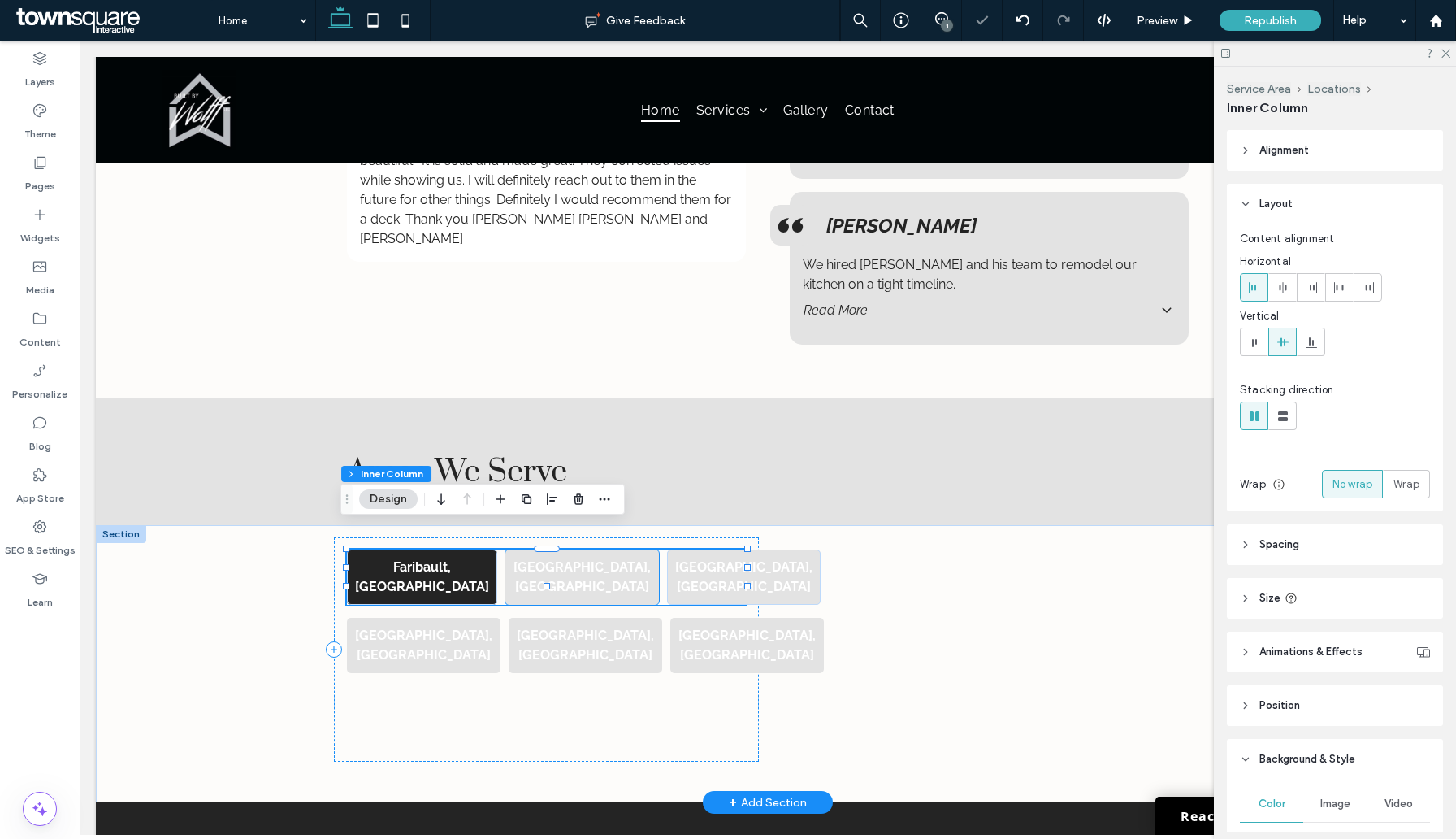
click at [546, 559] on strong "[GEOGRAPHIC_DATA], [GEOGRAPHIC_DATA]" at bounding box center [582, 577] width 137 height 35
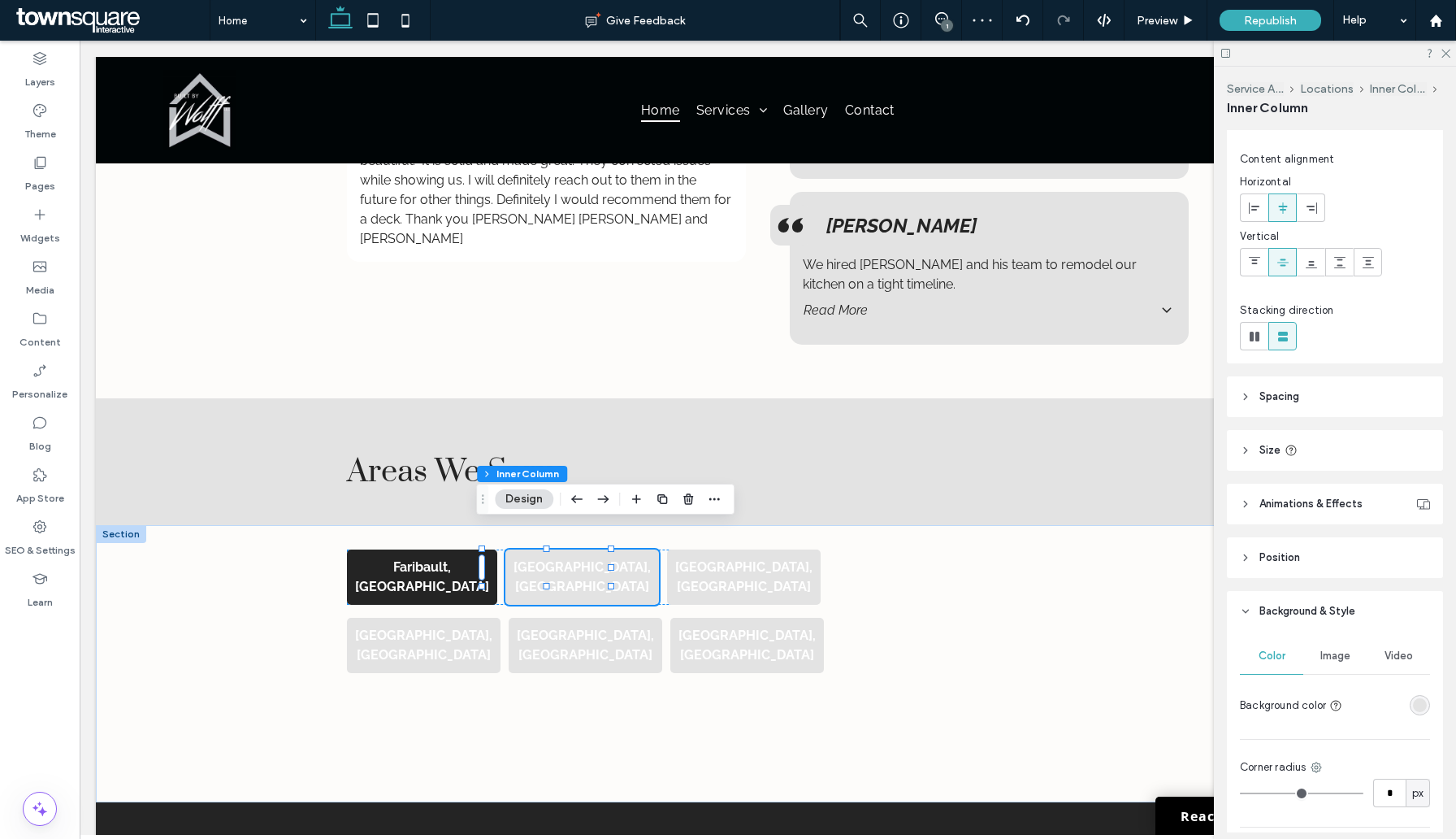
scroll to position [163, 0]
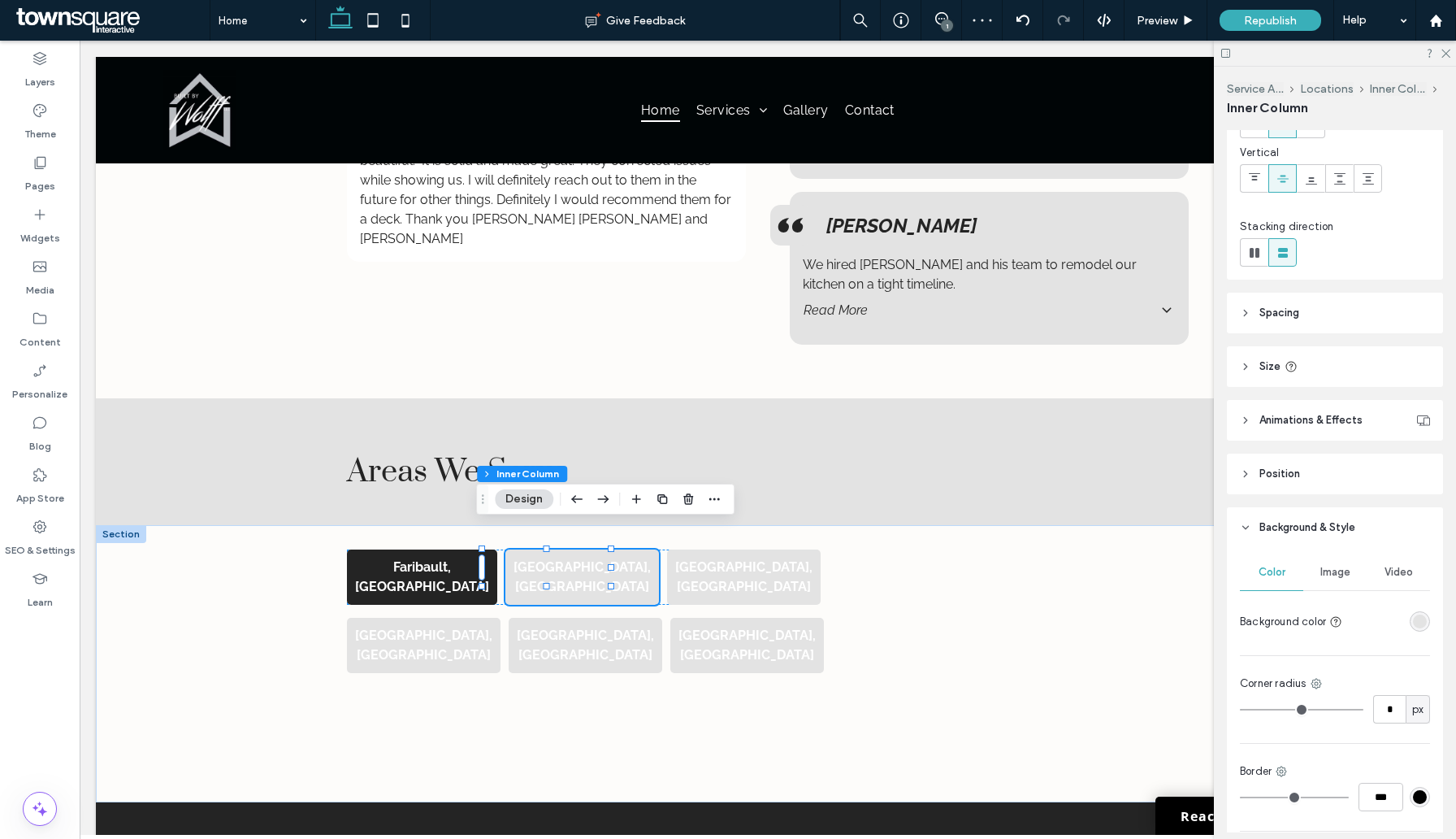
click at [1413, 624] on div "rgba(227, 227, 227, 1)" at bounding box center [1420, 621] width 14 height 14
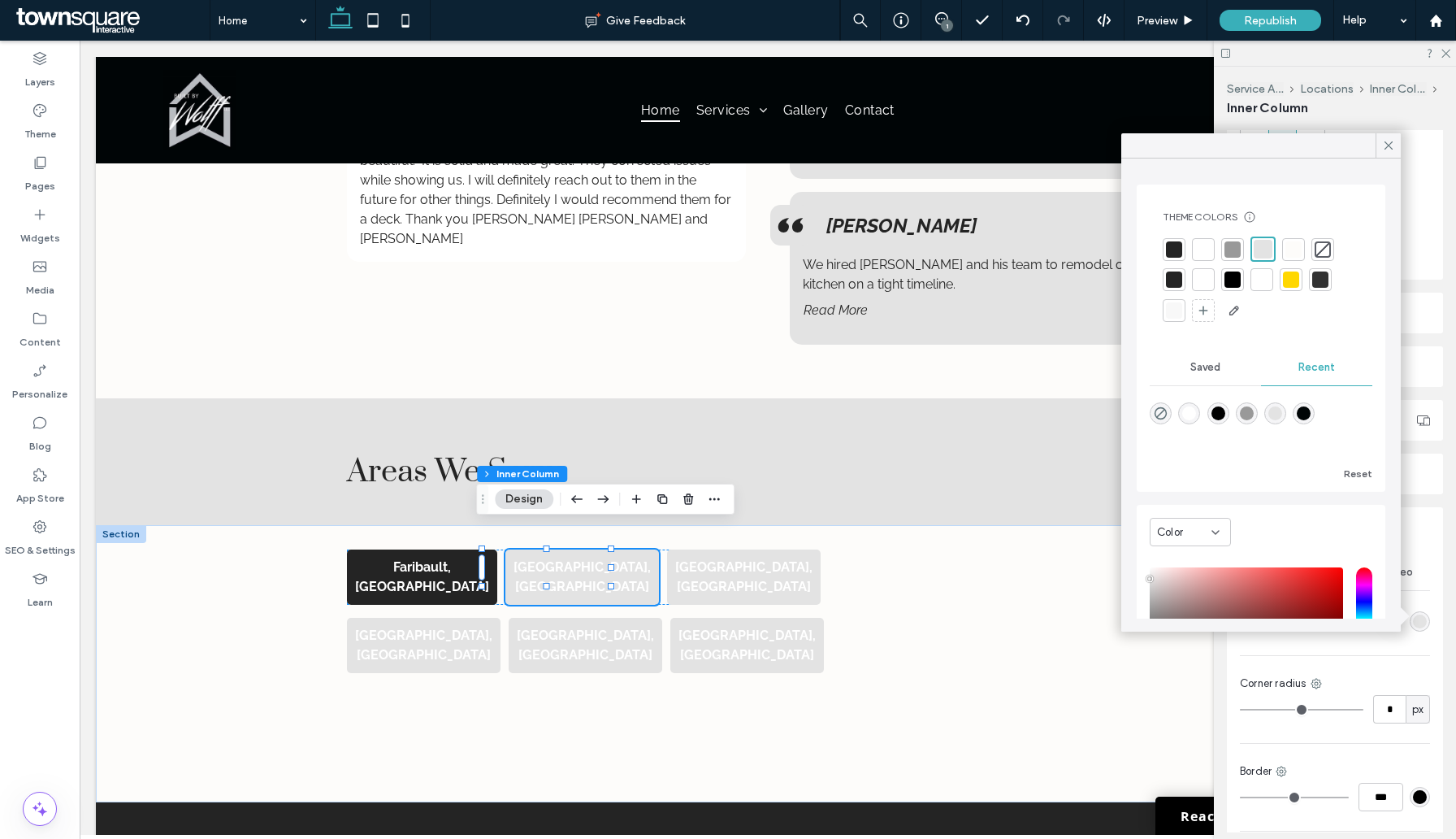
click at [1163, 255] on div at bounding box center [1174, 249] width 23 height 23
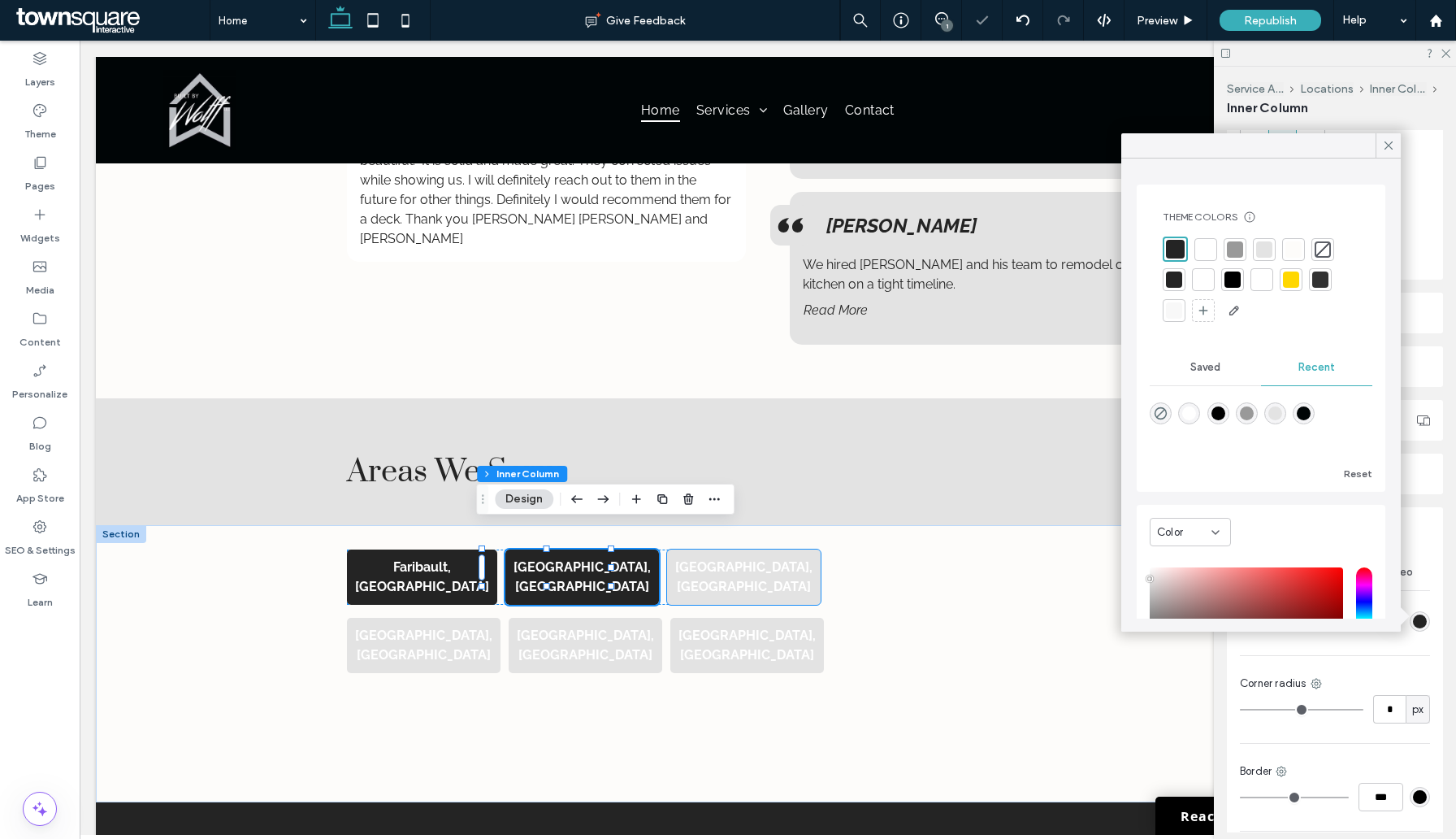
click at [683, 550] on div "[GEOGRAPHIC_DATA], [GEOGRAPHIC_DATA]" at bounding box center [744, 578] width 154 height 56
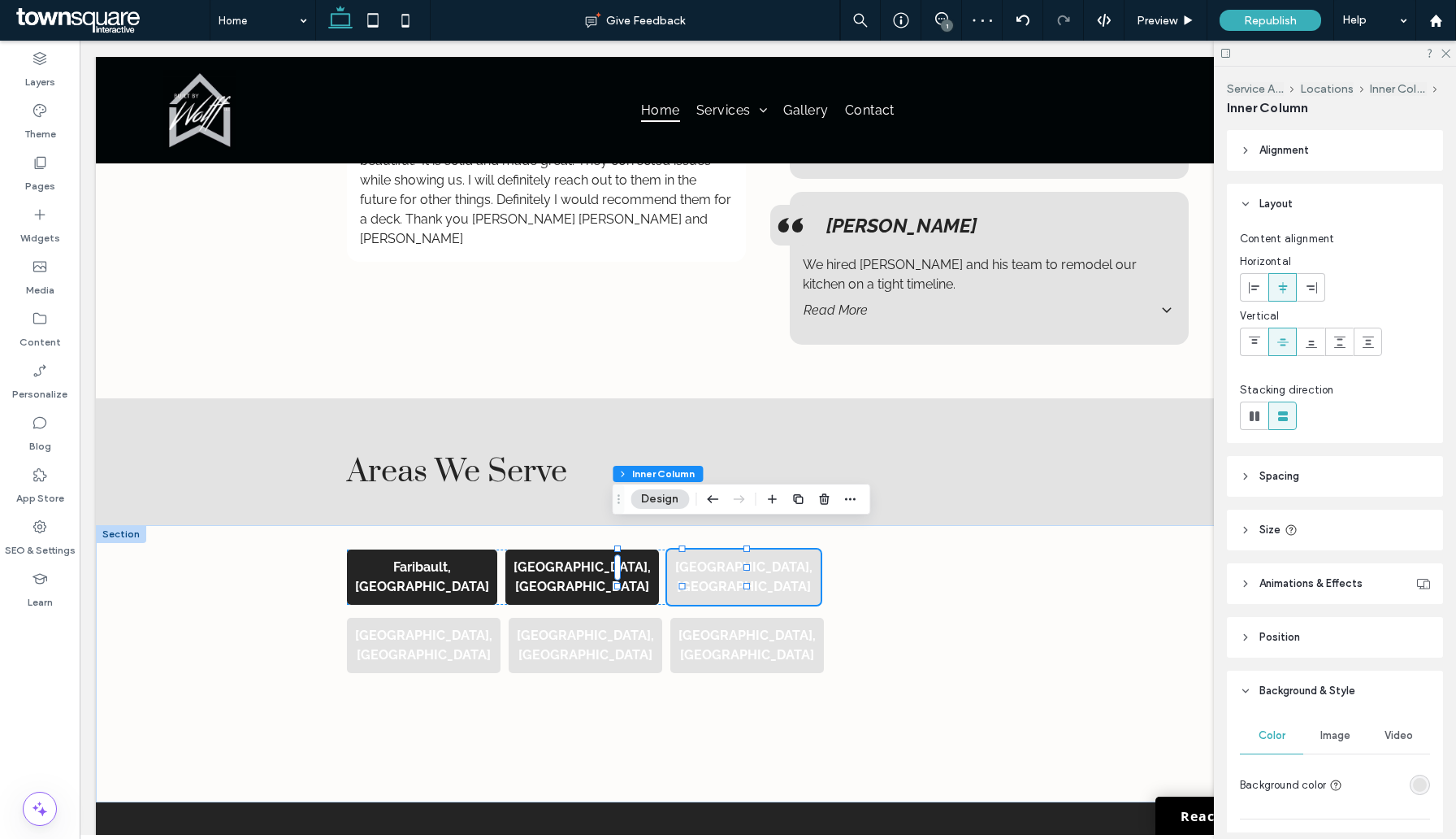
click at [1413, 780] on div "rgba(227, 227, 227, 1)" at bounding box center [1420, 784] width 14 height 14
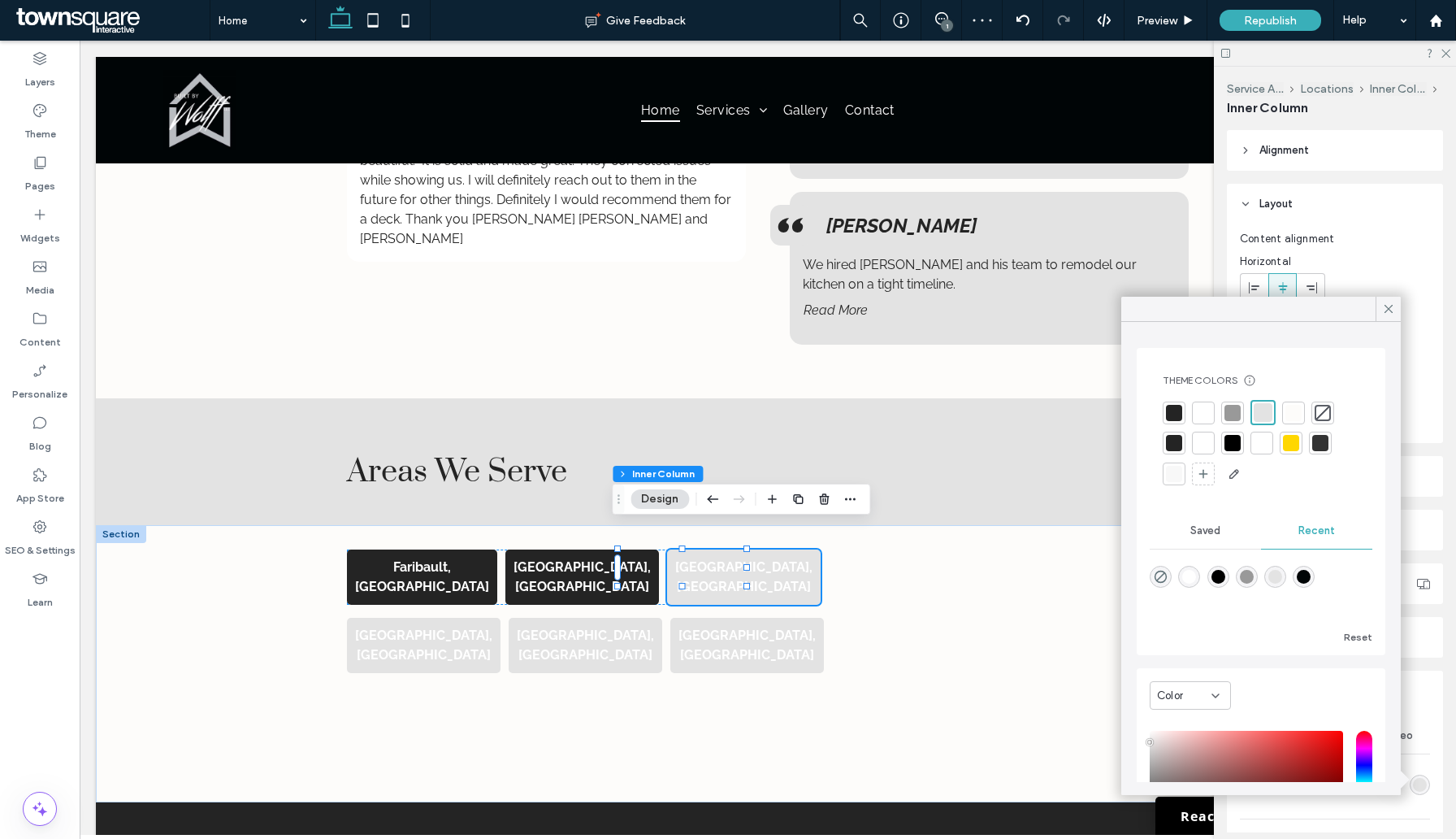
click at [1179, 407] on div at bounding box center [1174, 413] width 17 height 17
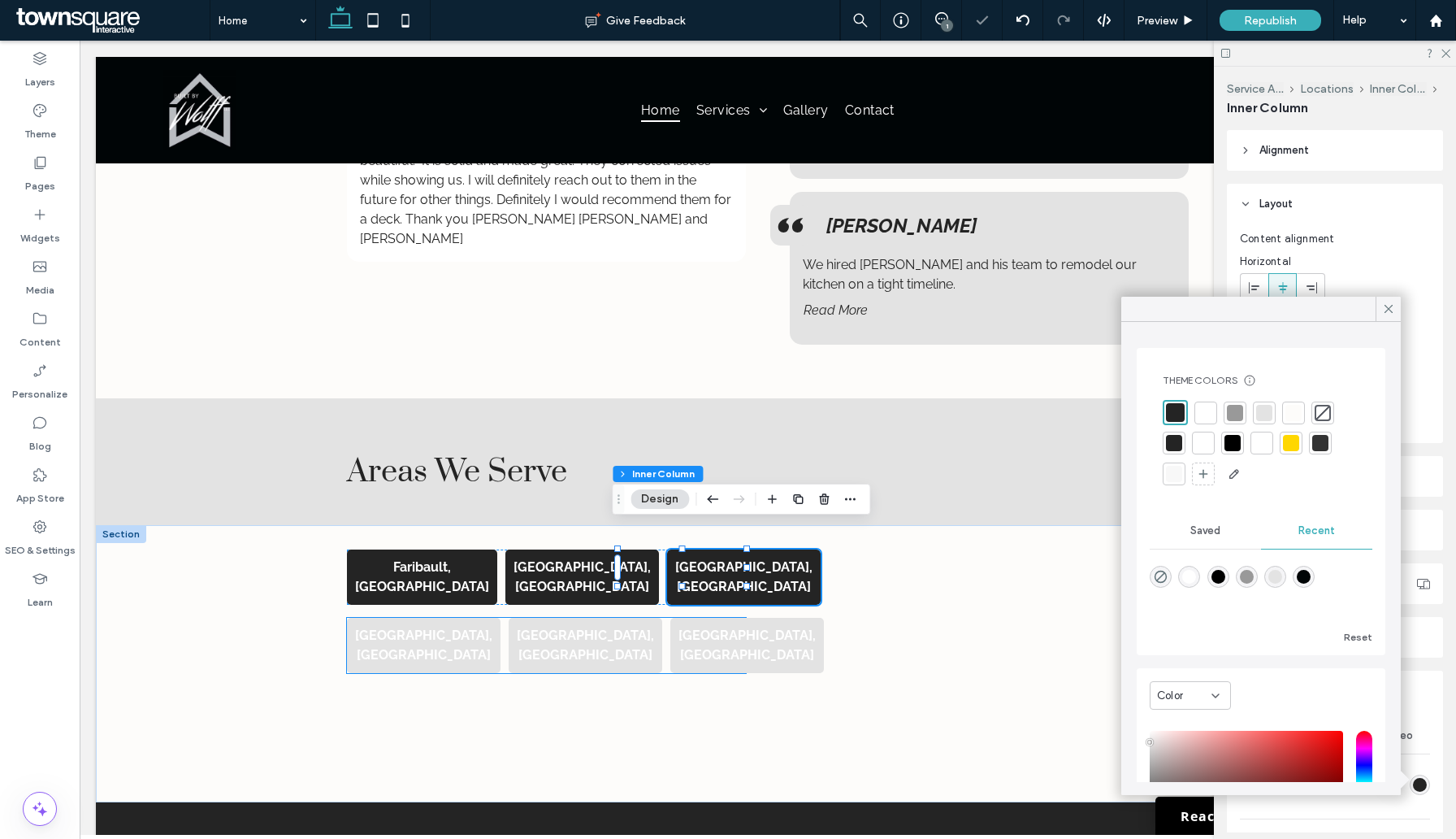
click at [433, 628] on strong "[GEOGRAPHIC_DATA], [GEOGRAPHIC_DATA]" at bounding box center [424, 645] width 137 height 35
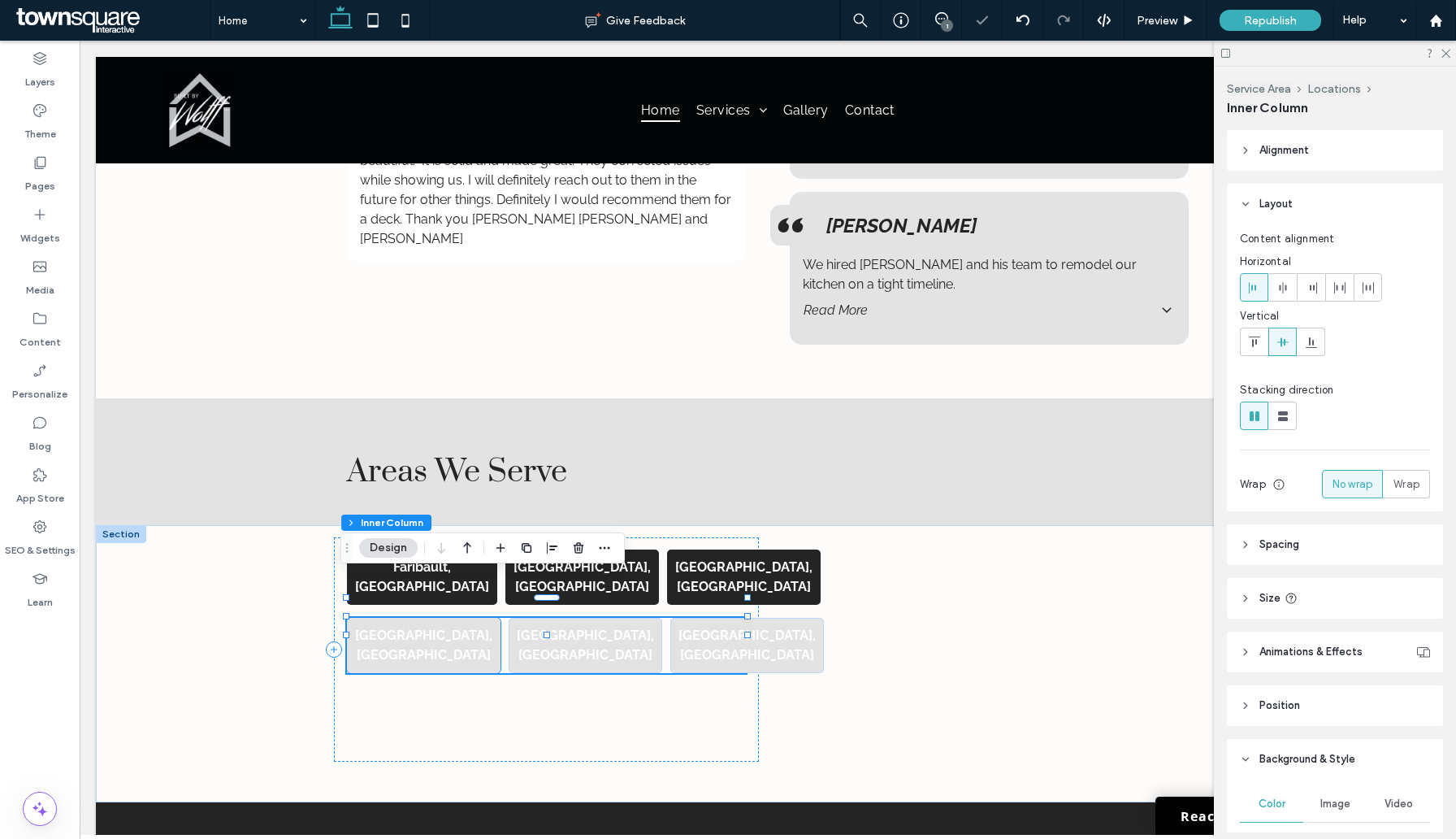
click at [463, 617] on div "[GEOGRAPHIC_DATA], [GEOGRAPHIC_DATA]" at bounding box center [424, 645] width 154 height 56
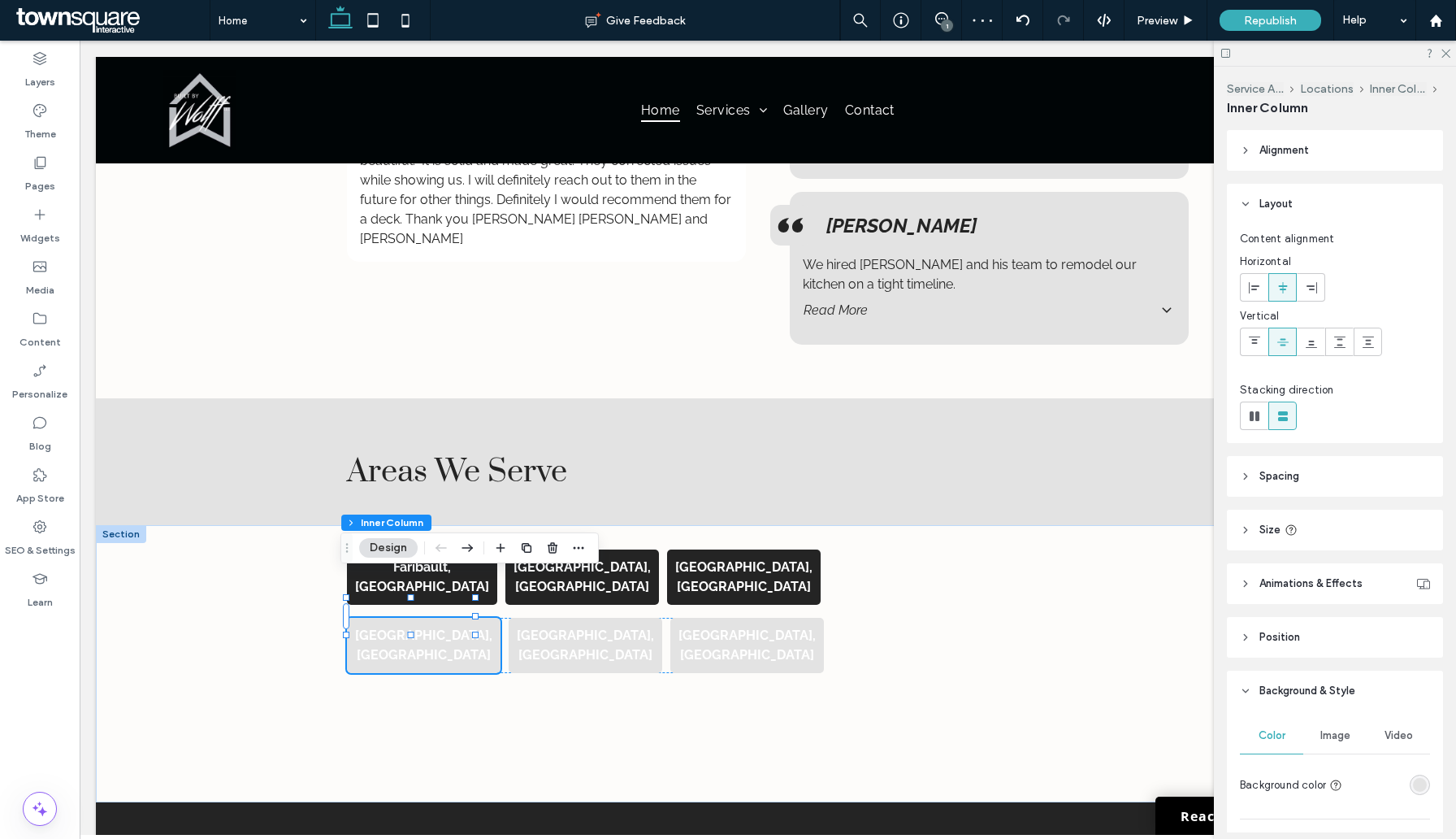
click at [1413, 787] on div "rgba(227, 227, 227, 1)" at bounding box center [1420, 784] width 14 height 14
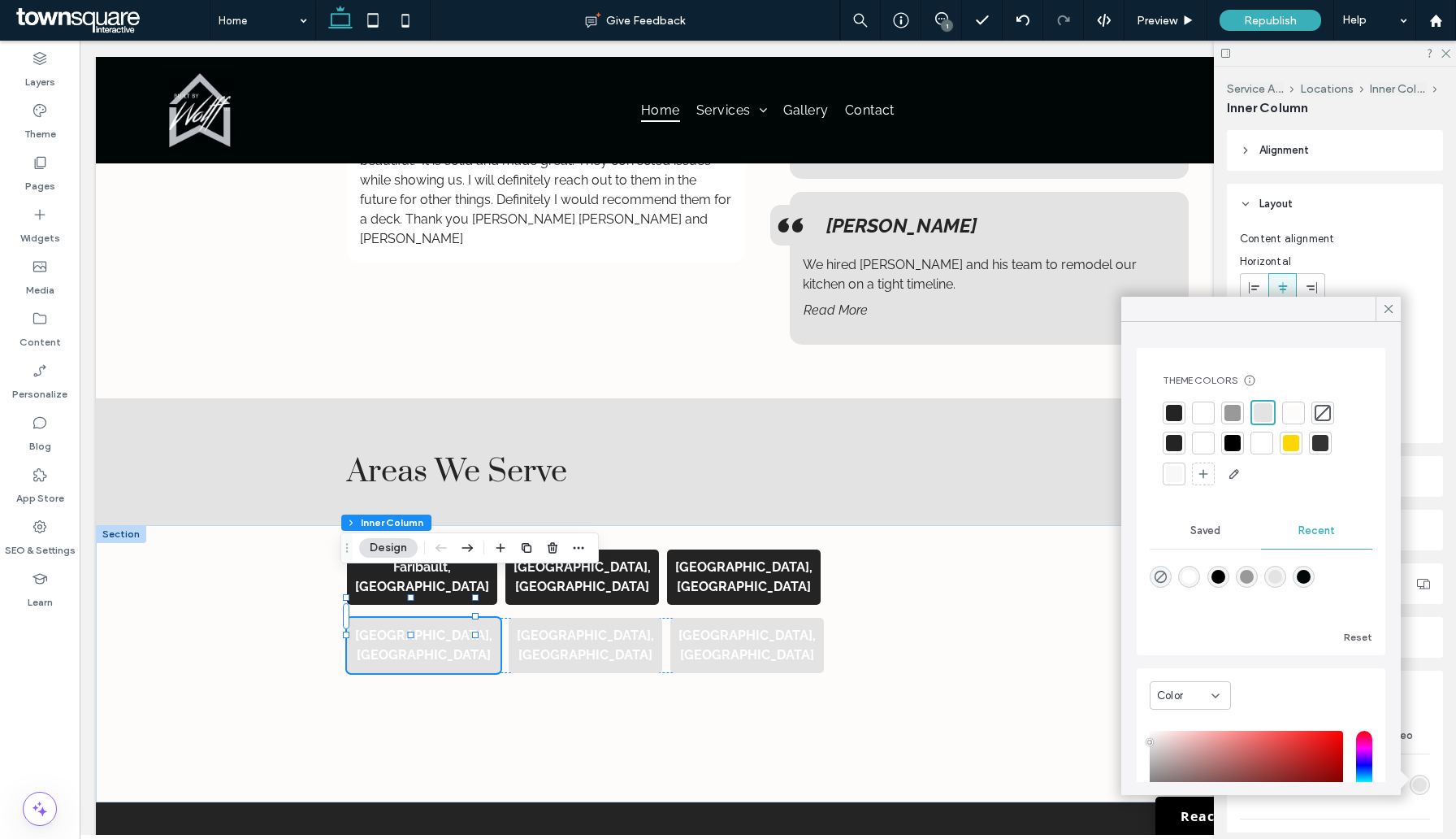
click at [1179, 406] on div at bounding box center [1174, 413] width 17 height 17
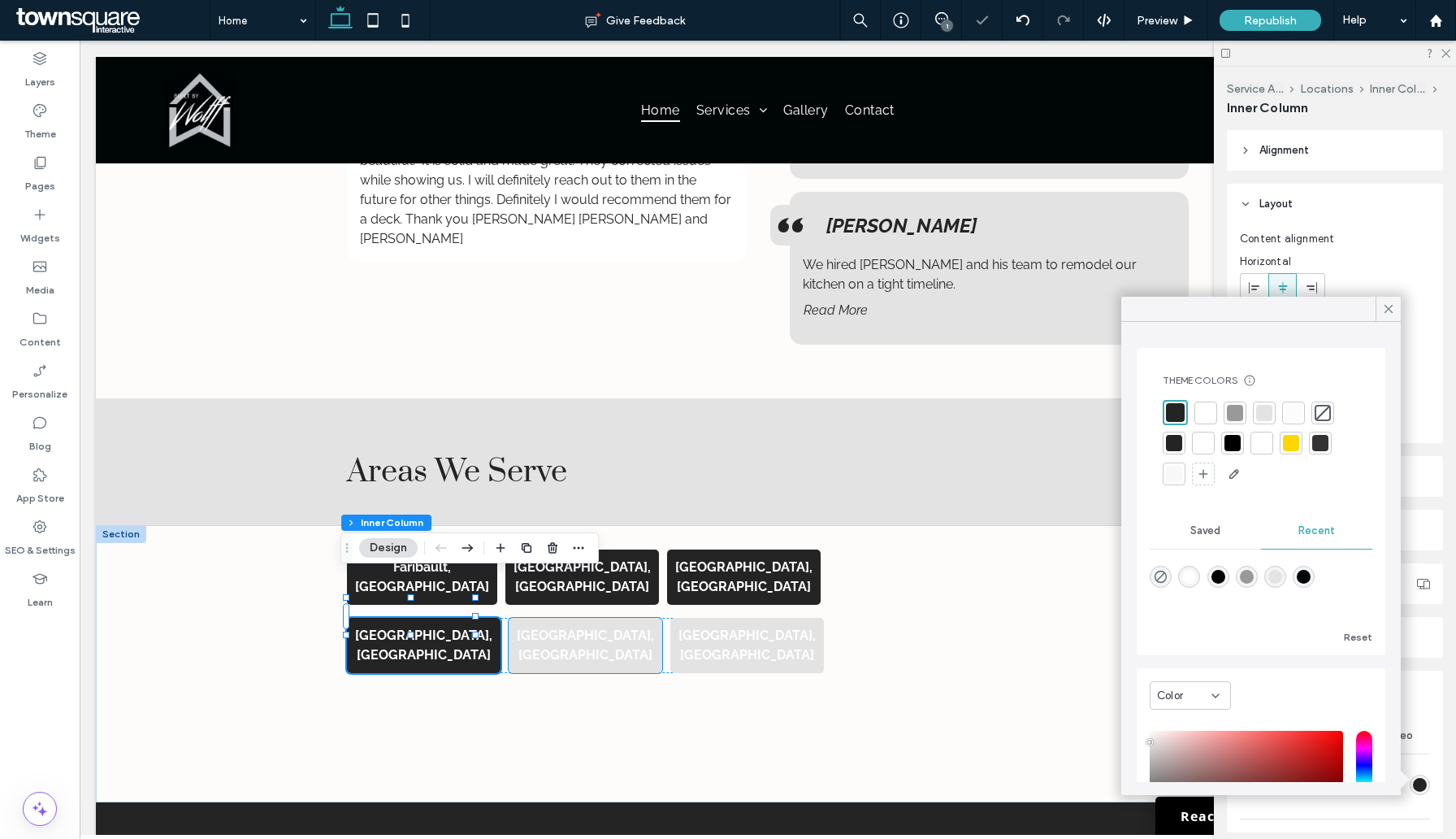
click at [562, 628] on strong "[GEOGRAPHIC_DATA], [GEOGRAPHIC_DATA]" at bounding box center [586, 645] width 137 height 35
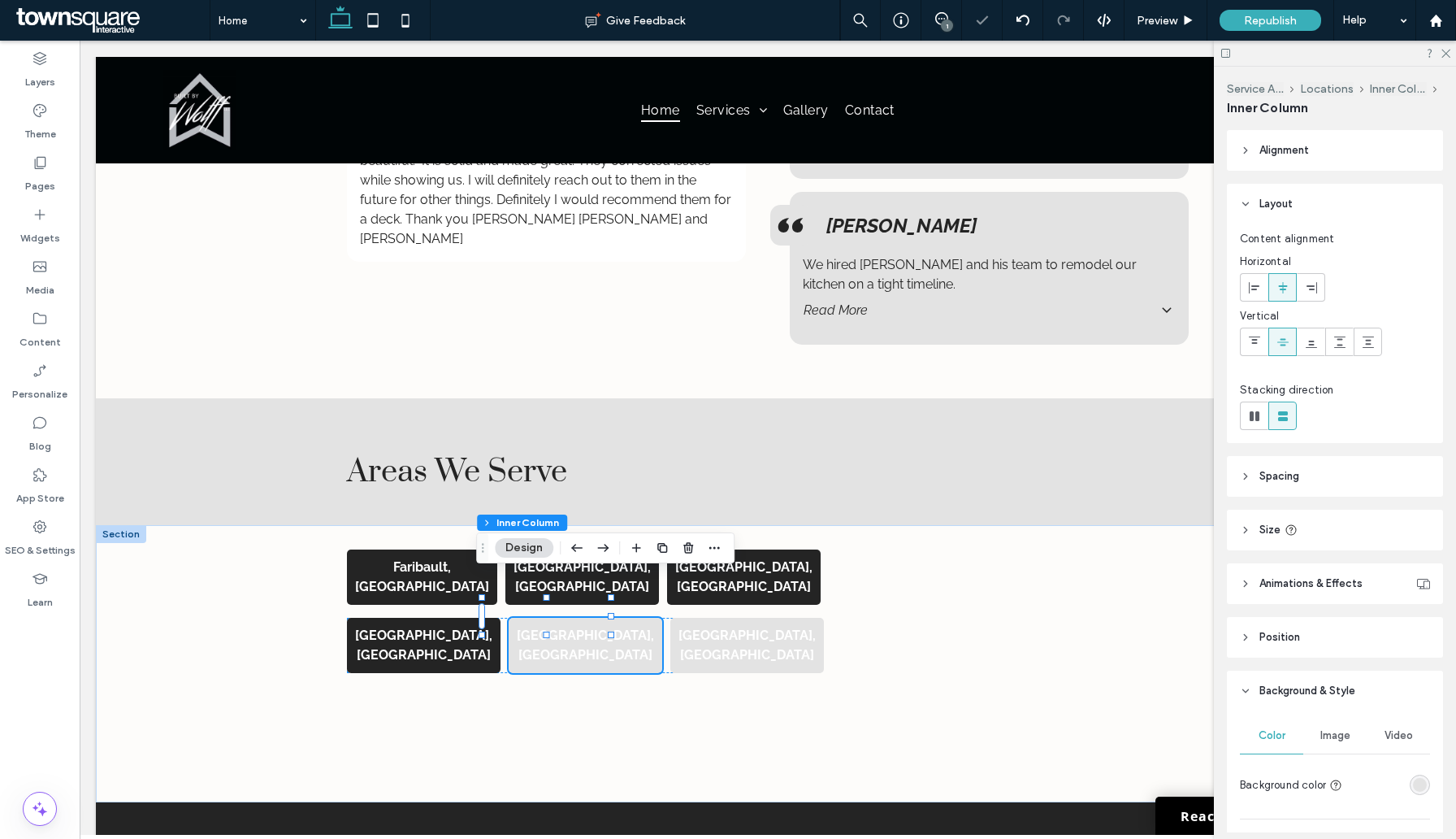
click at [562, 628] on strong "[GEOGRAPHIC_DATA], [GEOGRAPHIC_DATA]" at bounding box center [586, 645] width 137 height 35
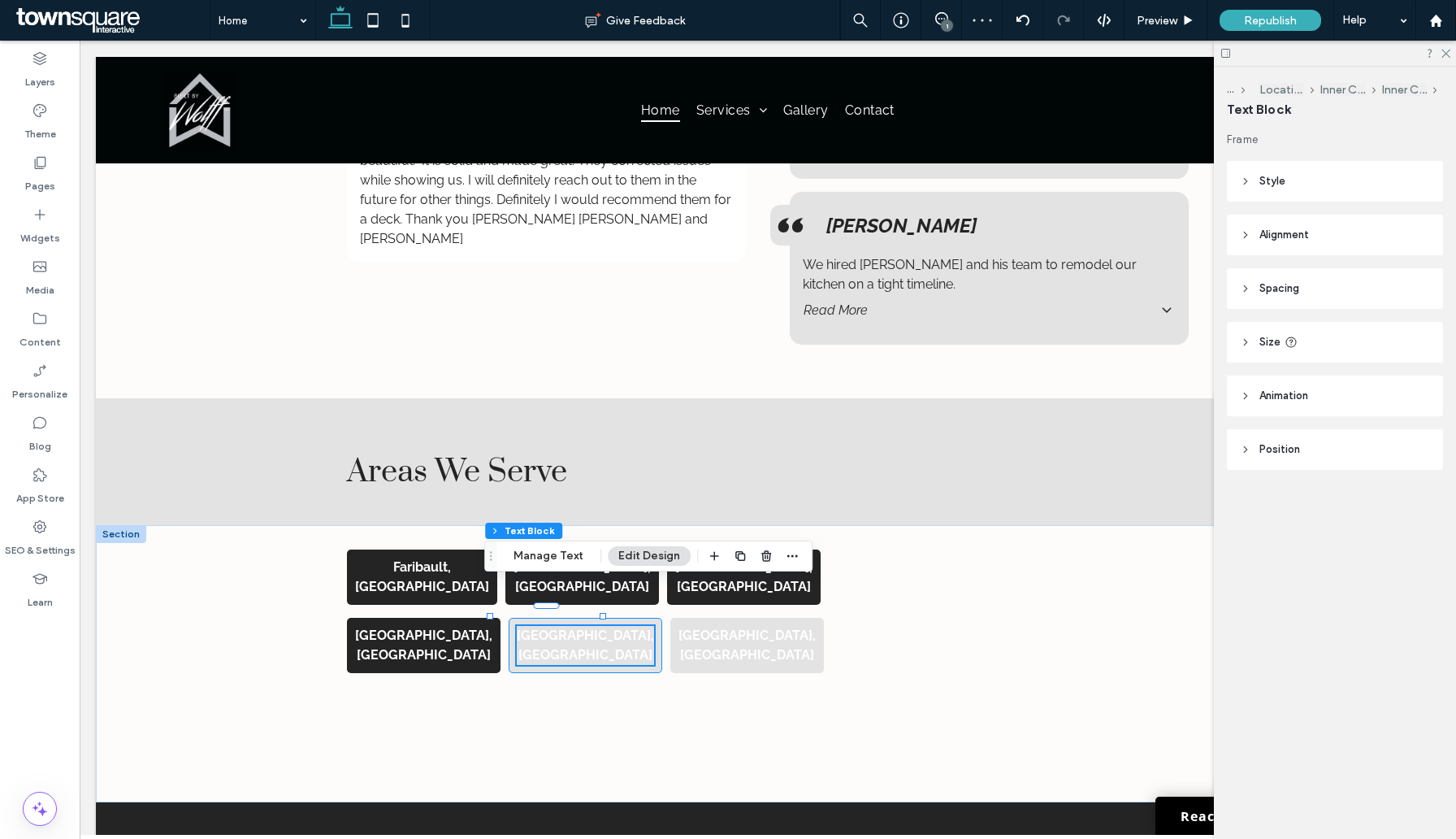
click at [584, 617] on div "[GEOGRAPHIC_DATA], [GEOGRAPHIC_DATA]" at bounding box center [586, 645] width 154 height 56
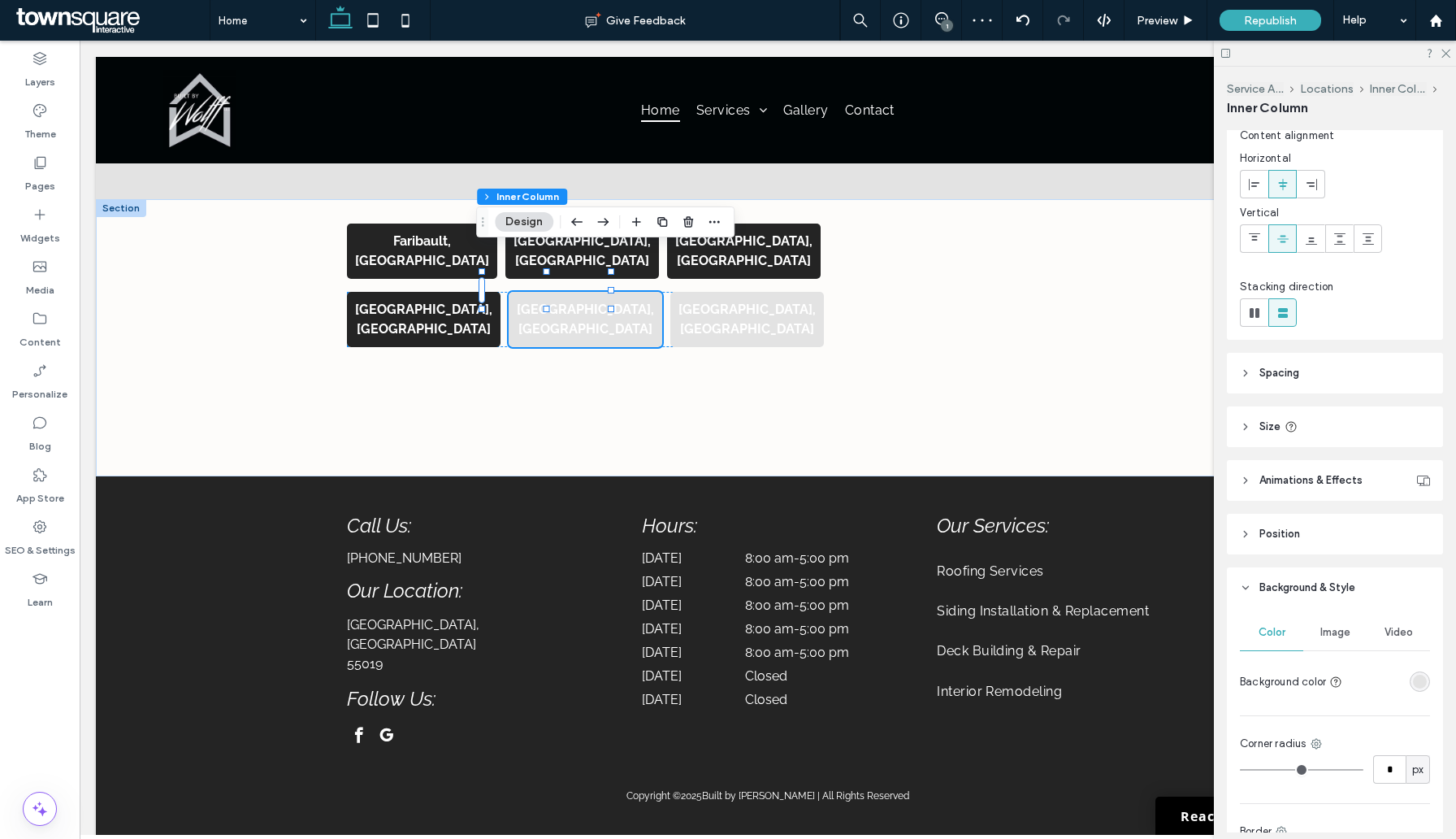
scroll to position [288, 0]
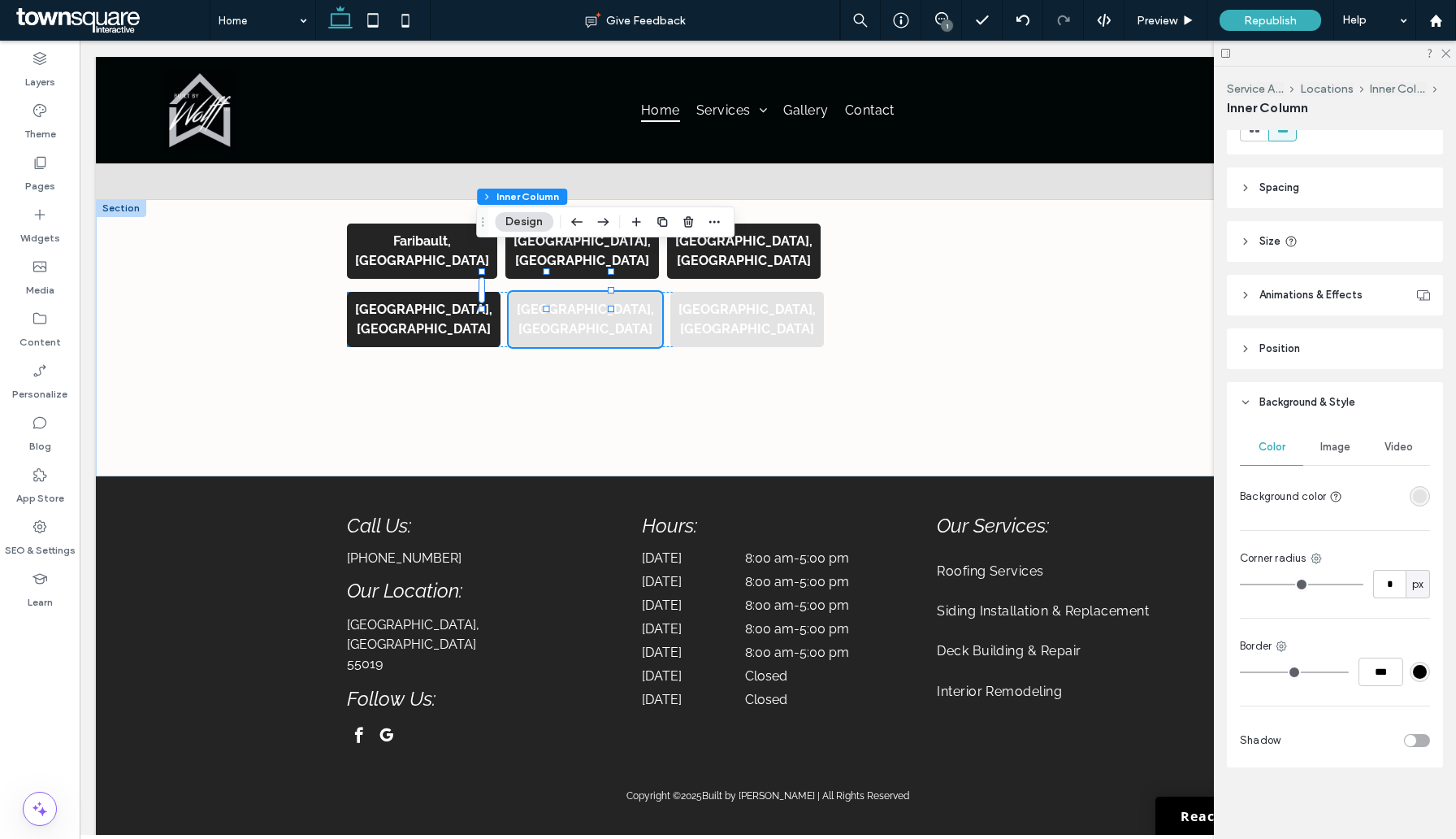
click at [1410, 486] on div at bounding box center [1390, 496] width 82 height 29
click at [1413, 491] on div "rgba(227, 227, 227, 1)" at bounding box center [1420, 496] width 14 height 14
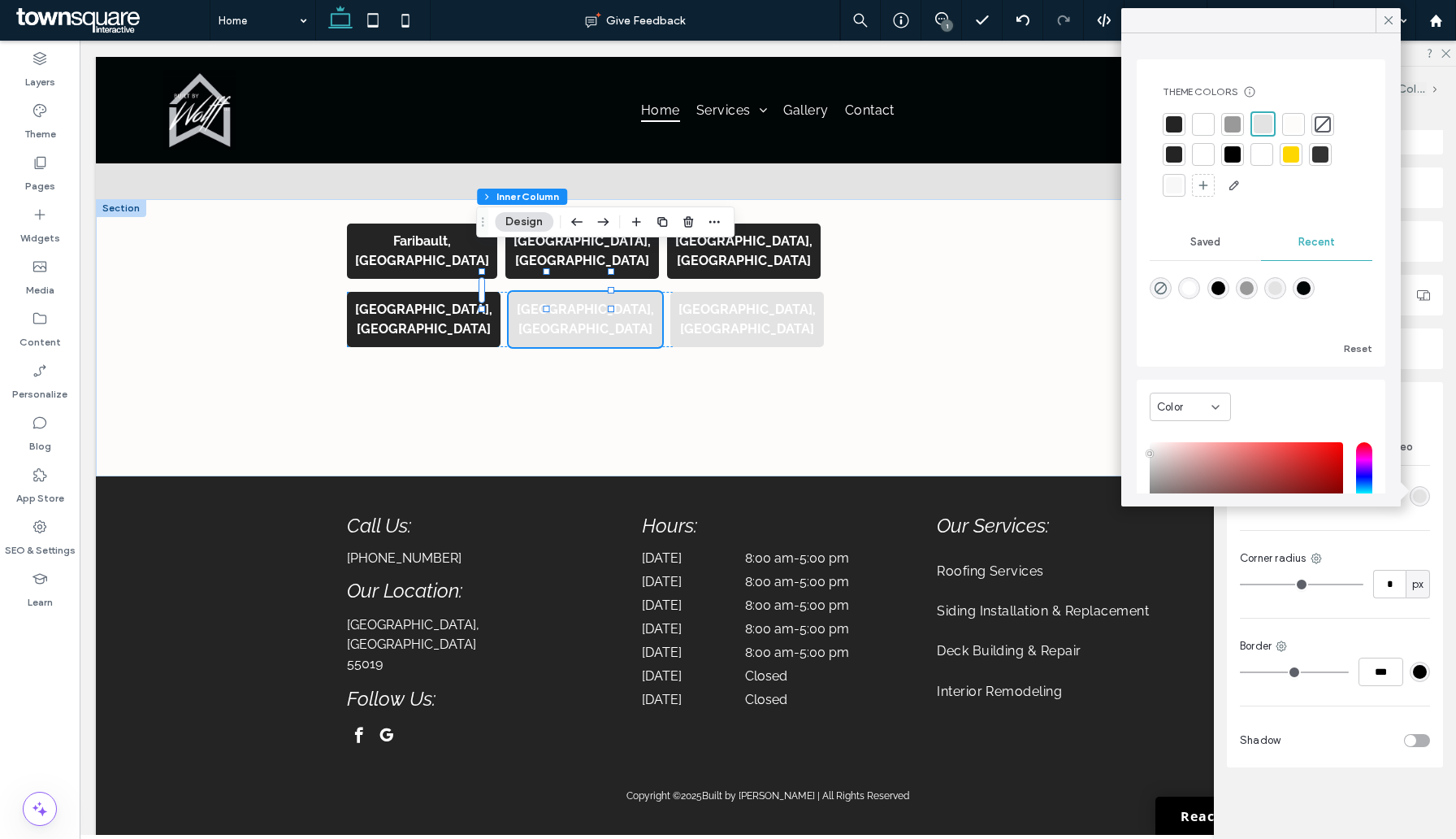
click at [1178, 121] on div at bounding box center [1174, 124] width 17 height 17
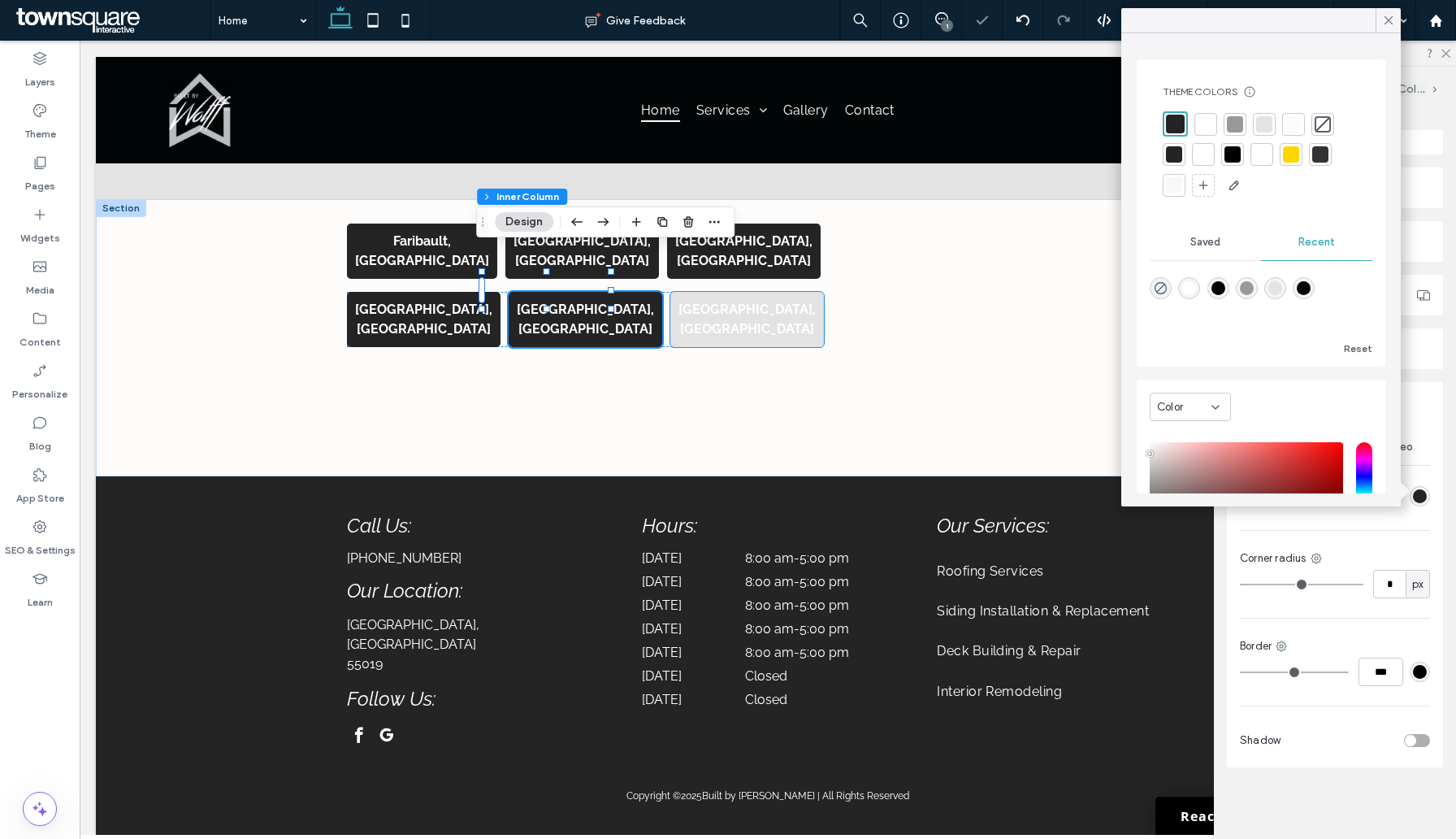
click at [691, 301] on strong "[GEOGRAPHIC_DATA], [GEOGRAPHIC_DATA]" at bounding box center [747, 319] width 137 height 35
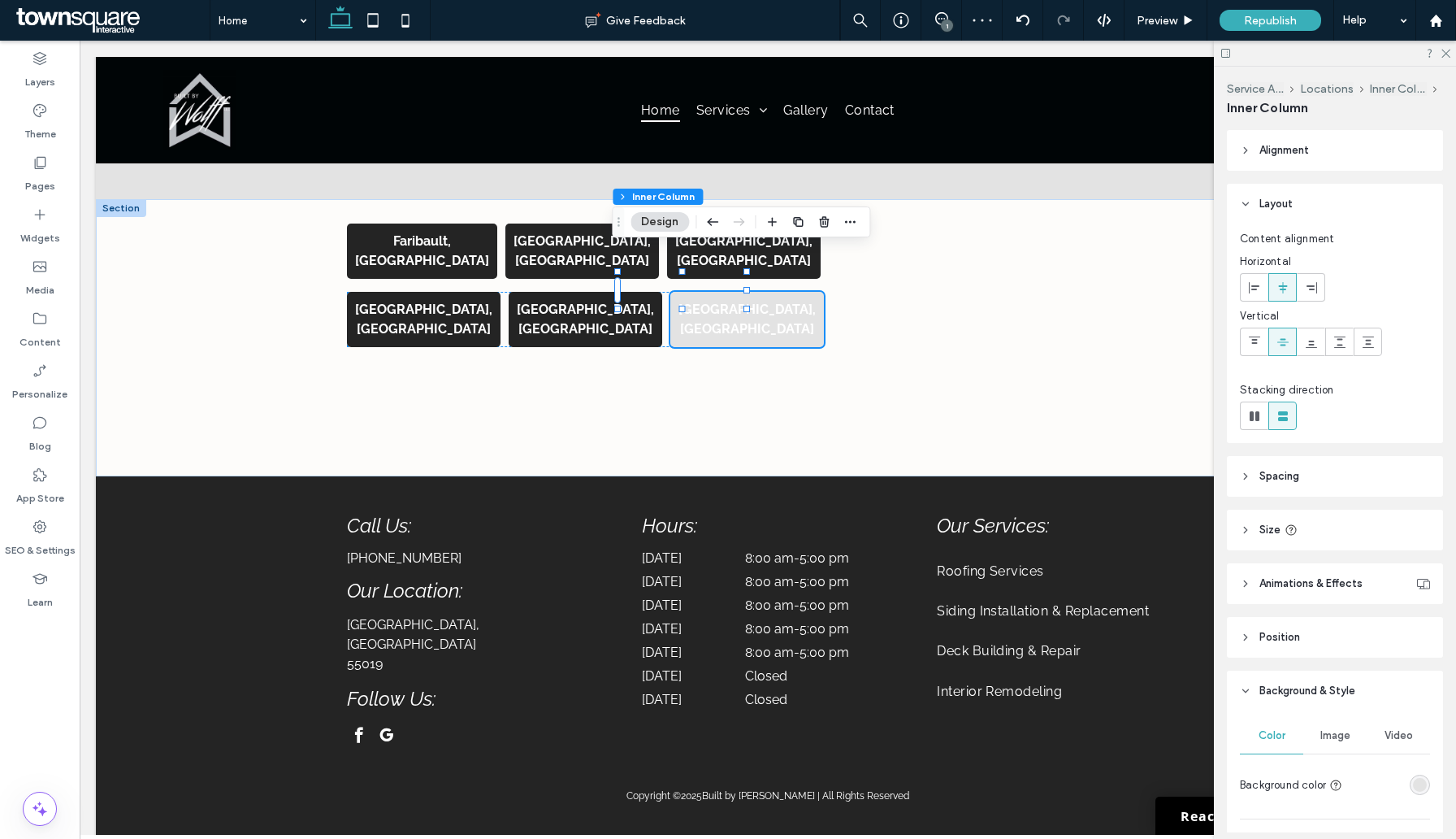
click at [1415, 789] on div "rgba(227, 227, 227, 1)" at bounding box center [1420, 784] width 14 height 14
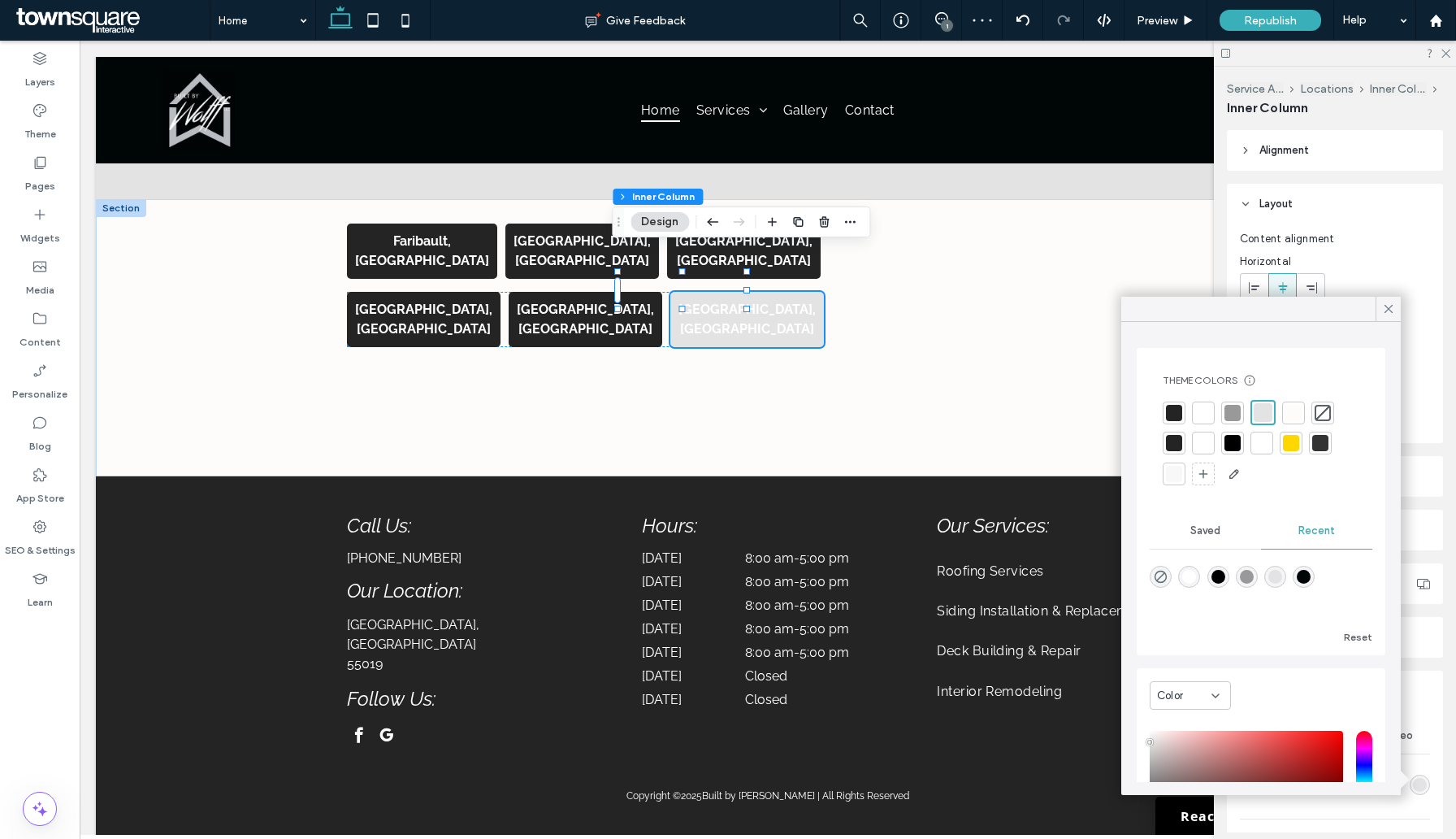
click at [1174, 412] on div at bounding box center [1174, 413] width 17 height 17
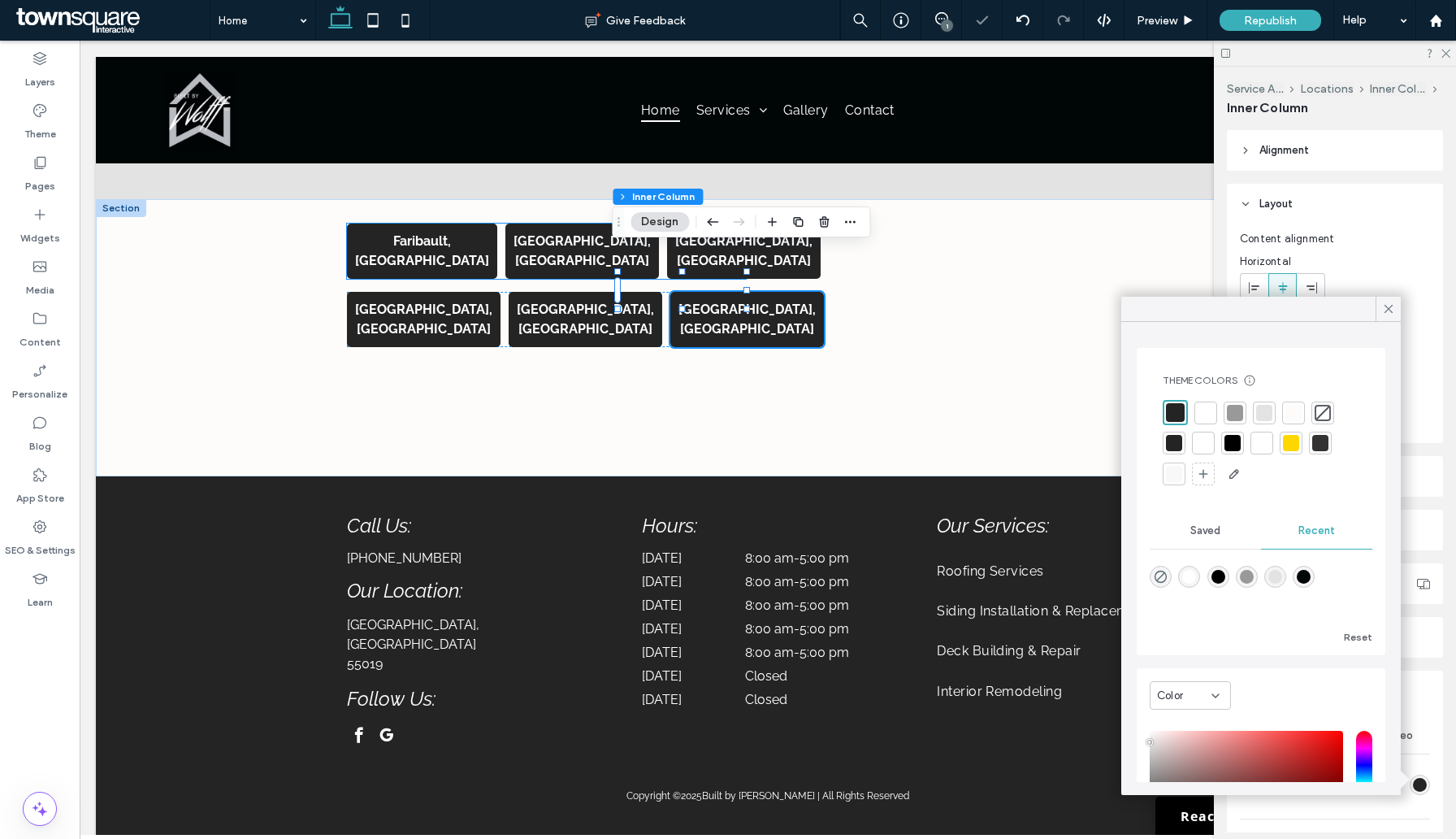
click at [435, 234] on strong "Faribault, [GEOGRAPHIC_DATA]" at bounding box center [422, 251] width 134 height 35
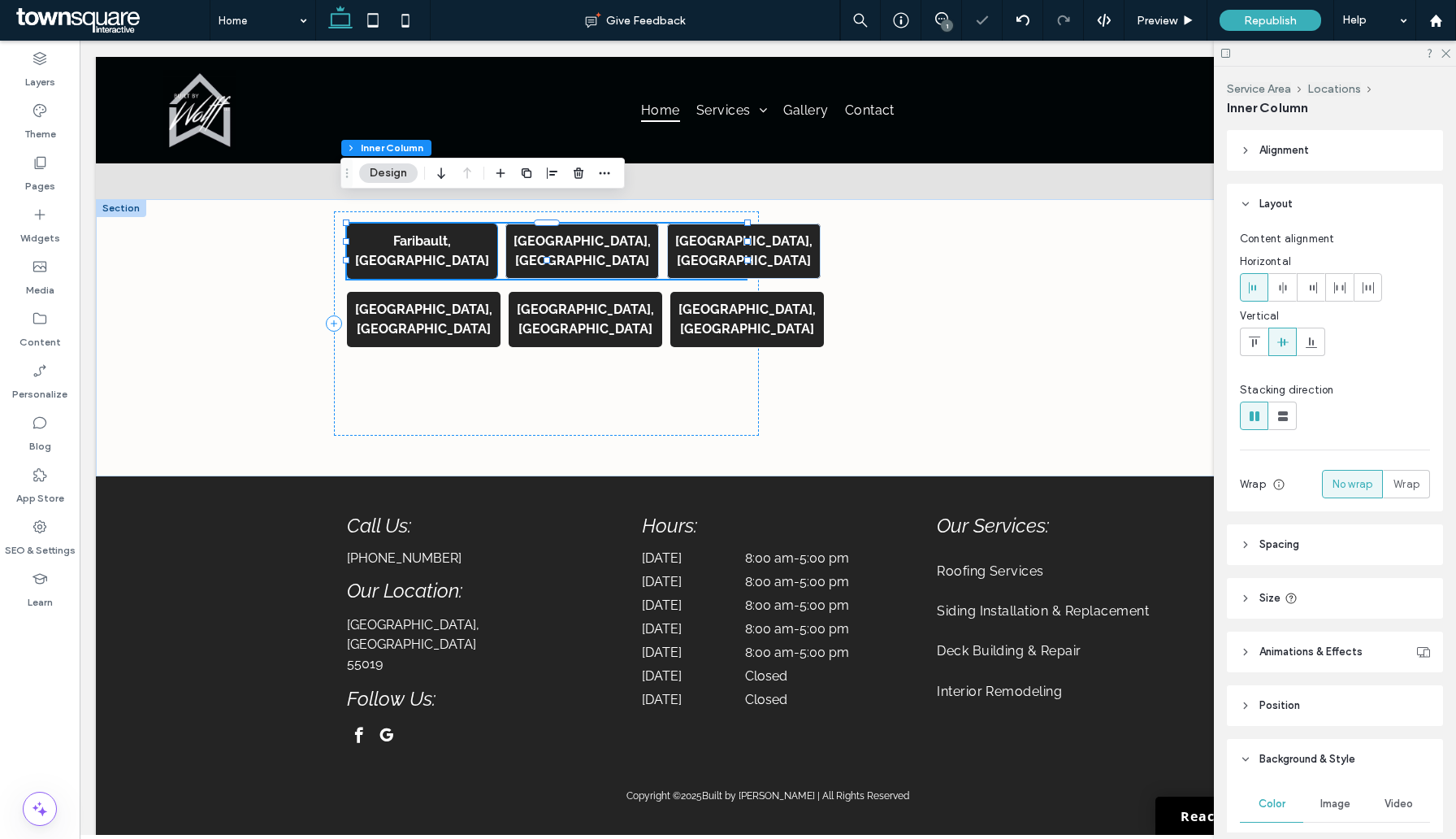
click at [457, 232] on p "Faribault, [GEOGRAPHIC_DATA]" at bounding box center [422, 251] width 134 height 39
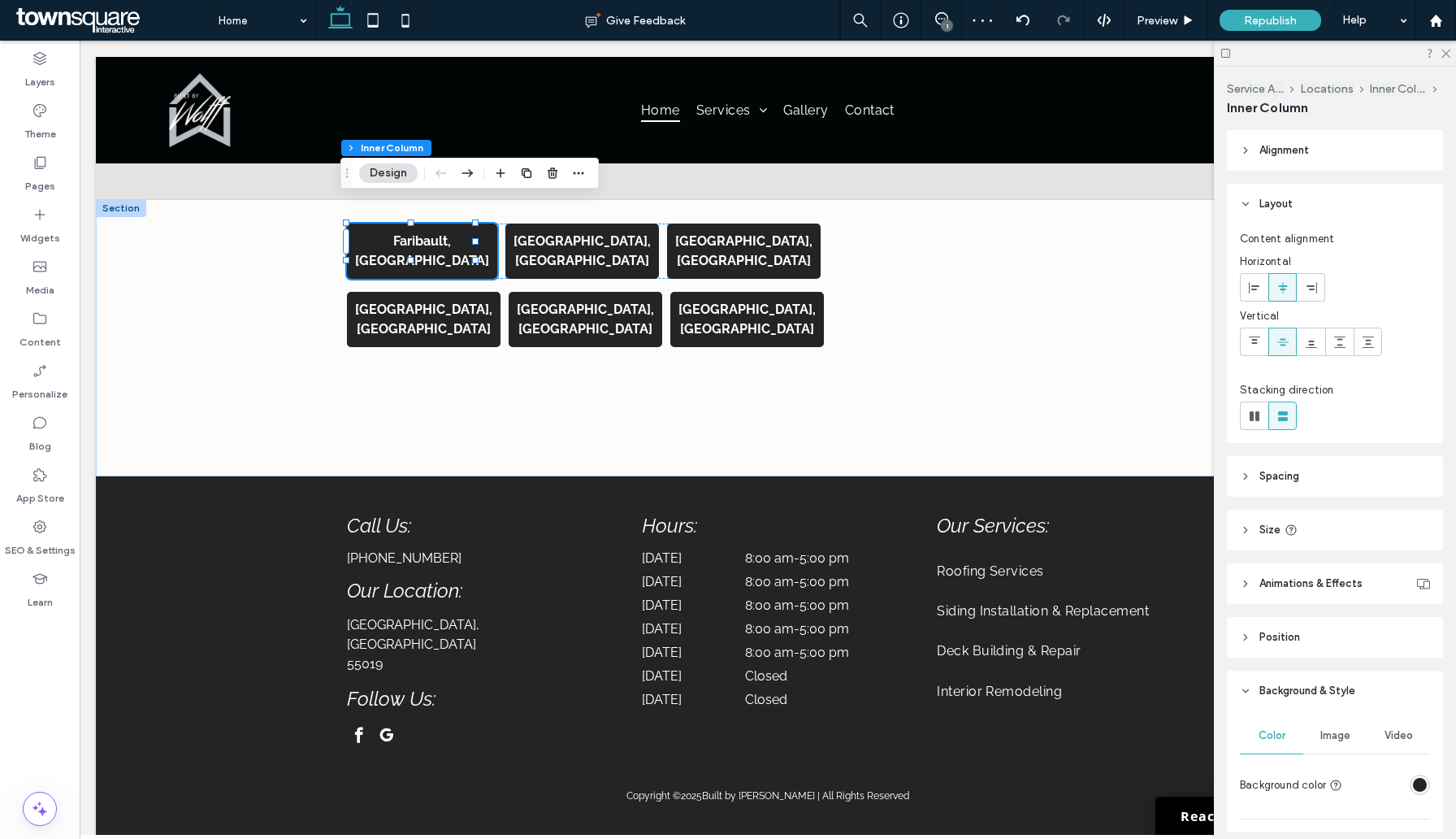
click at [1414, 783] on div "rgba(36, 36, 36, 1)" at bounding box center [1420, 784] width 14 height 14
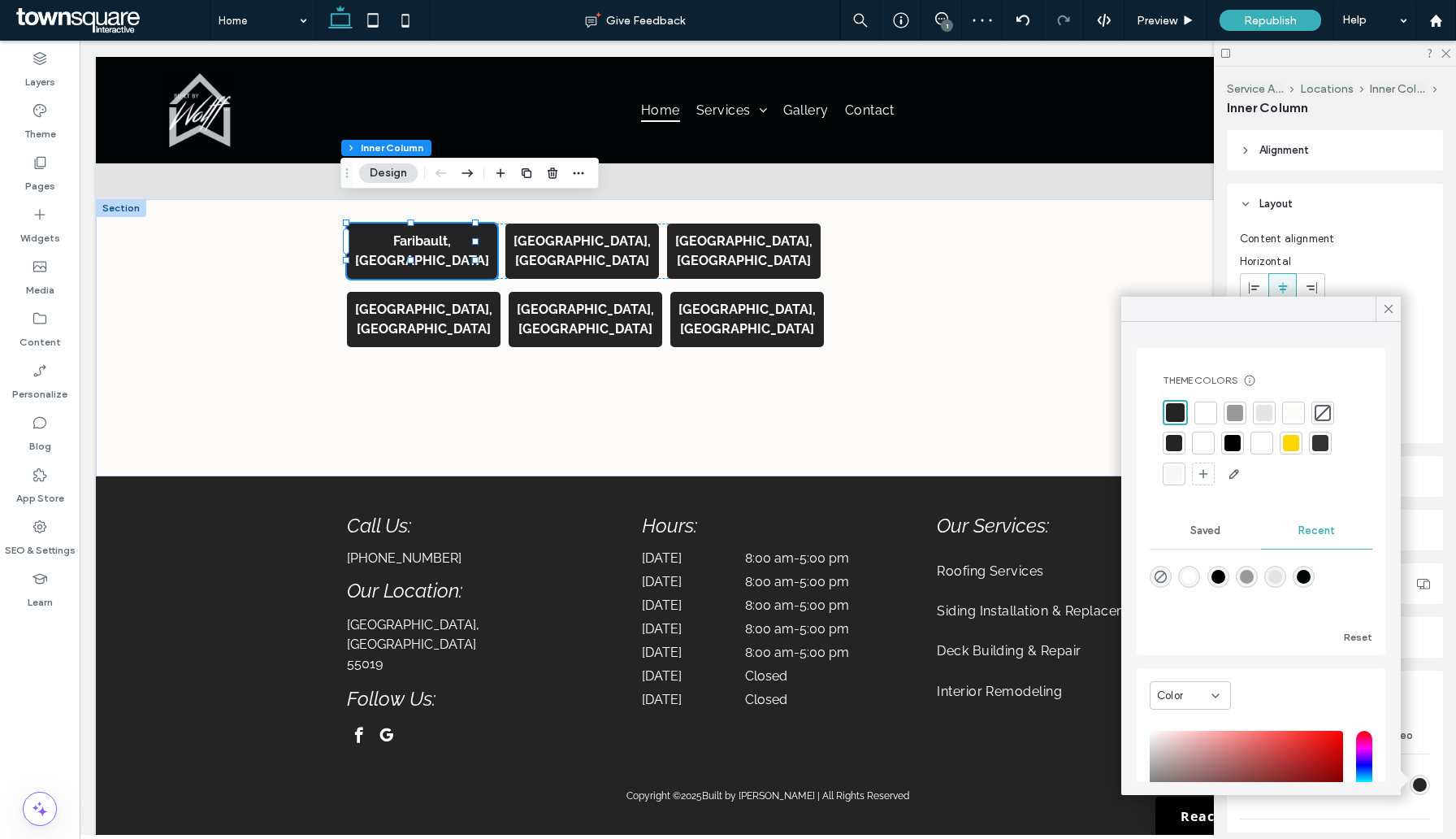
click at [1177, 407] on div at bounding box center [1175, 413] width 19 height 19
click at [806, 363] on div at bounding box center [989, 262] width 399 height 321
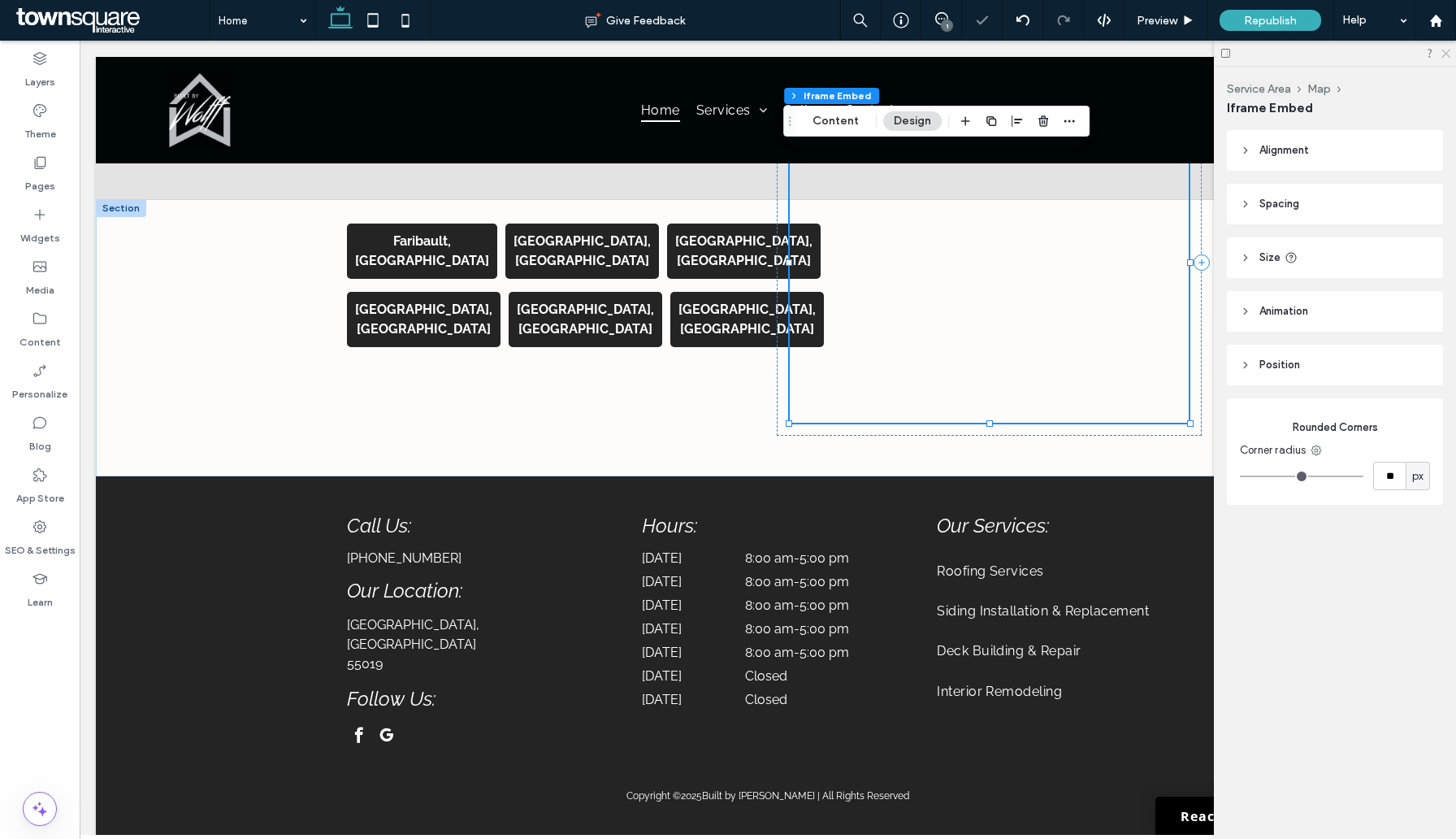
click at [1444, 52] on use at bounding box center [1447, 54] width 9 height 9
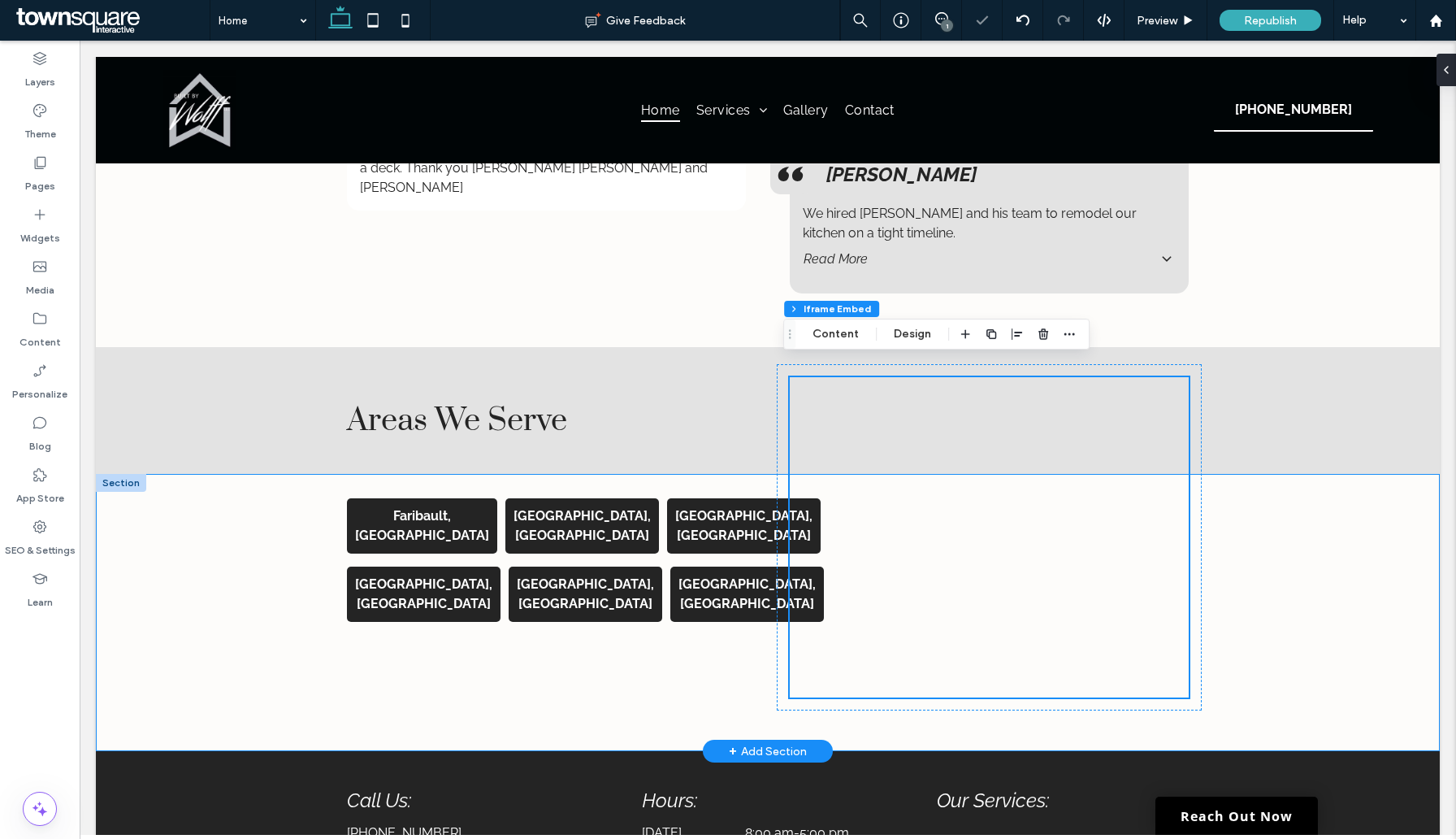
scroll to position [2949, 0]
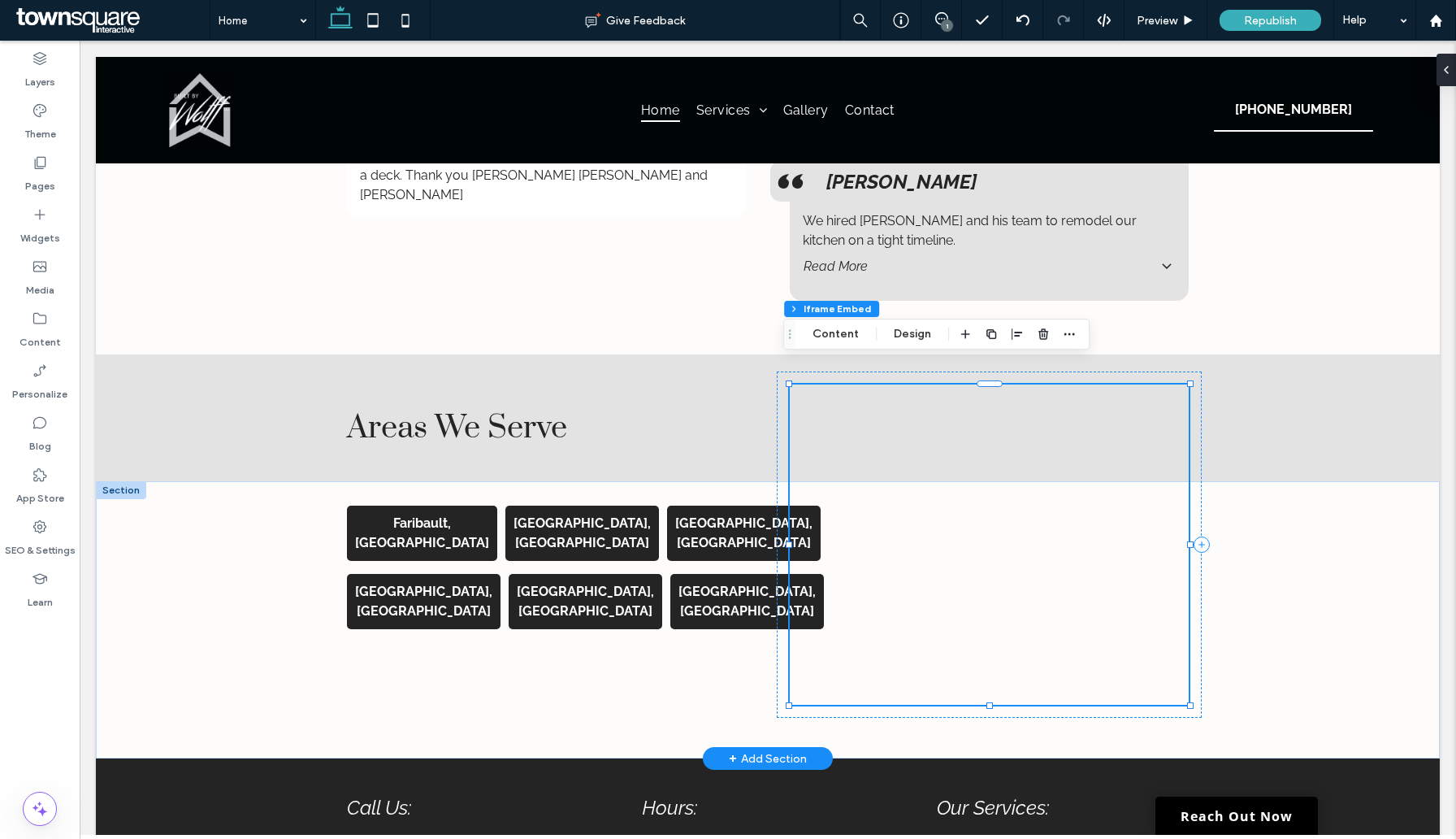
click at [928, 543] on div at bounding box center [989, 545] width 399 height 321
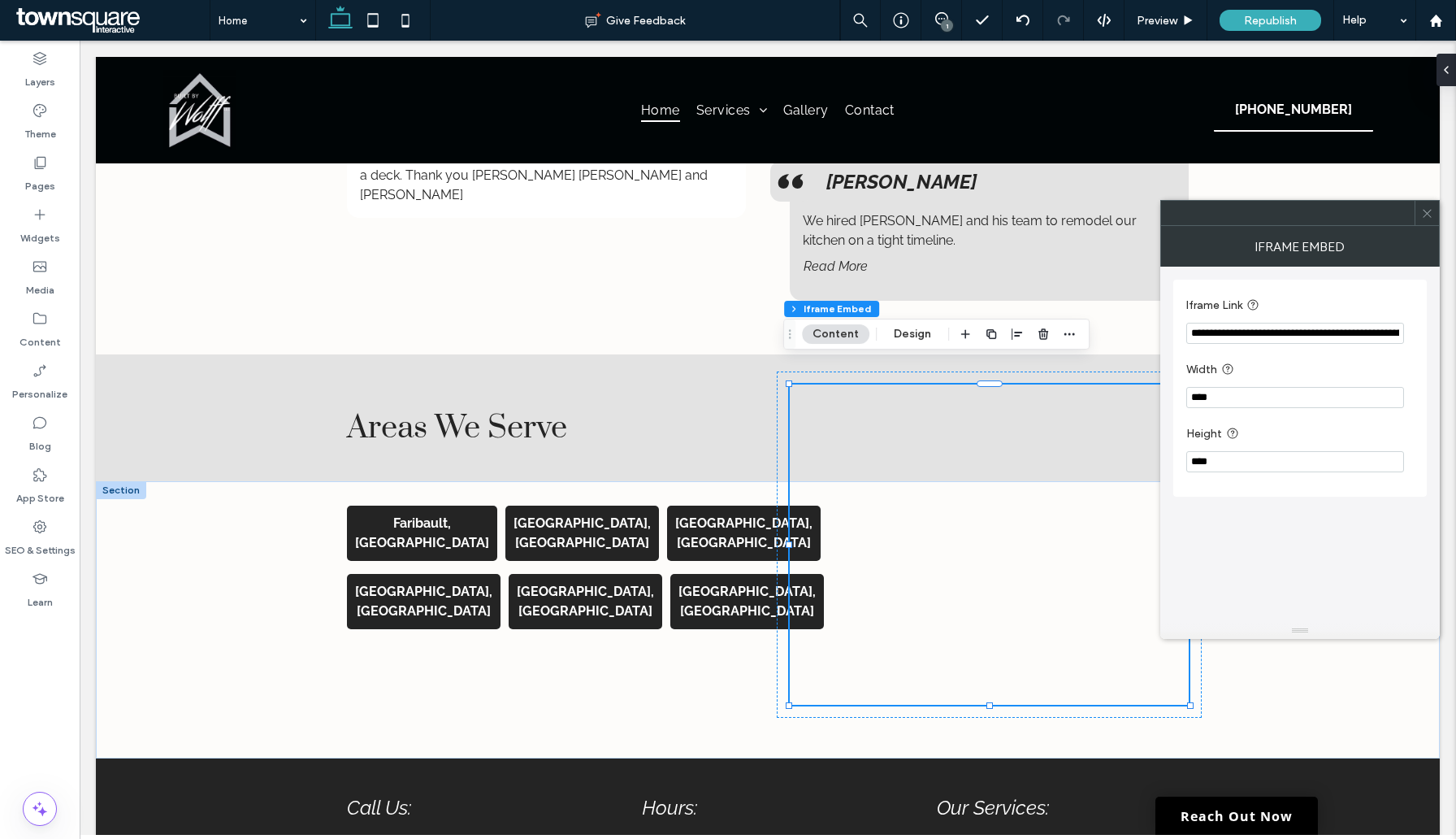
click at [1228, 338] on input "**********" at bounding box center [1295, 333] width 218 height 21
paste input "Iframe Link"
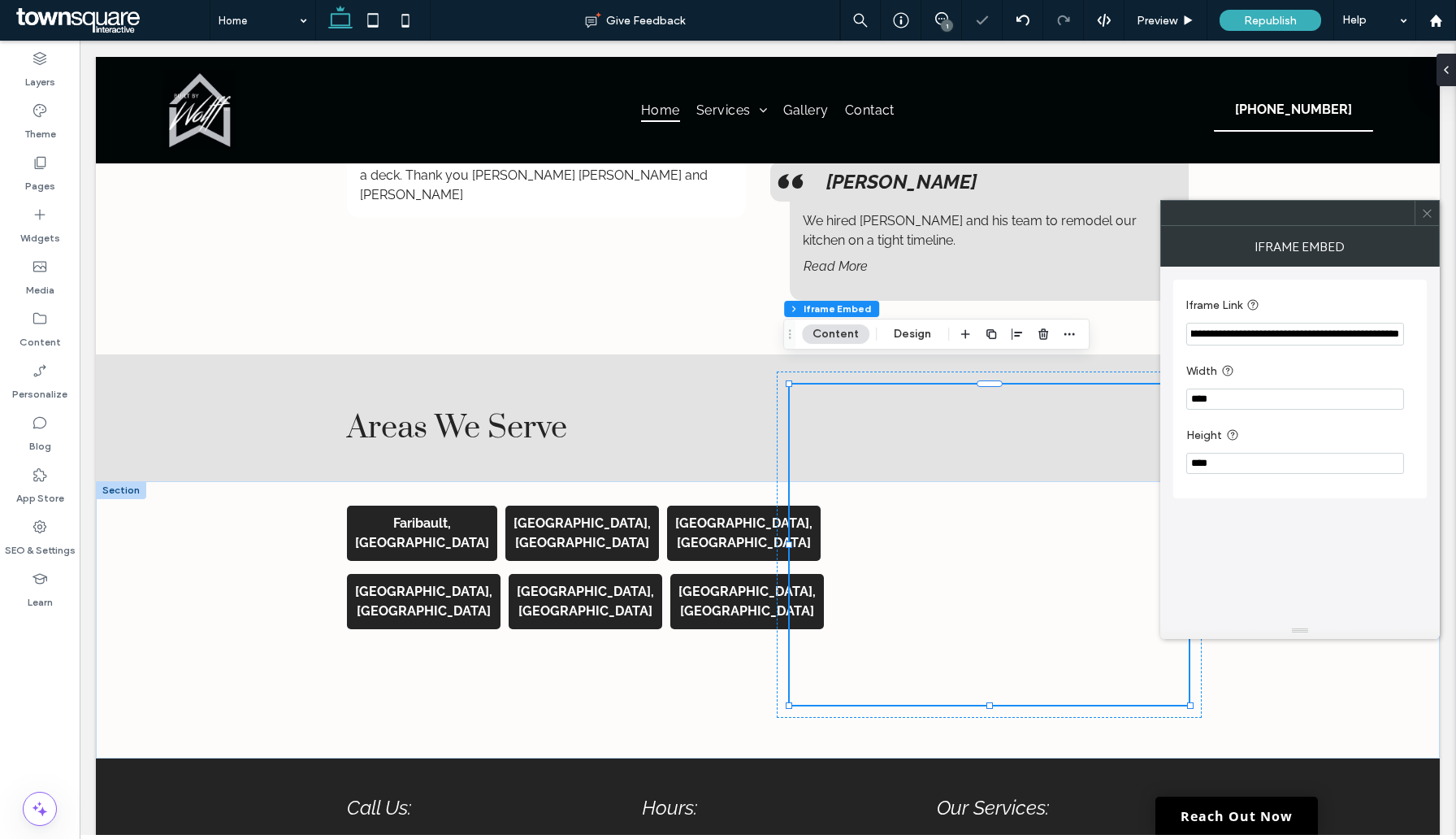
type input "**********"
click at [1258, 562] on div "**********" at bounding box center [1300, 445] width 254 height 356
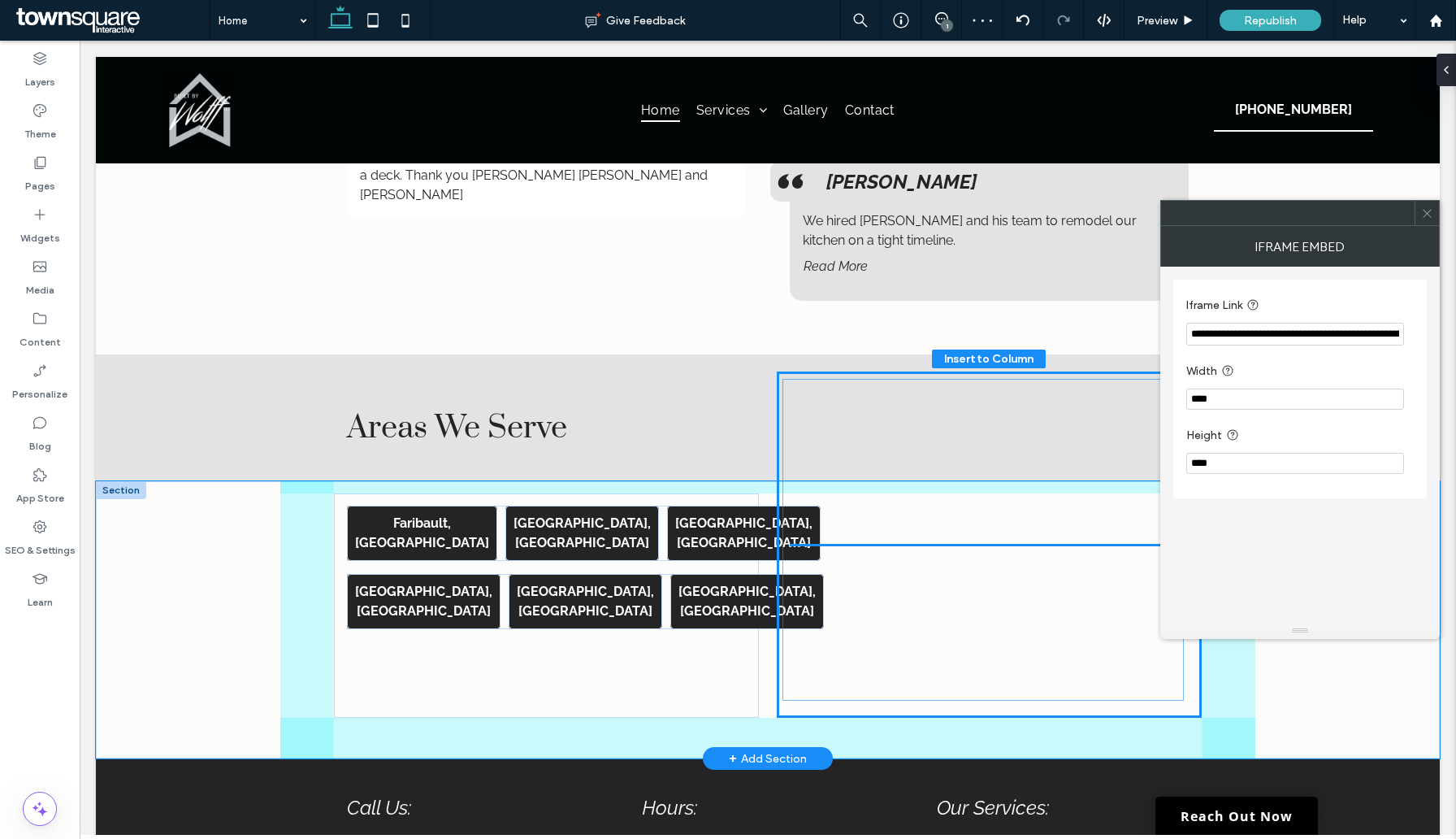
drag, startPoint x: 1050, startPoint y: 499, endPoint x: 1050, endPoint y: 524, distance: 25.0
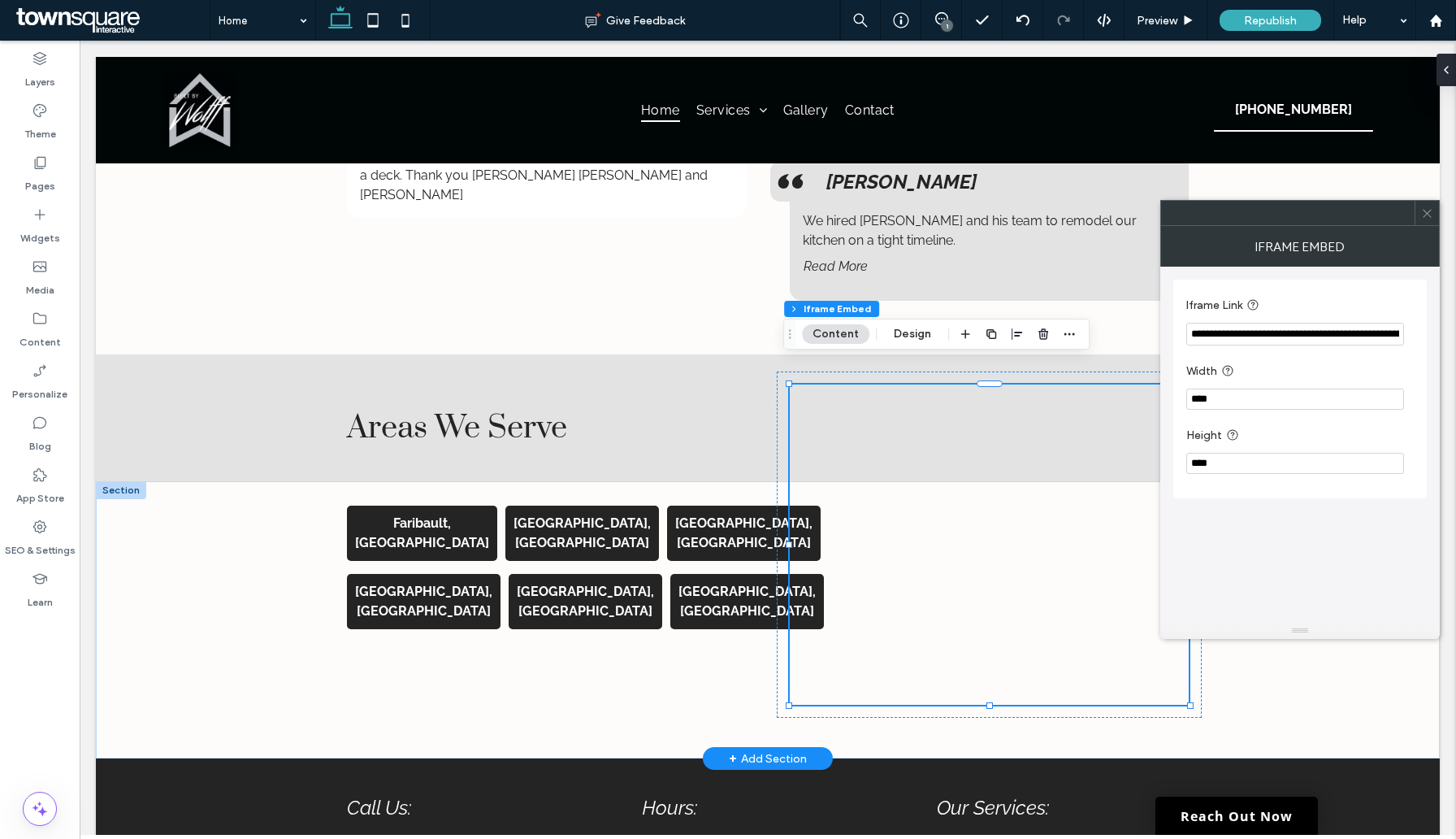
click at [925, 523] on div at bounding box center [989, 545] width 399 height 321
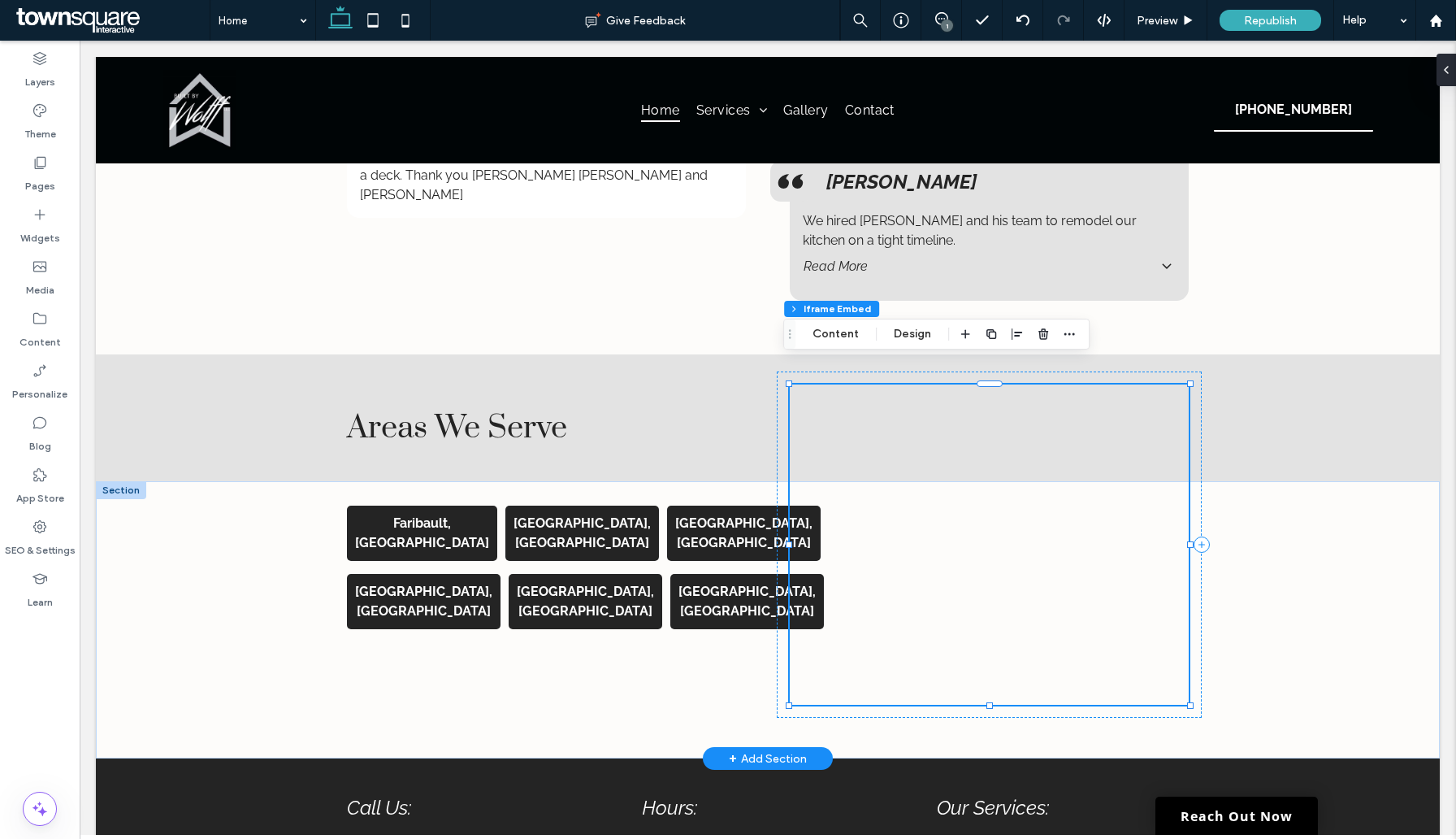
click at [1022, 499] on div at bounding box center [989, 545] width 399 height 321
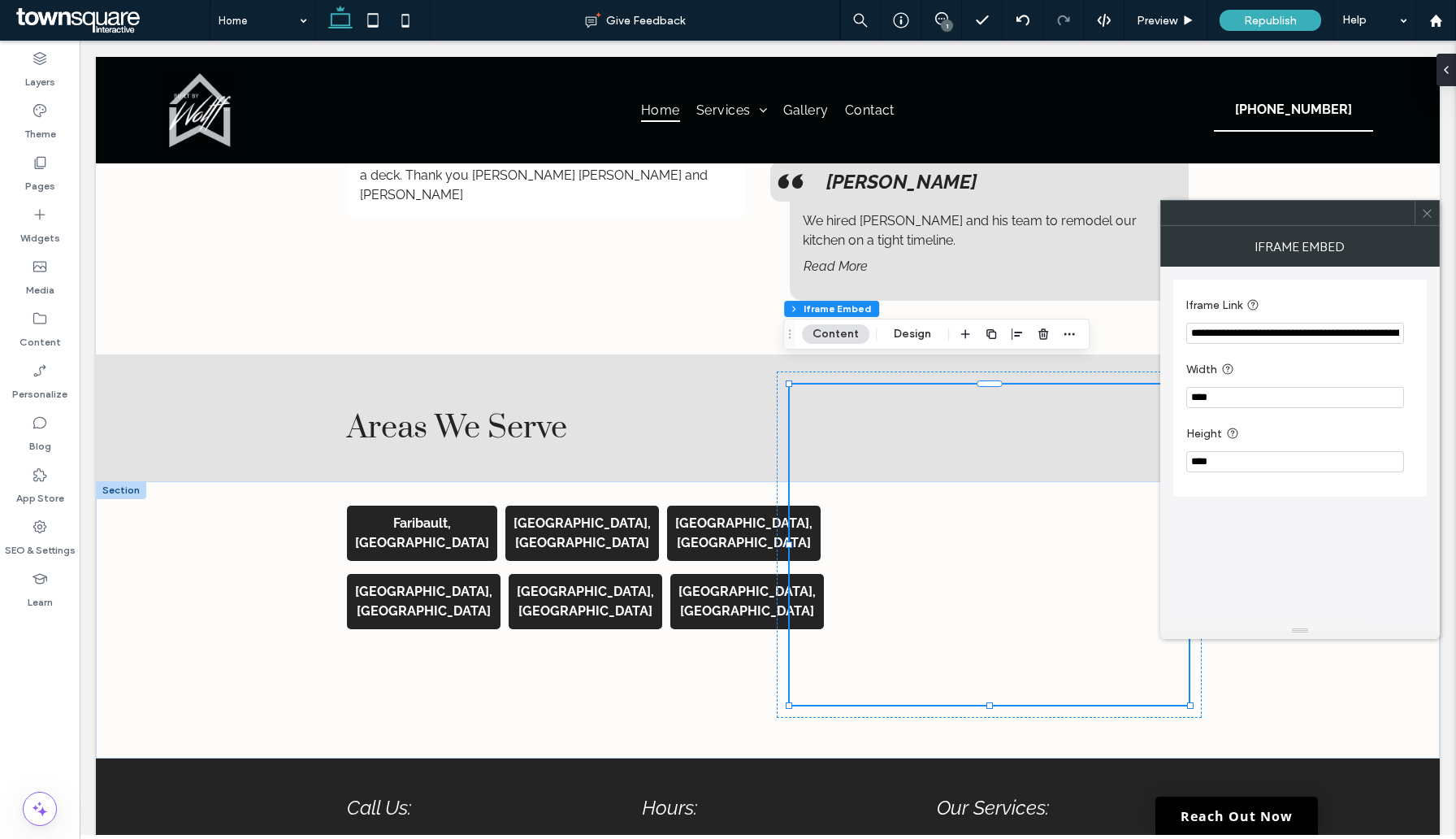
click at [1245, 334] on input "**********" at bounding box center [1295, 333] width 218 height 21
click at [1234, 538] on div "**********" at bounding box center [1300, 445] width 254 height 356
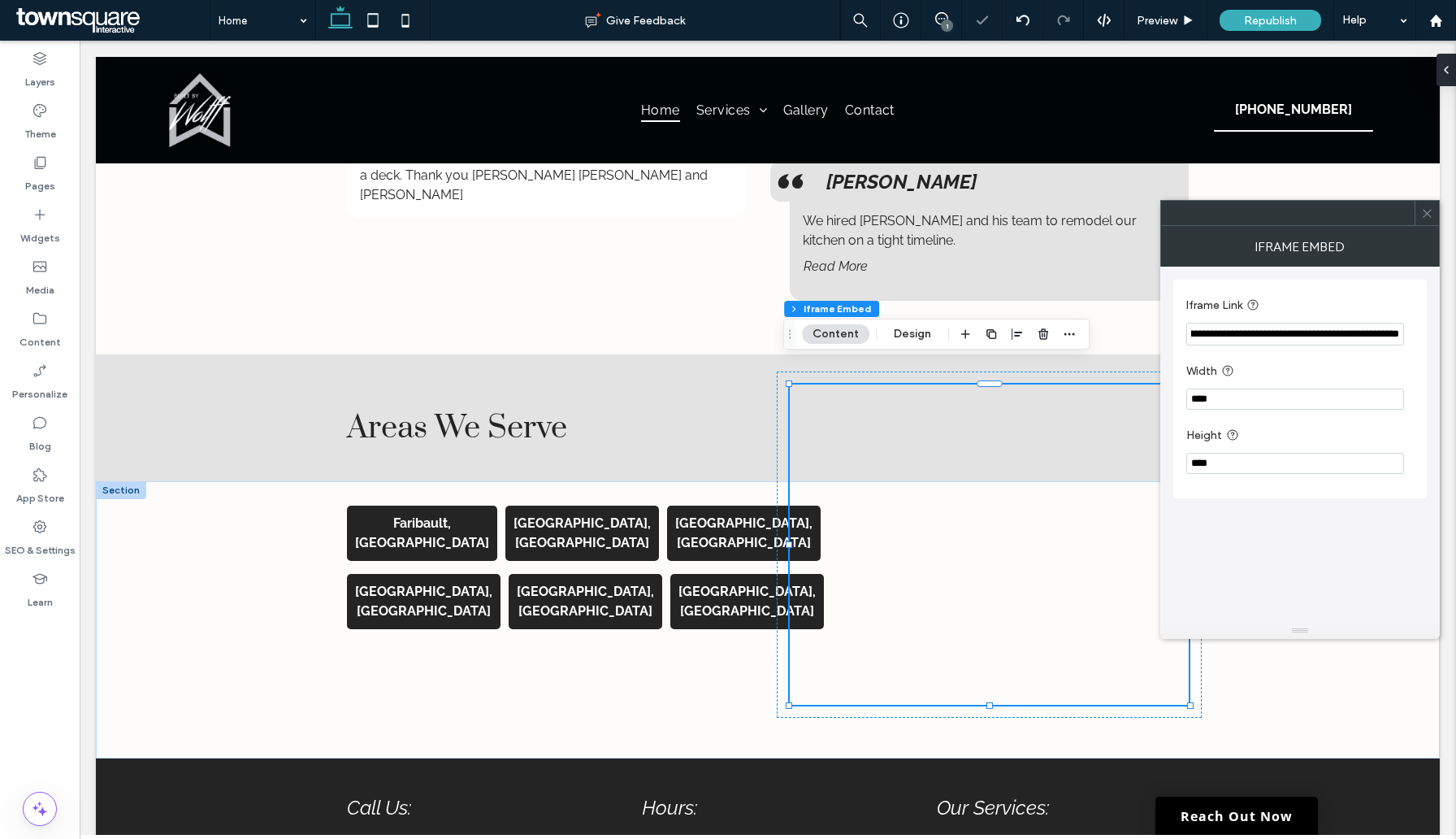
scroll to position [0, 0]
click at [1423, 215] on icon at bounding box center [1427, 213] width 12 height 12
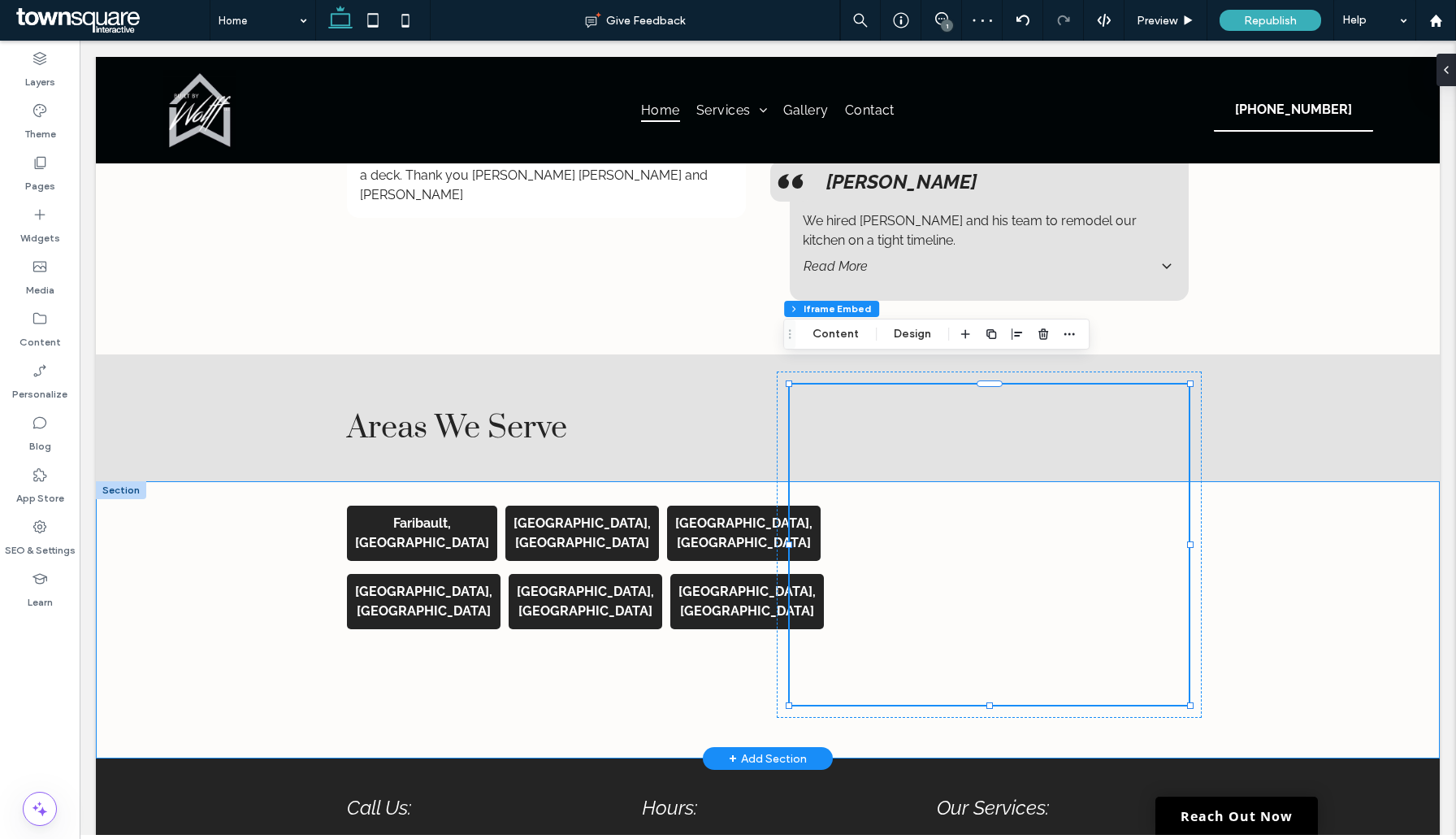
click at [1231, 627] on div "Faribault, MN Burnsville, MN Northfield, MN Dundas, MN Lakeville, MN Apple Vall…" at bounding box center [768, 619] width 975 height 277
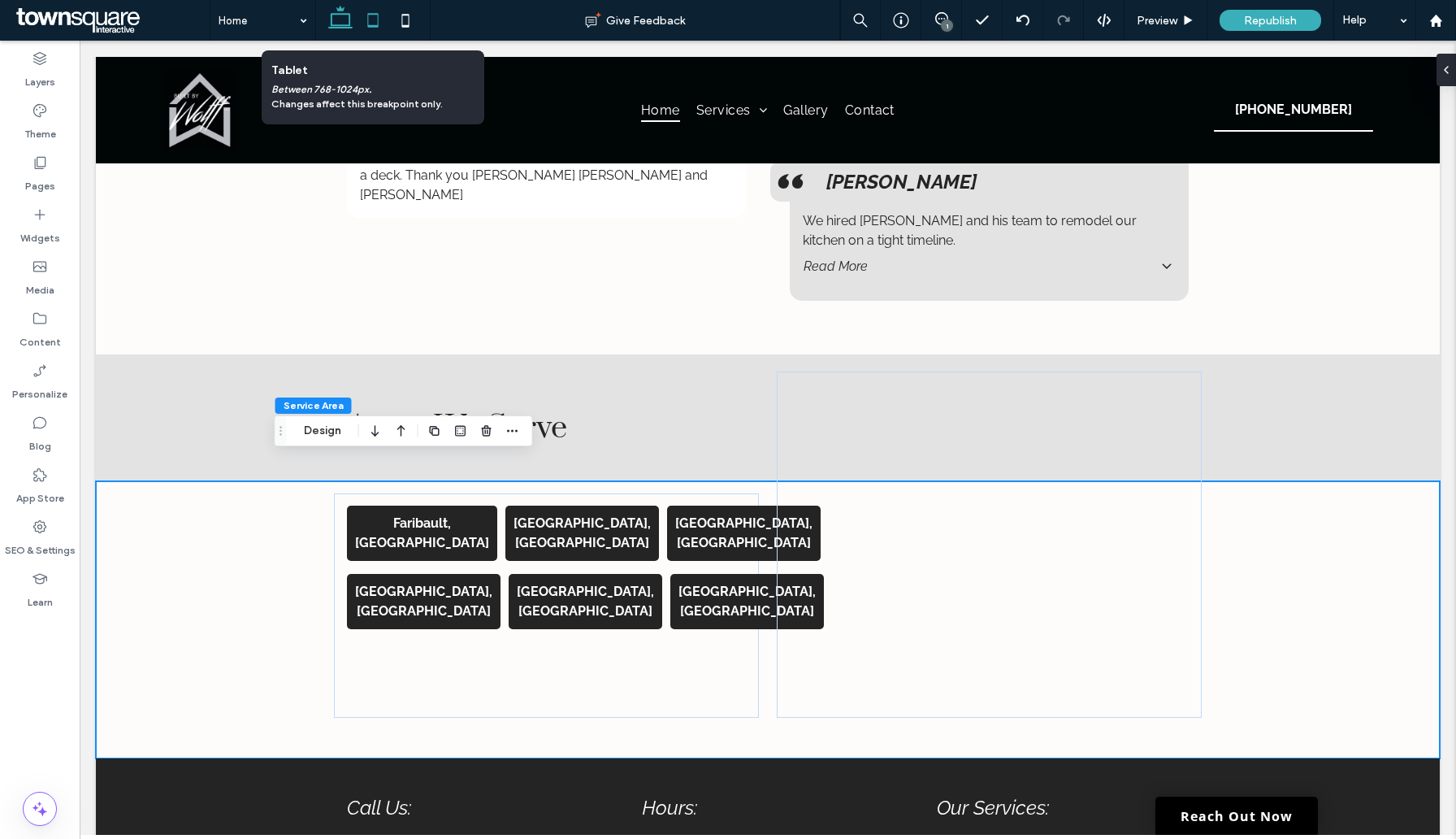
click at [367, 24] on use at bounding box center [372, 19] width 10 height 14
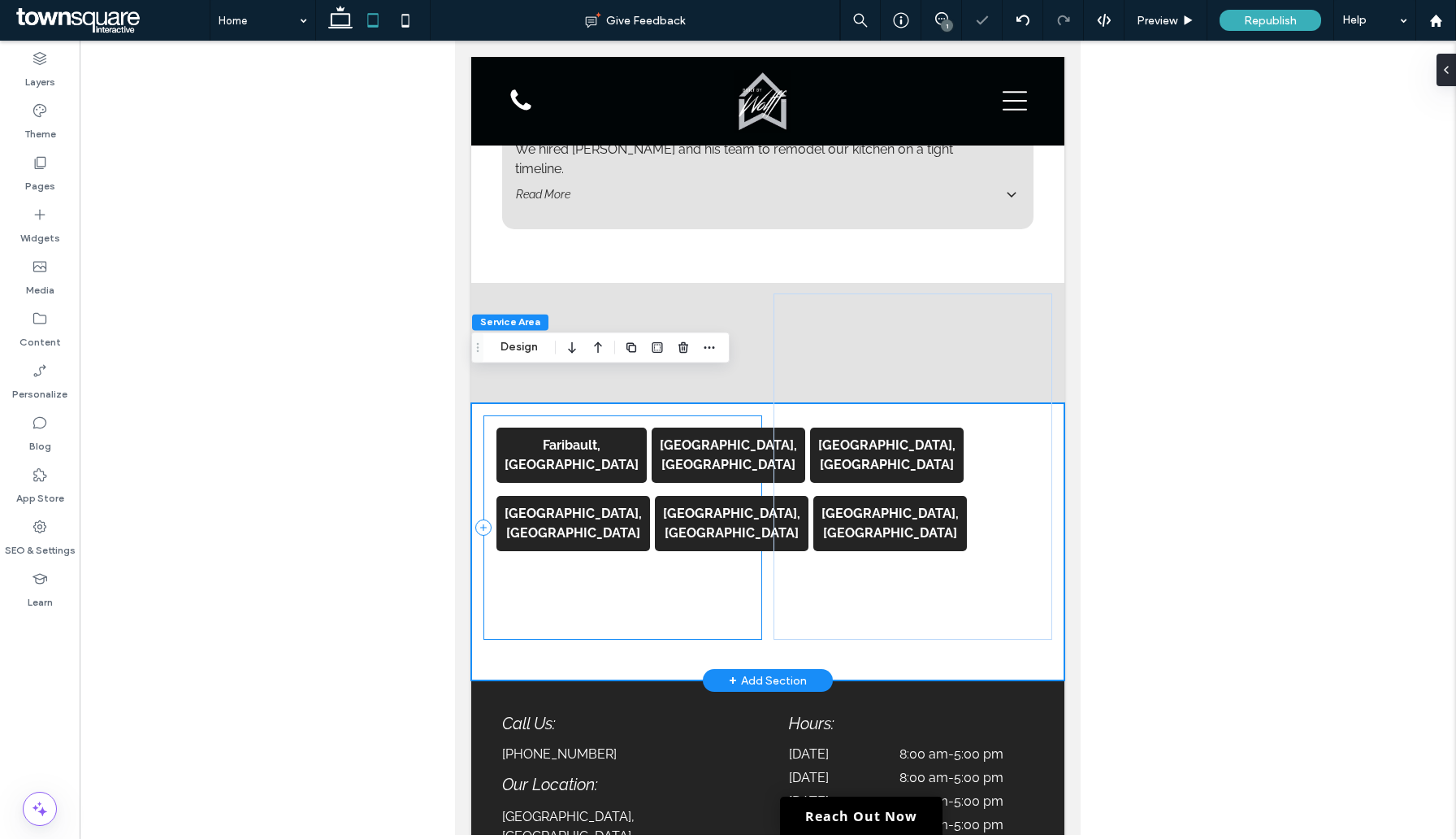
click at [643, 548] on div "Faribault, MN Burnsville, MN Northfield, MN Dundas, MN Lakeville, MN Apple Vall…" at bounding box center [623, 528] width 279 height 224
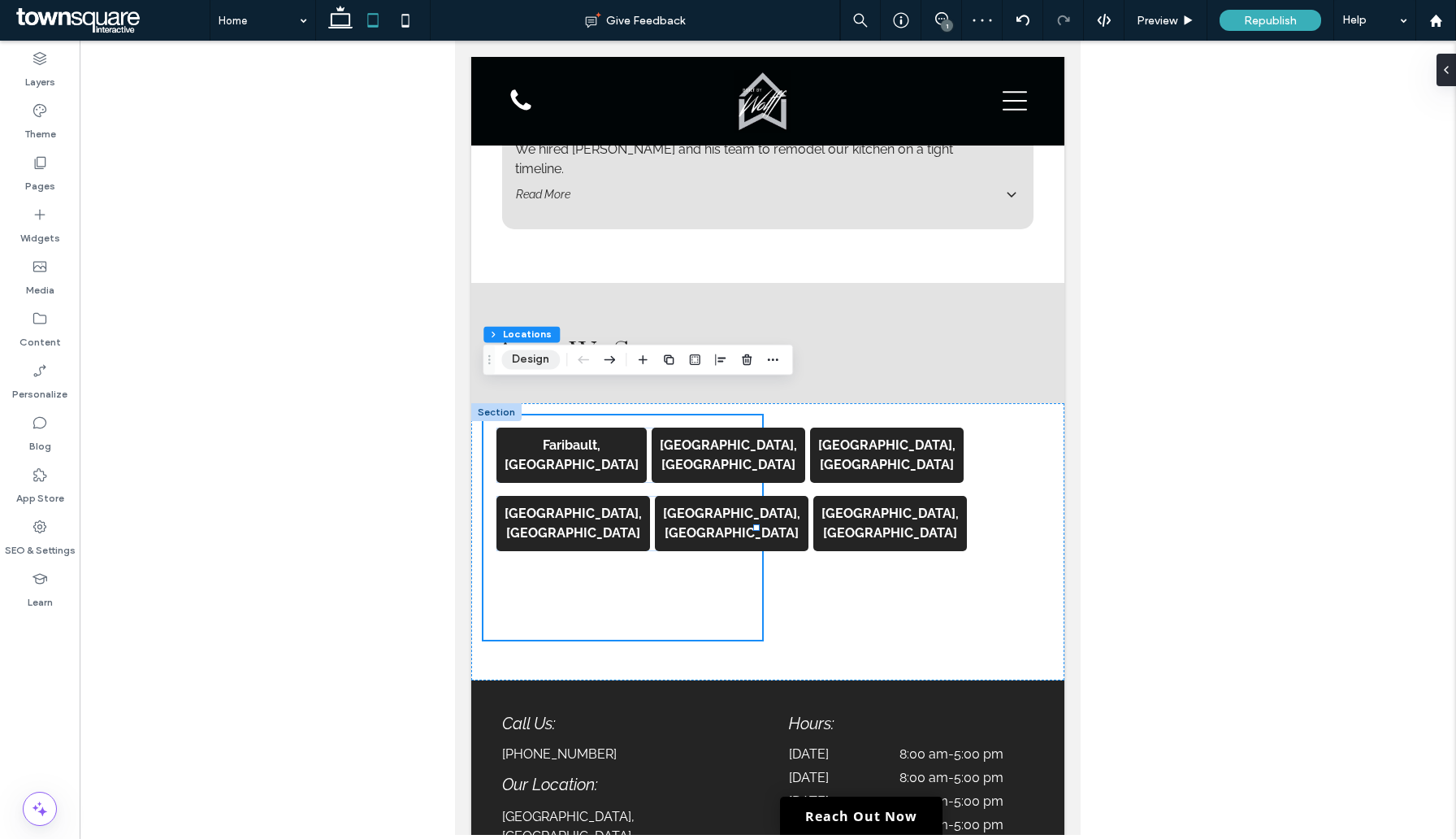
click at [538, 360] on button "Design" at bounding box center [530, 359] width 58 height 19
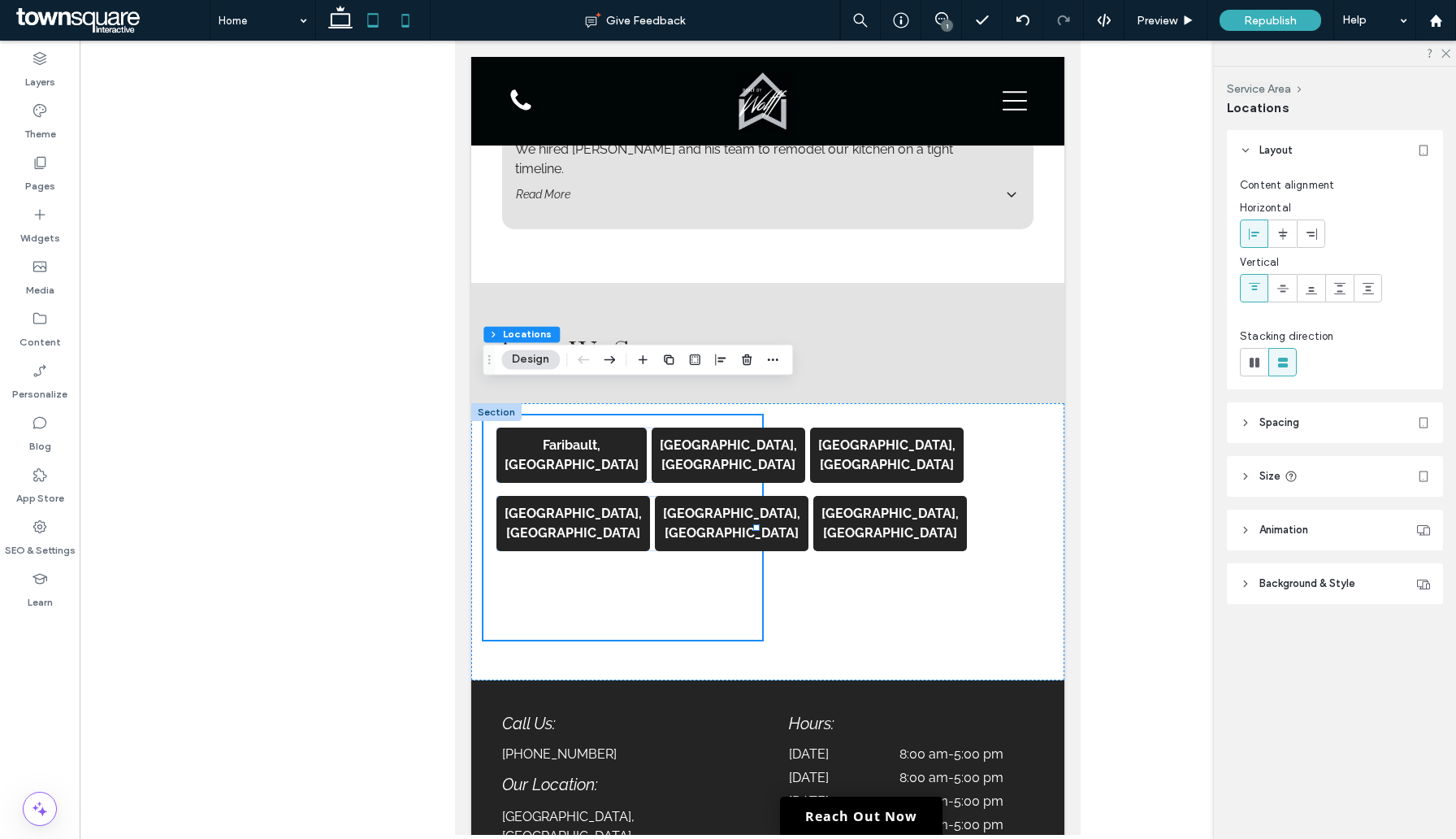
click at [405, 24] on icon at bounding box center [405, 19] width 32 height 32
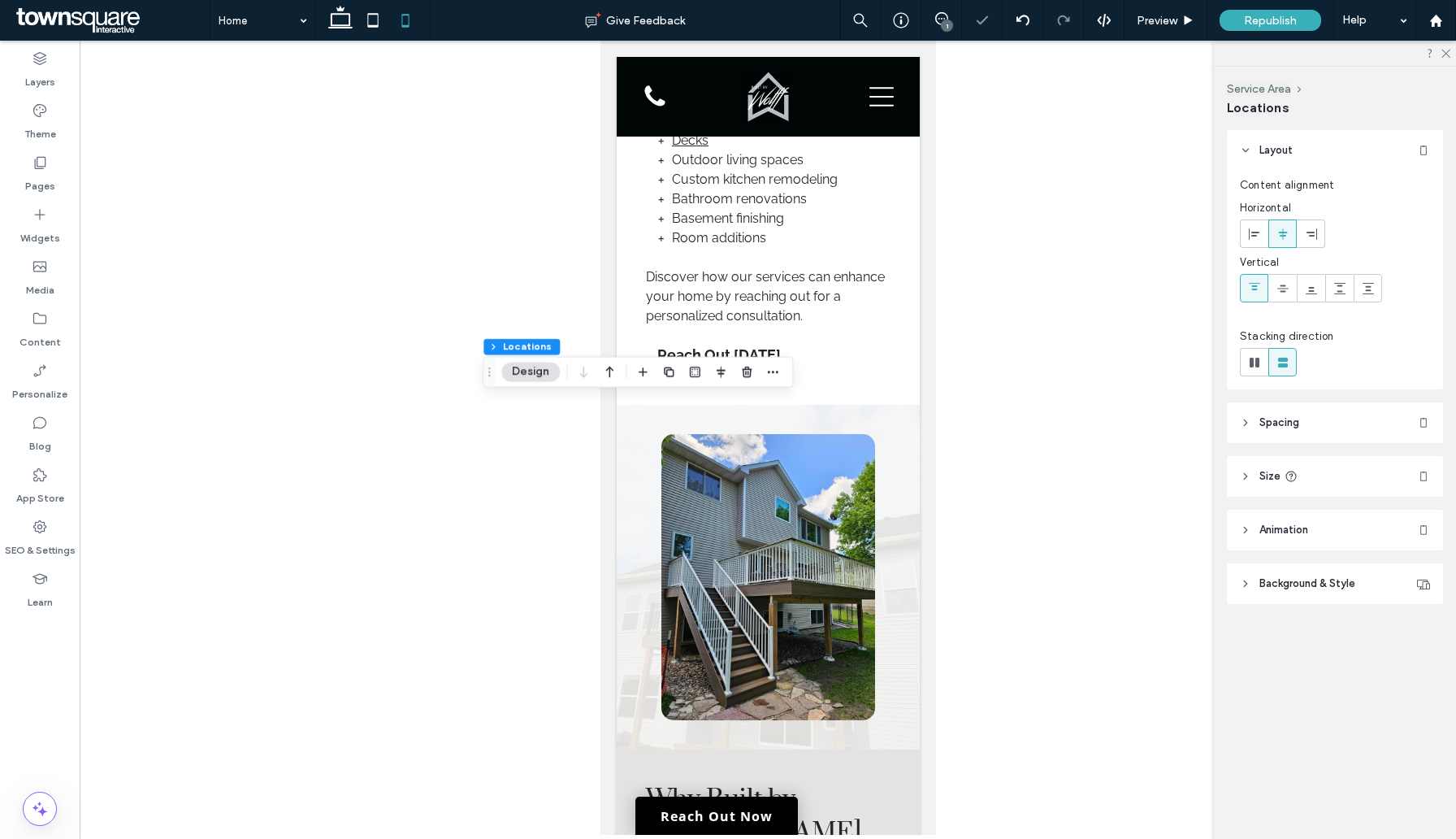
type input "***"
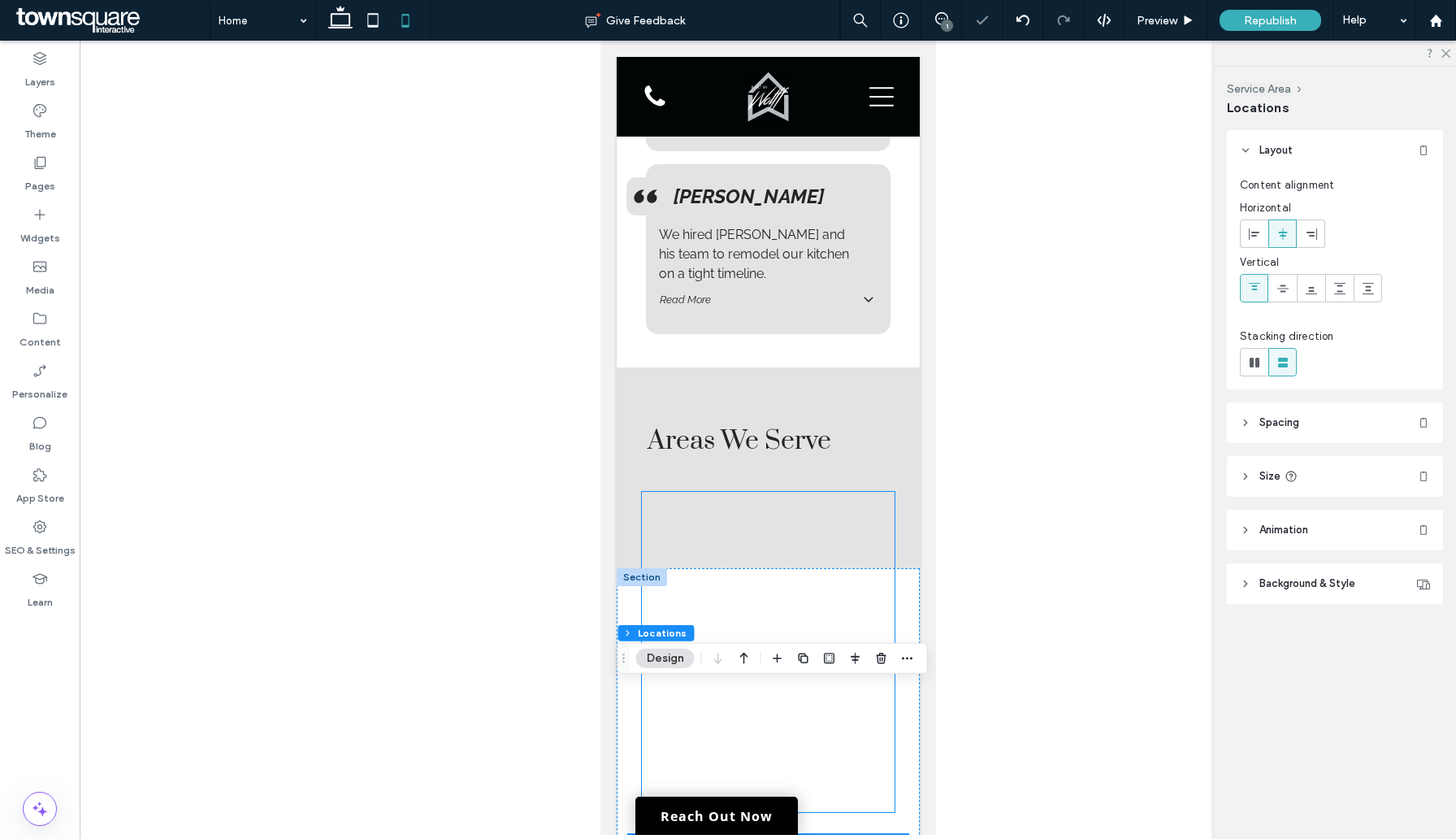
scroll to position [5326, 0]
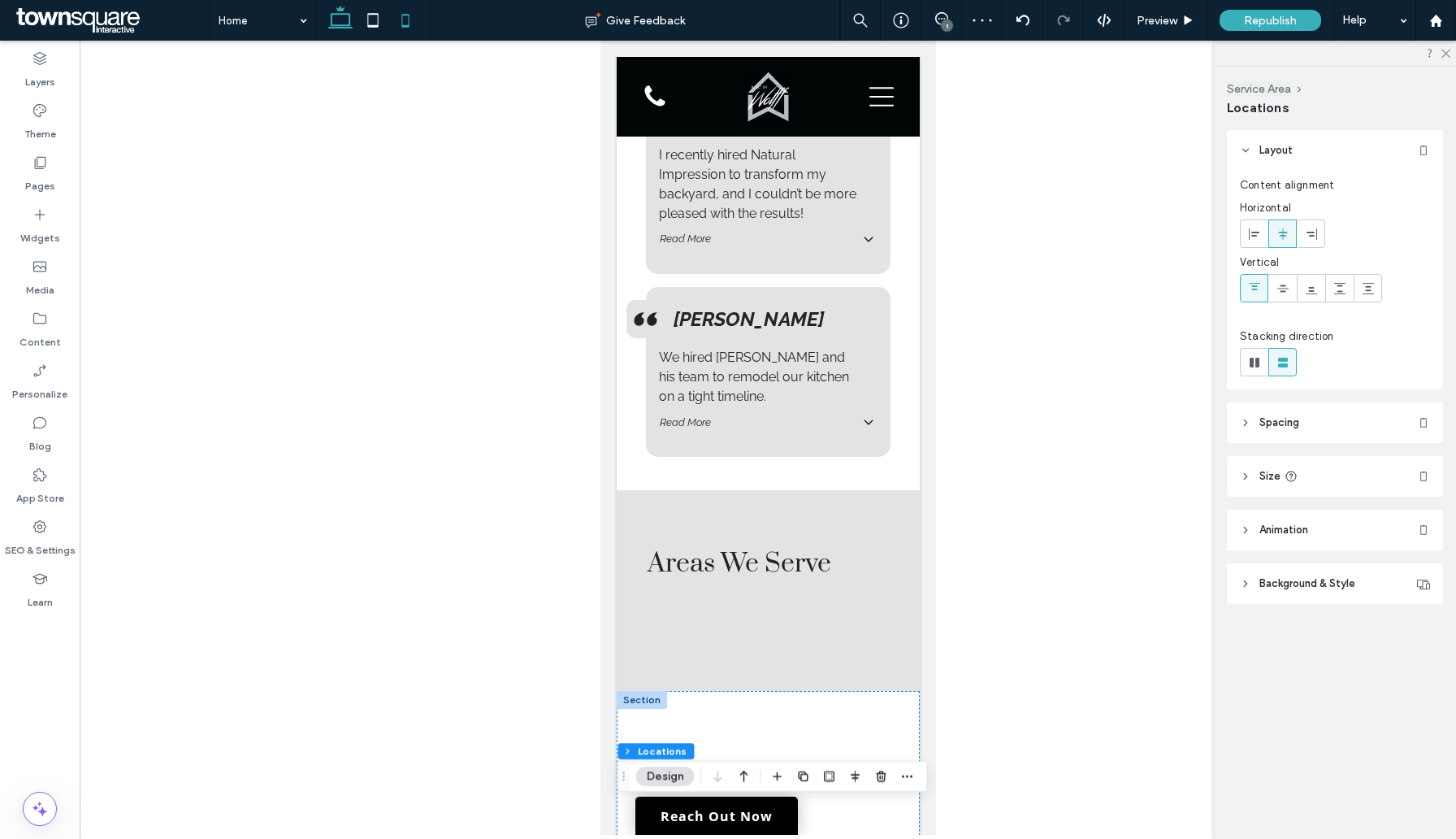
click at [347, 25] on use at bounding box center [340, 17] width 24 height 23
type input "**"
type input "***"
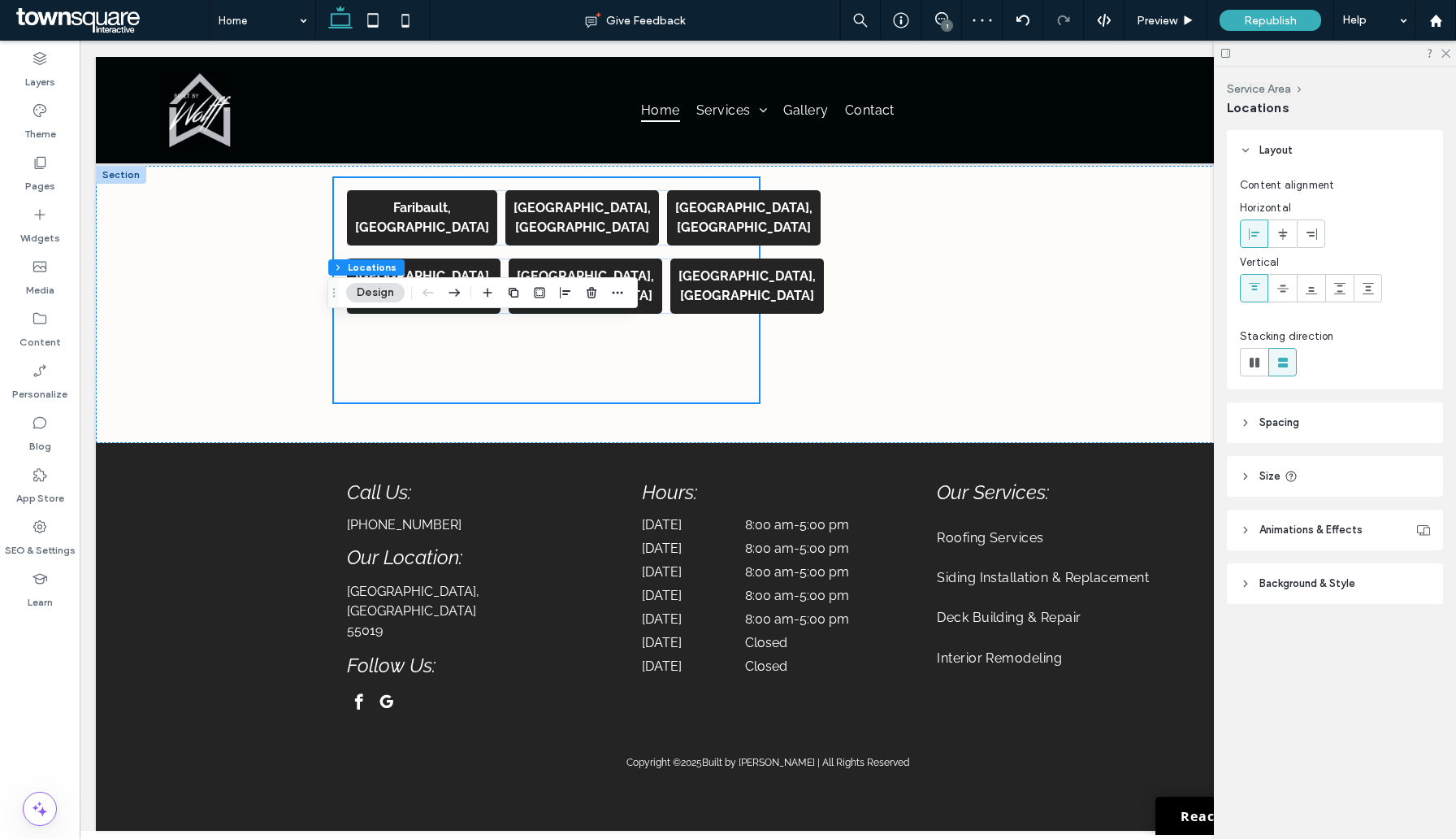
scroll to position [3099, 0]
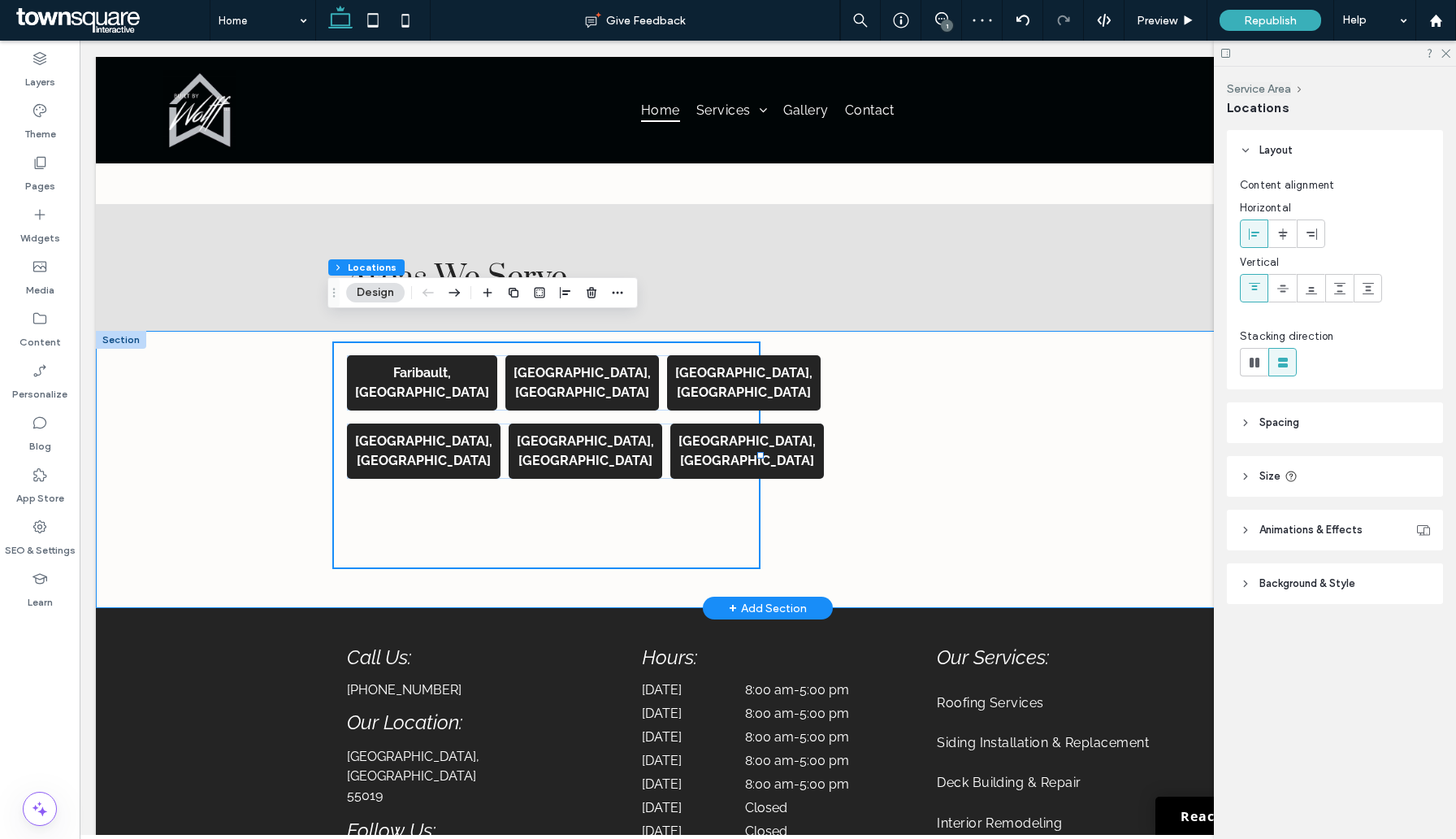
click at [241, 456] on div "Faribault, MN Burnsville, MN Northfield, MN Dundas, MN Lakeville, MN Apple Vall…" at bounding box center [767, 469] width 1344 height 277
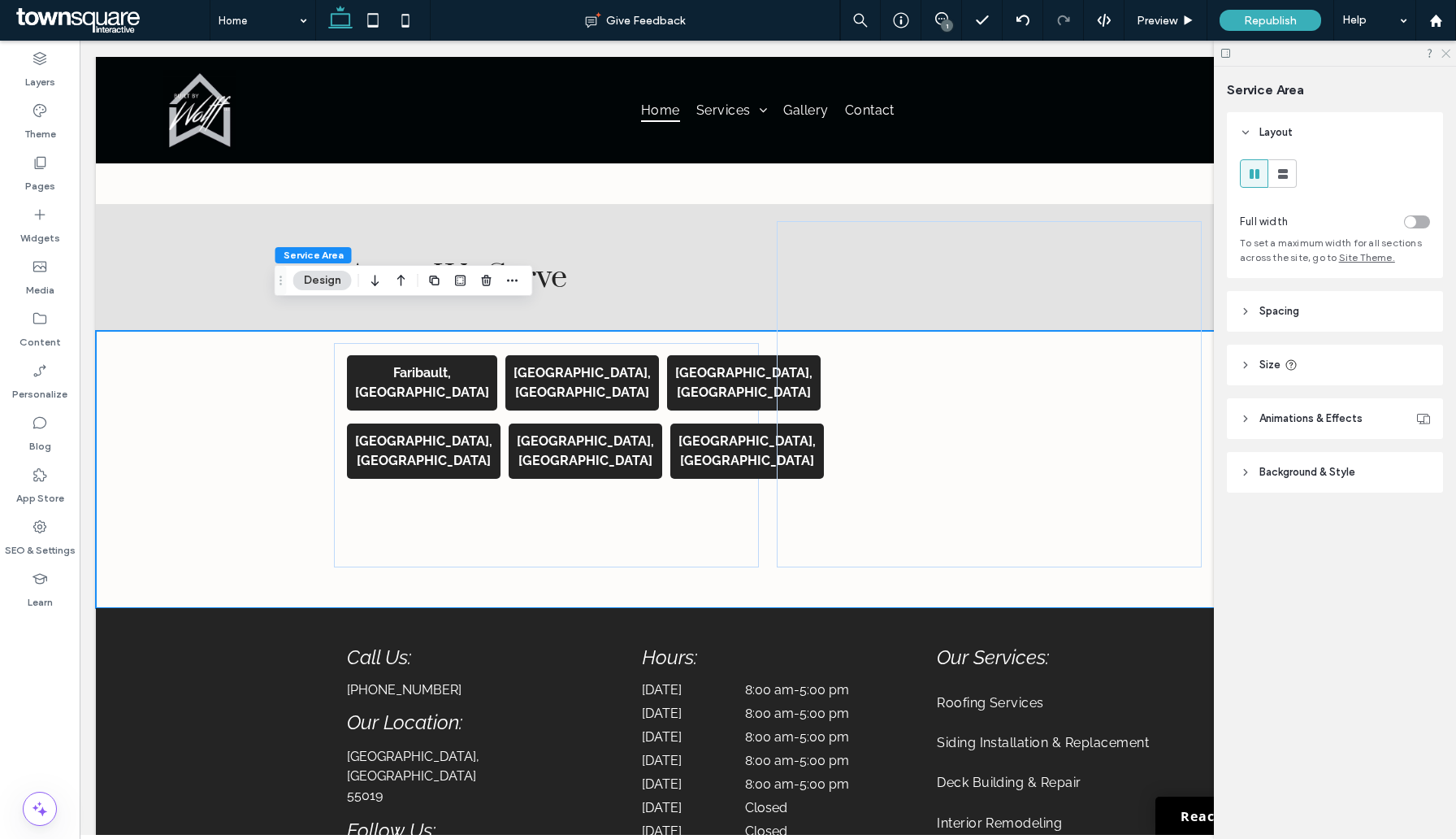
click at [1443, 53] on icon at bounding box center [1445, 52] width 10 height 10
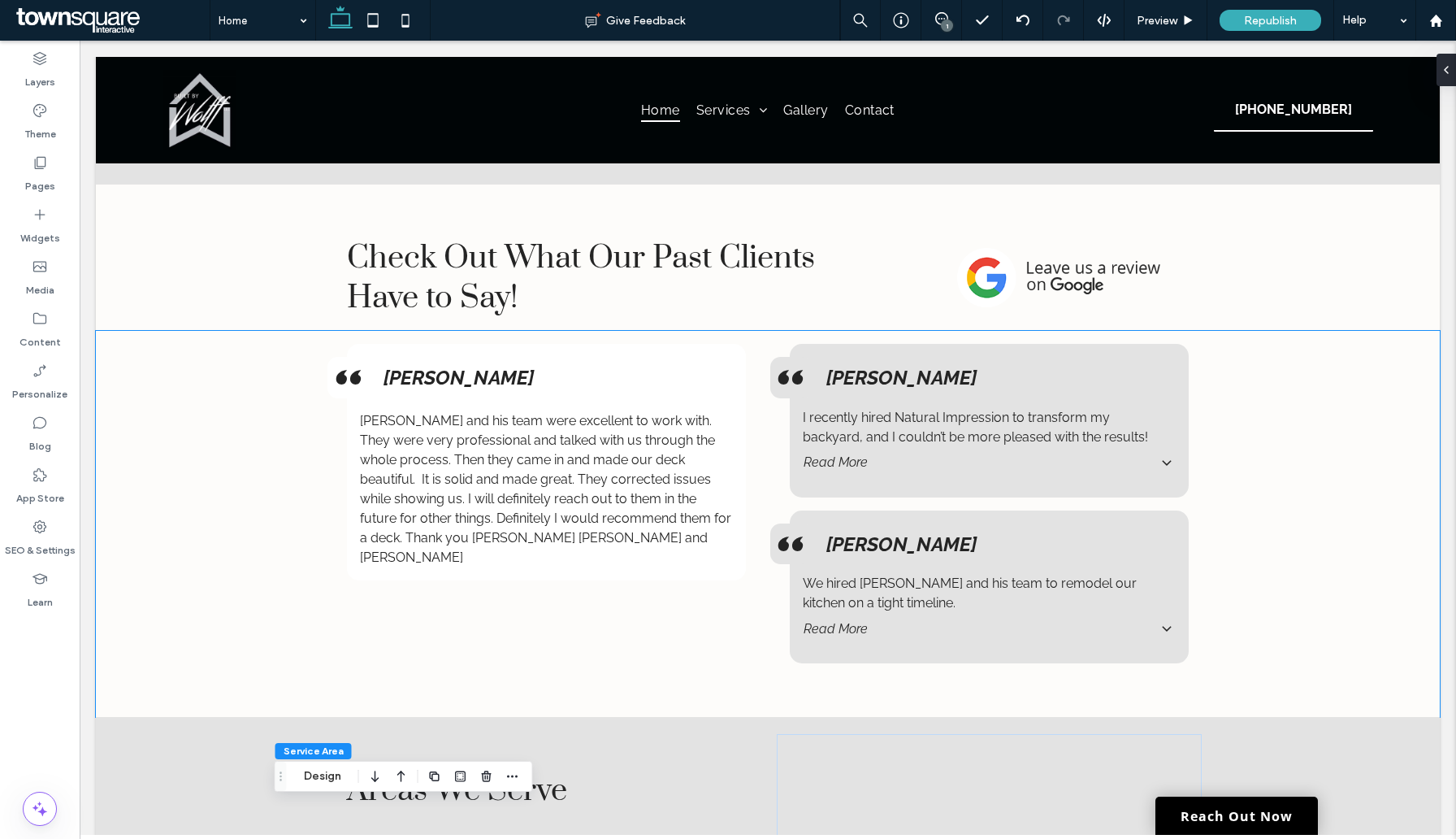
scroll to position [3219, 0]
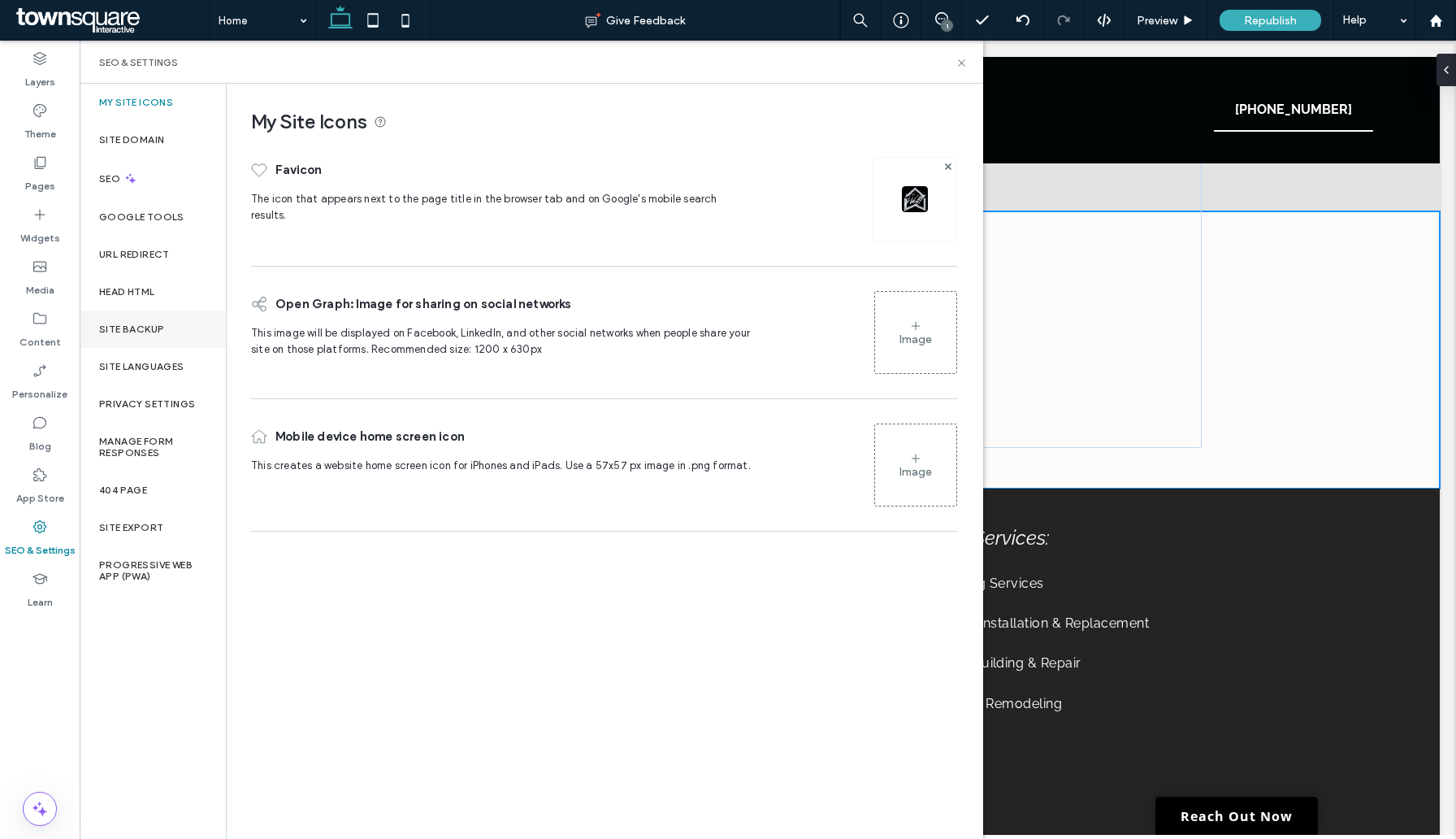
click at [144, 337] on div "Site Backup" at bounding box center [153, 329] width 146 height 37
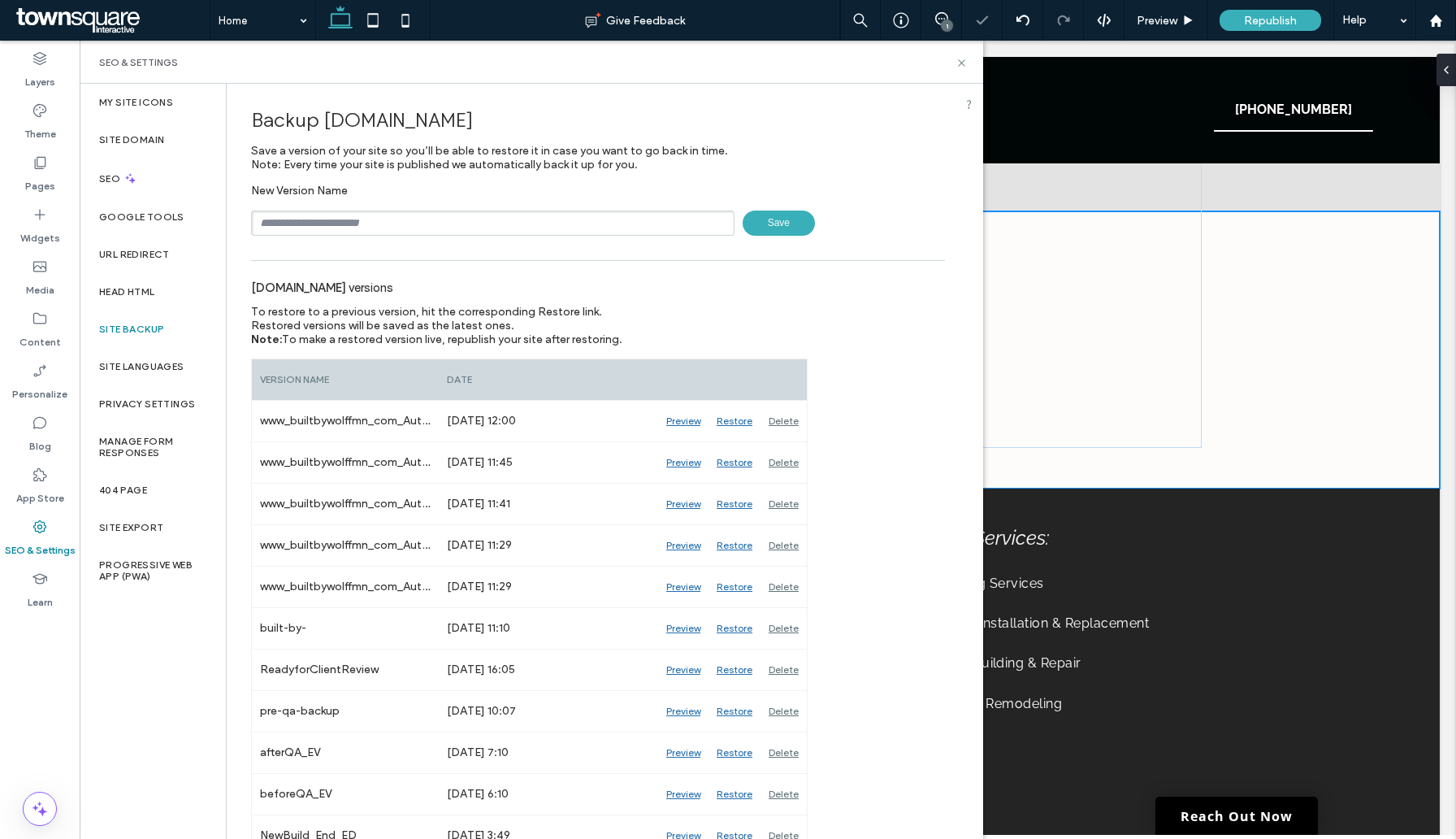
click at [327, 222] on input "text" at bounding box center [493, 222] width 484 height 25
paste input "******"
type input "**********"
click at [742, 218] on span "Save" at bounding box center [779, 222] width 72 height 25
click at [961, 62] on use at bounding box center [961, 62] width 6 height 6
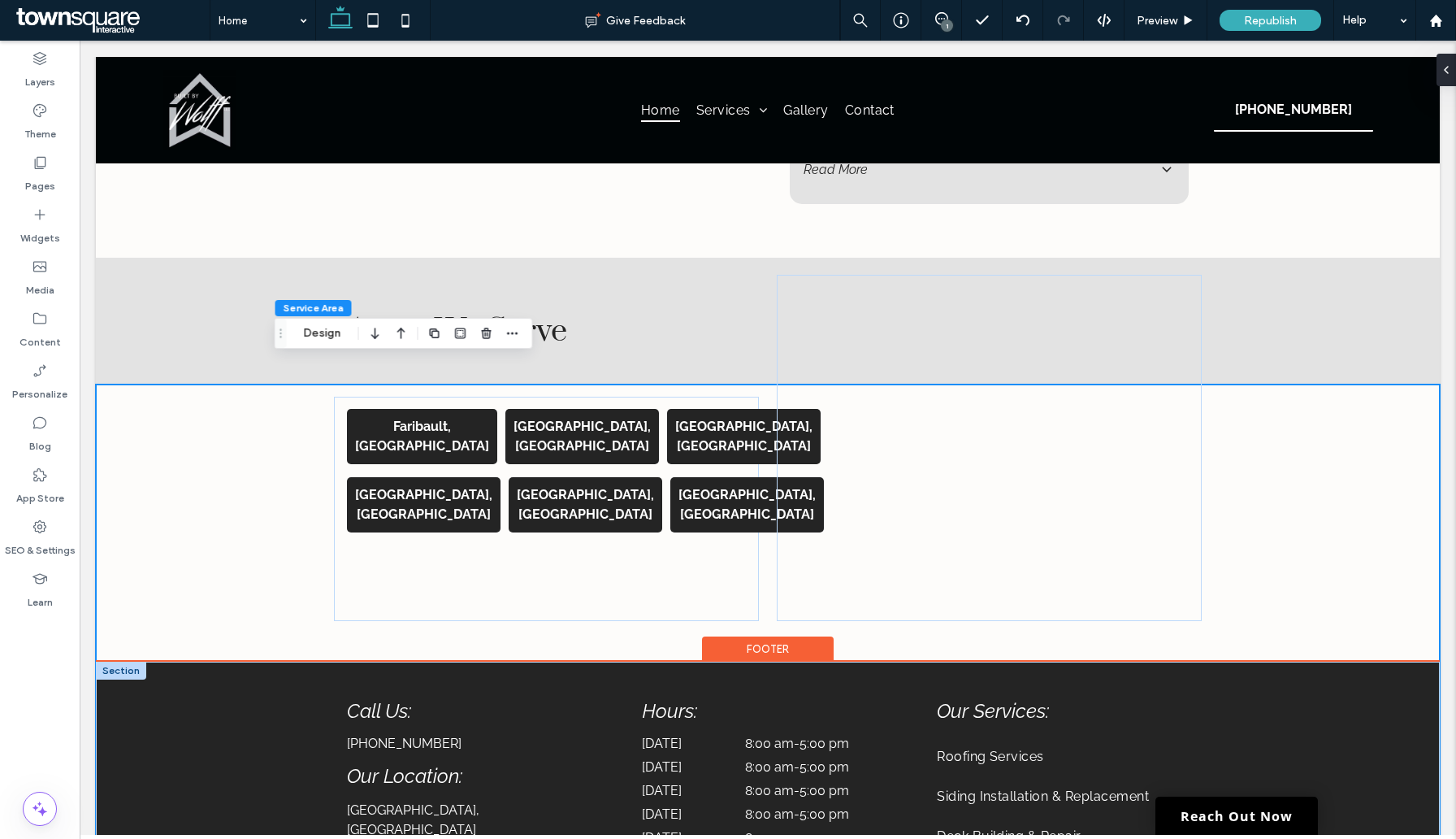
scroll to position [3042, 0]
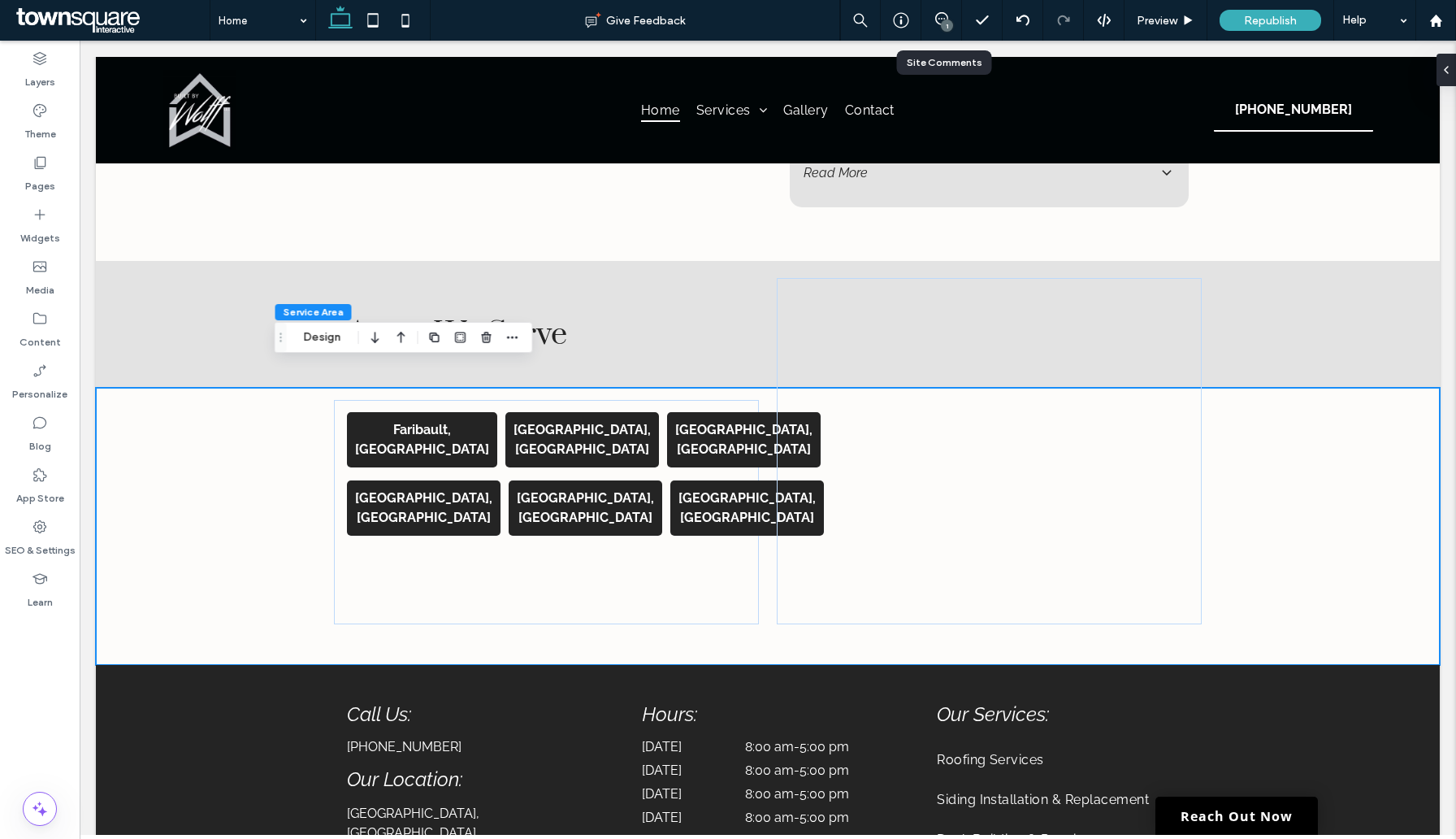
click at [934, 30] on div "1" at bounding box center [942, 20] width 41 height 41
click at [942, 12] on use at bounding box center [942, 19] width 13 height 13
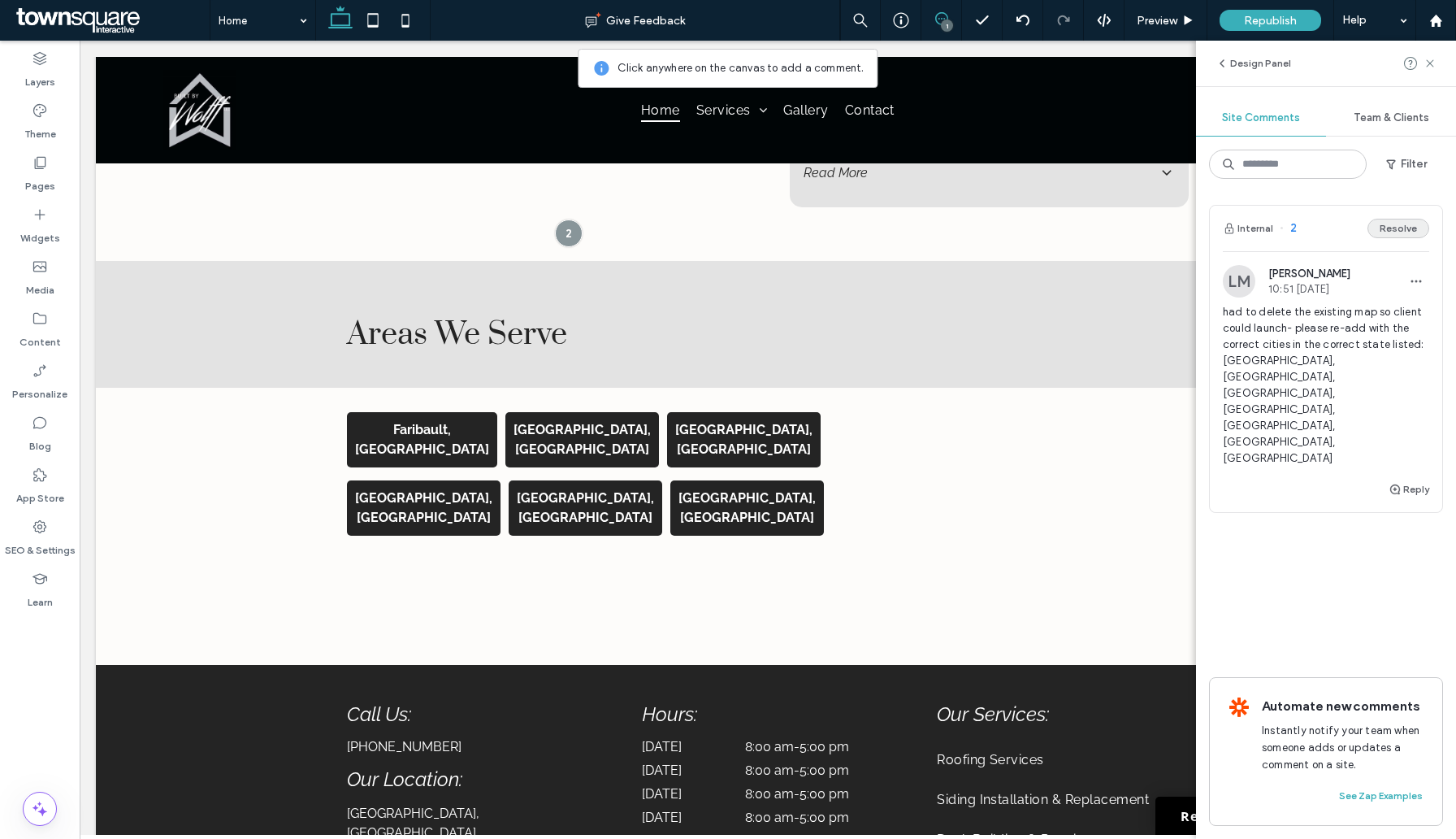
click at [1409, 227] on button "Resolve" at bounding box center [1399, 228] width 62 height 19
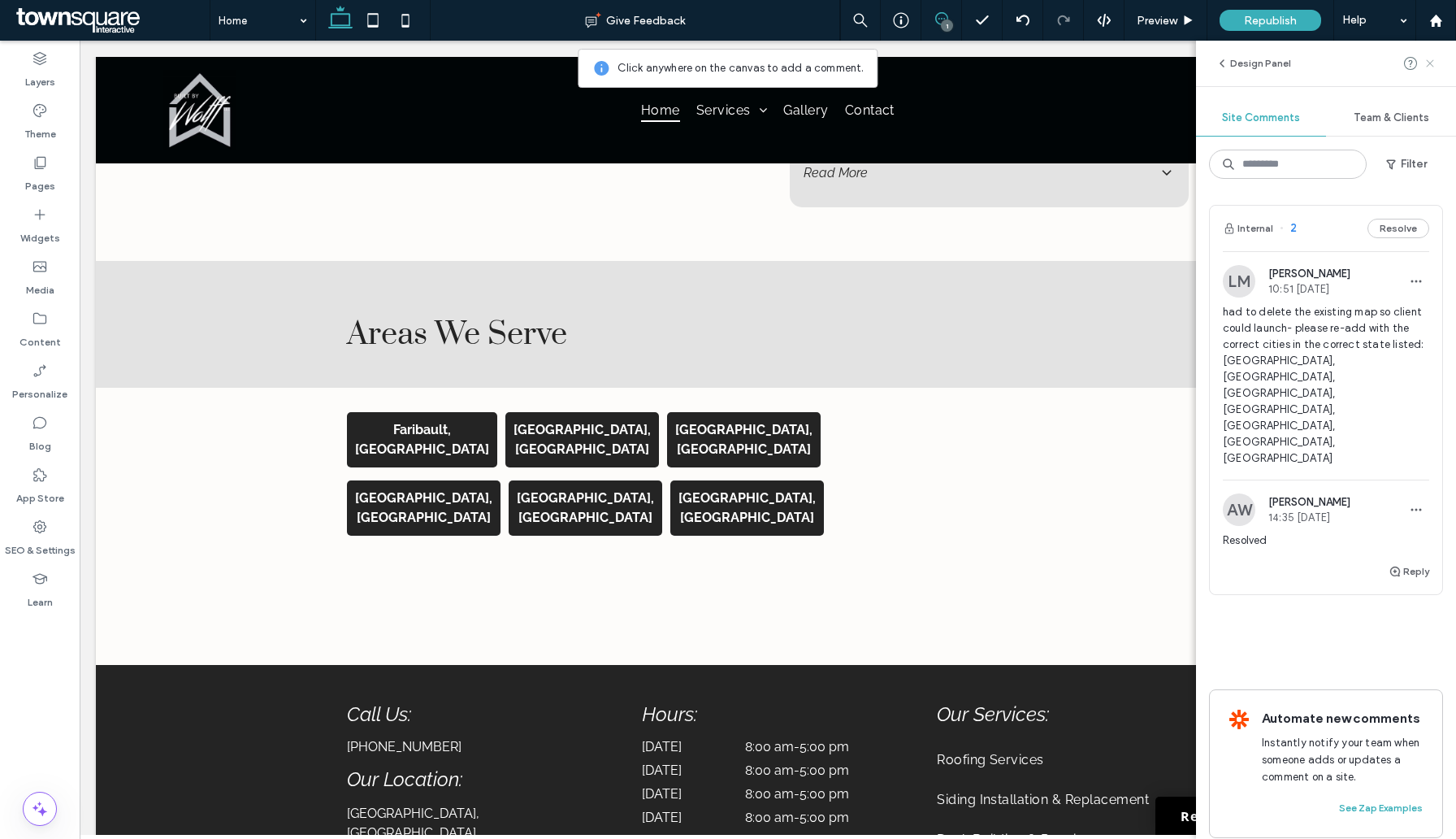
click at [1429, 61] on icon at bounding box center [1430, 63] width 13 height 13
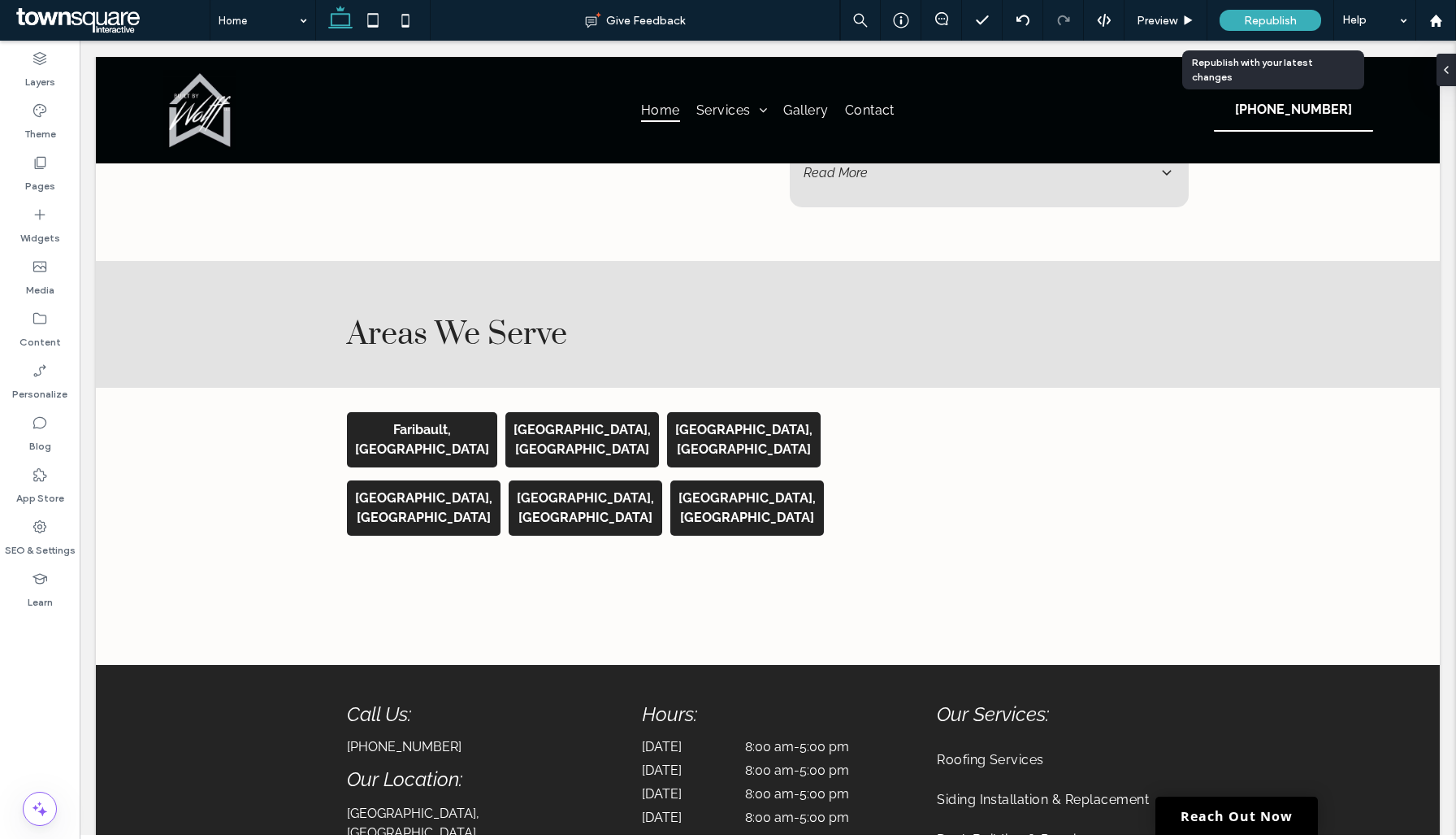
click at [1273, 18] on span "Republish" at bounding box center [1271, 20] width 53 height 14
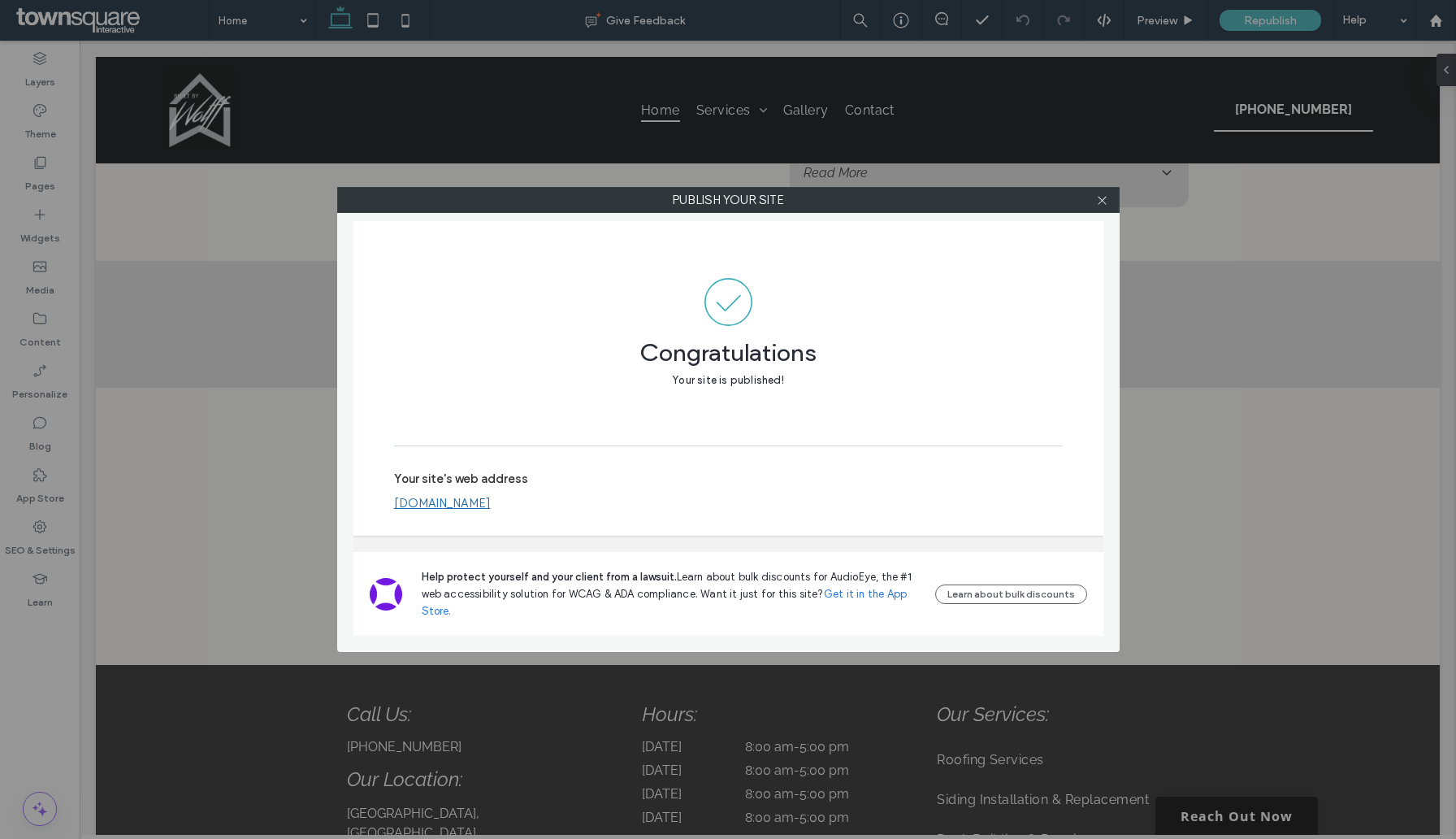
click at [491, 500] on link "[DOMAIN_NAME]" at bounding box center [442, 503] width 96 height 15
click at [1103, 200] on use at bounding box center [1102, 199] width 8 height 8
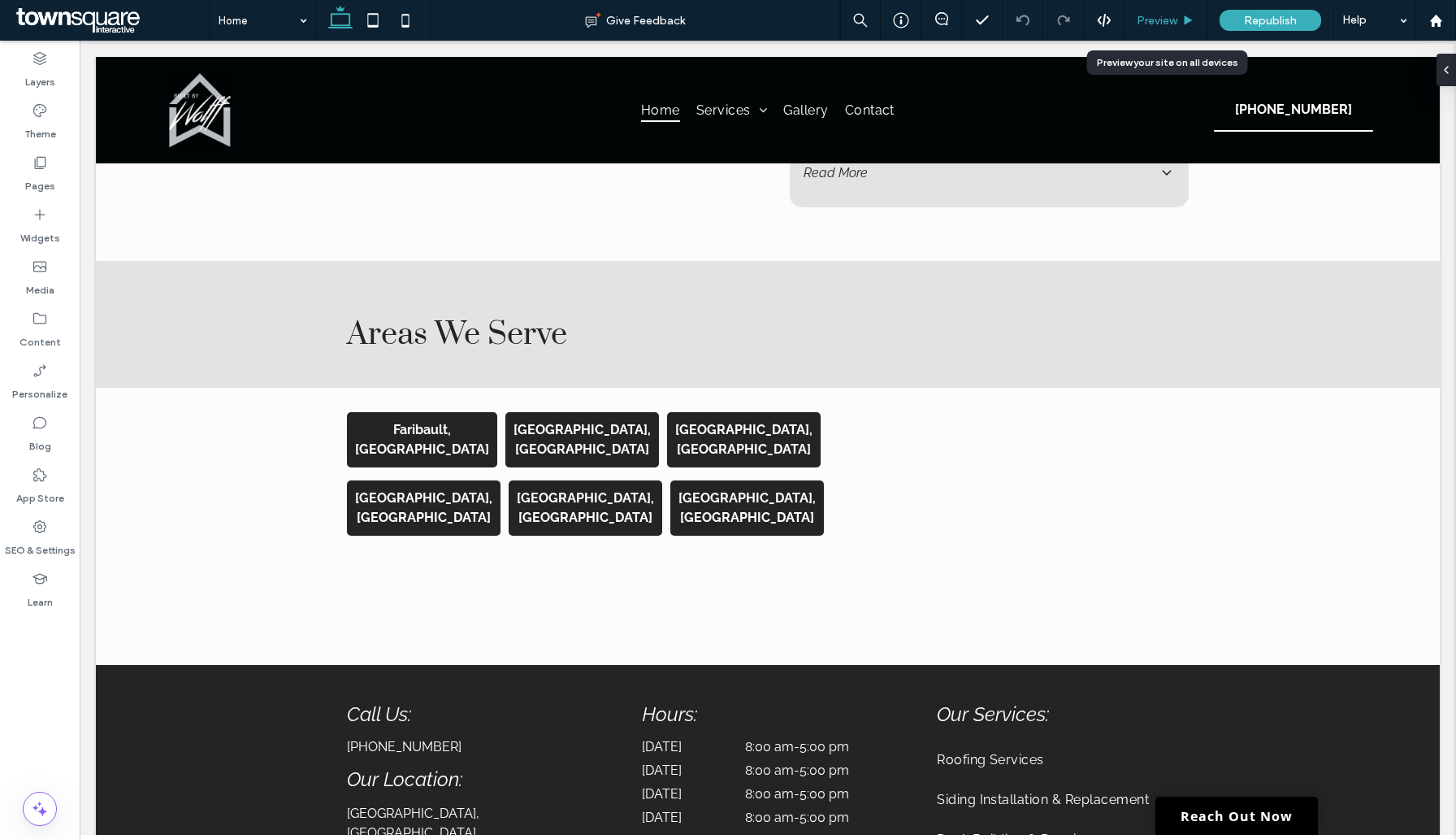
click at [1168, 14] on span "Preview" at bounding box center [1158, 20] width 41 height 14
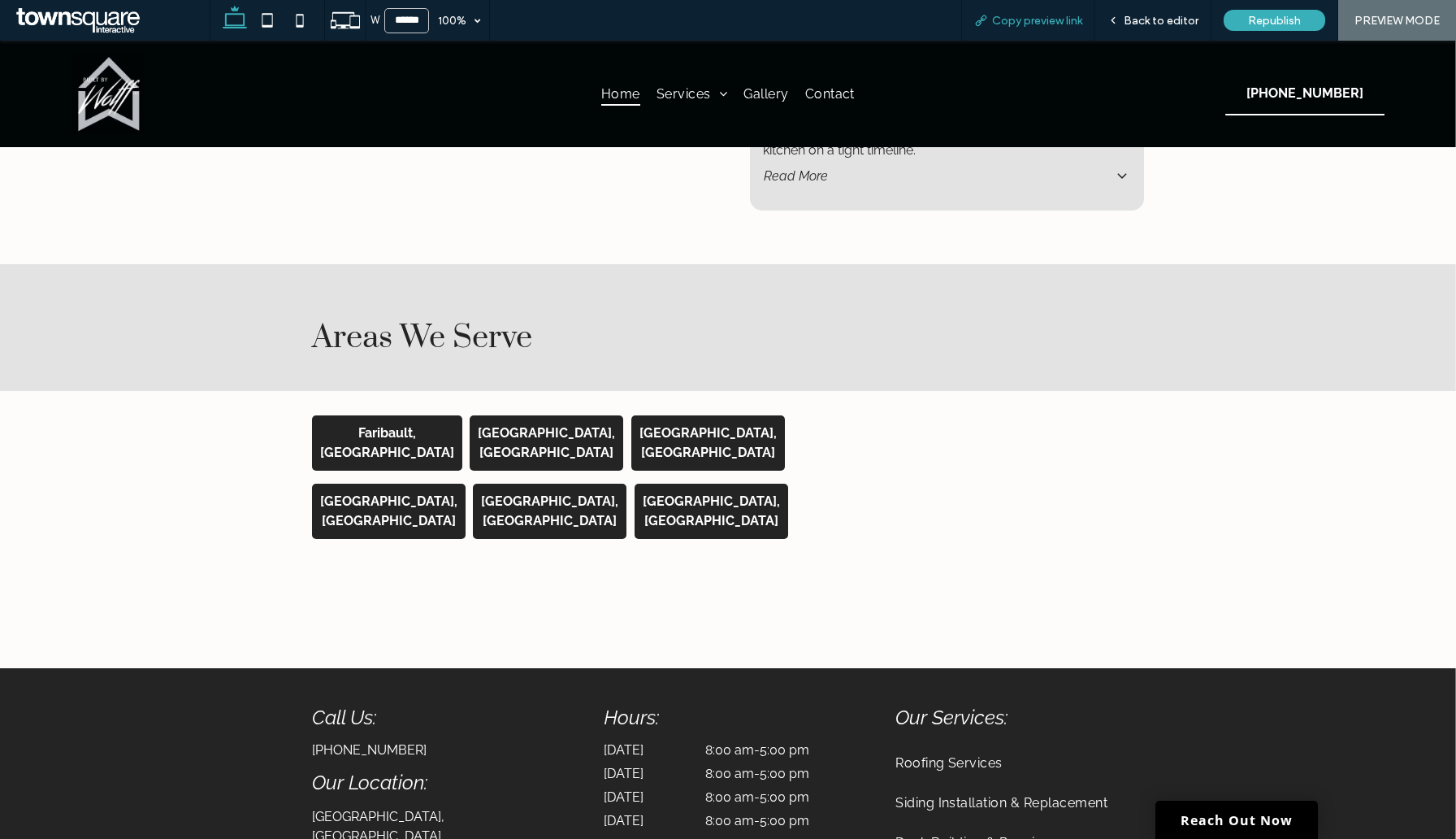
click at [1057, 13] on div "Copy preview link" at bounding box center [1028, 20] width 134 height 41
click at [1291, 16] on span "Republish" at bounding box center [1274, 20] width 53 height 14
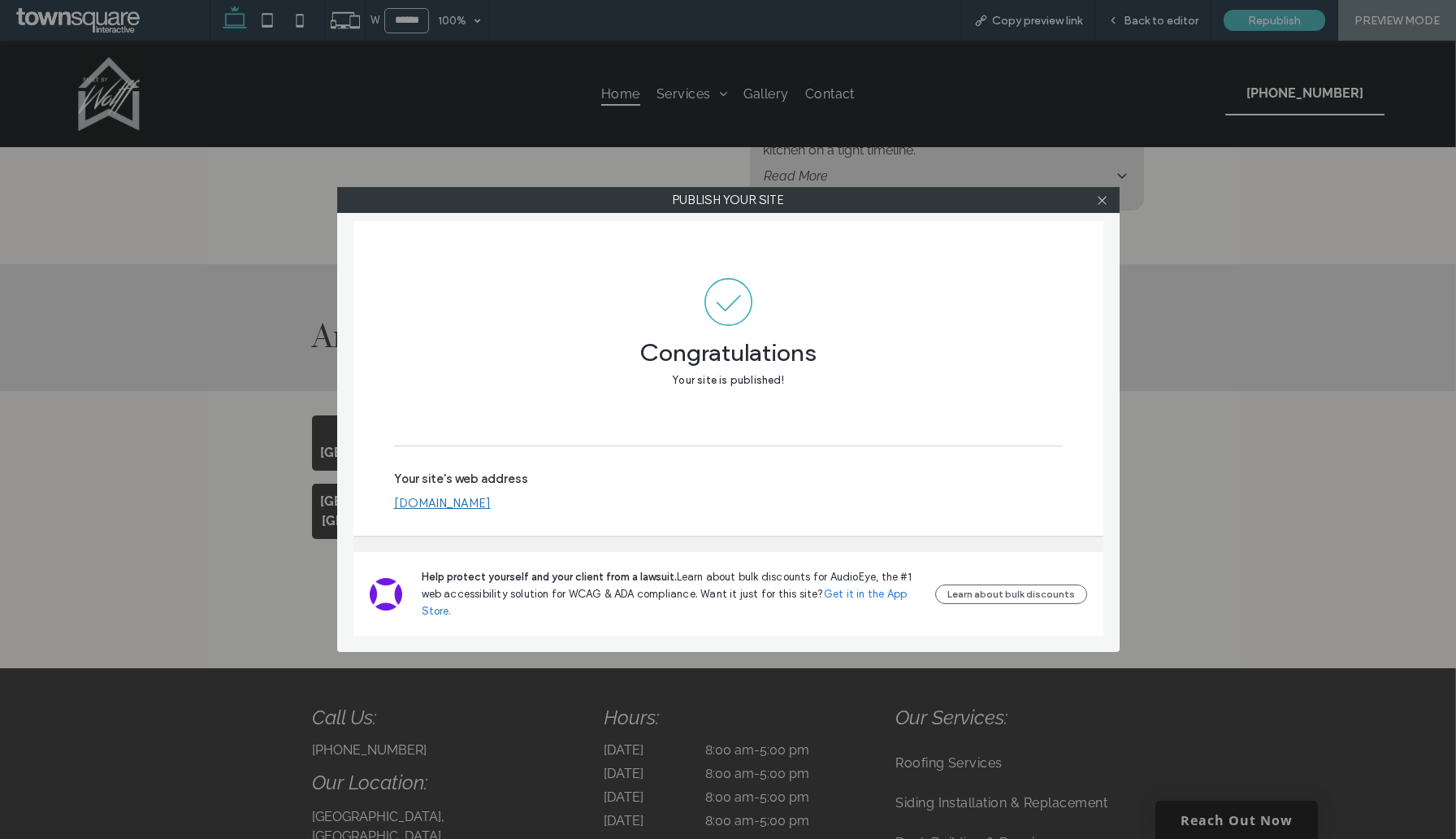
click at [491, 504] on link "[DOMAIN_NAME]" at bounding box center [442, 503] width 96 height 15
click at [1103, 204] on icon at bounding box center [1102, 200] width 12 height 12
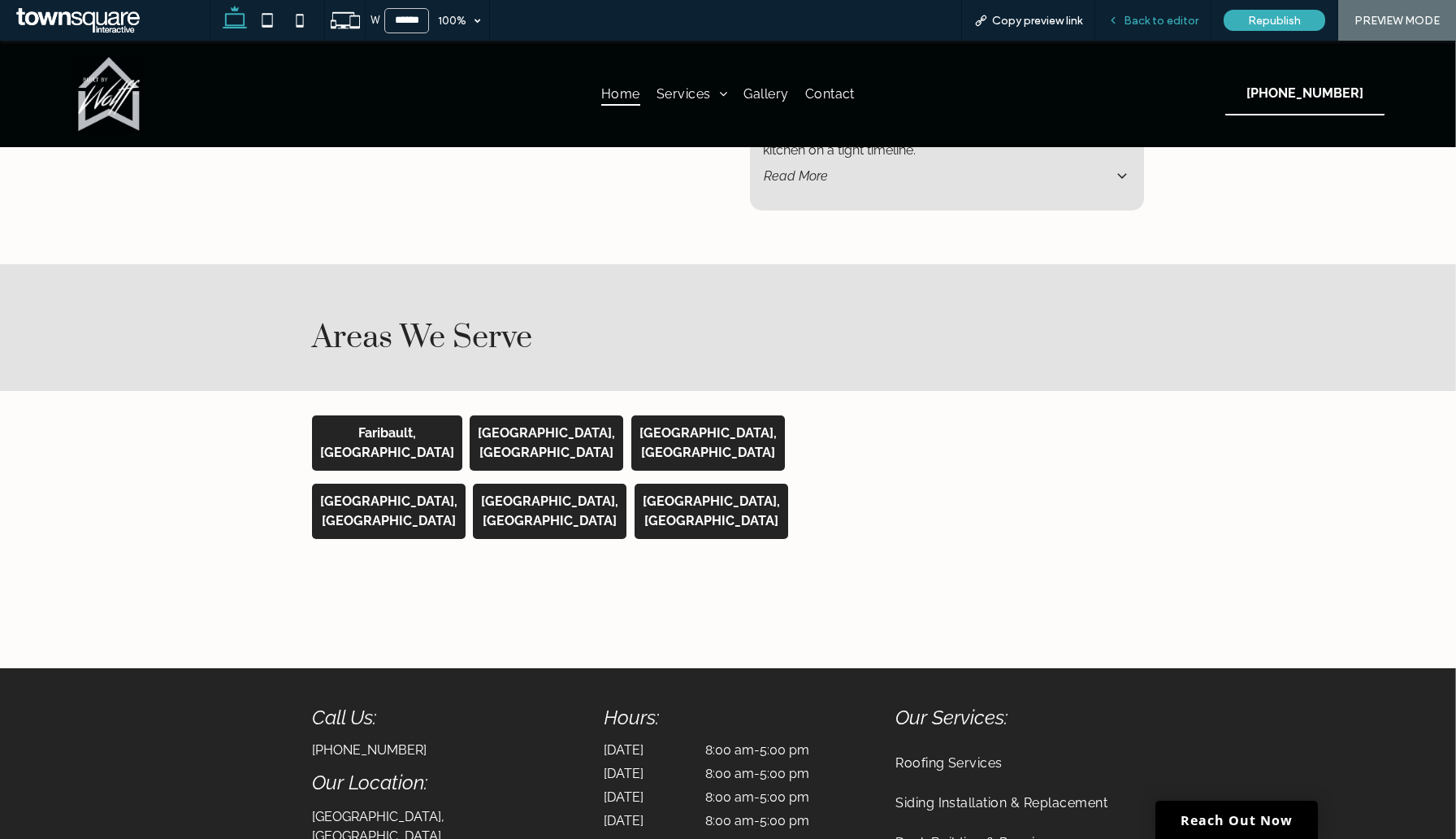
click at [1139, 17] on span "Back to editor" at bounding box center [1161, 20] width 75 height 14
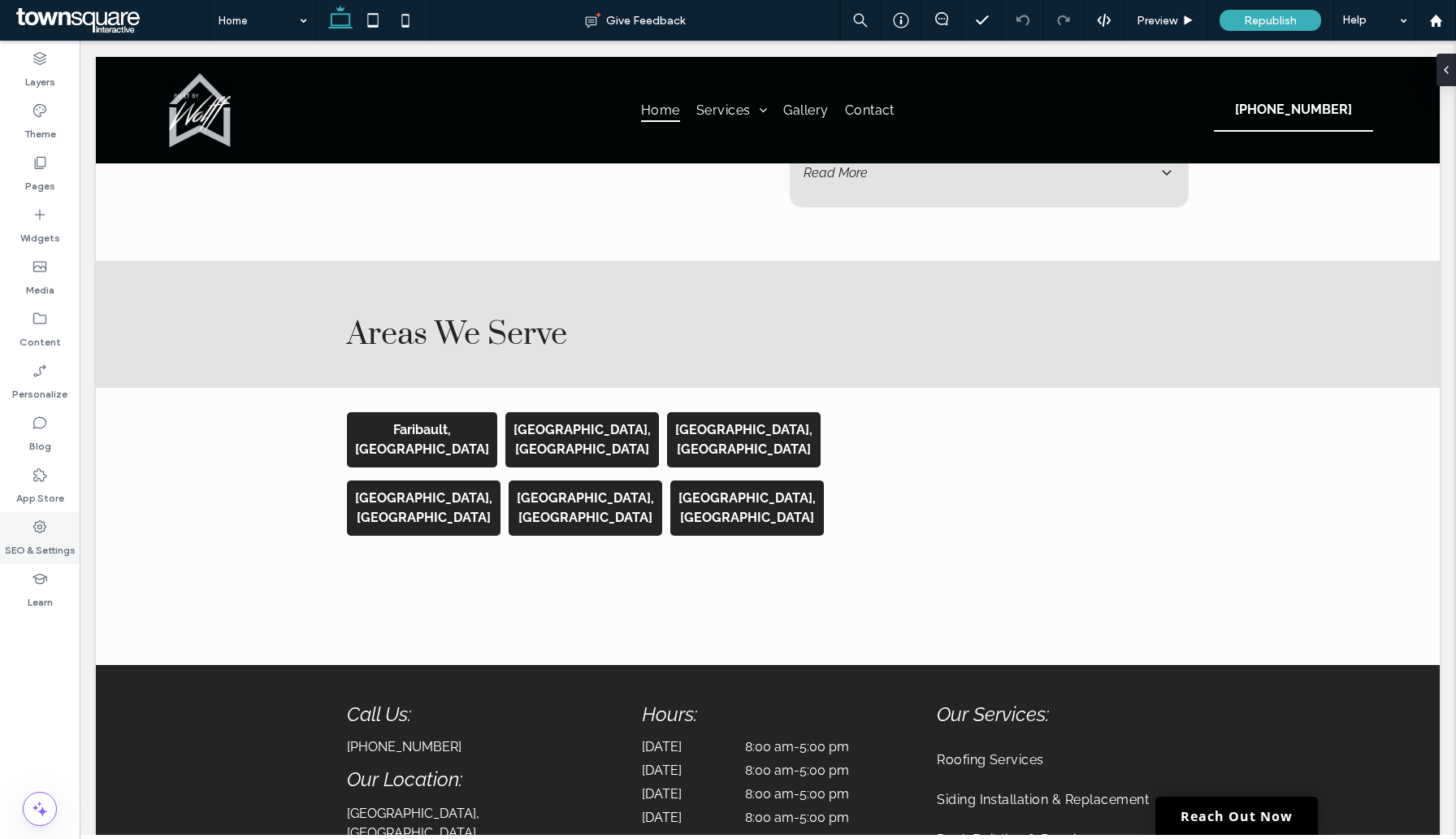
click at [31, 520] on div "SEO & Settings" at bounding box center [40, 538] width 80 height 52
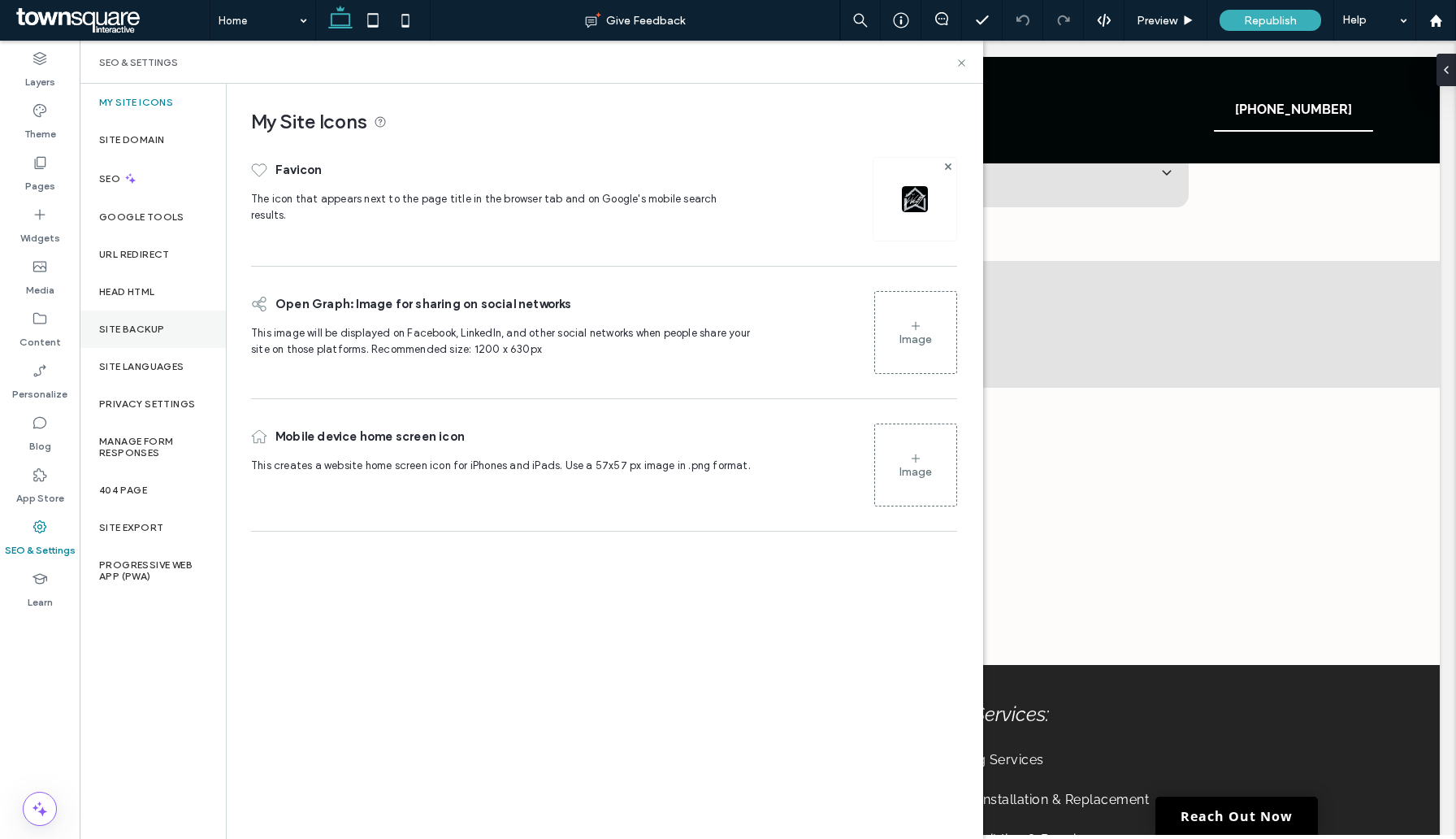
click at [151, 329] on label "Site Backup" at bounding box center [132, 329] width 65 height 11
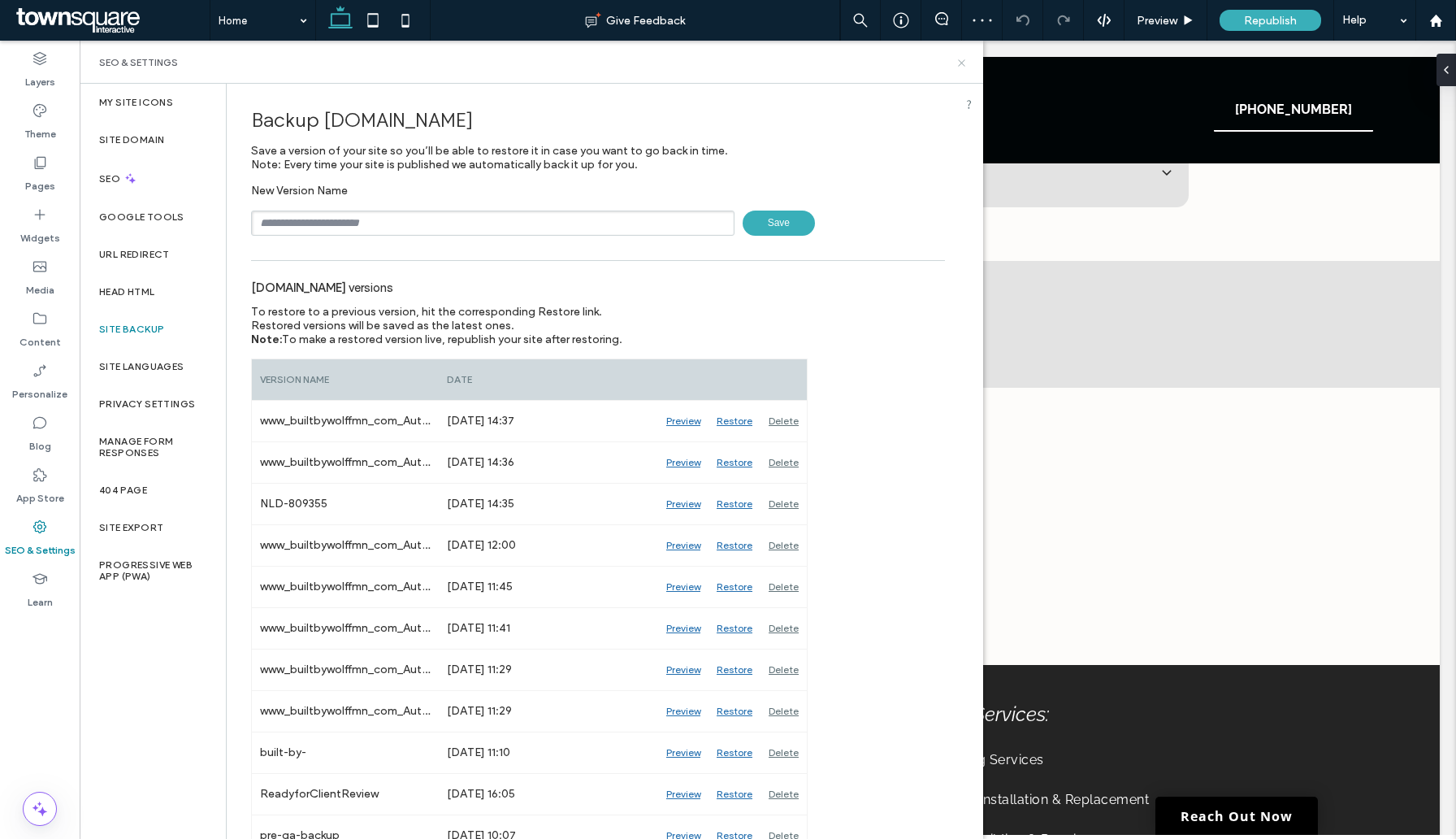
click at [961, 62] on icon at bounding box center [961, 62] width 12 height 12
